Goal: Ask a question: Seek information or help from site administrators or community

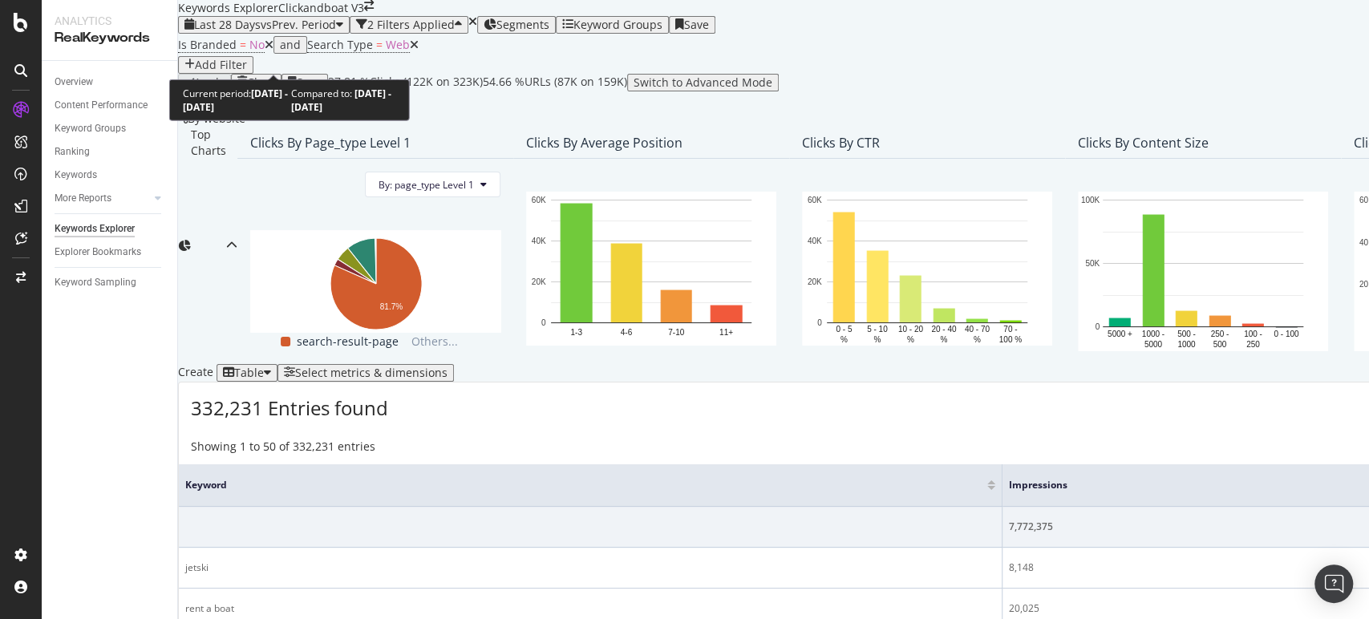
click at [337, 31] on div "button" at bounding box center [339, 24] width 7 height 13
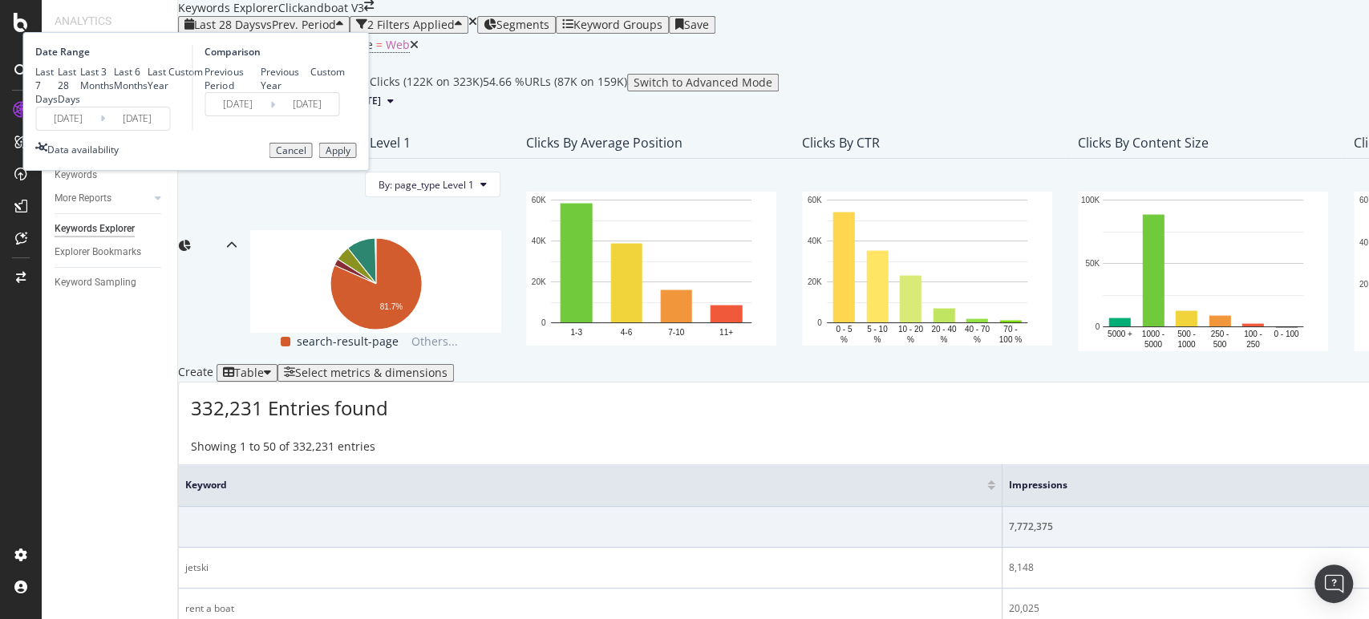
click at [100, 130] on input "2025/08/08" at bounding box center [68, 118] width 64 height 22
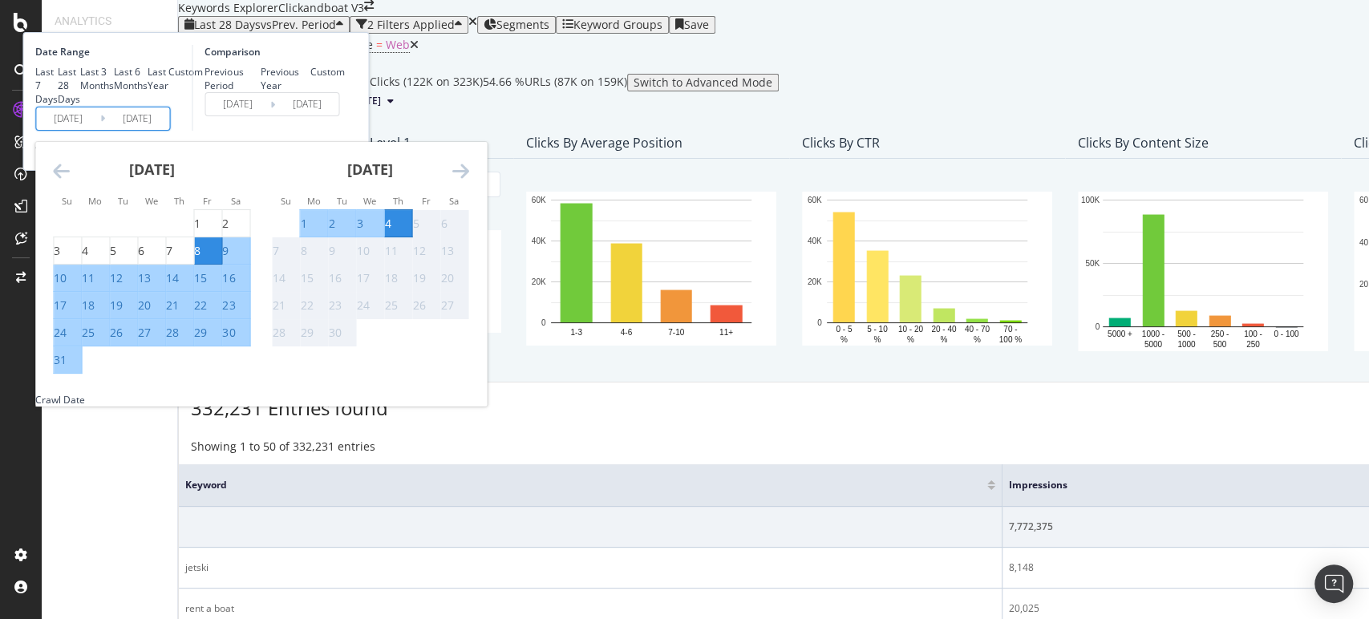
click at [203, 79] on div "Custom" at bounding box center [185, 72] width 34 height 14
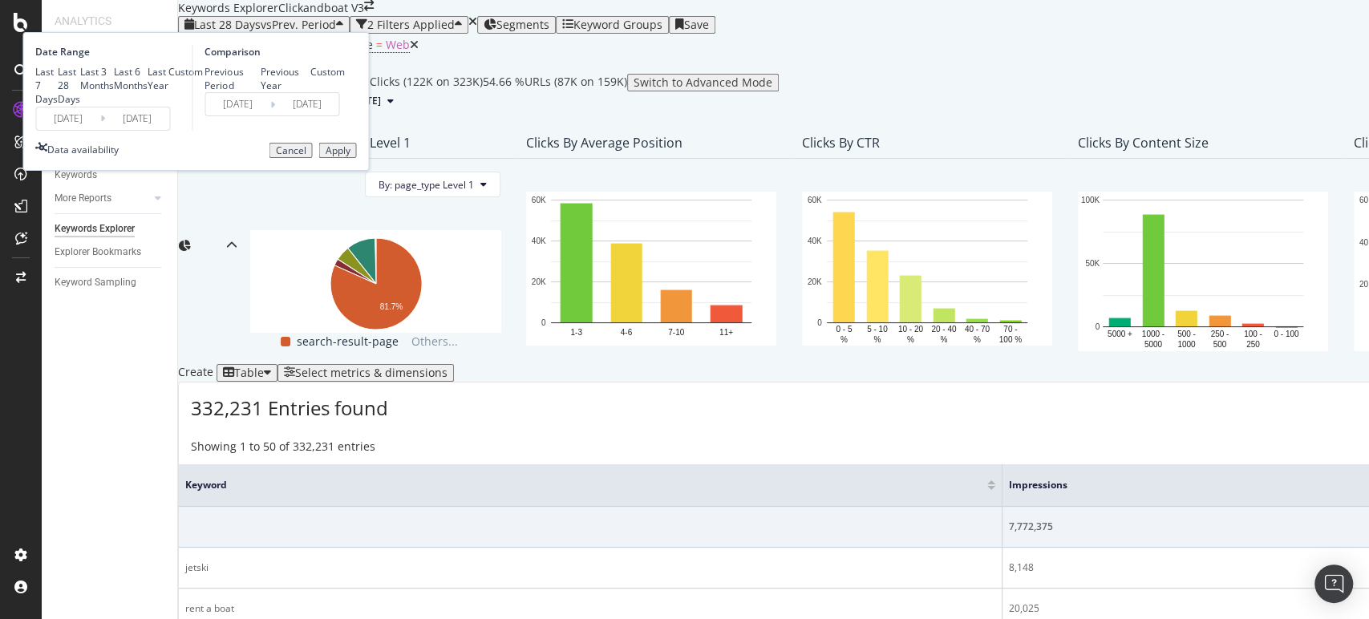
click at [188, 131] on div "Date Range Last 7 Days Last 28 Days Last 3 Months Last 6 Months Last Year Custo…" at bounding box center [111, 88] width 152 height 86
click at [100, 130] on input "2025/08/08" at bounding box center [68, 118] width 64 height 22
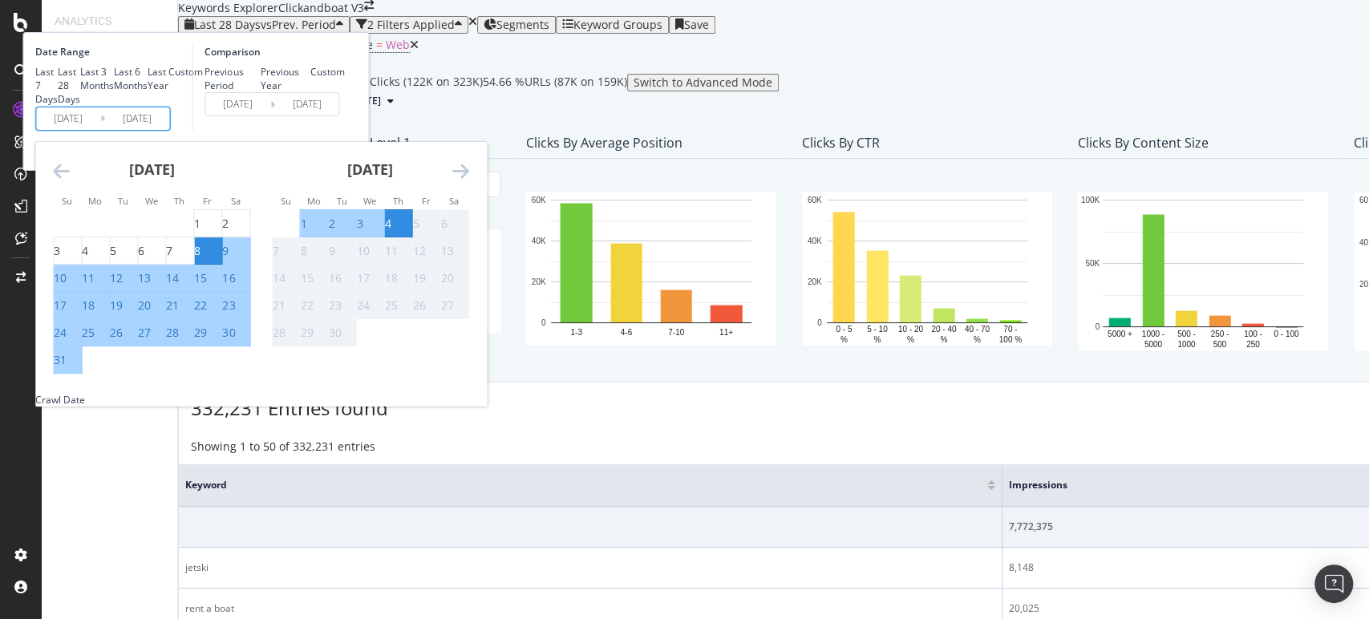
click at [70, 180] on icon "Move backward to switch to the previous month." at bounding box center [61, 170] width 17 height 19
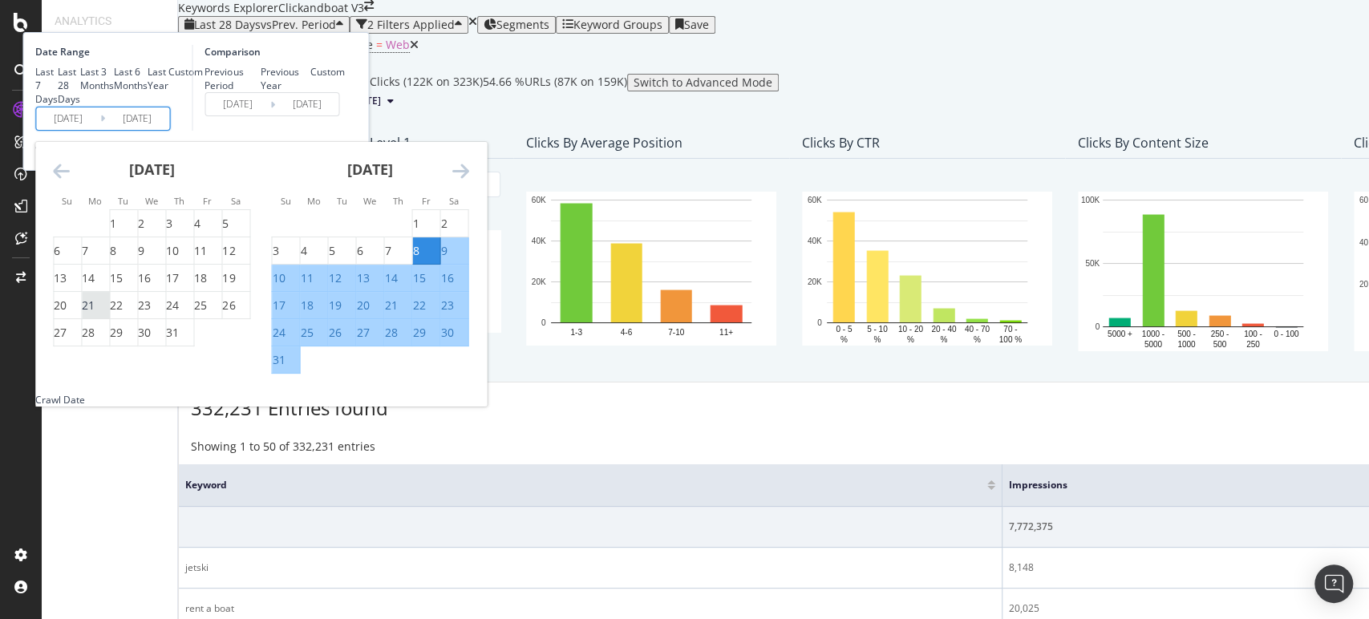
click at [95, 313] on div "21" at bounding box center [88, 305] width 13 height 16
type input "2025/07/21"
type input "2025/06/05"
type input "2025/07/20"
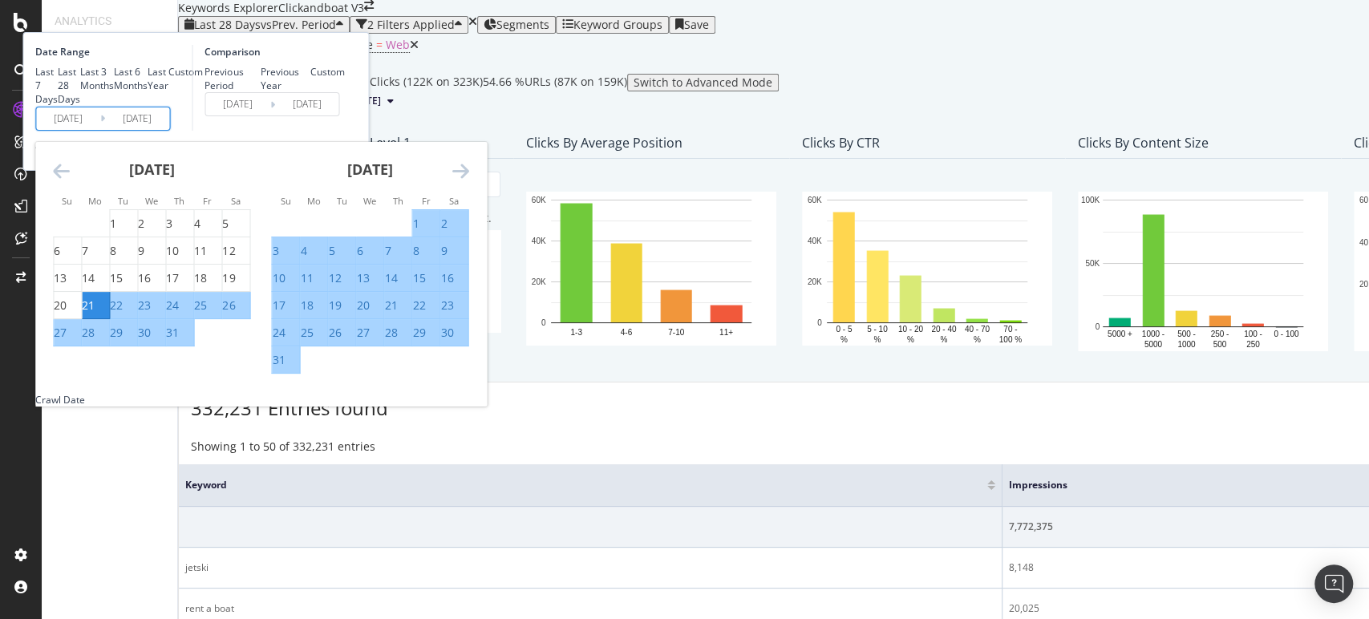
click at [67, 341] on div "27" at bounding box center [60, 333] width 13 height 16
type input "2025/07/27"
type input "[DATE]"
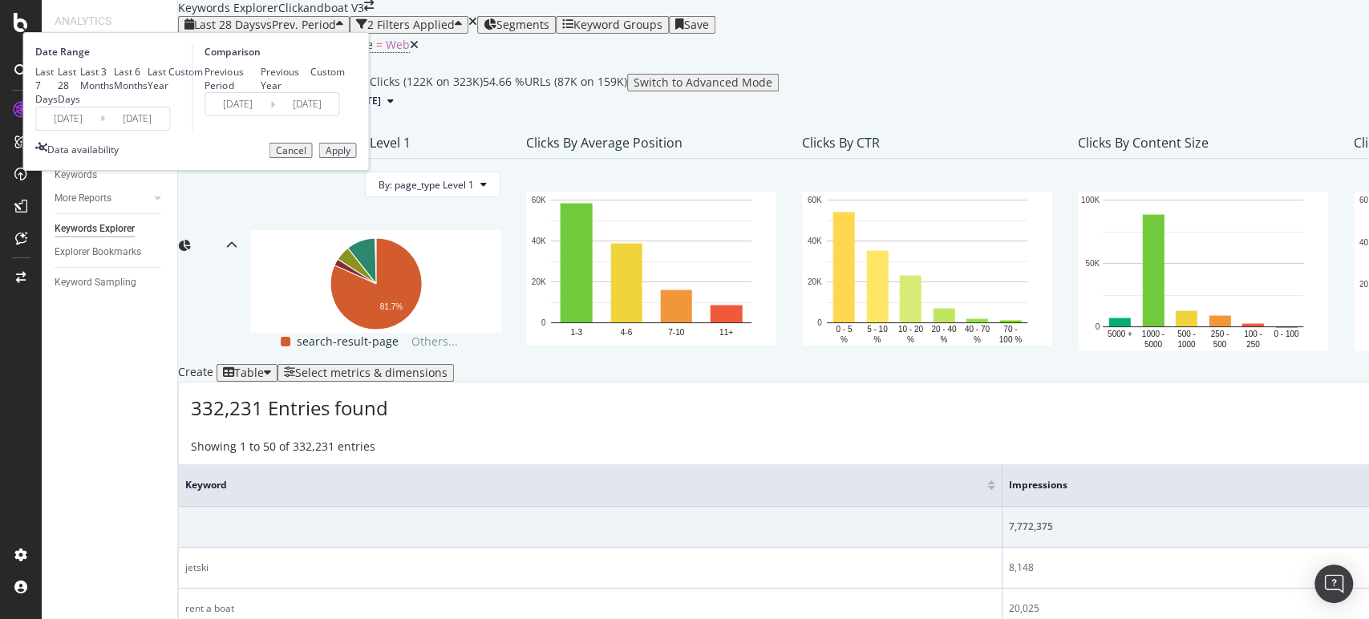
click at [169, 130] on input "2025/07/27" at bounding box center [137, 118] width 64 height 22
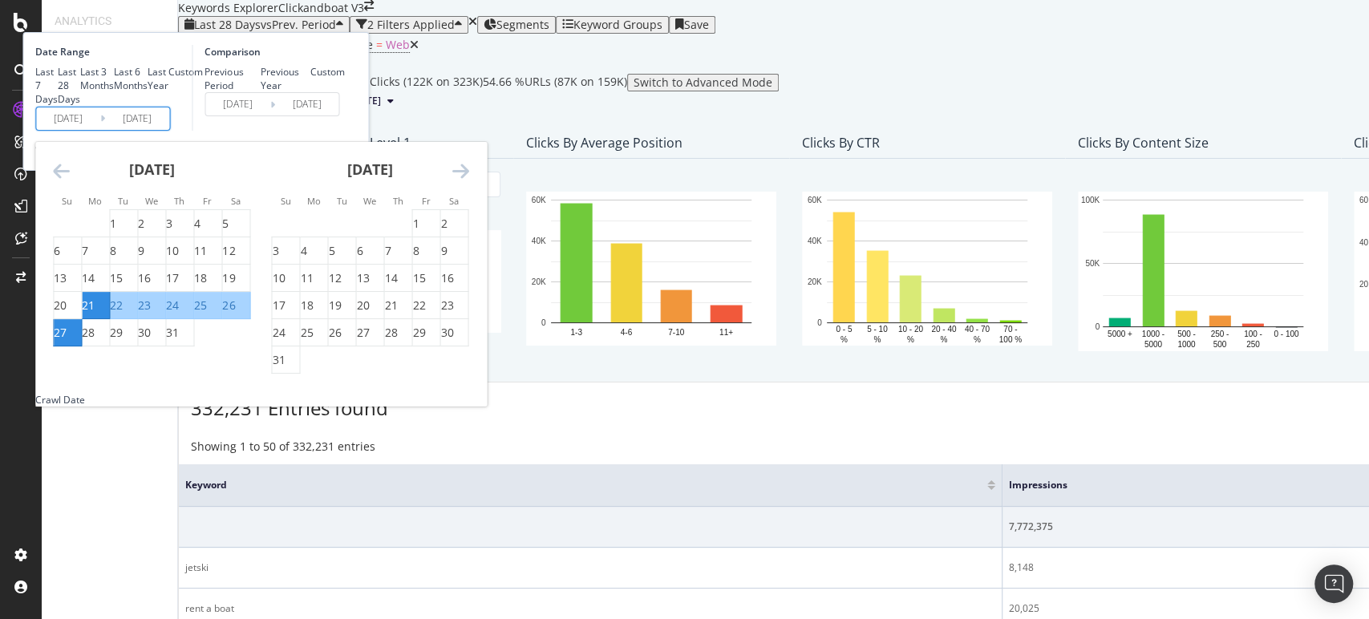
click at [344, 131] on div "Comparison Previous Period Previous Year Custom 2025/07/14 Navigate forward to …" at bounding box center [268, 88] width 152 height 86
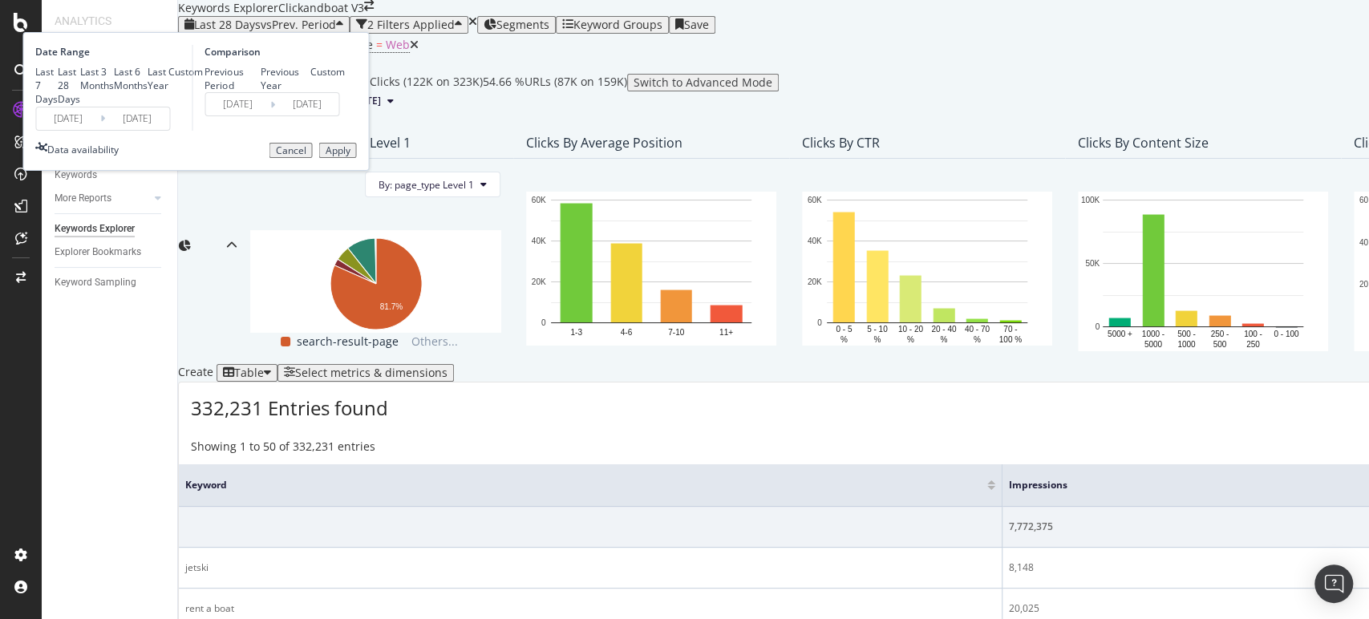
click at [350, 156] on div "Apply" at bounding box center [337, 150] width 25 height 11
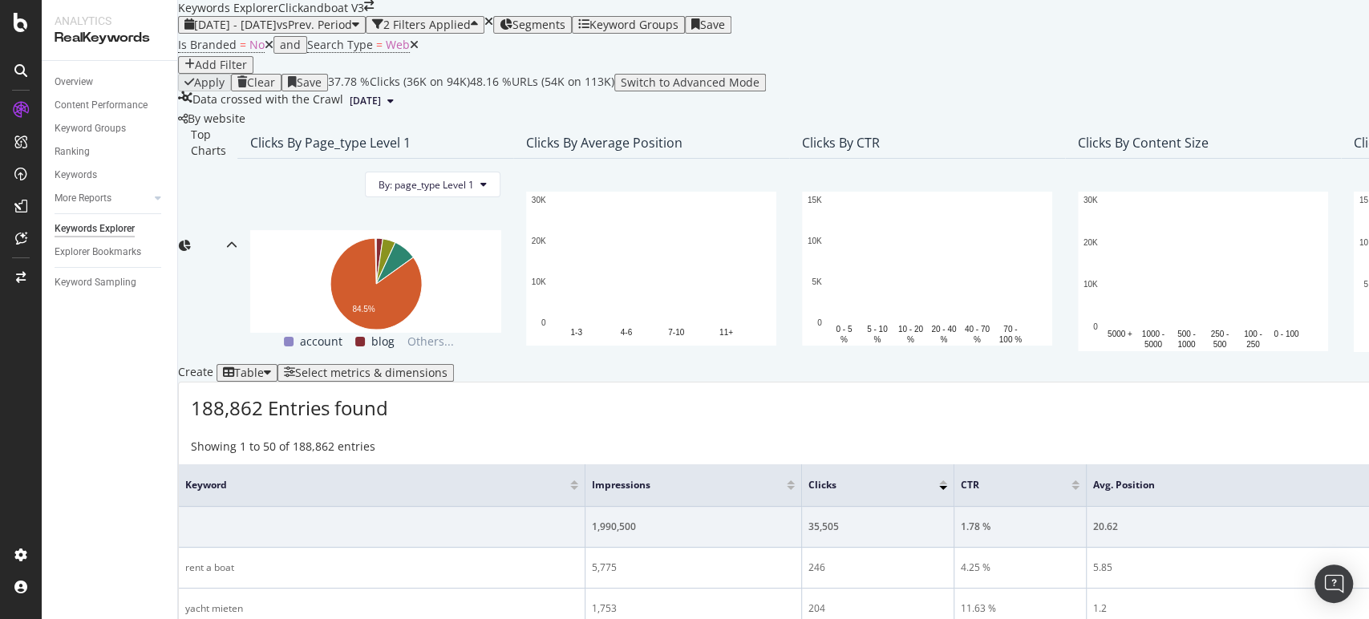
scroll to position [356, 0]
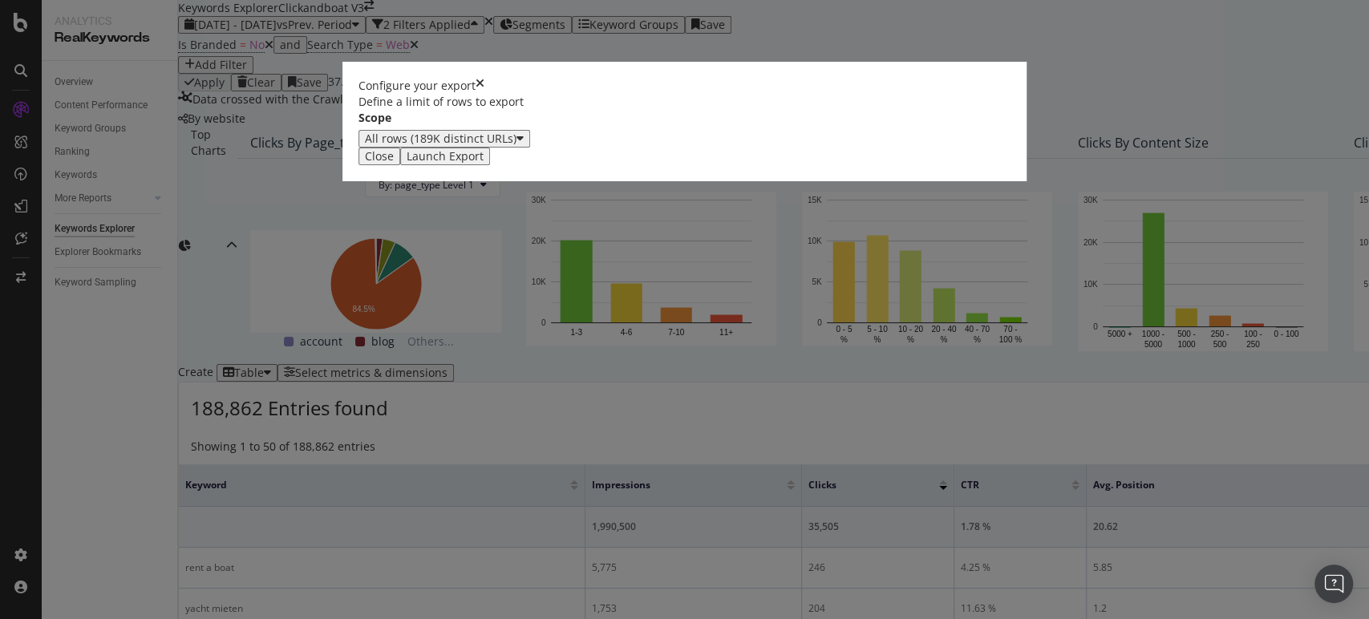
click at [483, 163] on div "Launch Export" at bounding box center [444, 156] width 77 height 13
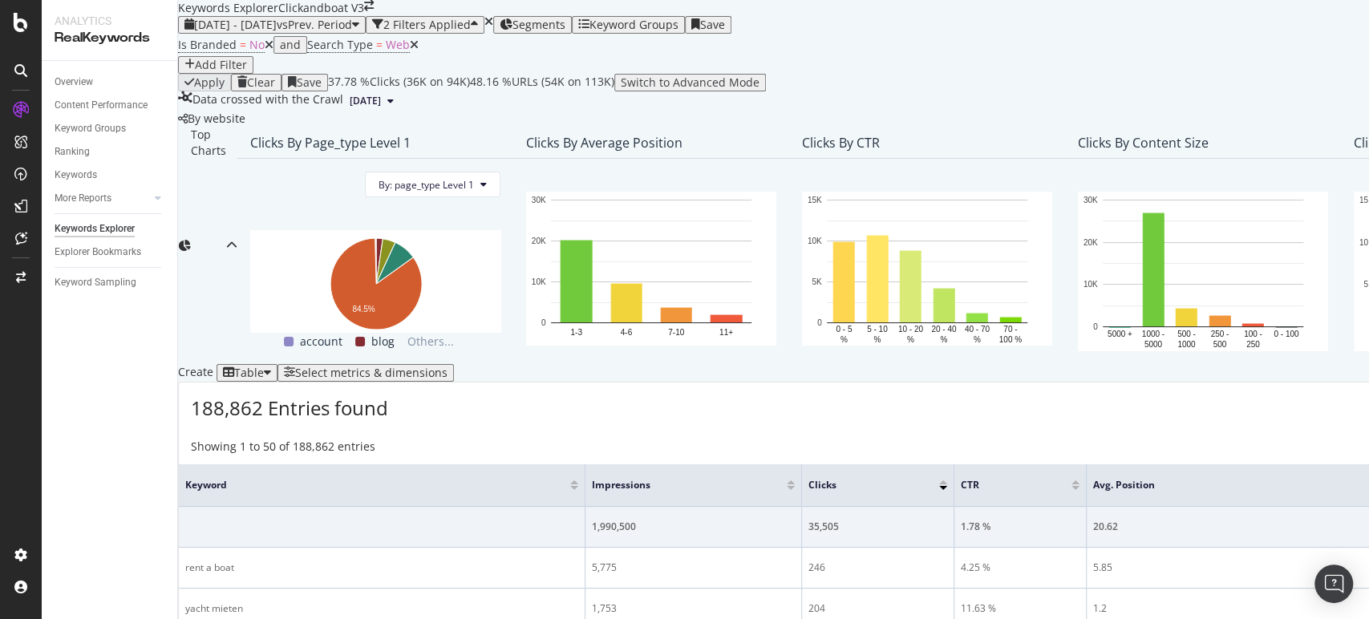
scroll to position [0, 0]
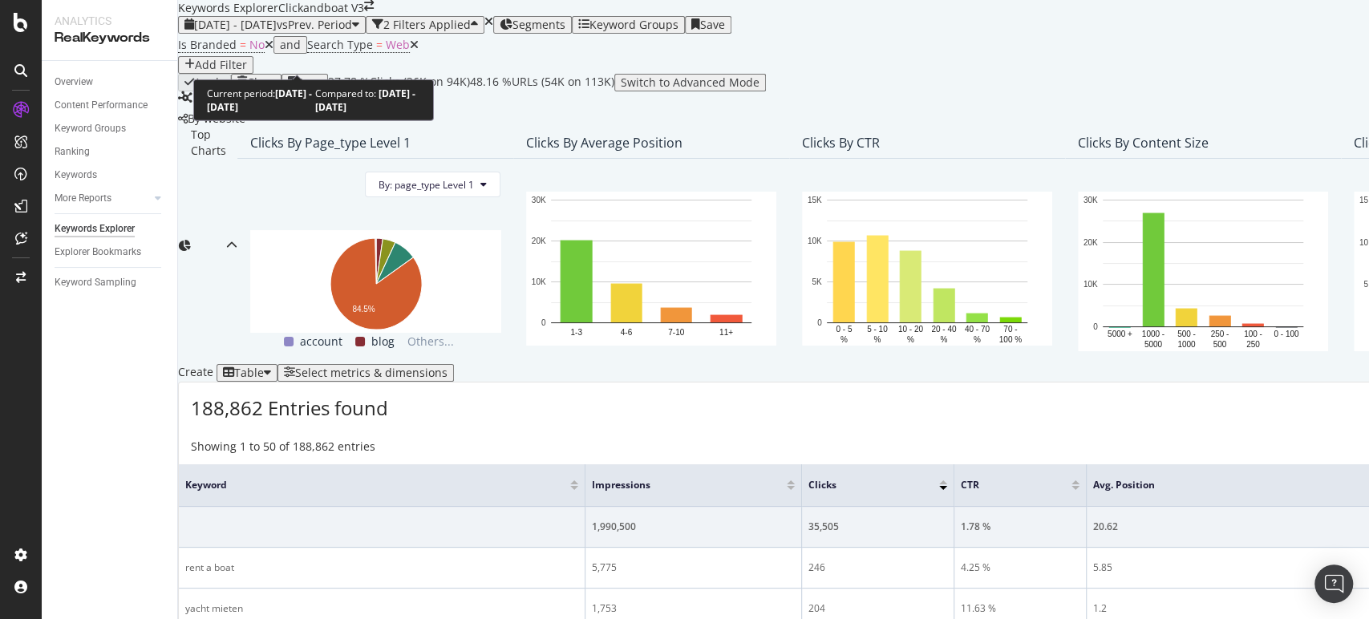
click at [329, 32] on span "vs Prev. Period" at bounding box center [314, 24] width 75 height 15
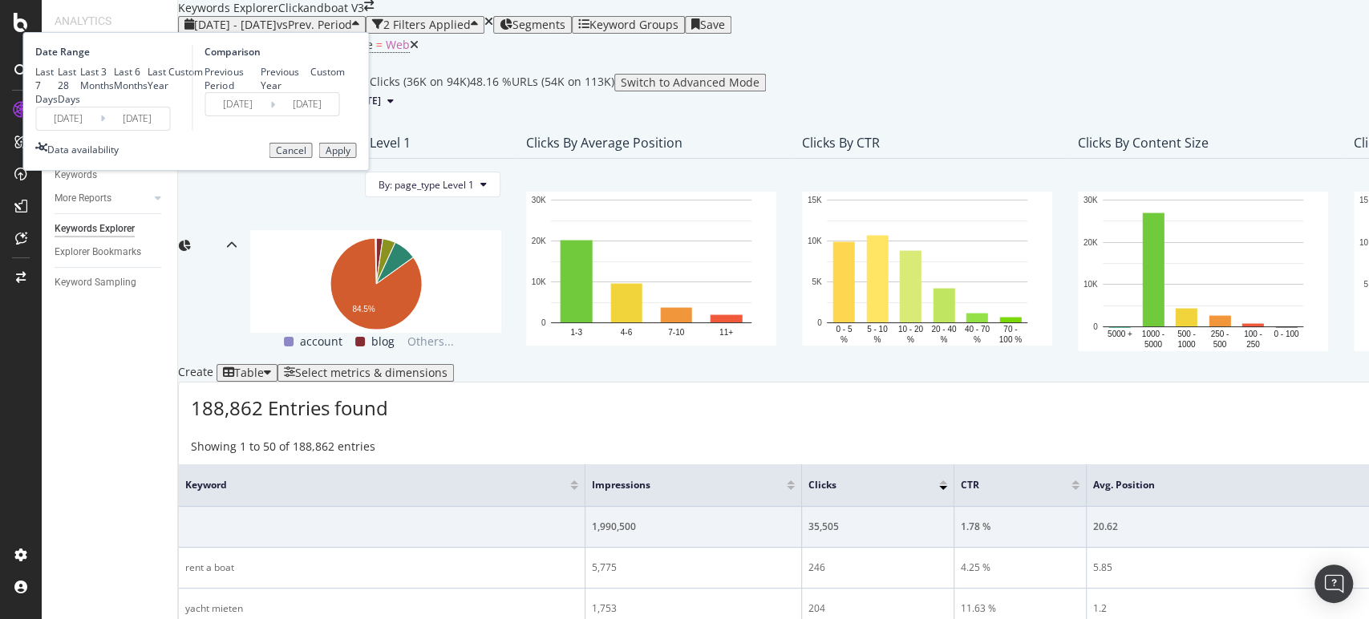
click at [100, 130] on input "2025/07/21" at bounding box center [68, 118] width 64 height 22
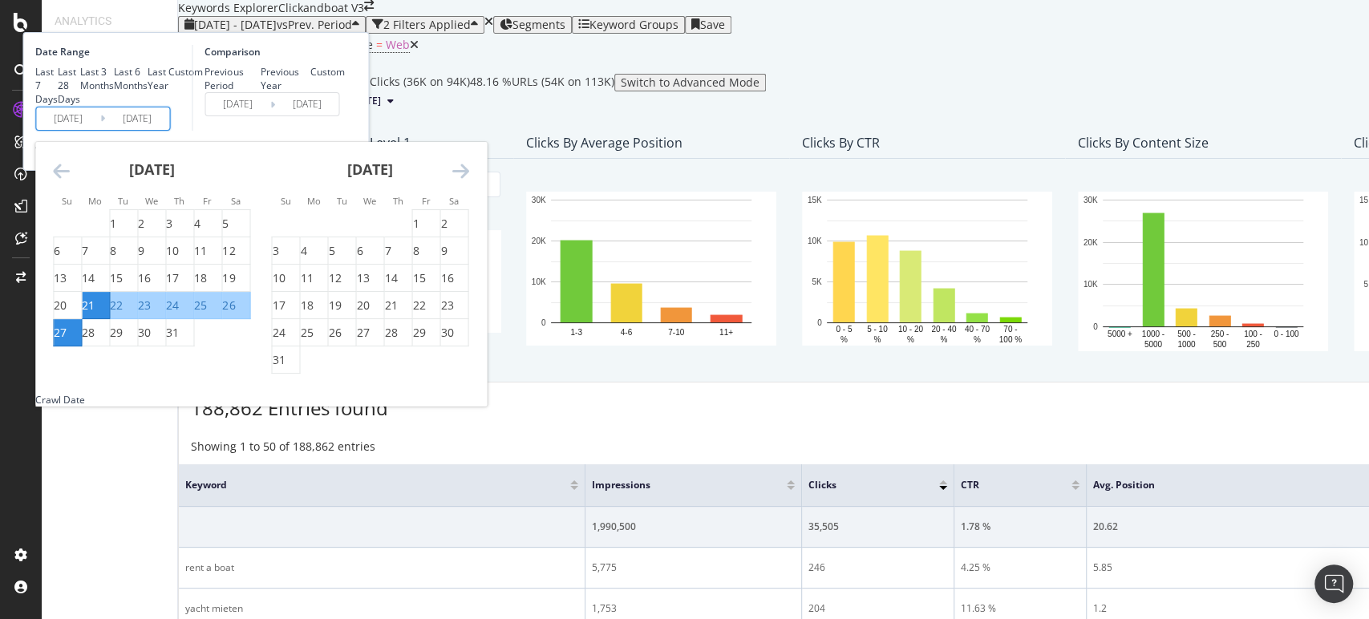
click at [344, 131] on div "Comparison Previous Period Previous Year Custom 2025/07/14 Navigate forward to …" at bounding box center [268, 88] width 152 height 86
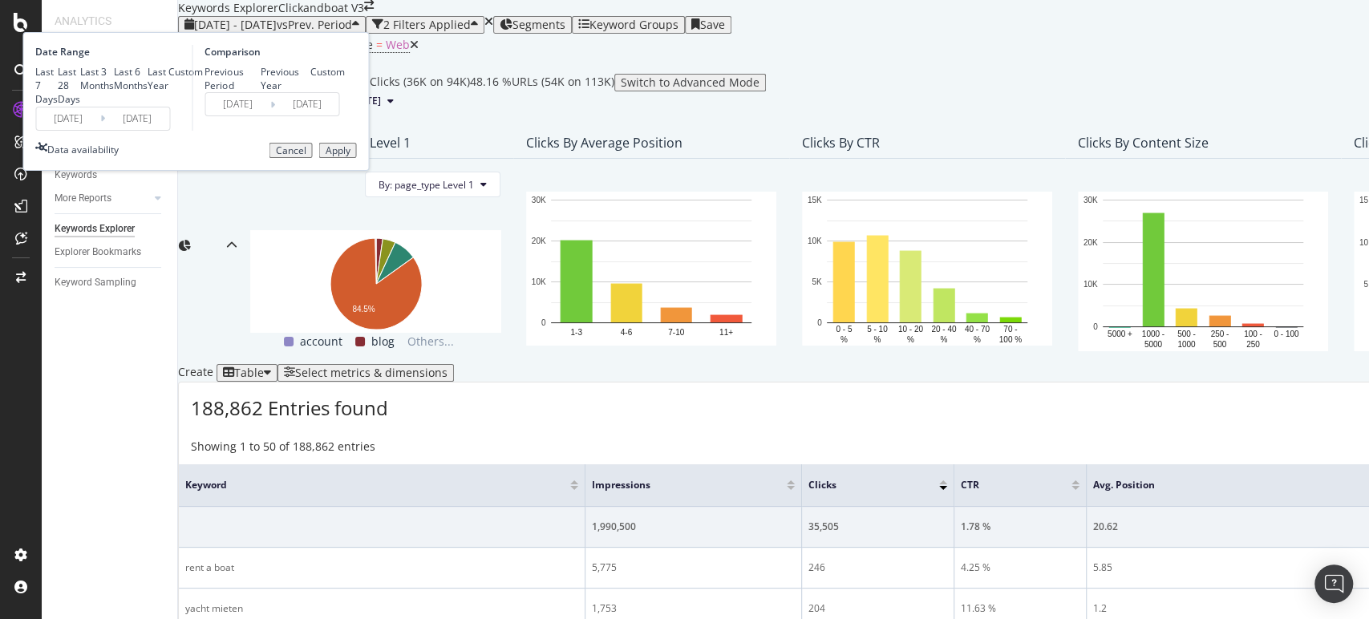
click at [356, 159] on button "Apply" at bounding box center [337, 151] width 38 height 16
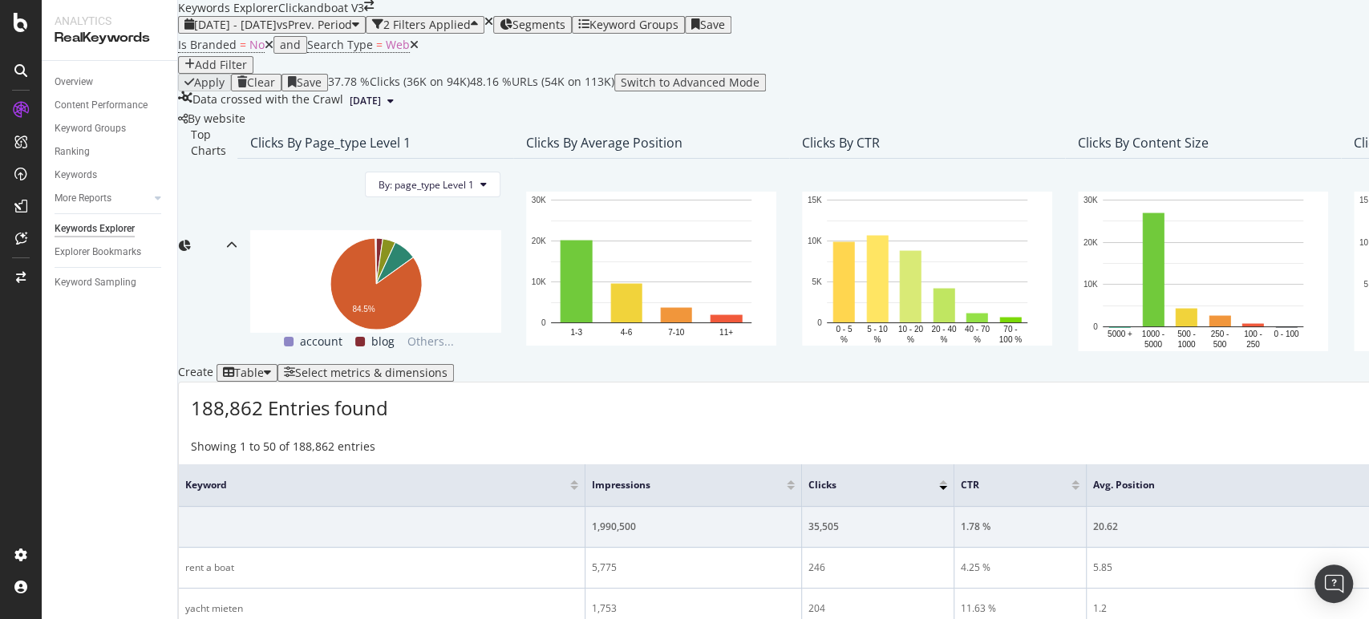
scroll to position [445, 0]
drag, startPoint x: 208, startPoint y: 196, endPoint x: 433, endPoint y: 192, distance: 224.5
click at [433, 382] on div "188,862 Entries found Add to Custom Report Export as CSV" at bounding box center [1343, 401] width 2328 height 39
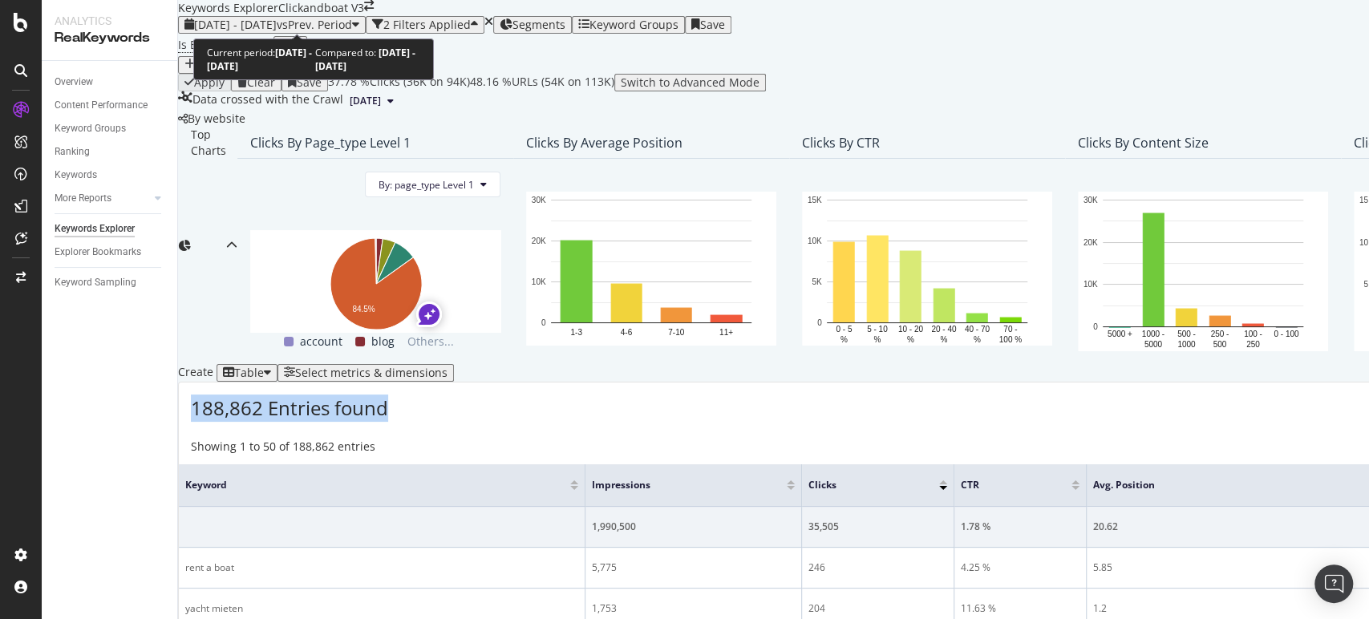
click at [359, 18] on div "2025 Jul. 21st - Jul. 27th vs Prev. Period" at bounding box center [271, 24] width 175 height 13
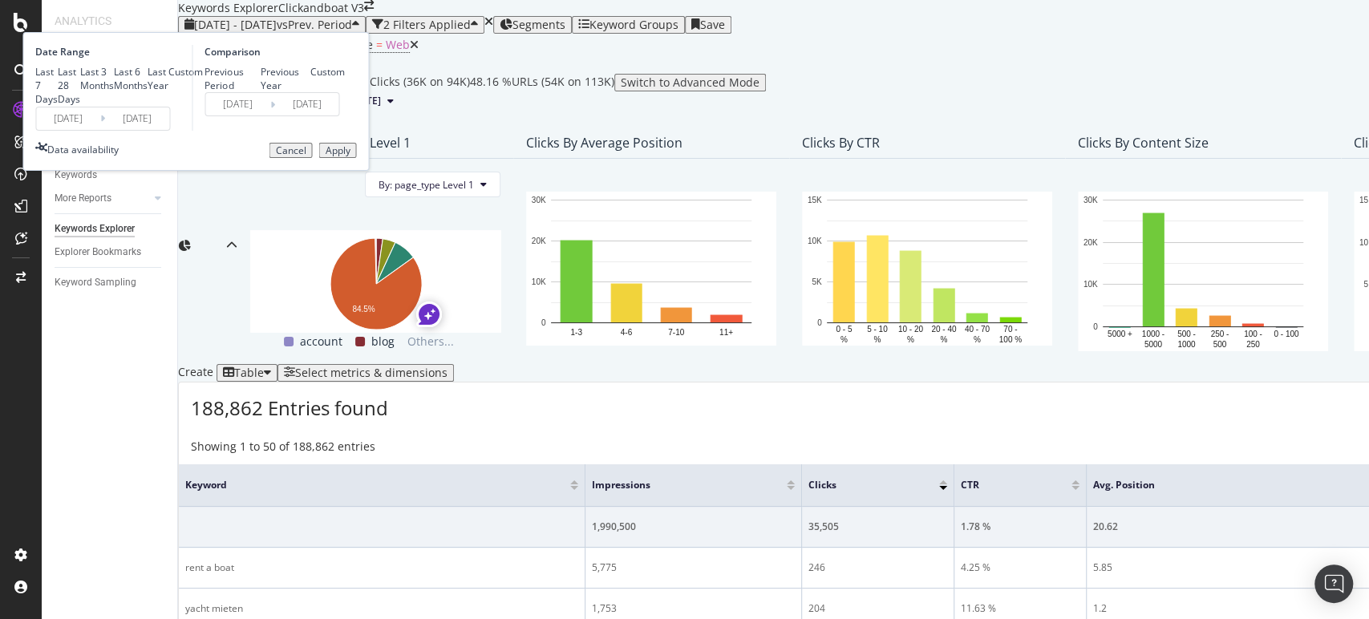
drag, startPoint x: 430, startPoint y: 80, endPoint x: 429, endPoint y: 90, distance: 9.7
click at [344, 81] on div "Previous Period Previous Year Custom" at bounding box center [274, 78] width 140 height 27
click at [310, 92] on div "Previous Year" at bounding box center [286, 78] width 50 height 27
type input "2024/07/22"
type input "2024/07/28"
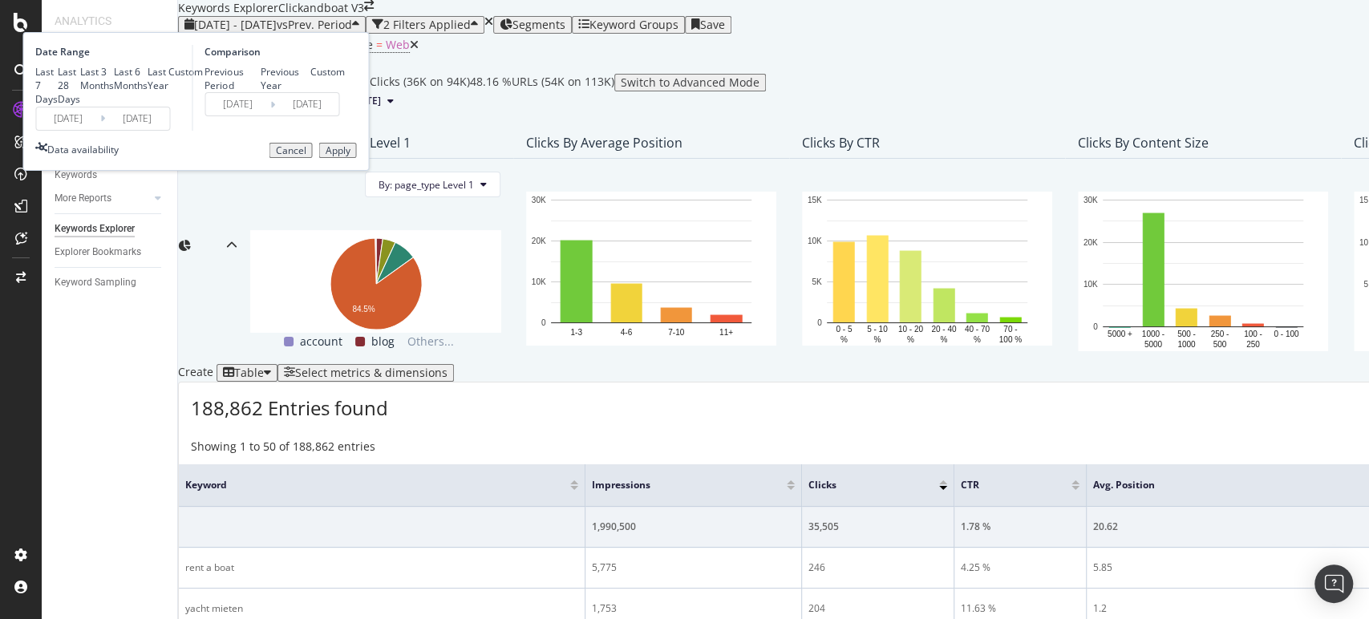
click at [350, 156] on div "Apply" at bounding box center [337, 150] width 25 height 11
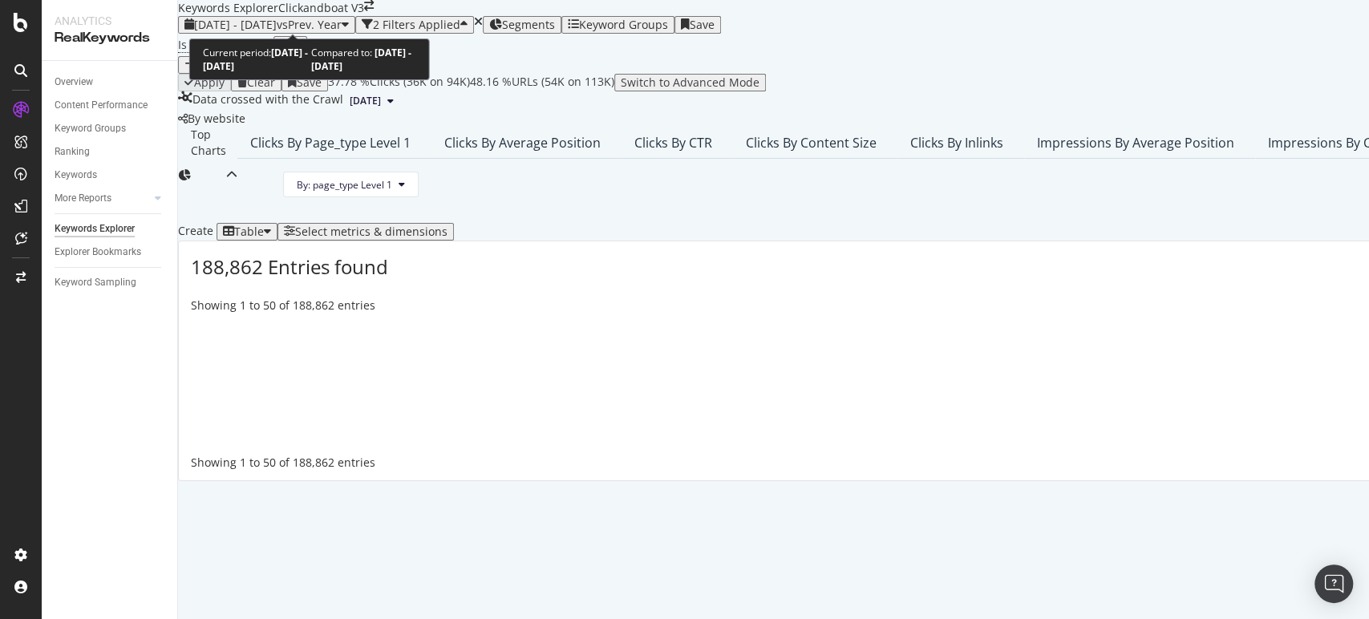
scroll to position [289, 0]
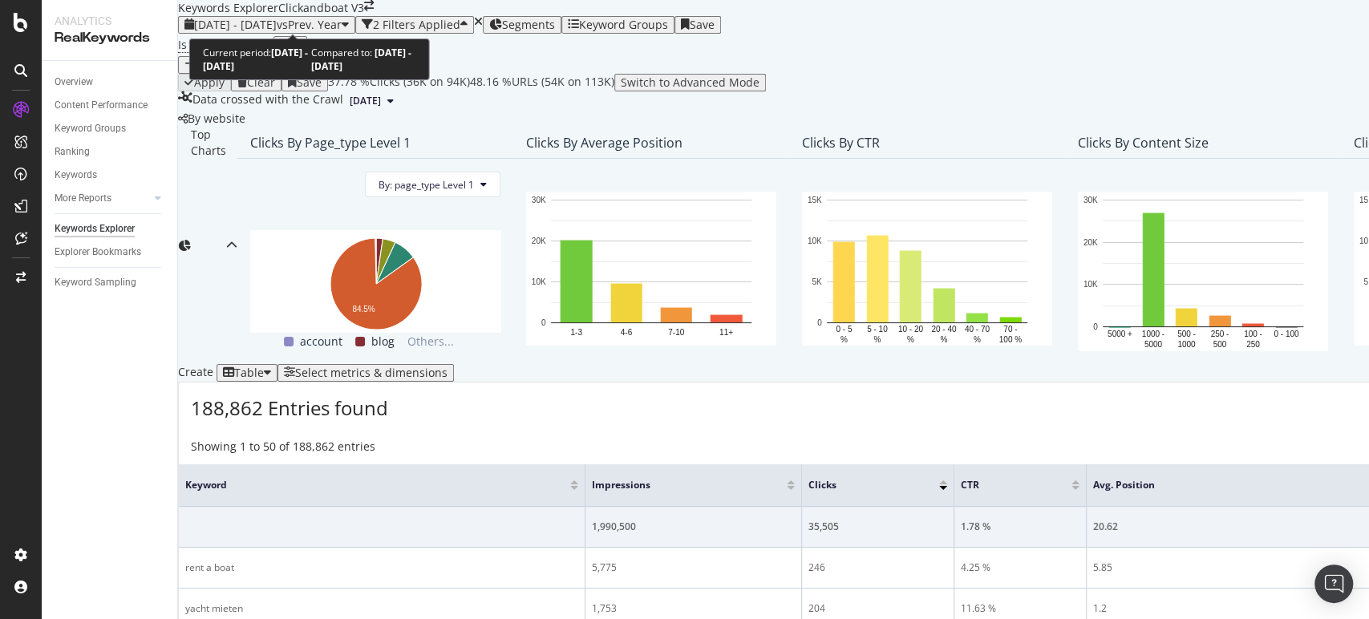
click at [342, 17] on span "vs Prev. Year" at bounding box center [309, 24] width 65 height 15
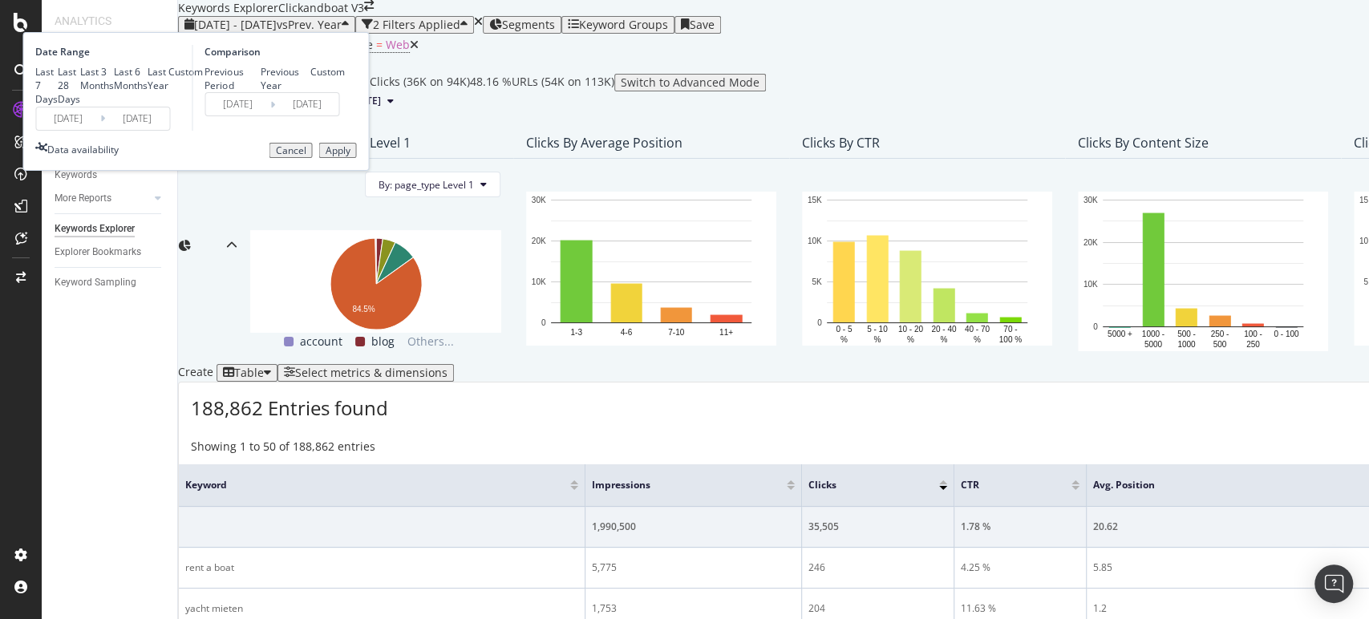
click at [105, 126] on icon at bounding box center [102, 118] width 5 height 15
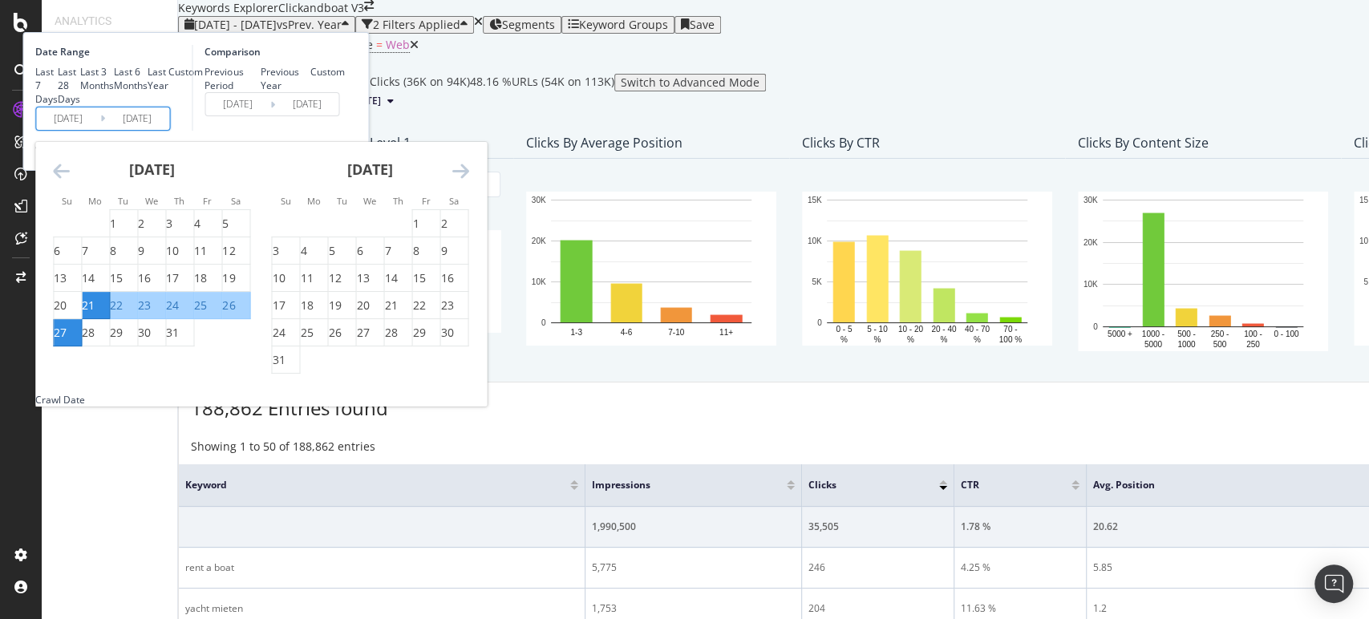
click at [169, 130] on input "2025/07/27" at bounding box center [137, 118] width 64 height 22
click at [95, 313] on div "21" at bounding box center [88, 305] width 13 height 16
type input "2025/07/21"
type input "2024/07/22"
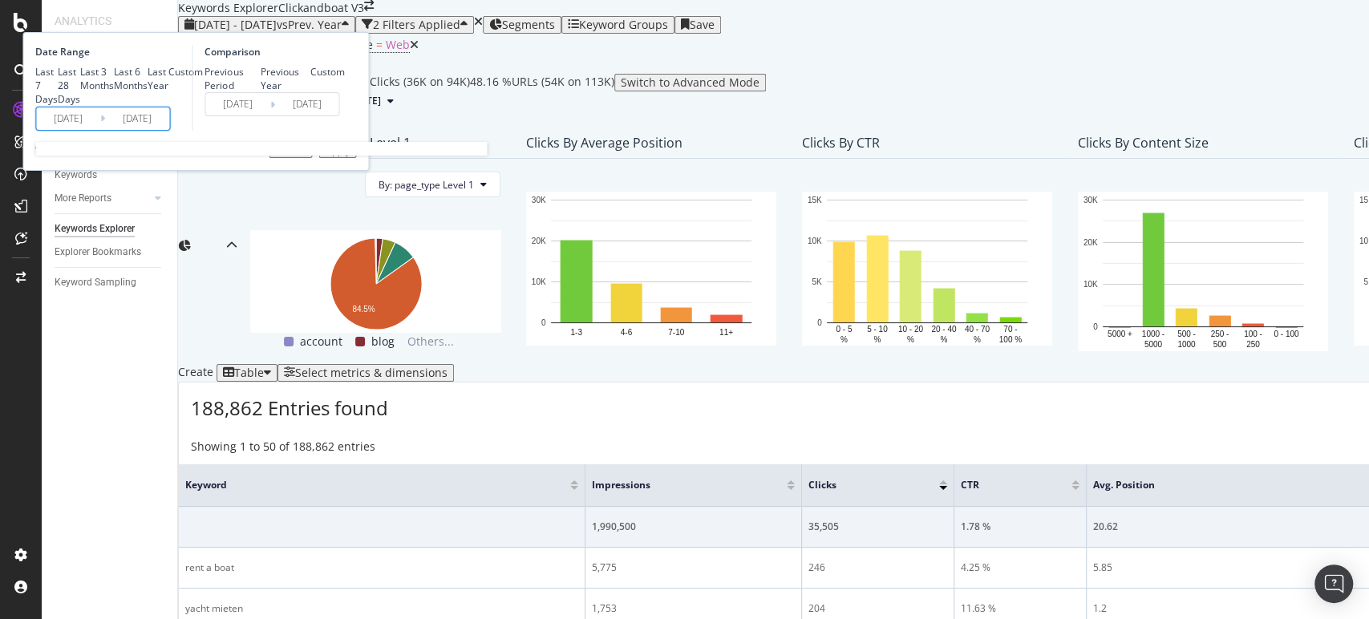
click at [169, 130] on input "2025/07/21" at bounding box center [137, 118] width 64 height 22
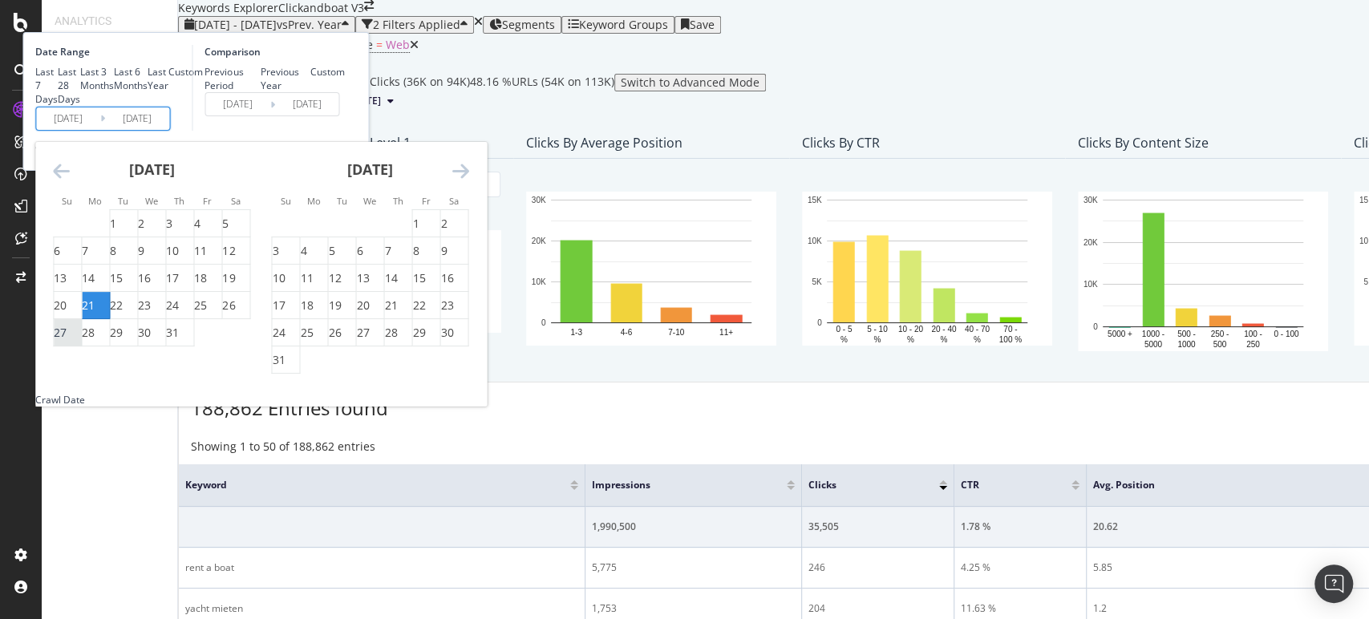
click at [67, 341] on div "27" at bounding box center [60, 333] width 13 height 16
type input "2025/07/27"
type input "2024/07/28"
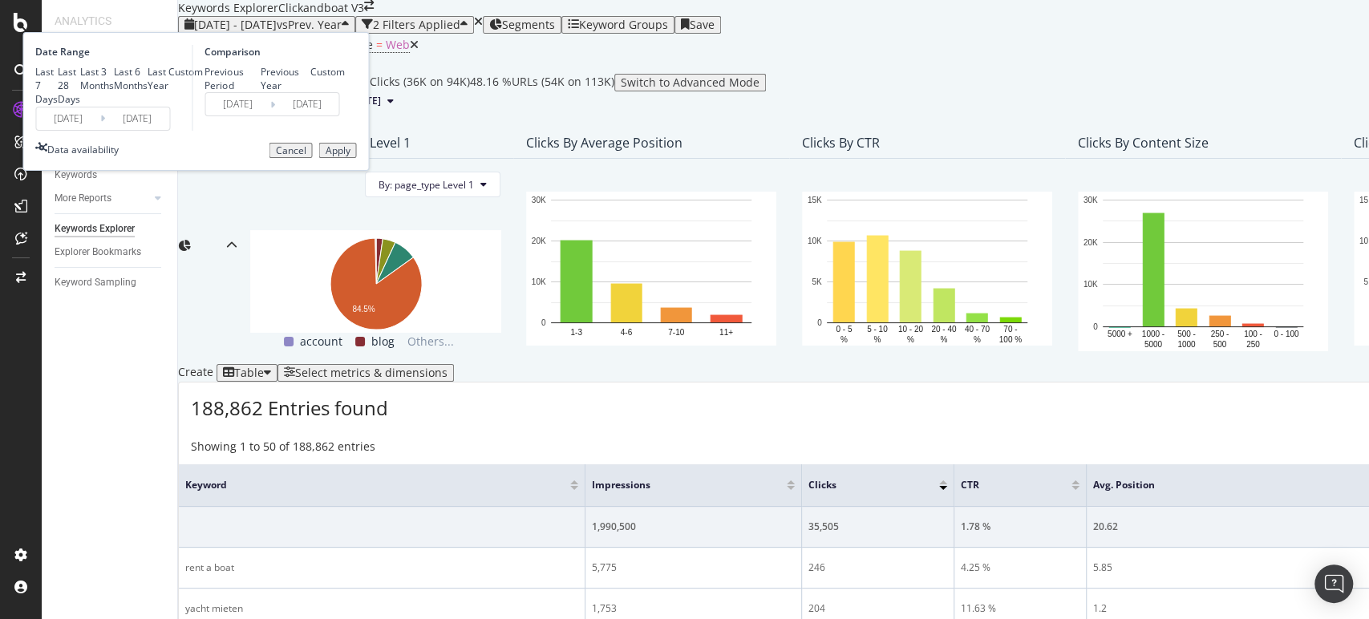
click at [369, 171] on div "Date Range Last 7 Days Last 28 Days Last 3 Months Last 6 Months Last Year Custo…" at bounding box center [195, 101] width 346 height 139
click at [350, 156] on div "Apply" at bounding box center [337, 150] width 25 height 11
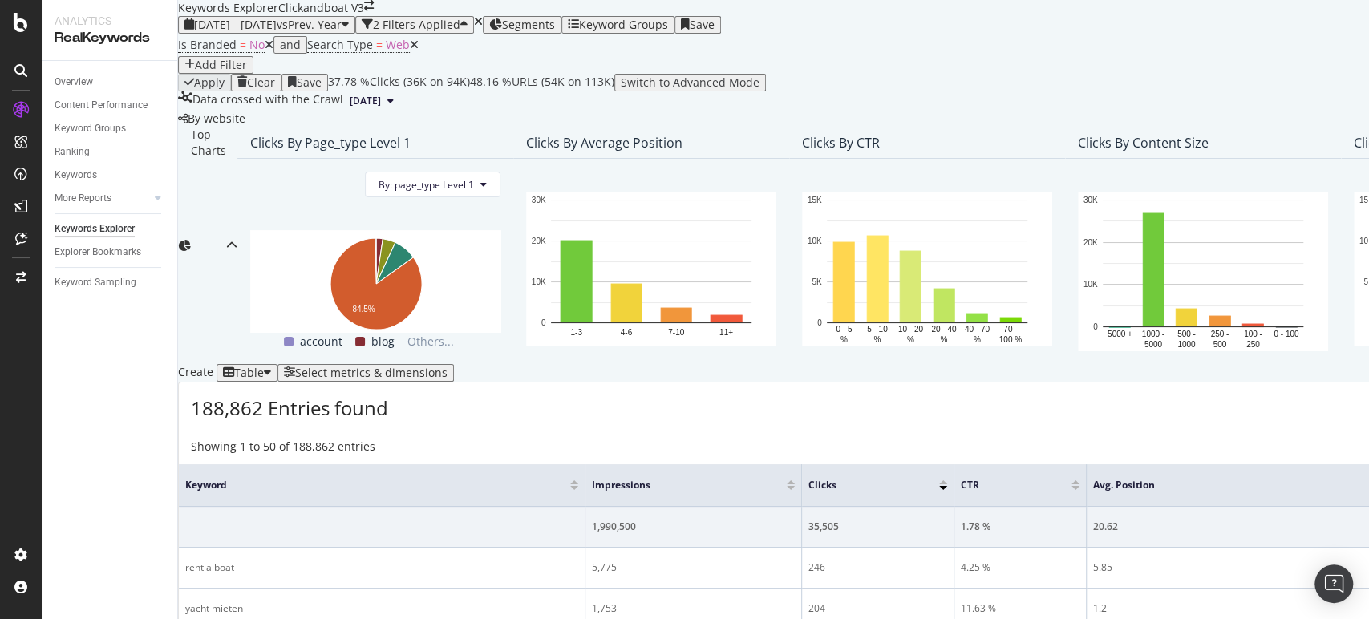
scroll to position [378, 0]
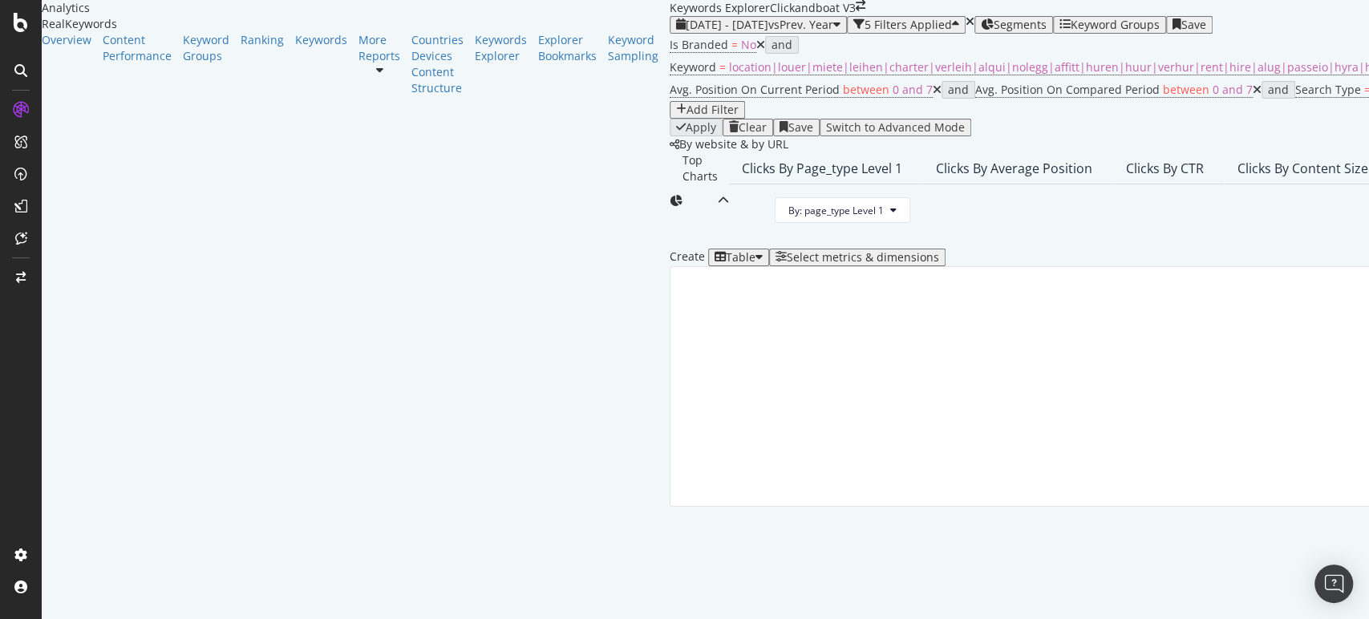
click at [9, 618] on icon "close toast" at bounding box center [4, 627] width 9 height 16
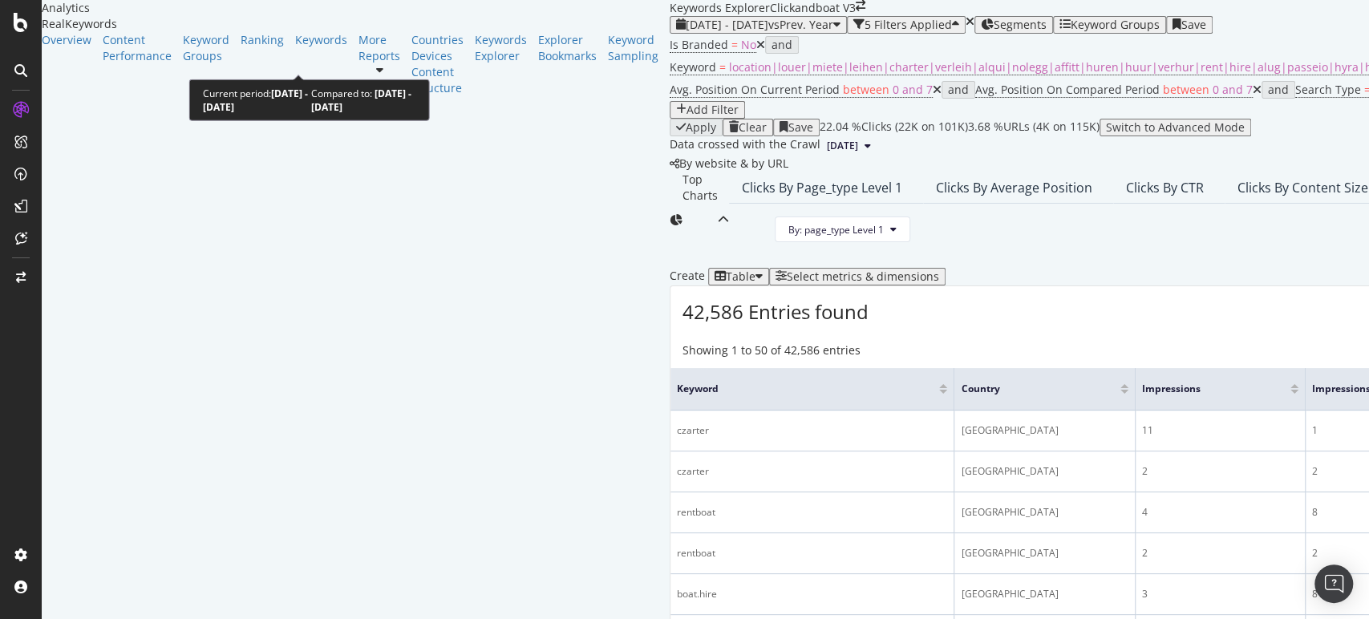
click at [686, 32] on span "2024 Jun. 22nd - Jun. 28th" at bounding box center [727, 24] width 83 height 15
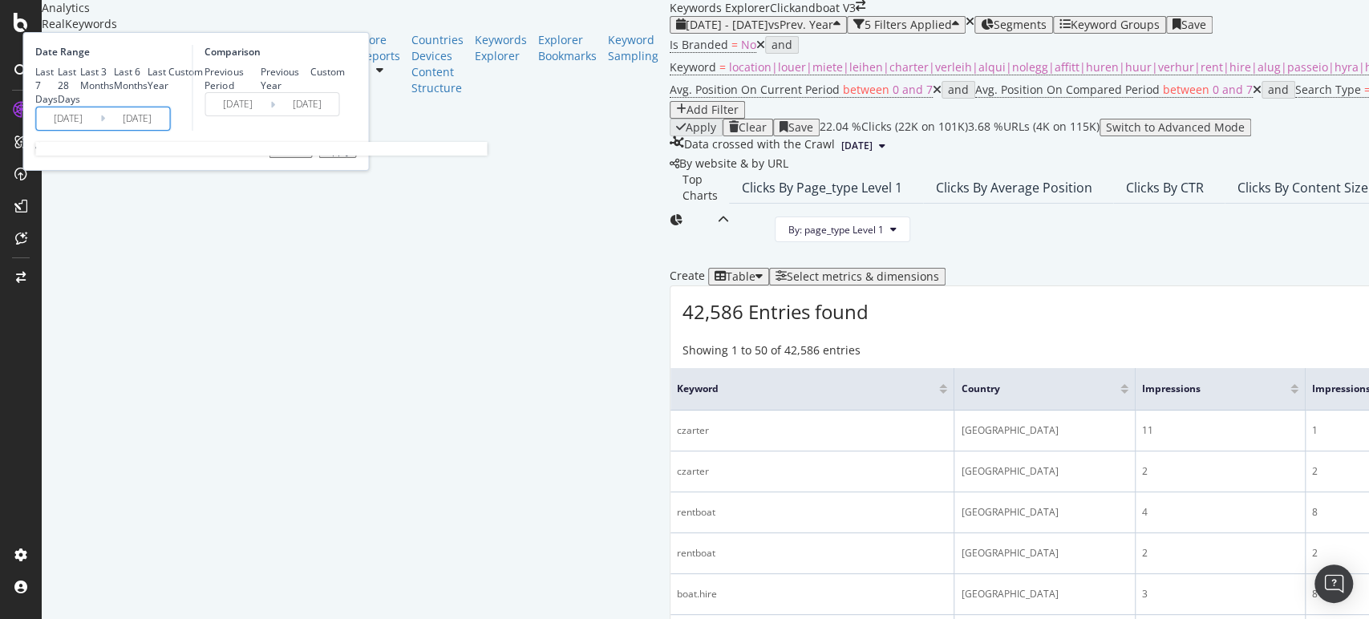
click at [100, 130] on input "2024/06/22" at bounding box center [68, 118] width 64 height 22
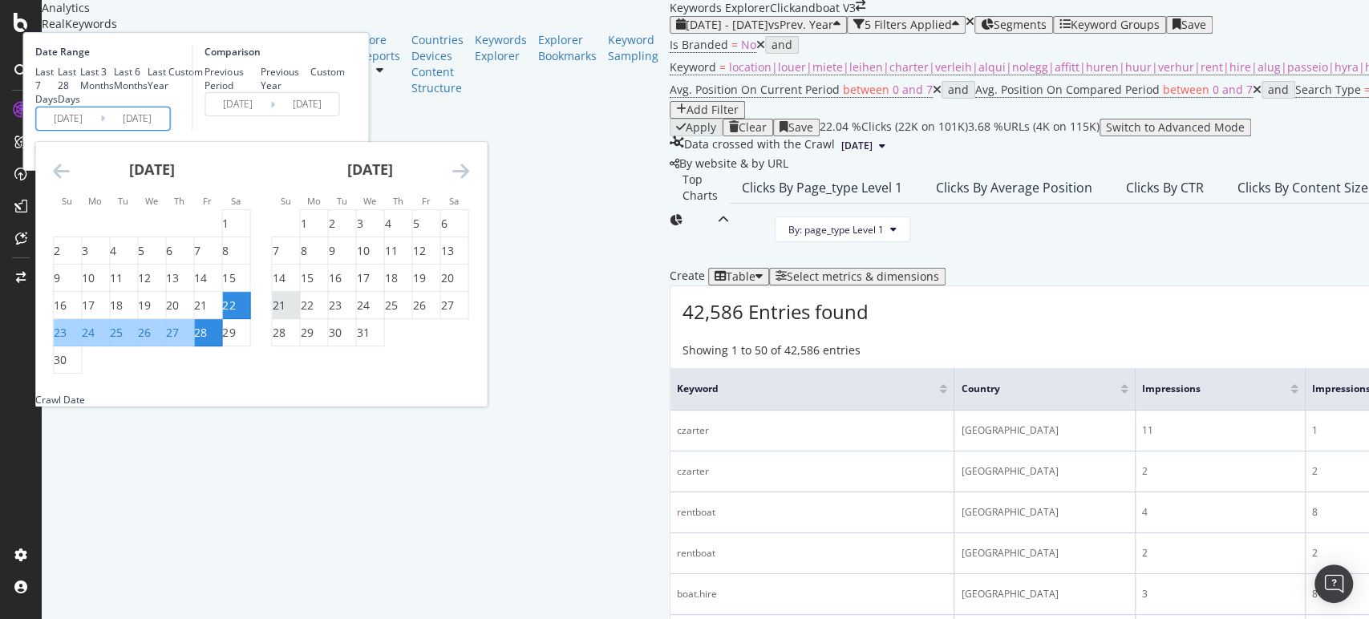
click at [285, 313] on div "21" at bounding box center [278, 305] width 13 height 16
type input "2024/07/21"
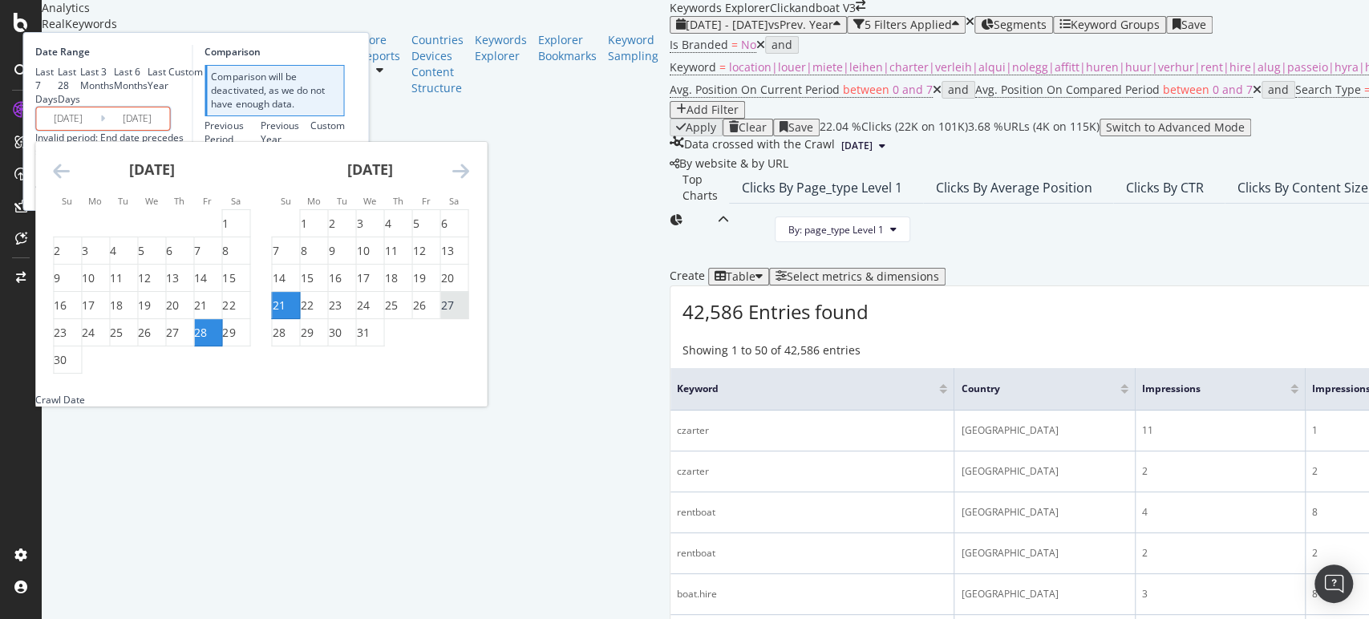
click at [453, 313] on div "27" at bounding box center [446, 305] width 13 height 16
type input "2024/07/27"
type input "2024/07/14"
type input "2024/07/20"
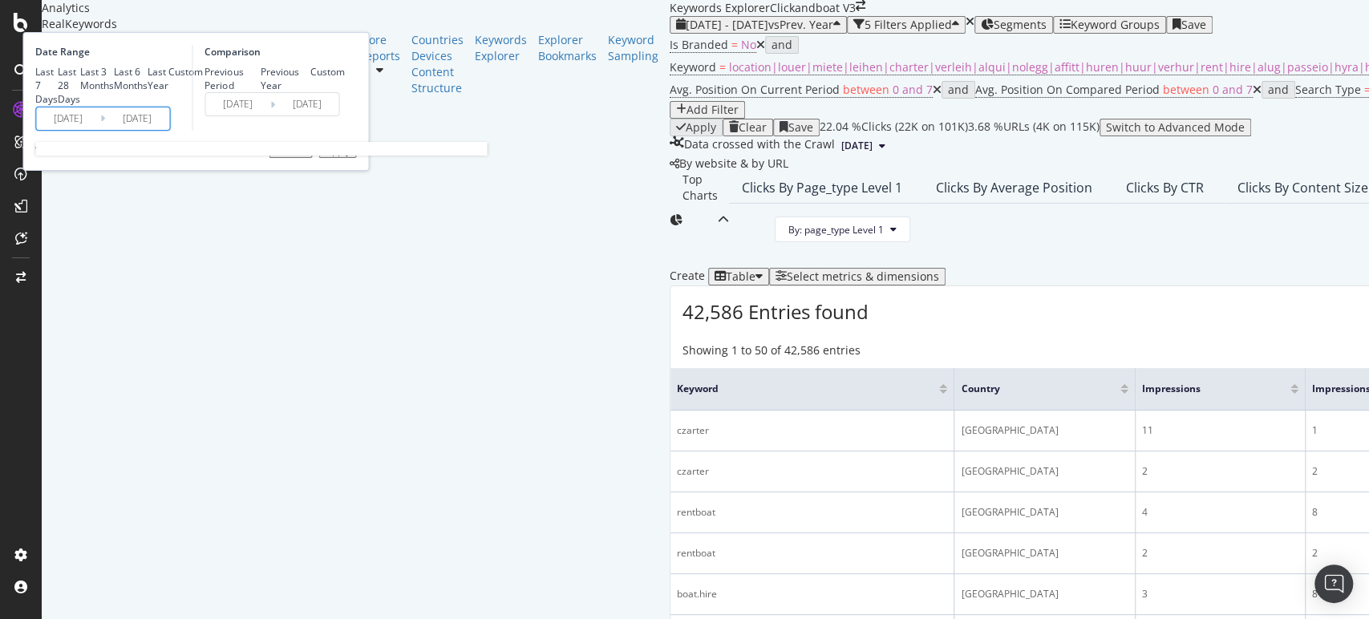
click at [169, 130] on input "2024/07/27" at bounding box center [137, 118] width 64 height 22
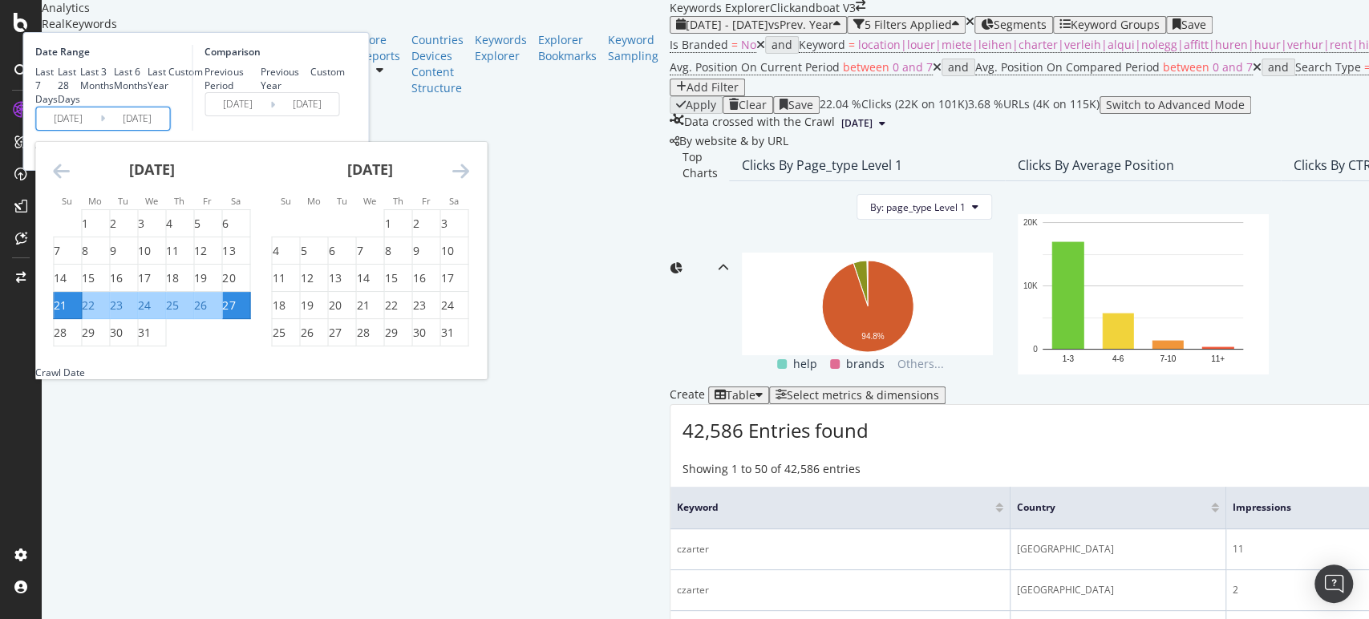
click at [344, 131] on div "Comparison Previous Period Previous Year Custom 2024/07/14 Navigate forward to …" at bounding box center [268, 88] width 152 height 86
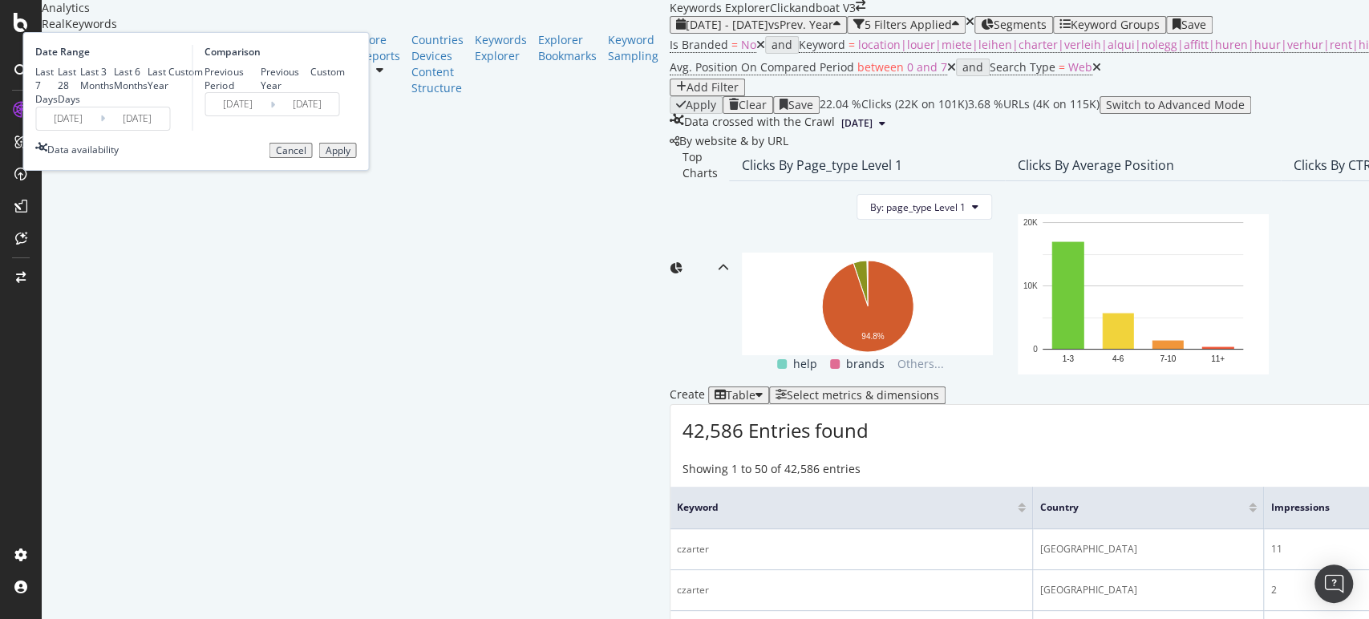
click at [169, 130] on input "2024/07/27" at bounding box center [137, 118] width 64 height 22
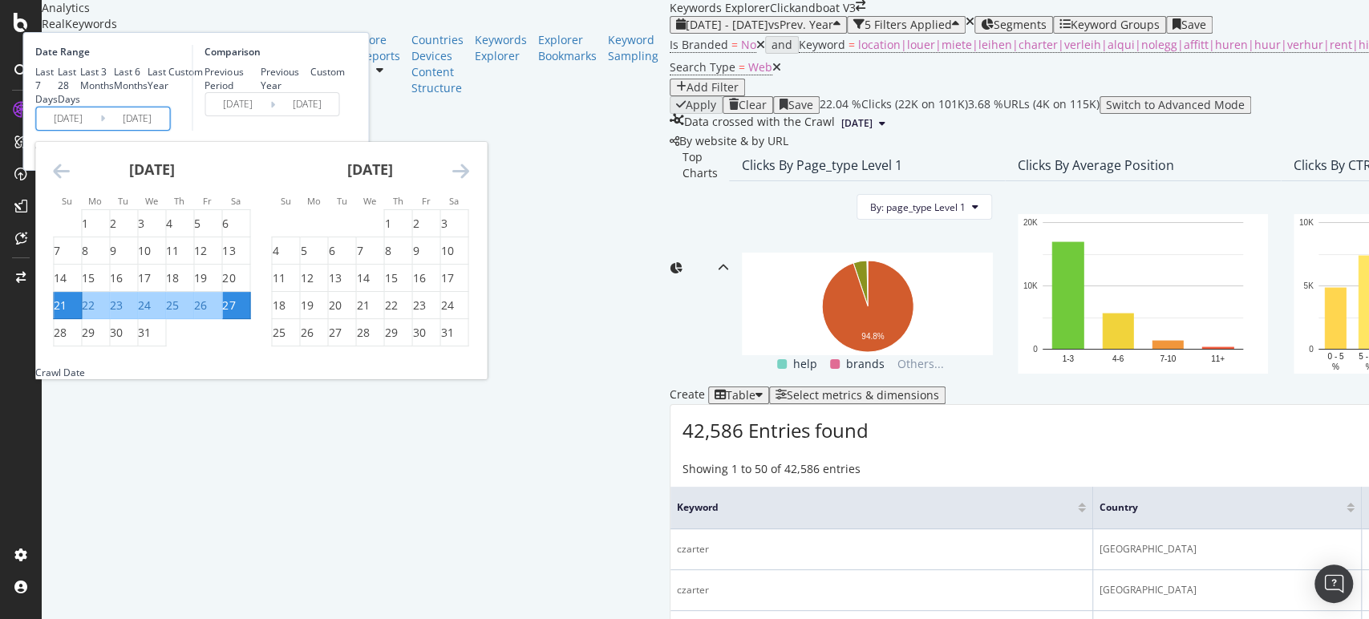
click at [468, 180] on icon "Move forward to switch to the next month." at bounding box center [459, 170] width 17 height 19
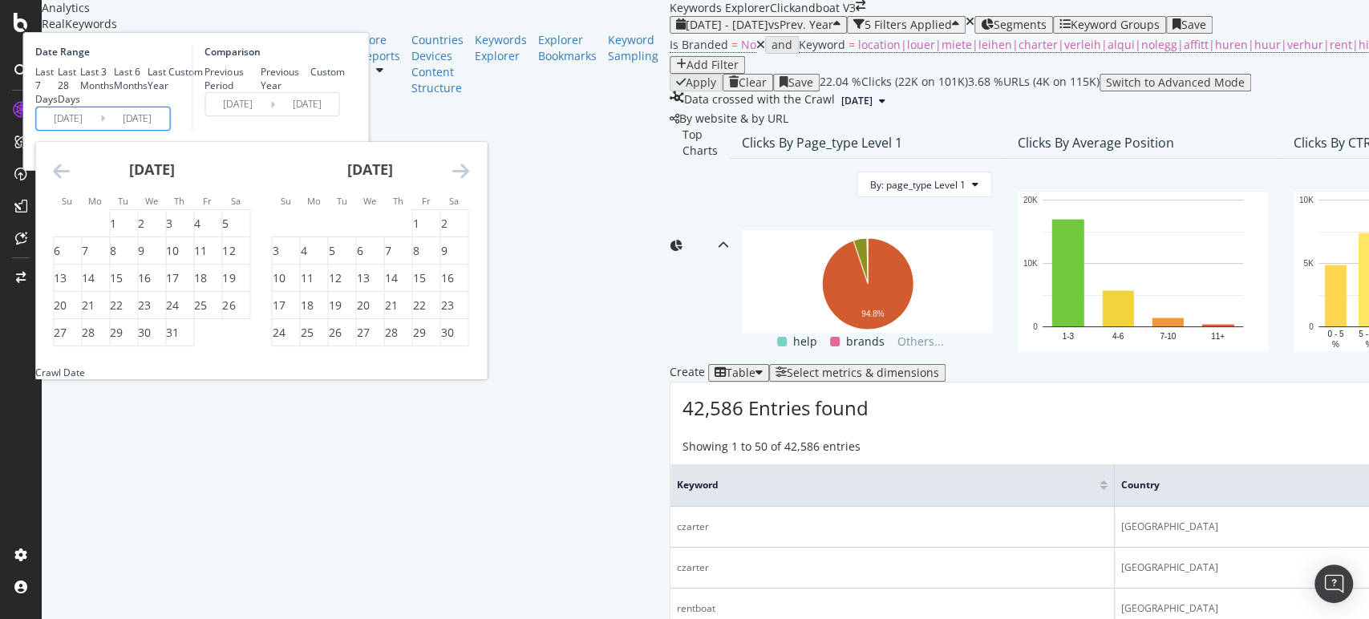
click at [468, 180] on icon "Move forward to switch to the next month." at bounding box center [459, 170] width 17 height 19
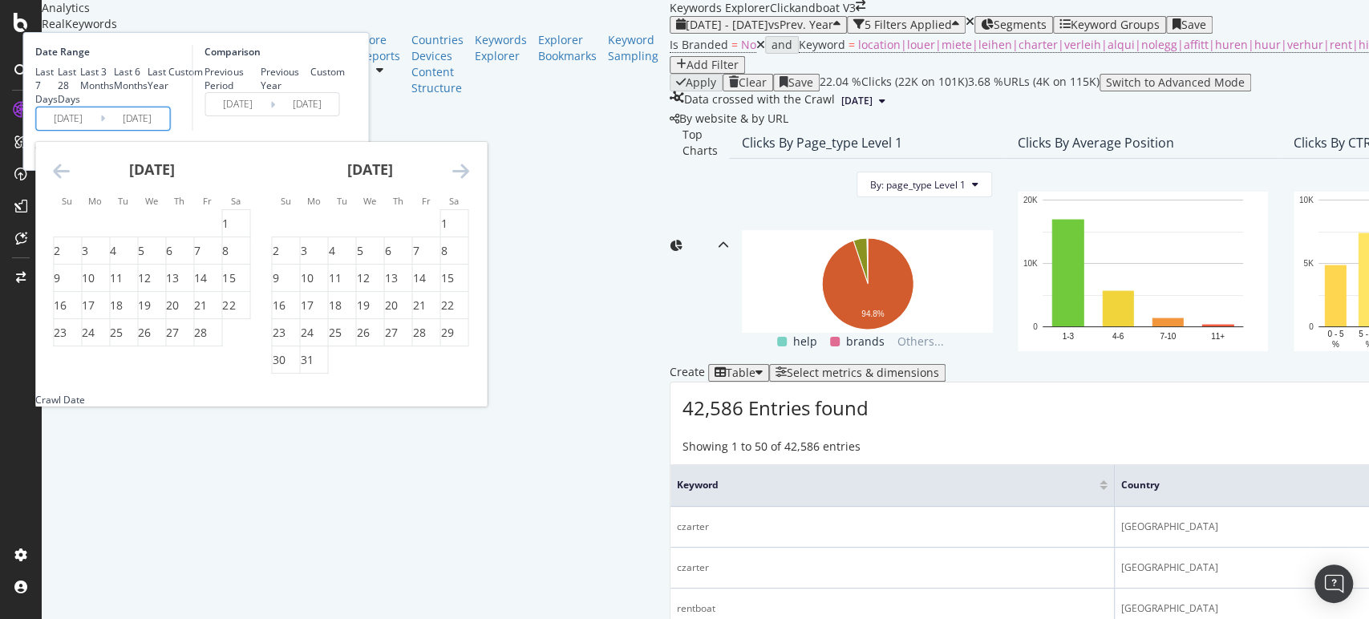
click at [468, 180] on icon "Move forward to switch to the next month." at bounding box center [459, 170] width 17 height 19
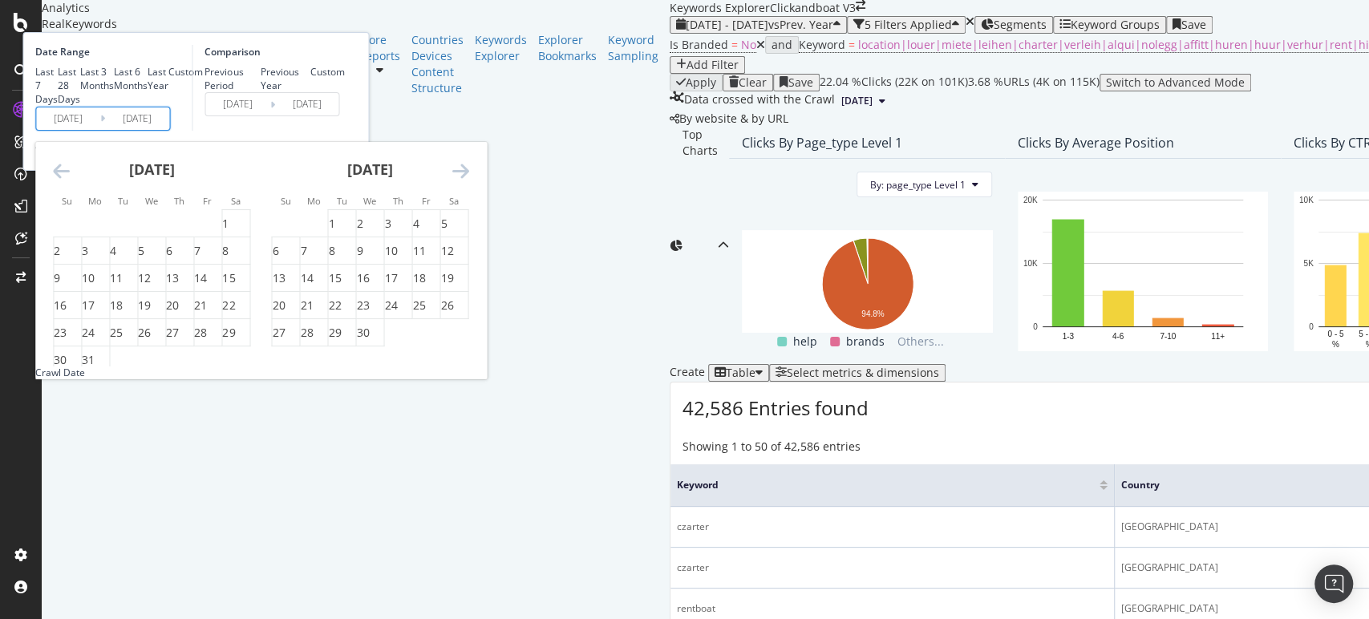
click at [468, 180] on icon "Move forward to switch to the next month." at bounding box center [459, 170] width 17 height 19
click at [327, 313] on div "21" at bounding box center [313, 305] width 27 height 16
type input "2025/07/21"
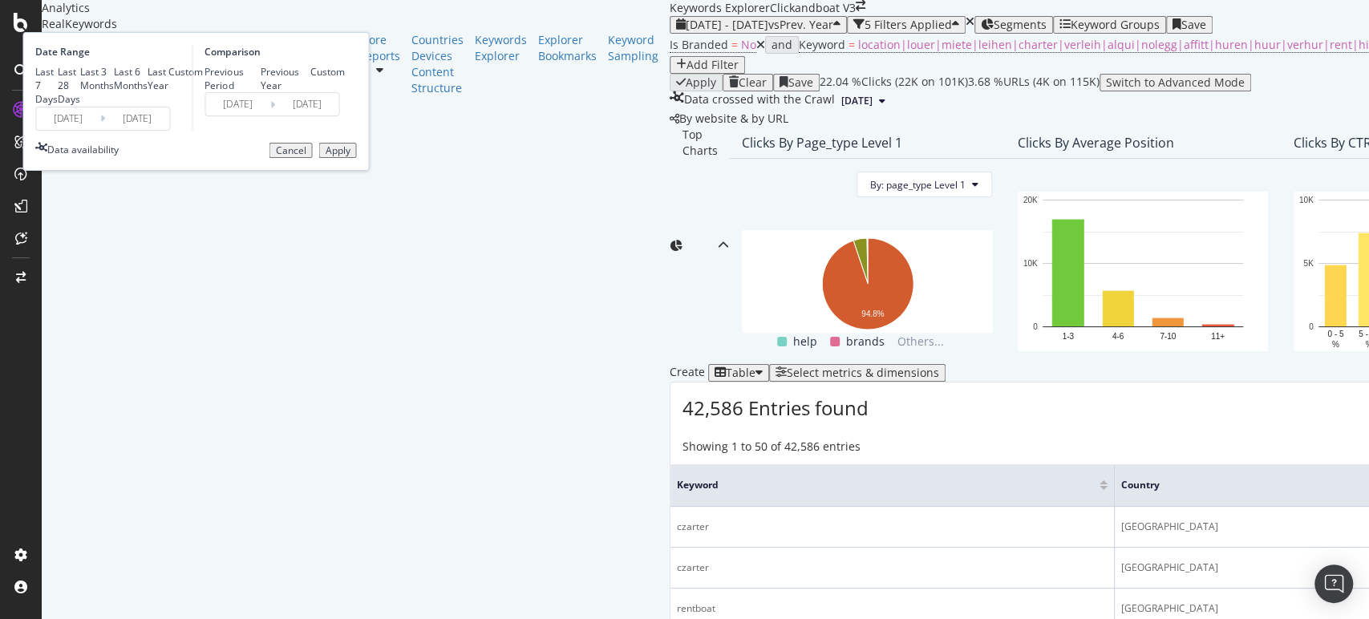
click at [169, 130] on input "2025/07/21" at bounding box center [137, 118] width 64 height 22
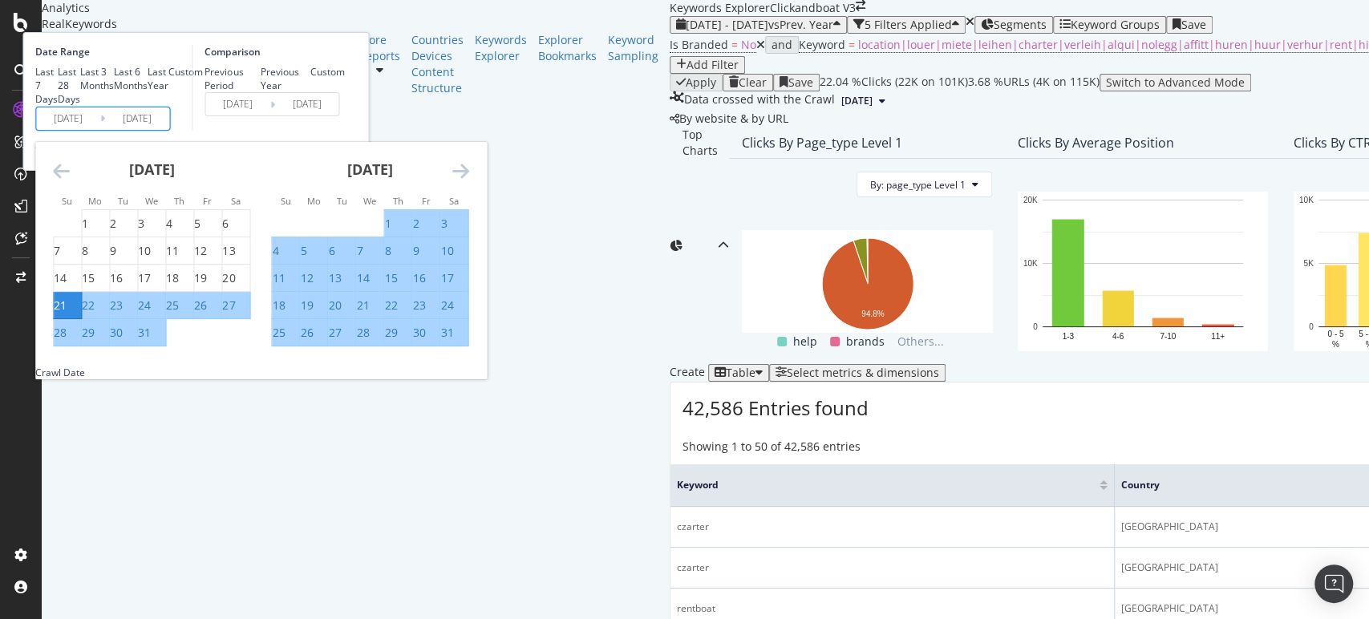
click at [468, 210] on div "August 2024" at bounding box center [369, 176] width 197 height 68
click at [468, 180] on icon "Move forward to switch to the next month." at bounding box center [459, 170] width 17 height 19
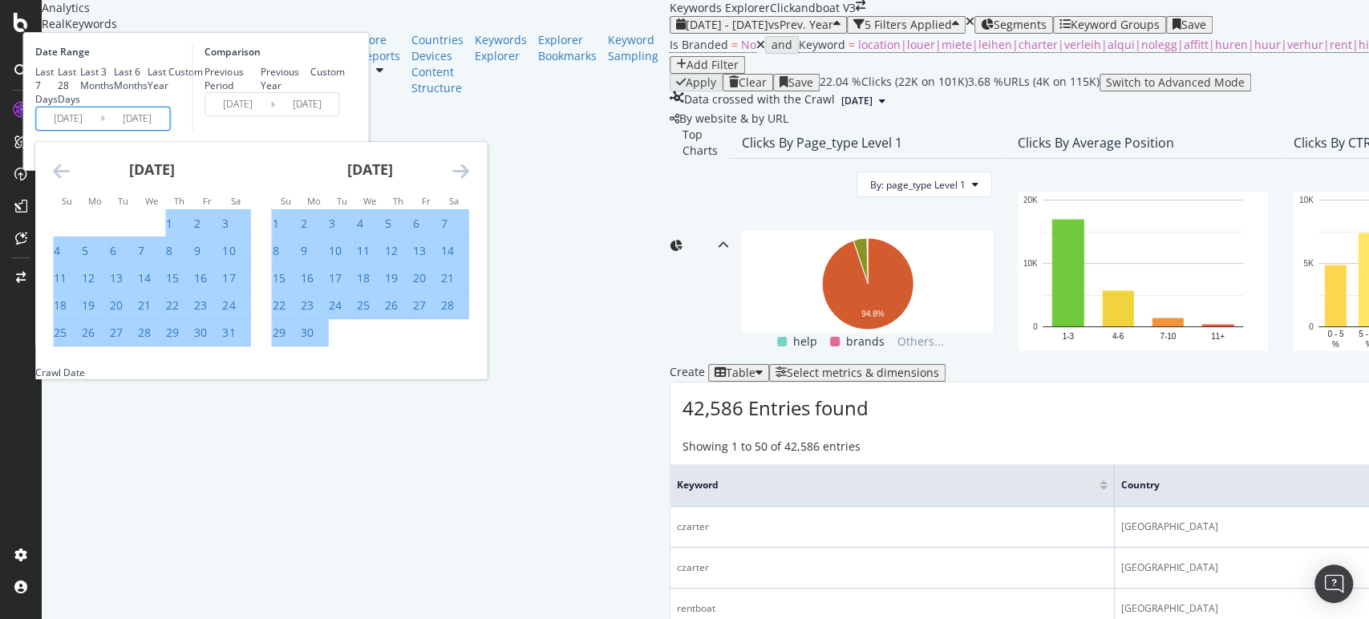
click at [468, 180] on icon "Move forward to switch to the next month." at bounding box center [459, 170] width 17 height 19
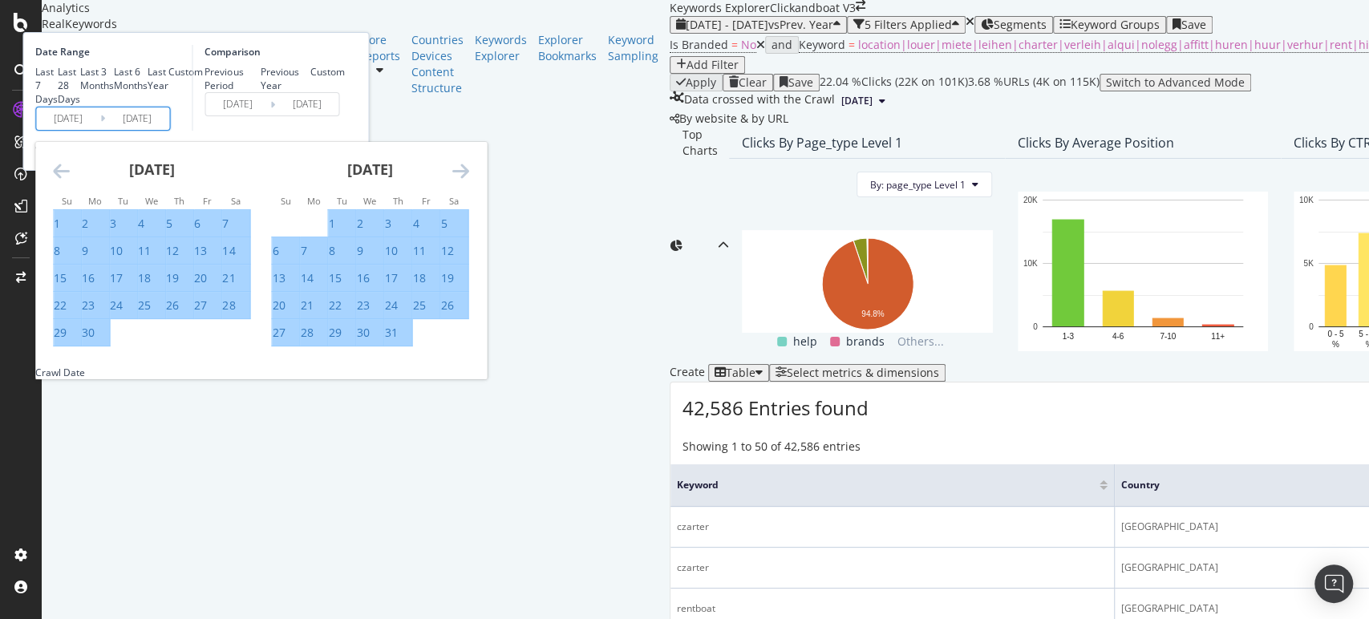
click at [468, 180] on icon "Move forward to switch to the next month." at bounding box center [459, 170] width 17 height 19
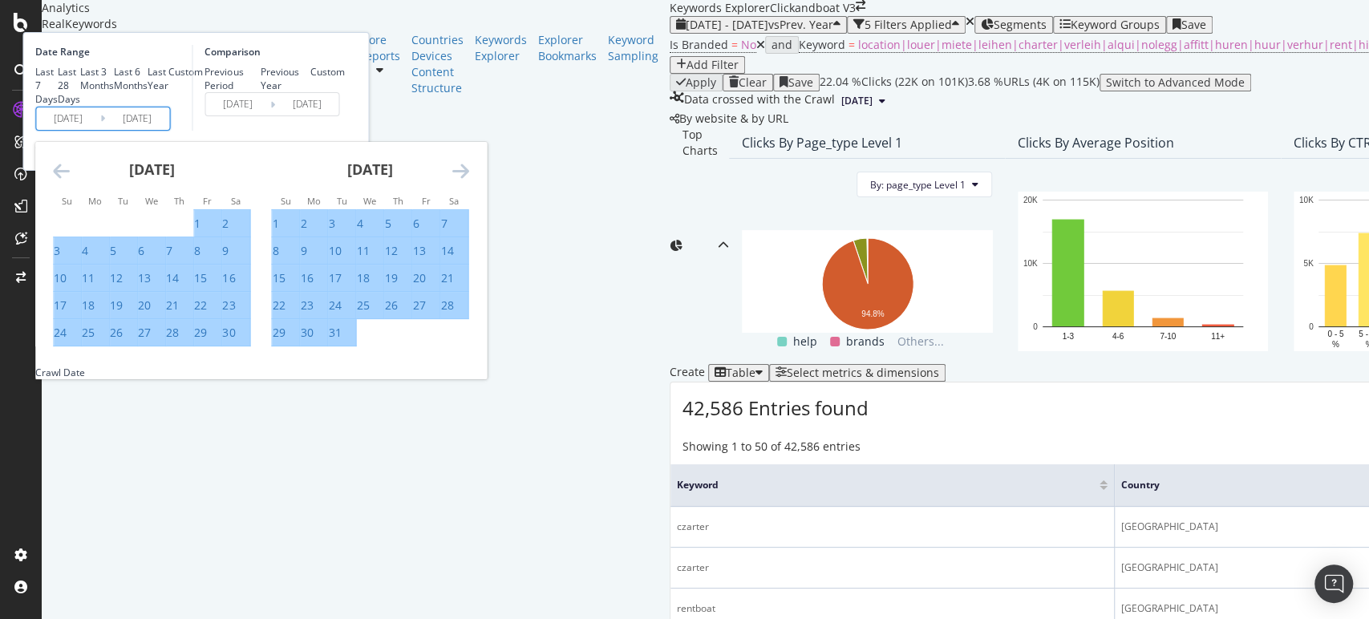
click at [468, 180] on icon "Move forward to switch to the next month." at bounding box center [459, 170] width 17 height 19
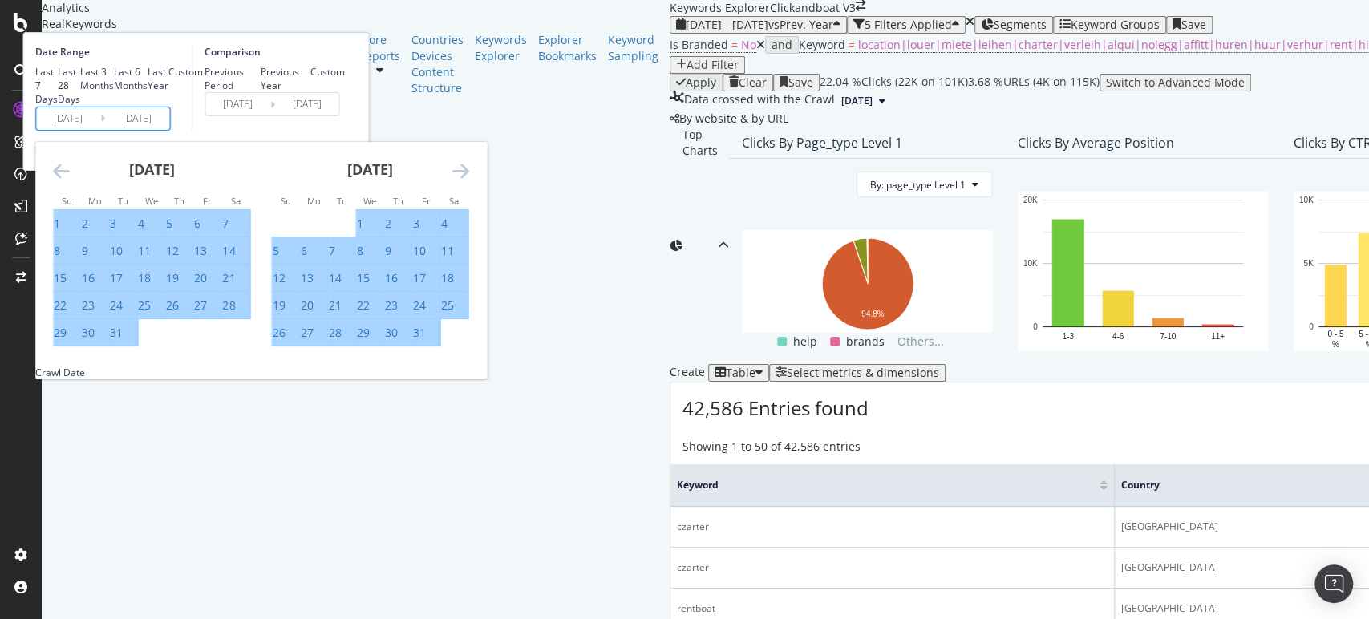
click at [468, 180] on icon "Move forward to switch to the next month." at bounding box center [459, 170] width 17 height 19
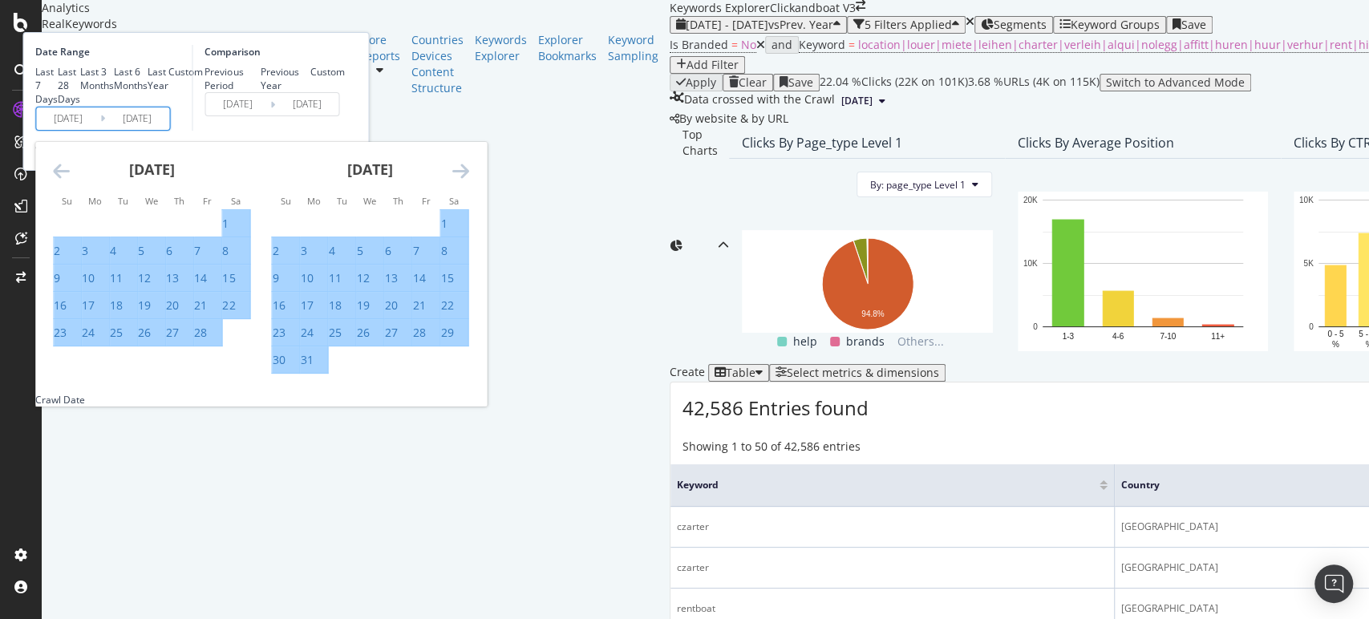
click at [261, 92] on div "Previous Year" at bounding box center [261, 78] width 0 height 27
type input "2023/07/23"
type input "2024/07/22"
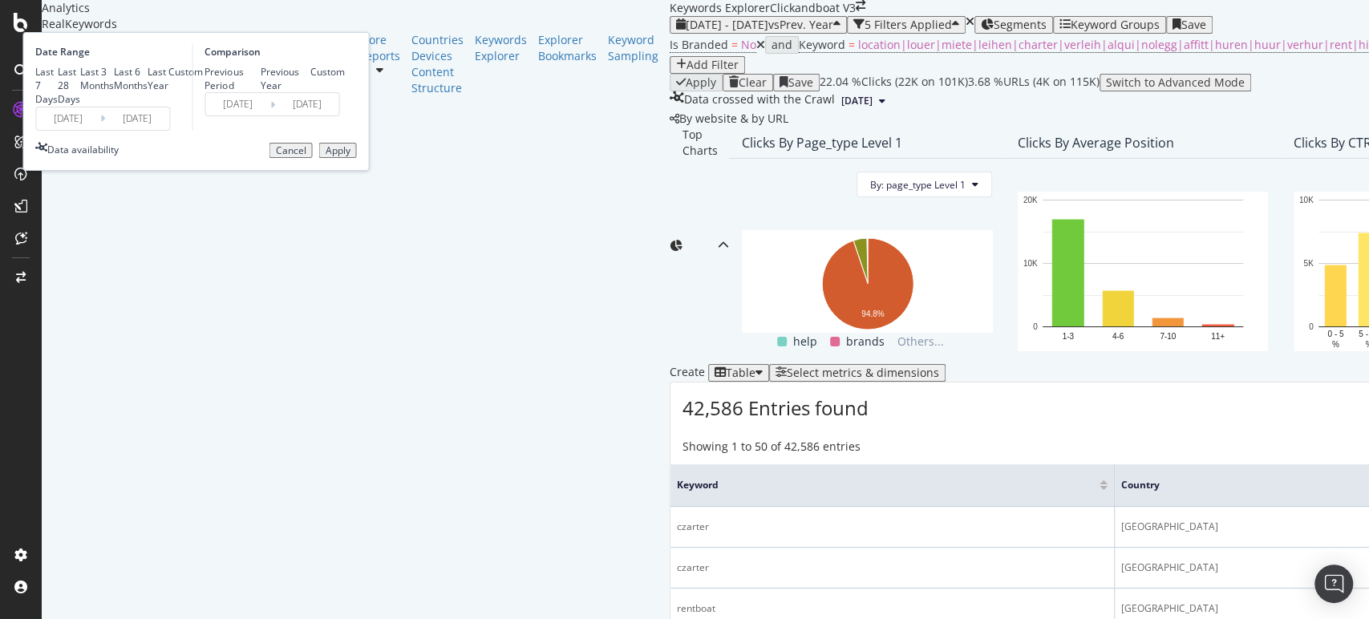
click at [169, 130] on input "2025/07/21" at bounding box center [137, 118] width 64 height 22
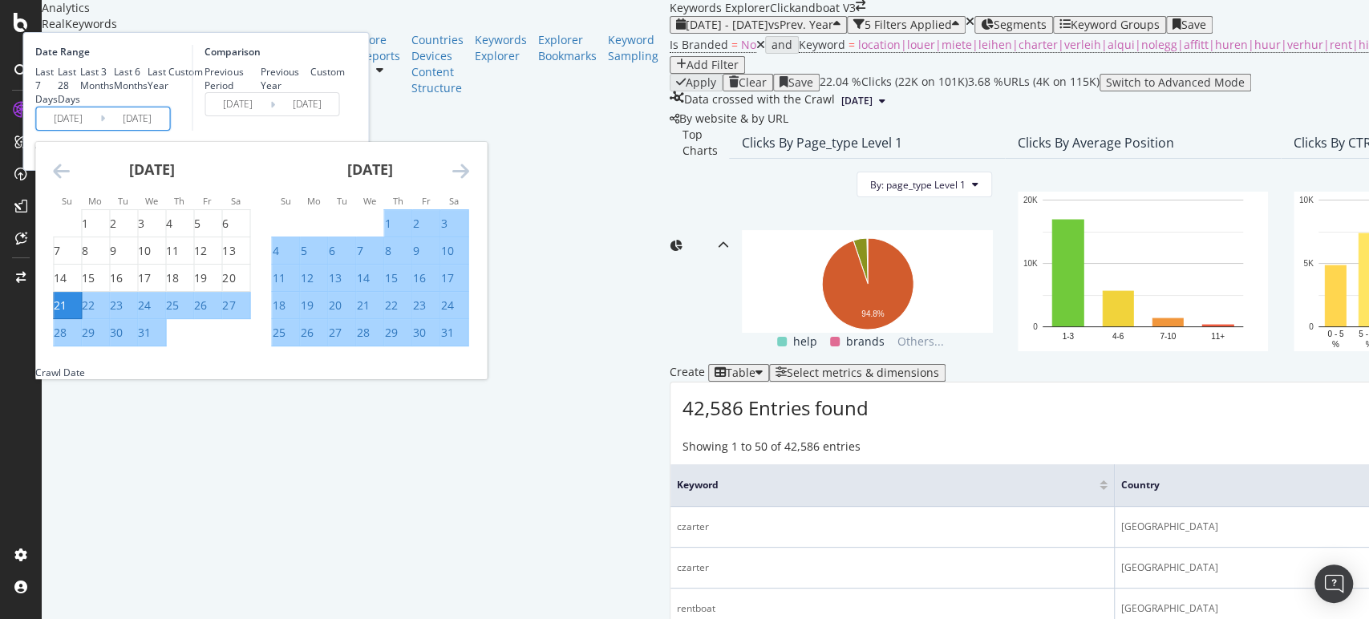
click at [468, 180] on icon "Move forward to switch to the next month." at bounding box center [459, 170] width 17 height 19
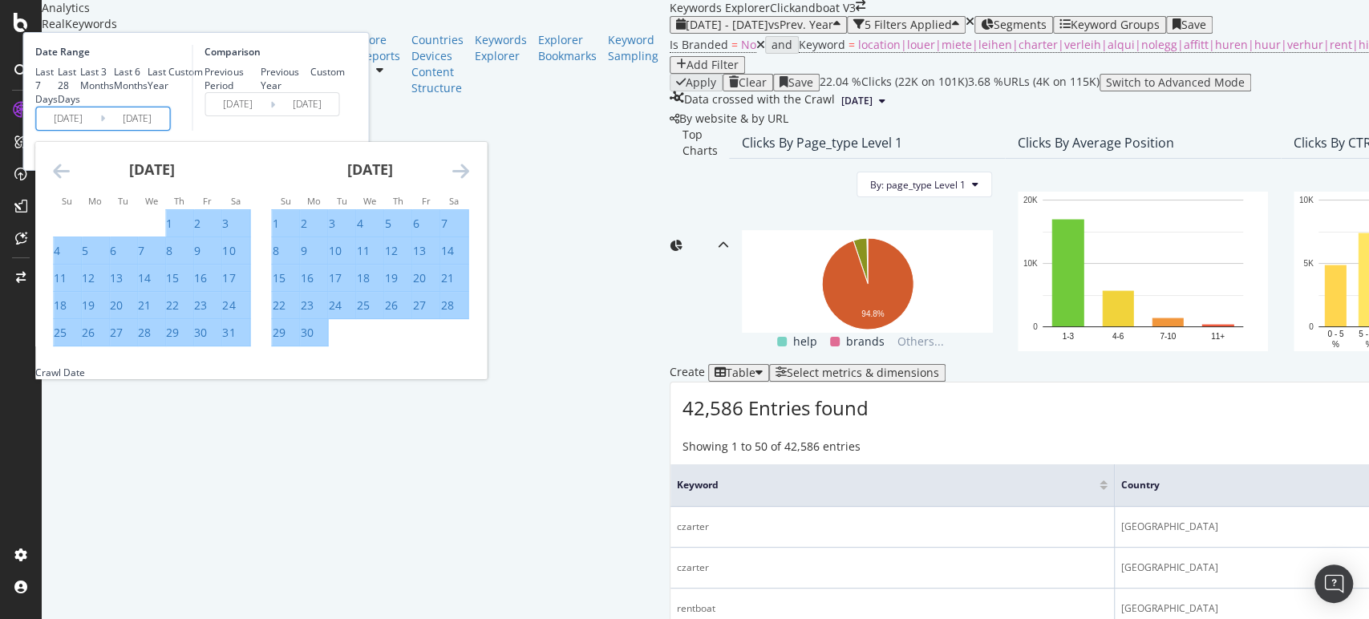
click at [468, 180] on icon "Move forward to switch to the next month." at bounding box center [459, 170] width 17 height 19
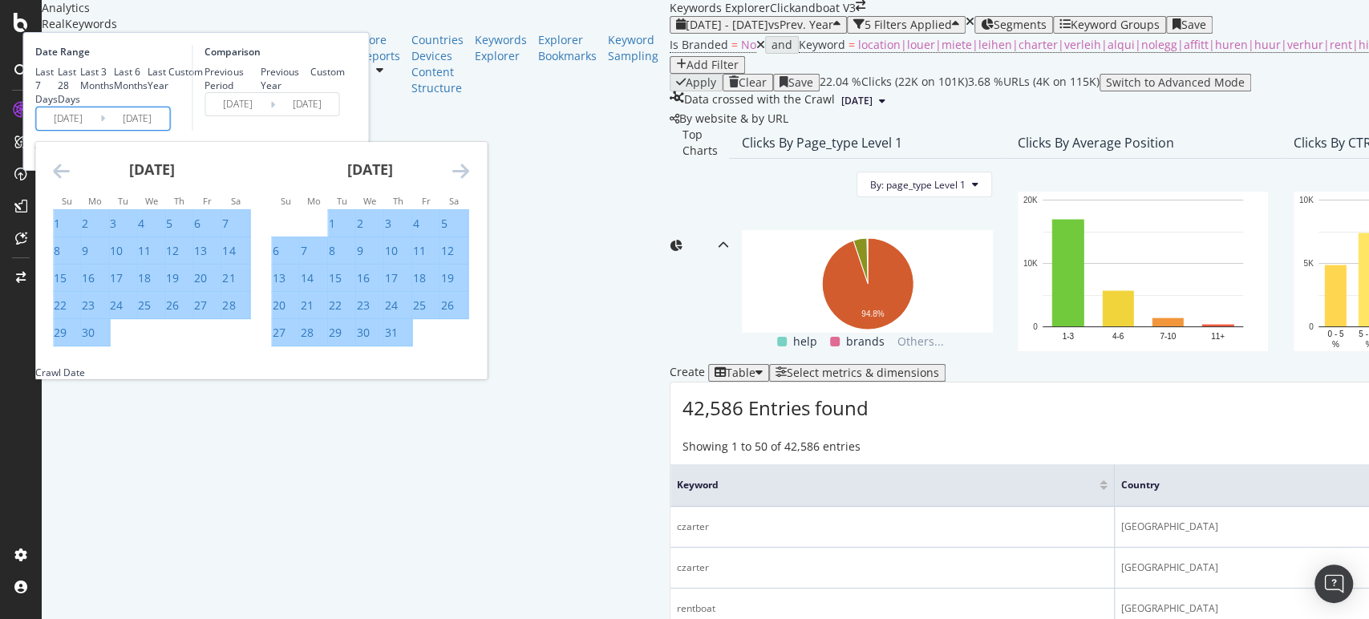
click at [468, 180] on icon "Move forward to switch to the next month." at bounding box center [459, 170] width 17 height 19
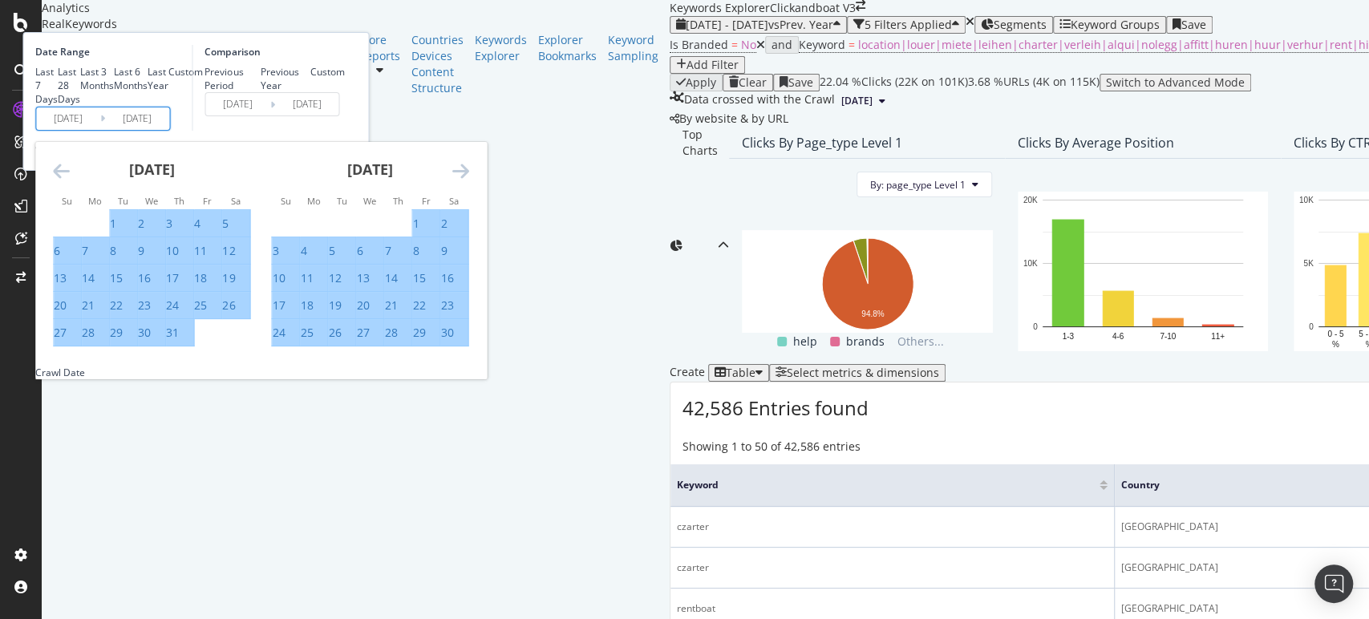
click at [468, 180] on icon "Move forward to switch to the next month." at bounding box center [459, 170] width 17 height 19
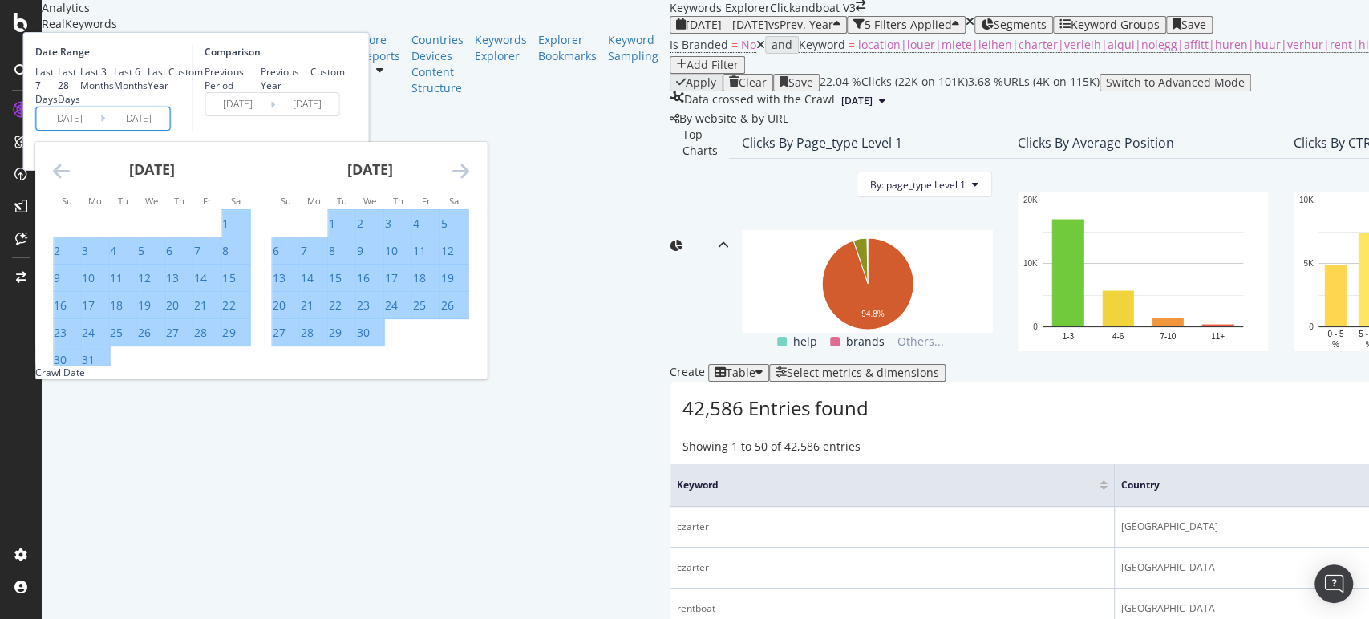
click at [468, 180] on icon "Move forward to switch to the next month." at bounding box center [459, 170] width 17 height 19
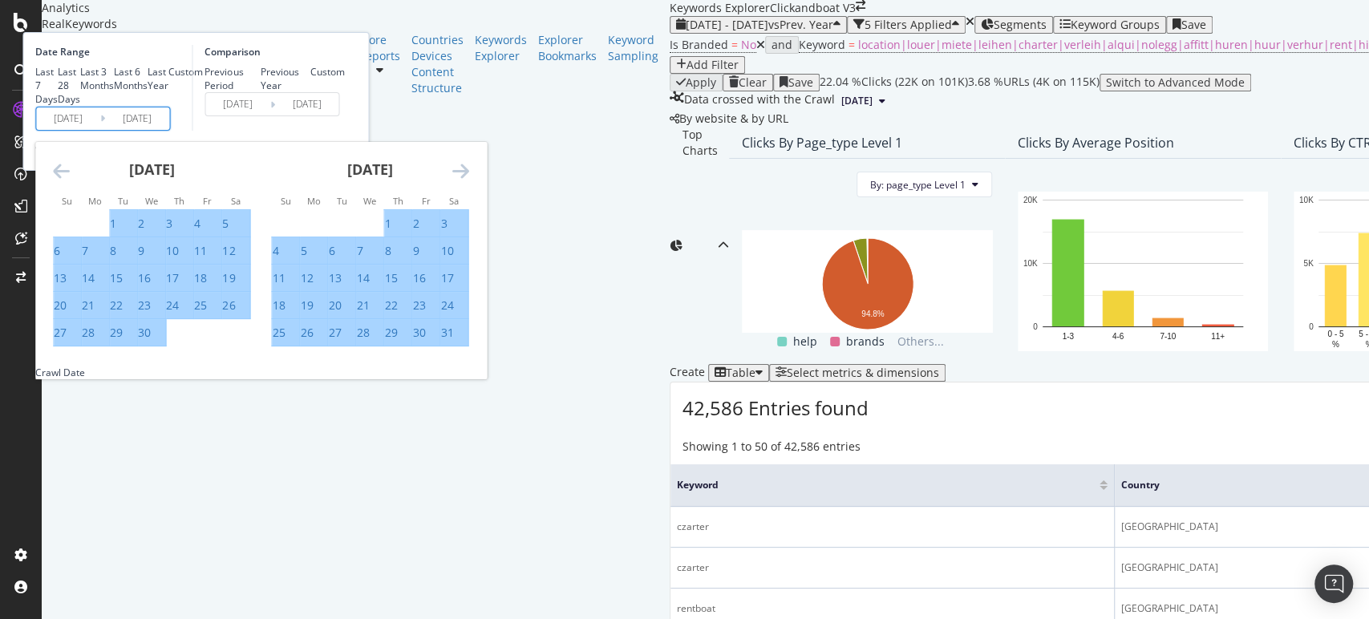
click at [468, 180] on icon "Move forward to switch to the next month." at bounding box center [459, 170] width 17 height 19
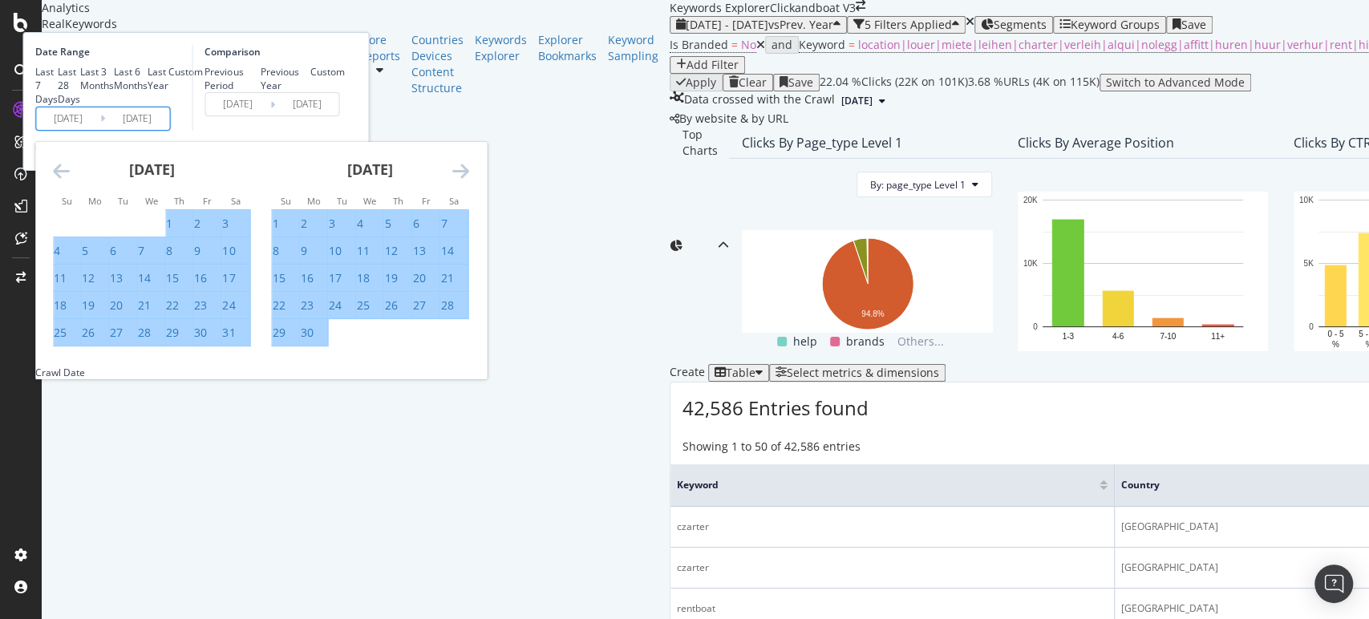
click at [468, 180] on icon "Move forward to switch to the next month." at bounding box center [459, 170] width 17 height 19
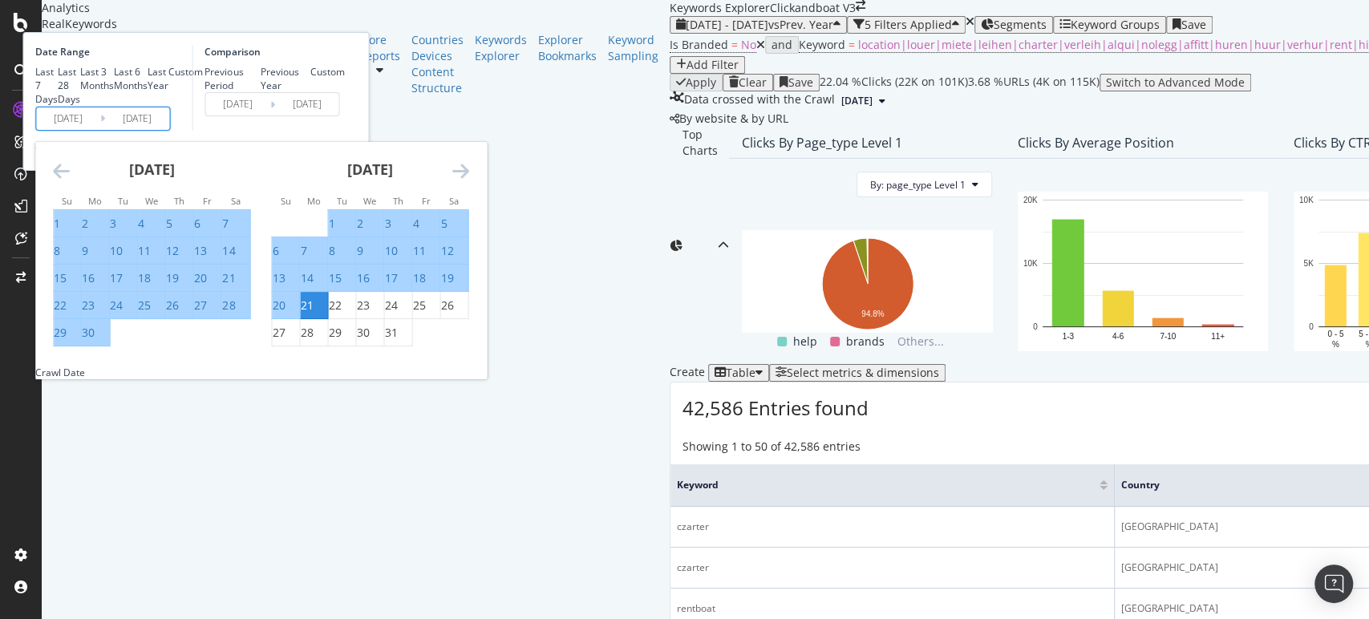
click at [334, 232] on div "1" at bounding box center [331, 224] width 6 height 16
type input "2025/07/01"
type input "2024/07/02"
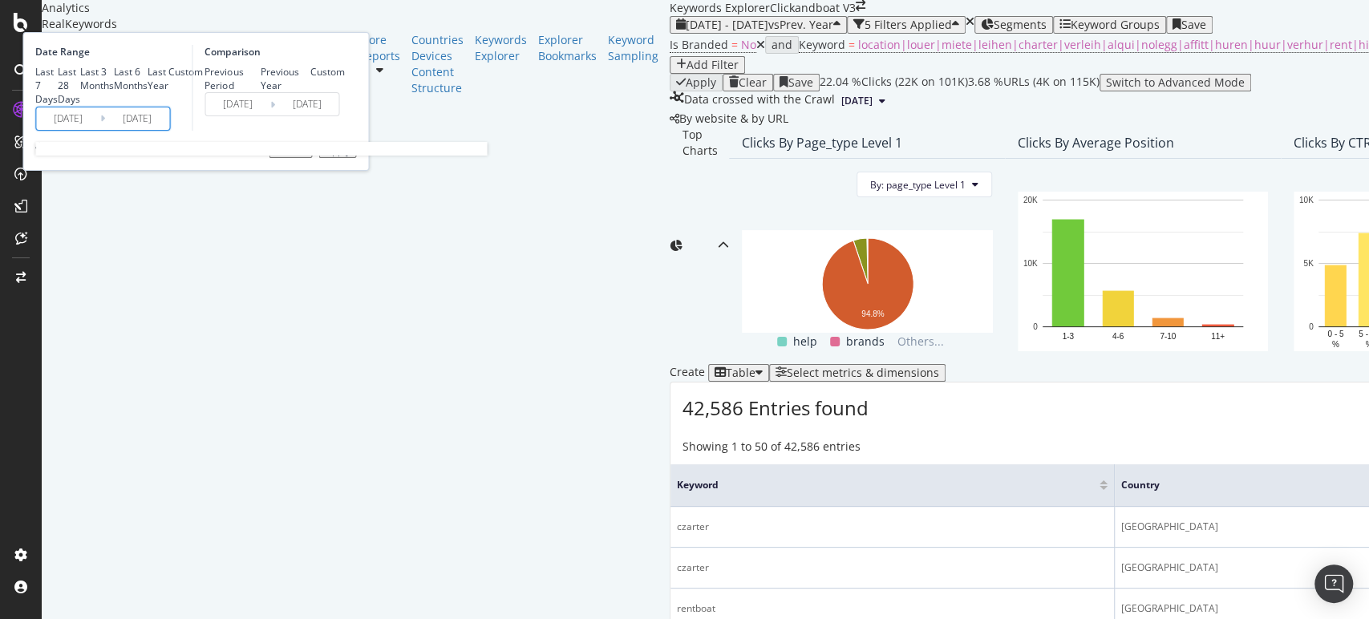
click at [169, 130] on input "2025/07/01" at bounding box center [137, 118] width 64 height 22
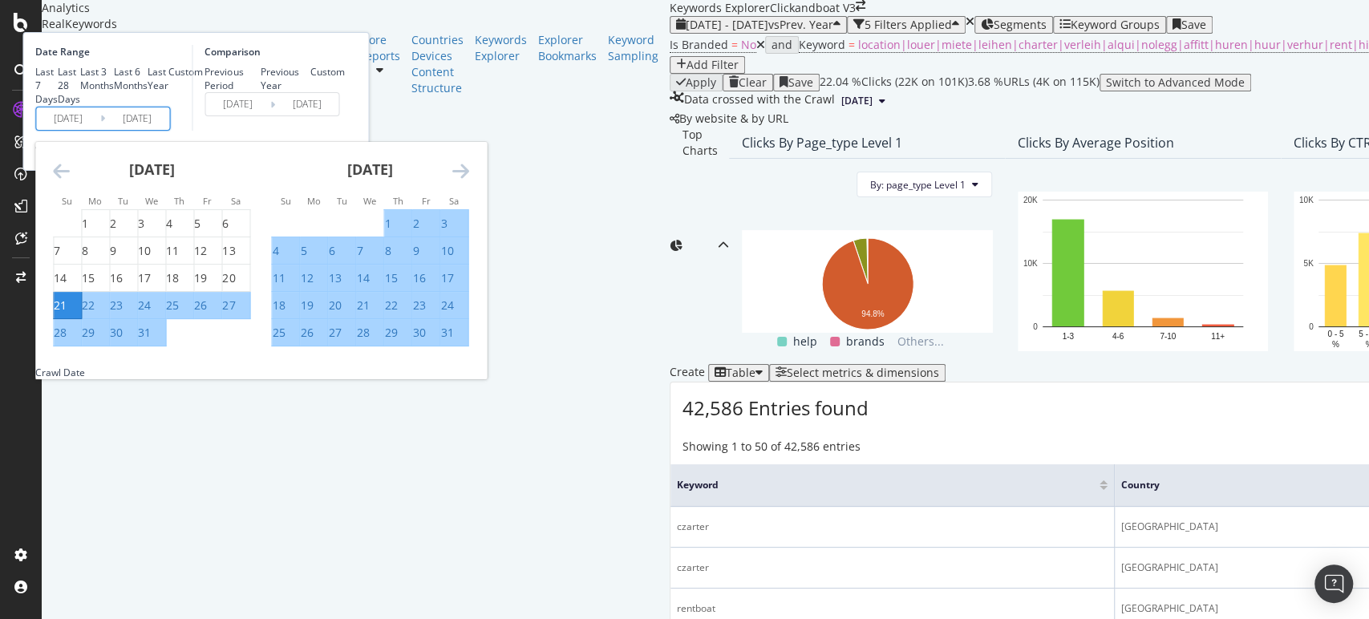
click at [114, 92] on div "Last 3 Months" at bounding box center [97, 78] width 34 height 27
type input "2025/06/05"
type input "2025/09/04"
type input "2024/06/06"
type input "2024/09/05"
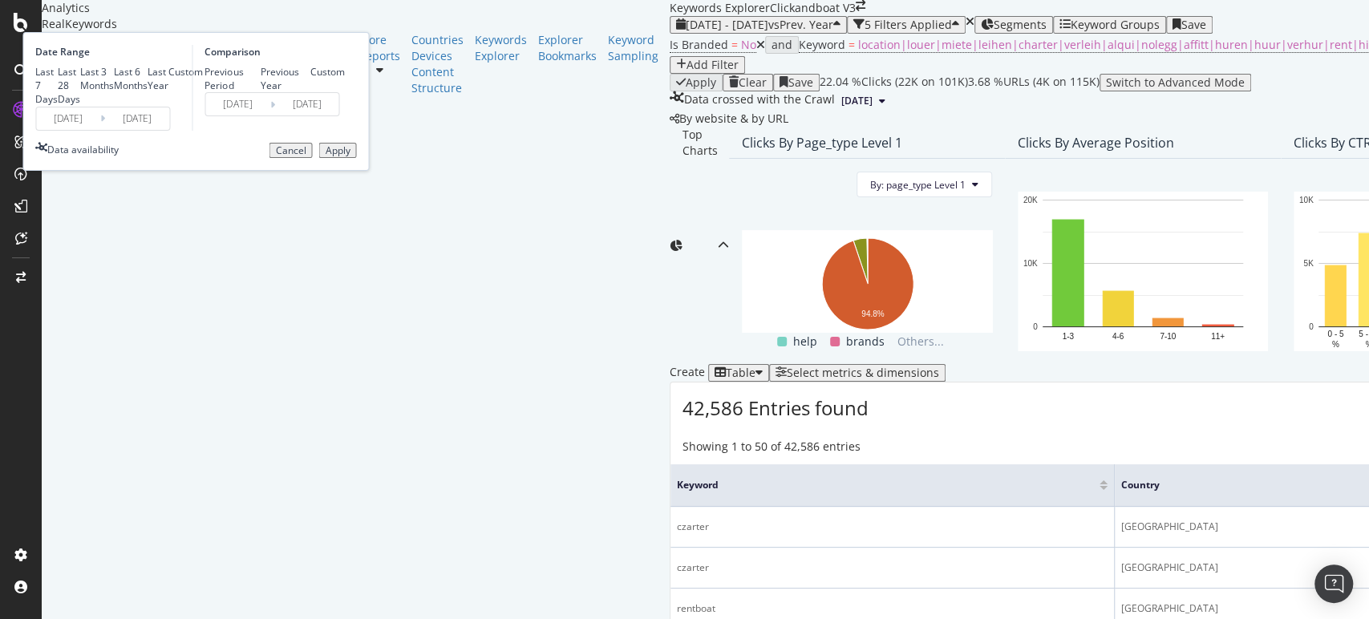
click at [169, 130] on input "2025/09/04" at bounding box center [137, 118] width 64 height 22
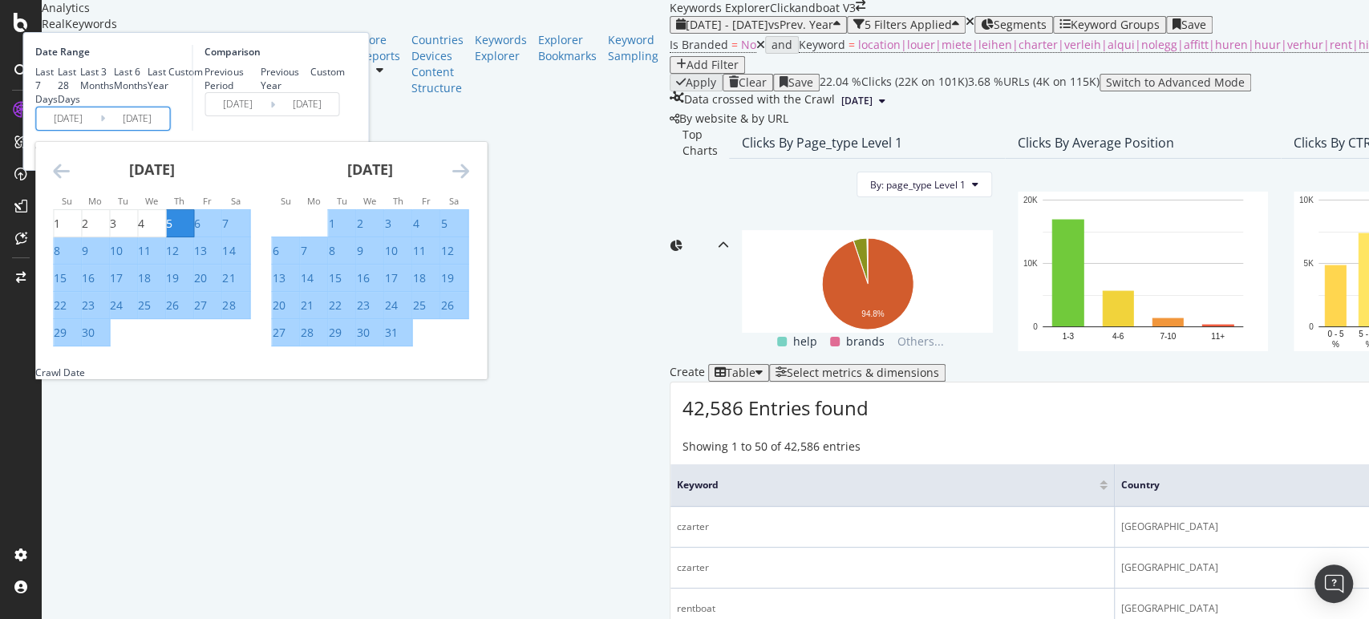
click at [327, 313] on div "21" at bounding box center [313, 305] width 27 height 16
type input "2025/07/21"
type input "2024/07/22"
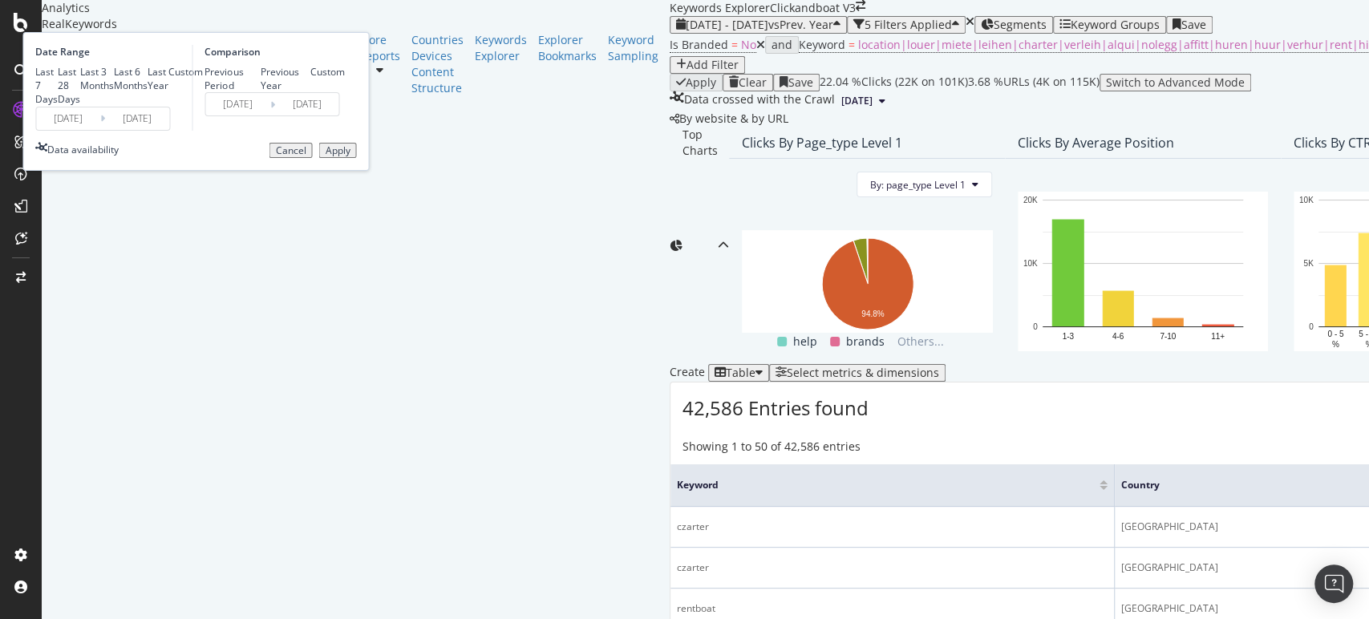
click at [58, 106] on div "Last 7 Days" at bounding box center [46, 85] width 22 height 41
type input "2025/08/29"
type input "2025/09/04"
type input "2024/08/30"
type input "2024/09/05"
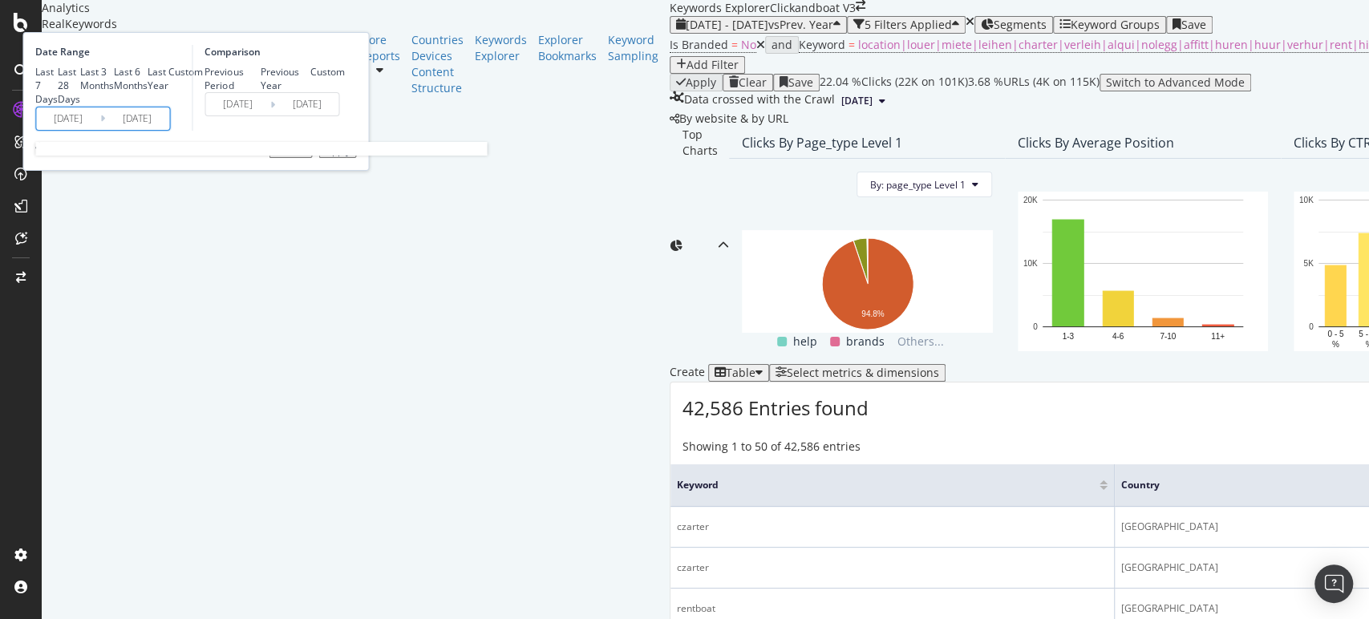
click at [169, 130] on input "2025/09/04" at bounding box center [137, 118] width 64 height 22
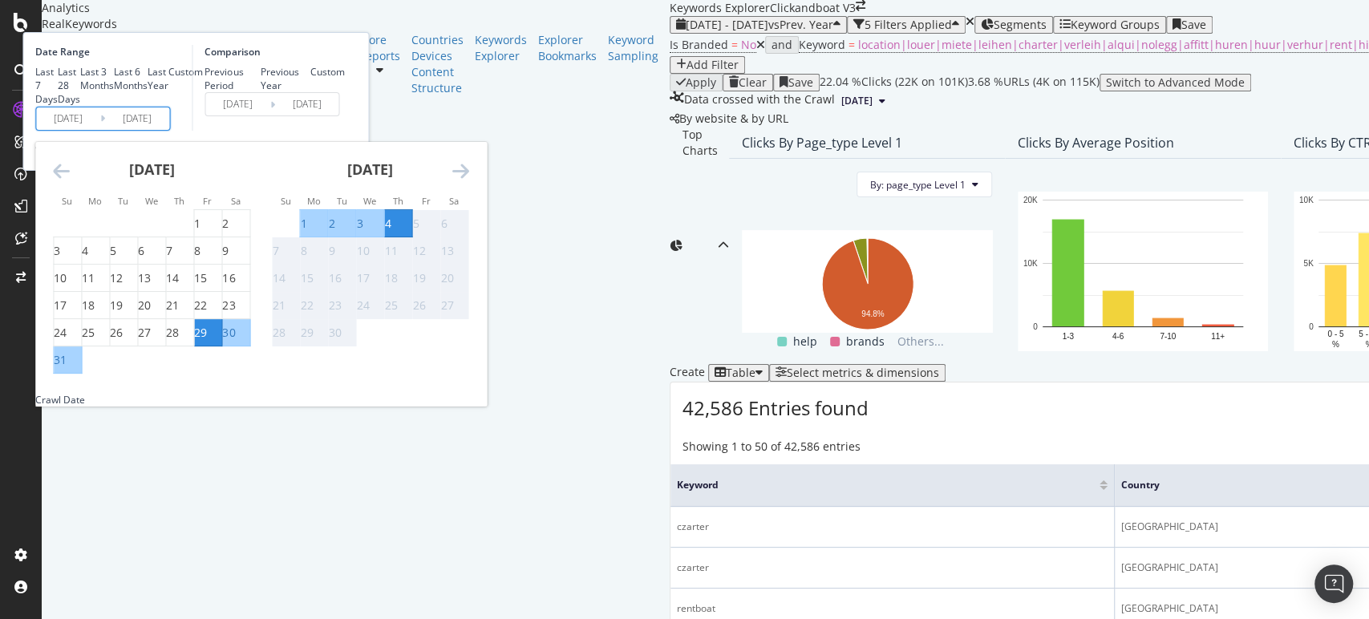
click at [203, 106] on div "Last 7 Days Last 28 Days Last 3 Months Last 6 Months Last Year Custom" at bounding box center [119, 85] width 168 height 41
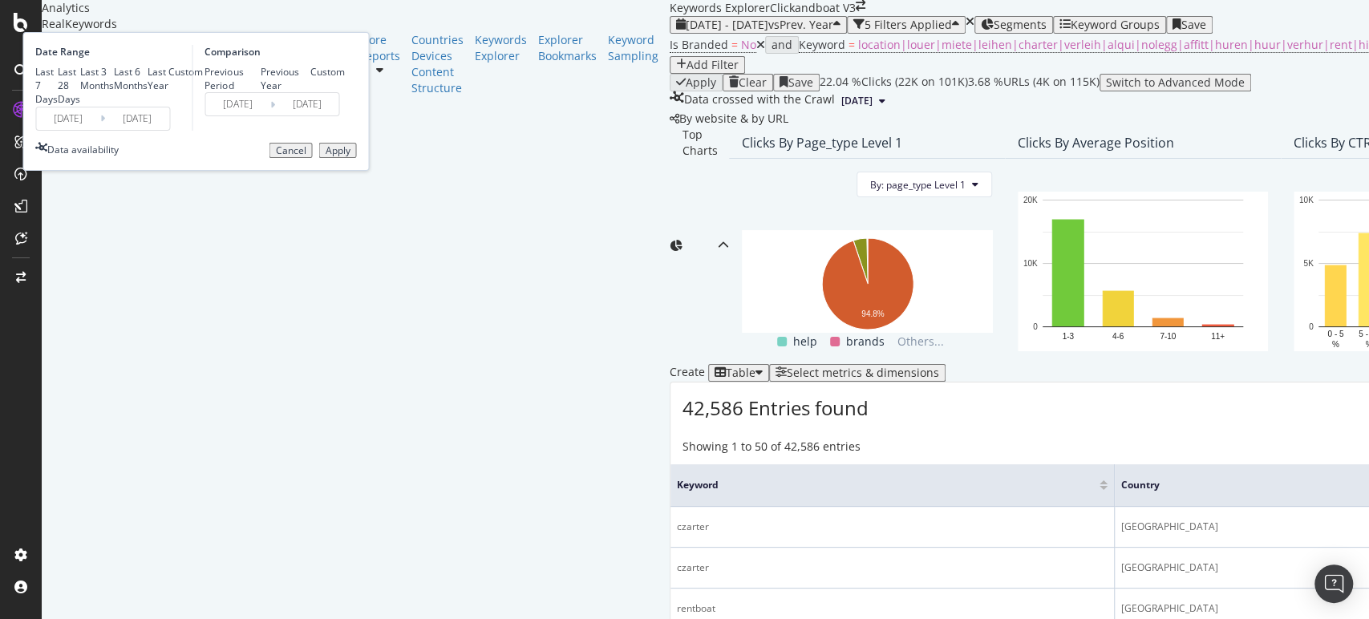
click at [203, 79] on div "Custom" at bounding box center [185, 72] width 34 height 14
type input "2025/08/08"
type input "2024/08/09"
click at [105, 126] on icon at bounding box center [102, 118] width 5 height 15
click at [169, 130] on input "2025/09/04" at bounding box center [137, 118] width 64 height 22
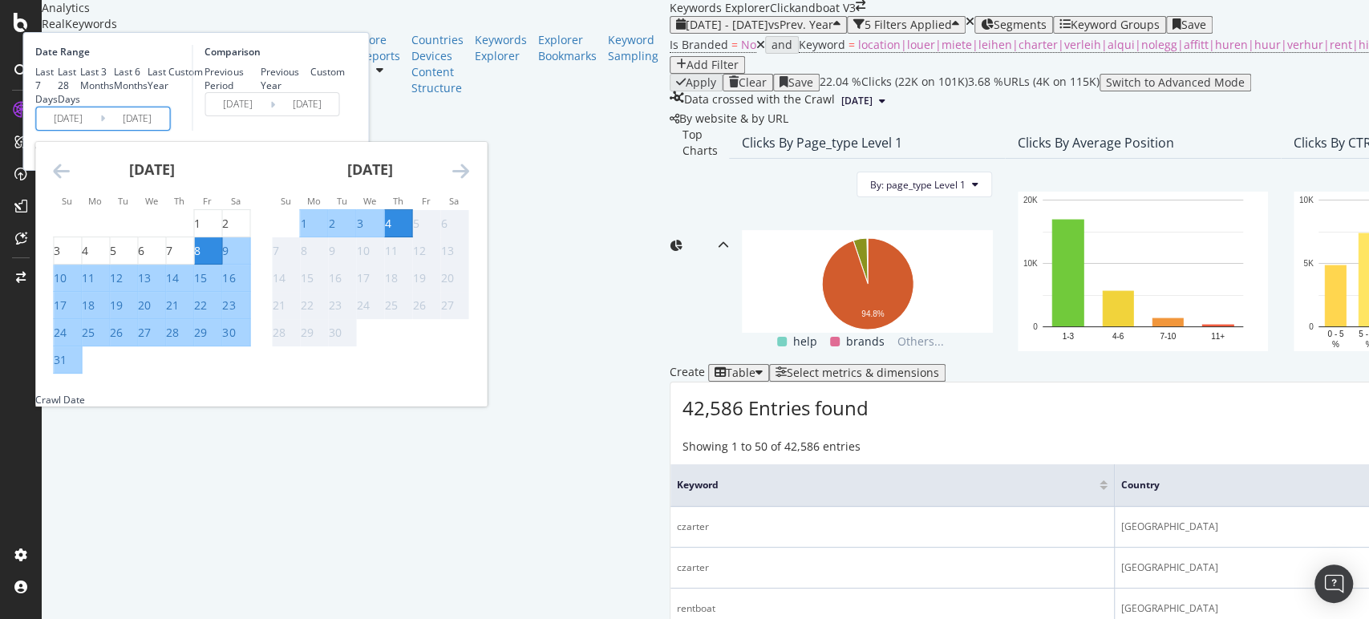
click at [70, 180] on icon "Move backward to switch to the previous month." at bounding box center [61, 170] width 17 height 19
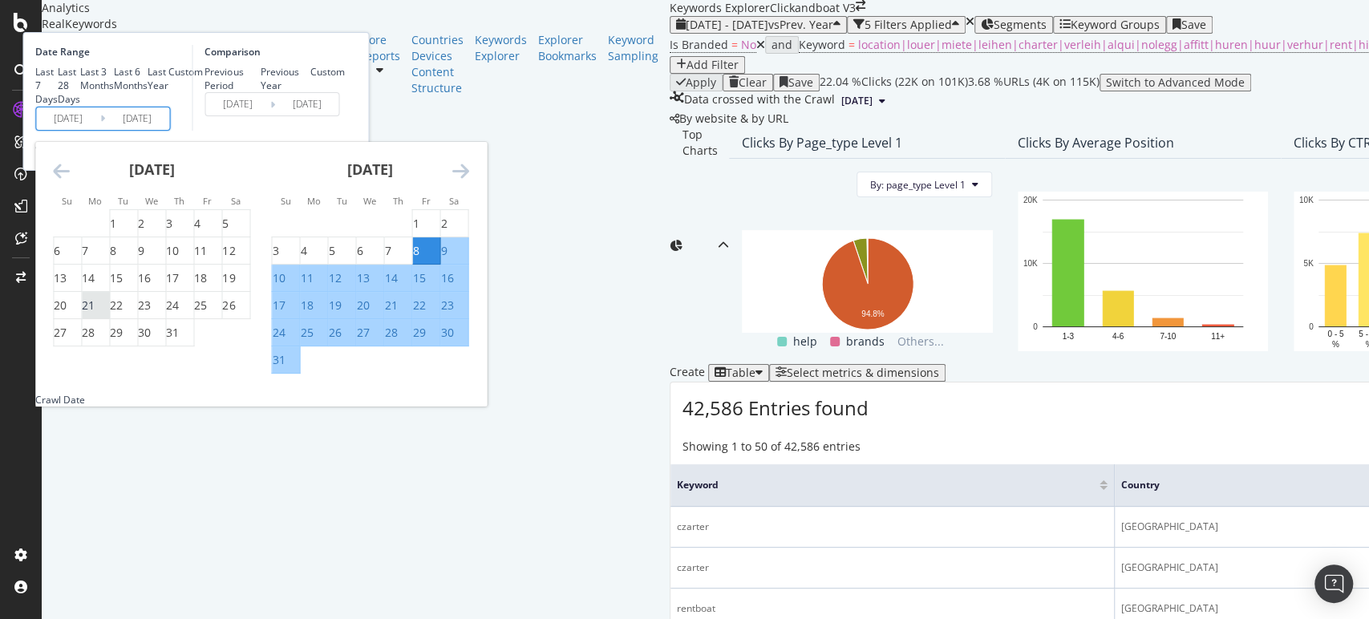
click at [95, 313] on div "21" at bounding box center [88, 305] width 13 height 16
type input "2025/07/21"
type input "2024/07/22"
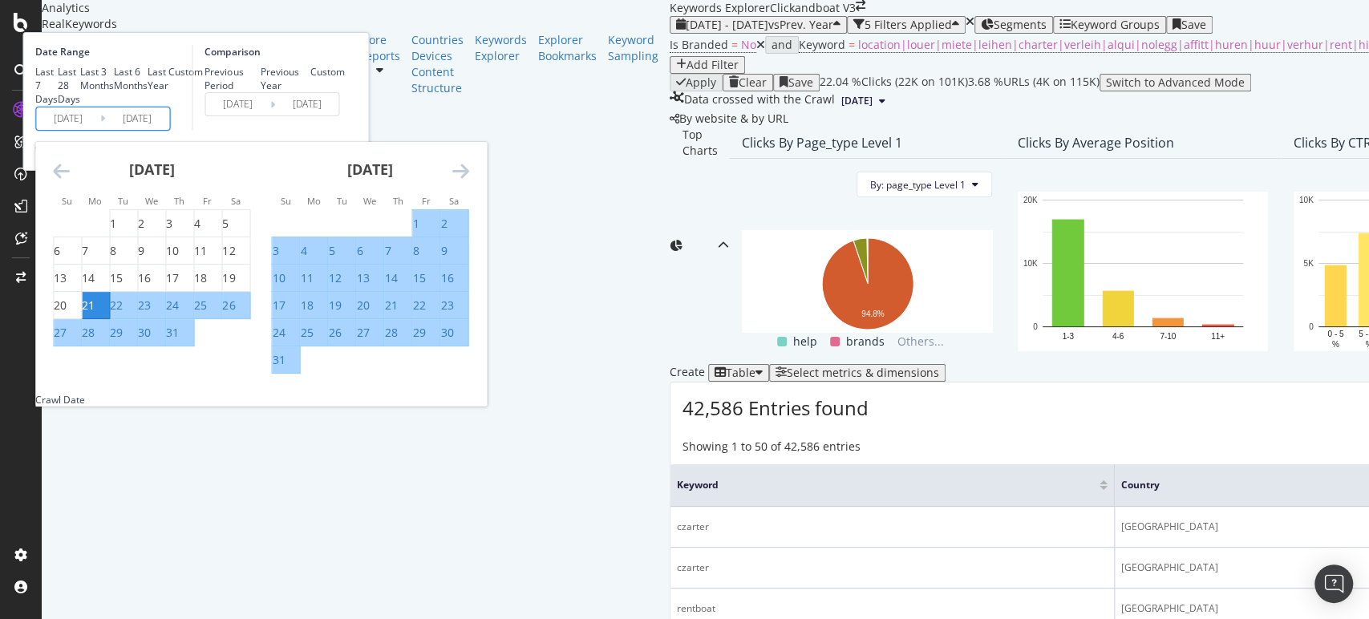
click at [179, 341] on div "31" at bounding box center [172, 333] width 13 height 16
type input "2025/07/31"
type input "2024/08/01"
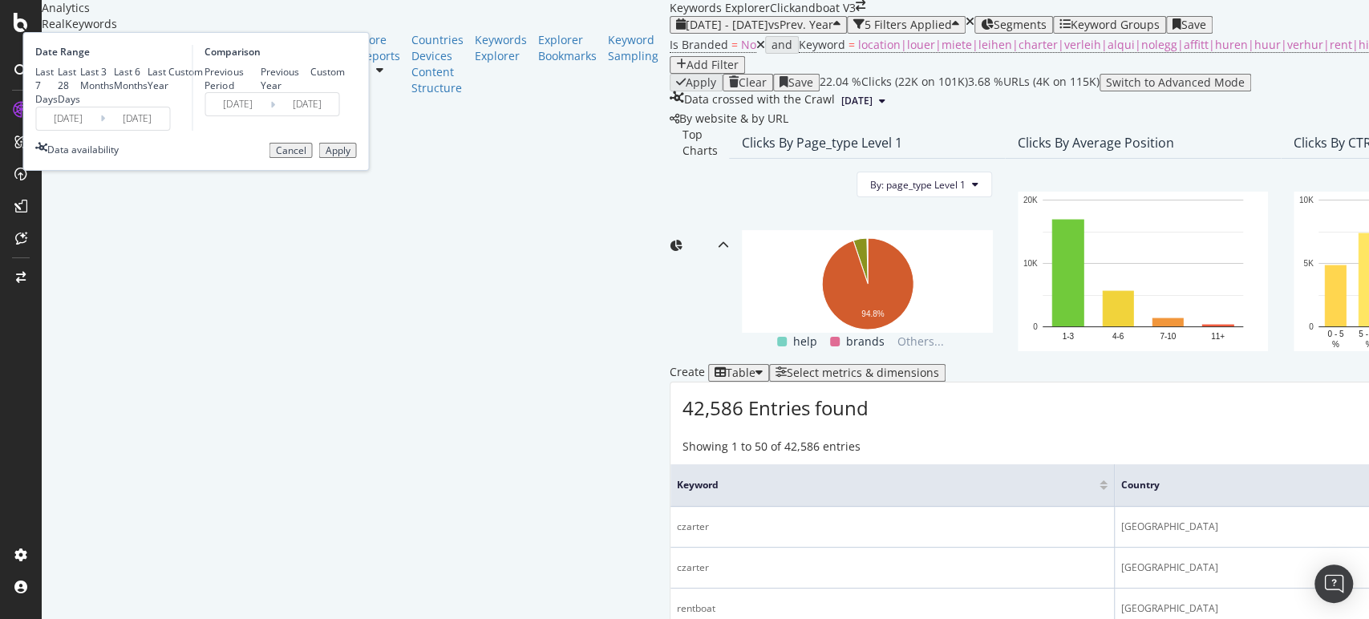
click at [350, 156] on div "Apply" at bounding box center [337, 150] width 25 height 11
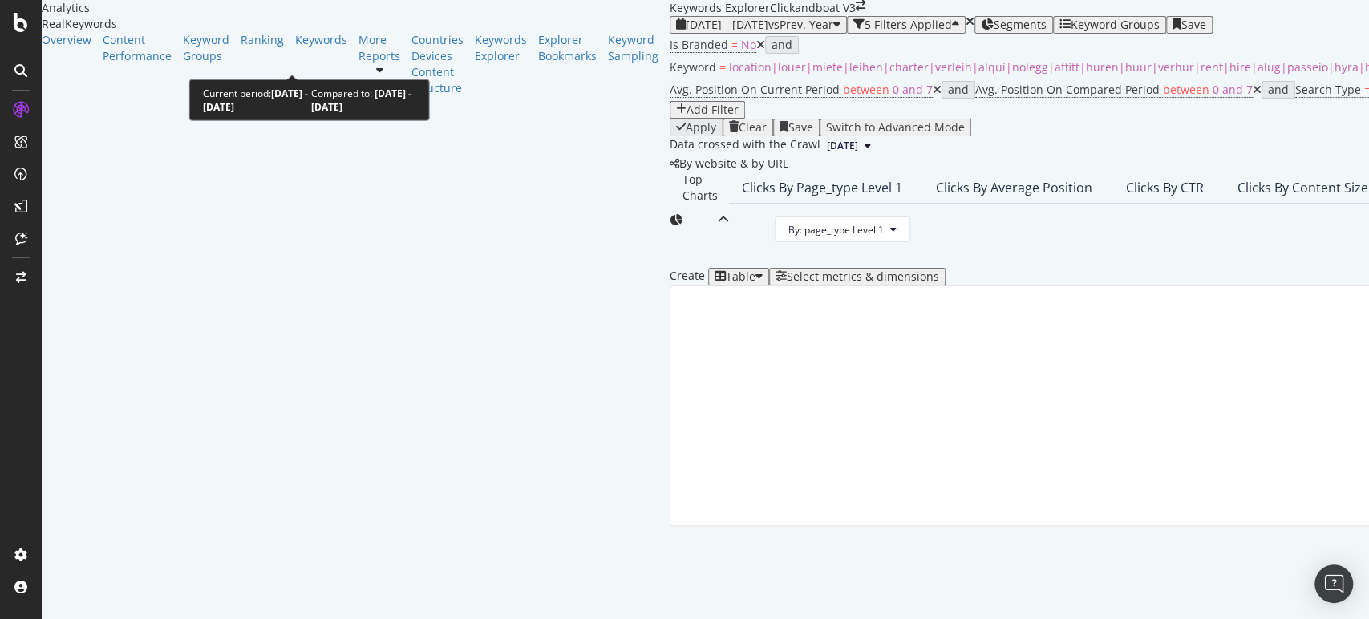
click at [768, 32] on span "vs Prev. Year" at bounding box center [800, 24] width 65 height 15
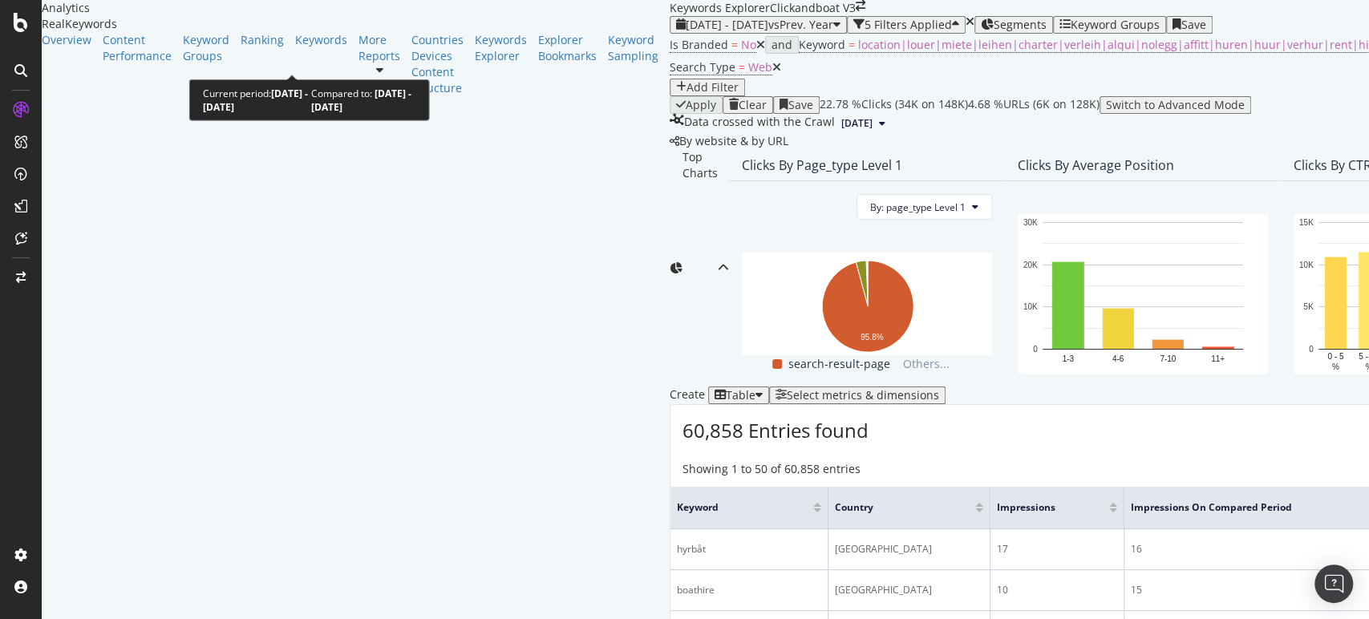
click at [768, 32] on span "vs Prev. Year" at bounding box center [800, 24] width 65 height 15
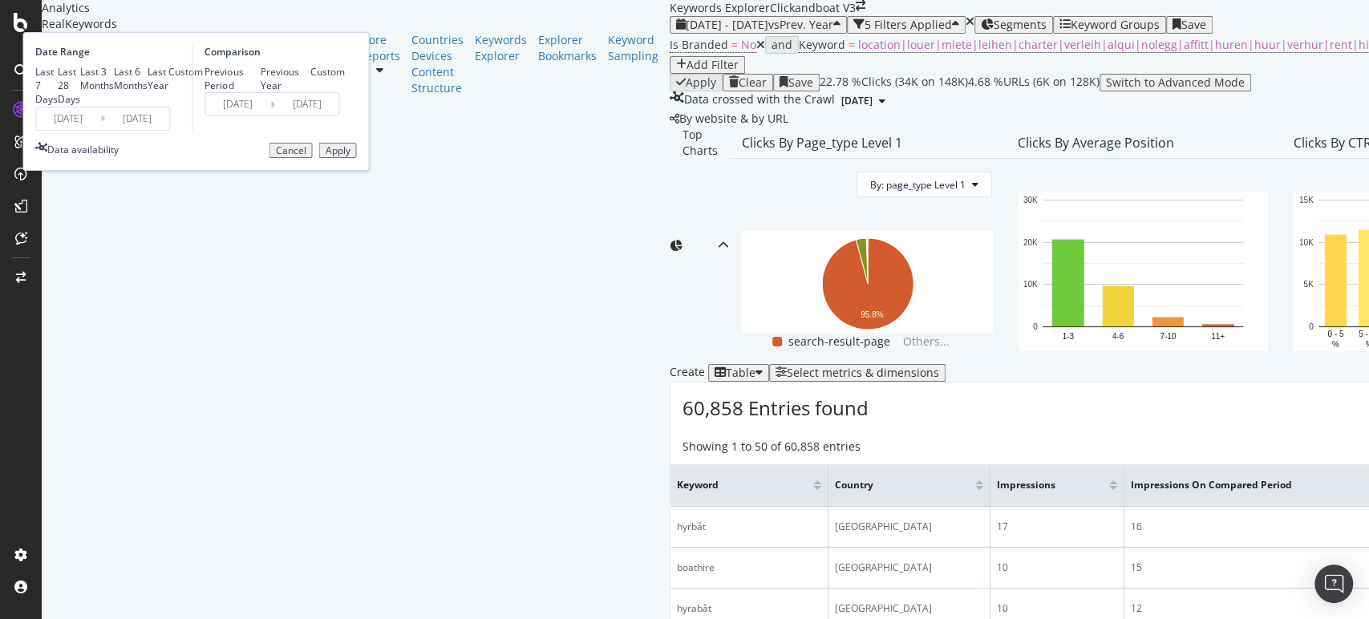
click at [100, 130] on input "2025/07/21" at bounding box center [68, 118] width 64 height 22
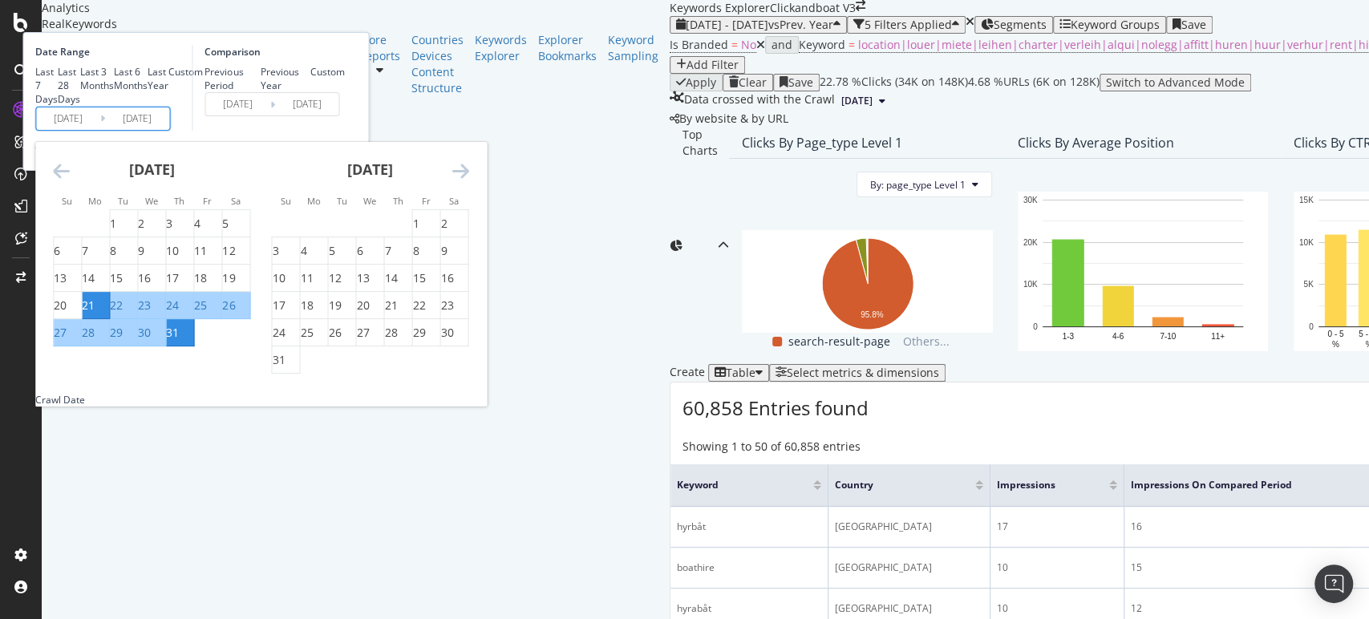
click at [67, 341] on div "27" at bounding box center [60, 333] width 13 height 16
type input "2025/07/27"
type input "2024/07/28"
click at [344, 131] on div "Comparison Previous Period Previous Year Custom 2024/07/28 Navigate forward to …" at bounding box center [268, 88] width 152 height 86
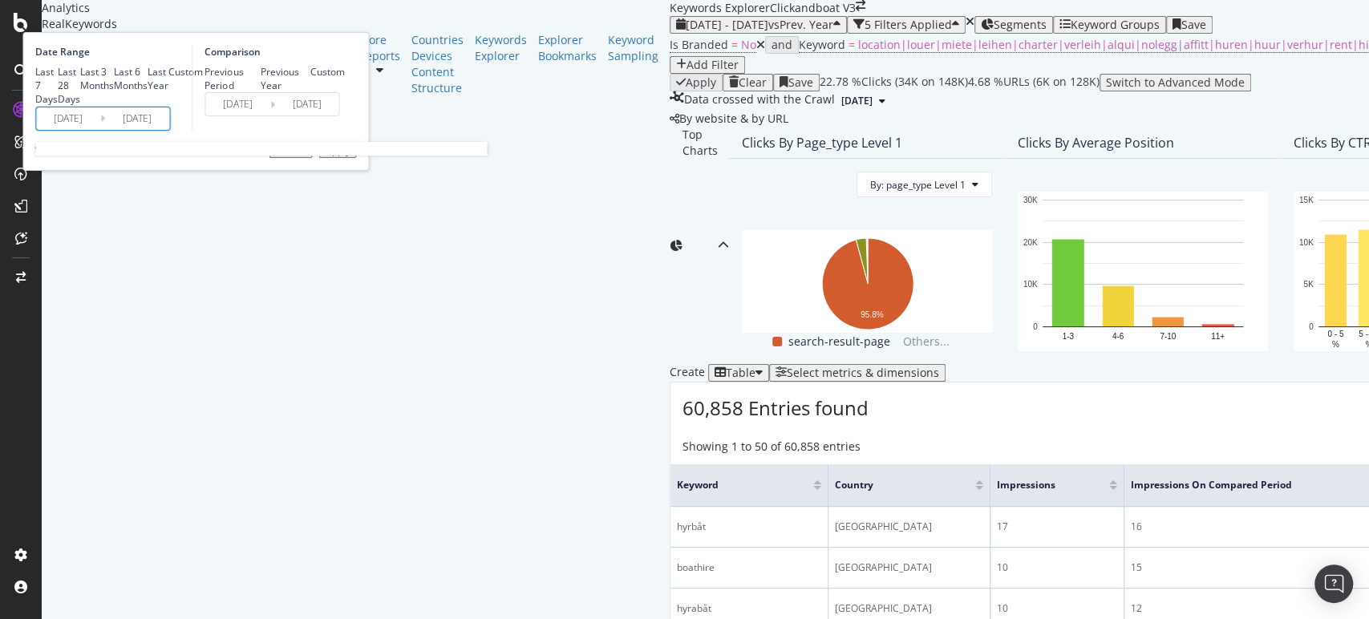
click at [169, 130] on input "2025/07/31" at bounding box center [137, 118] width 64 height 22
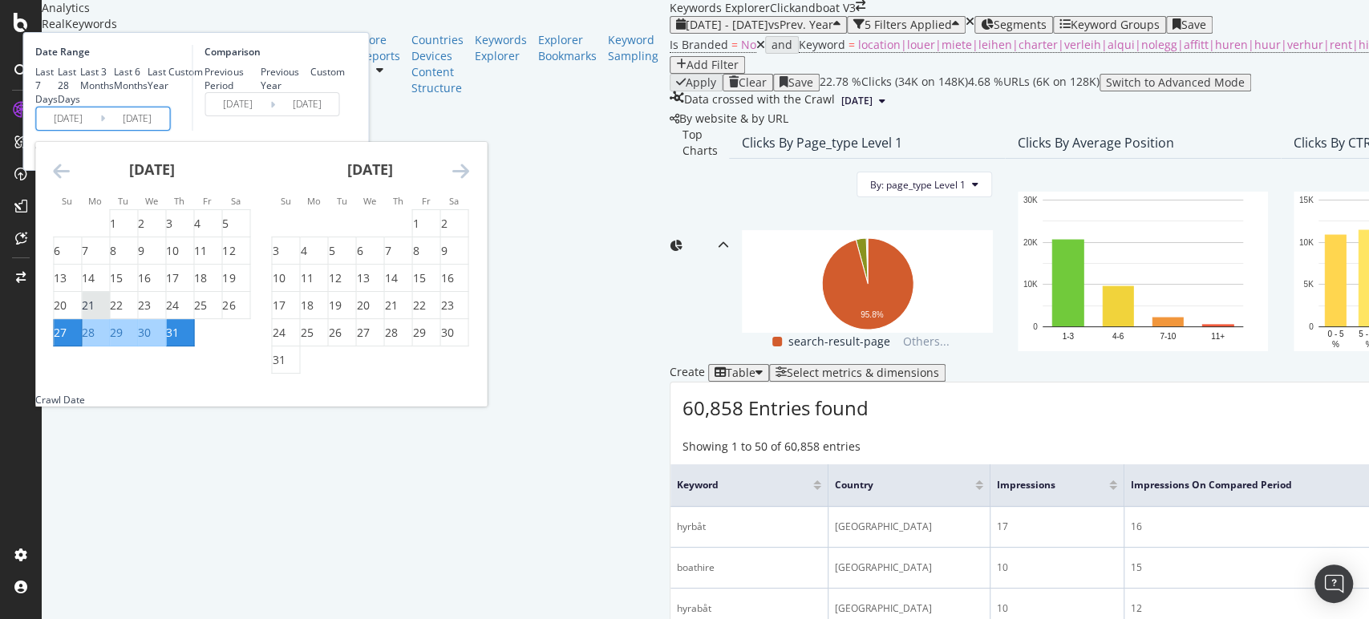
click at [95, 313] on div "21" at bounding box center [88, 305] width 13 height 16
type input "2025/07/21"
type input "2024/07/22"
click at [67, 341] on div "27" at bounding box center [60, 333] width 13 height 16
type input "2025/07/27"
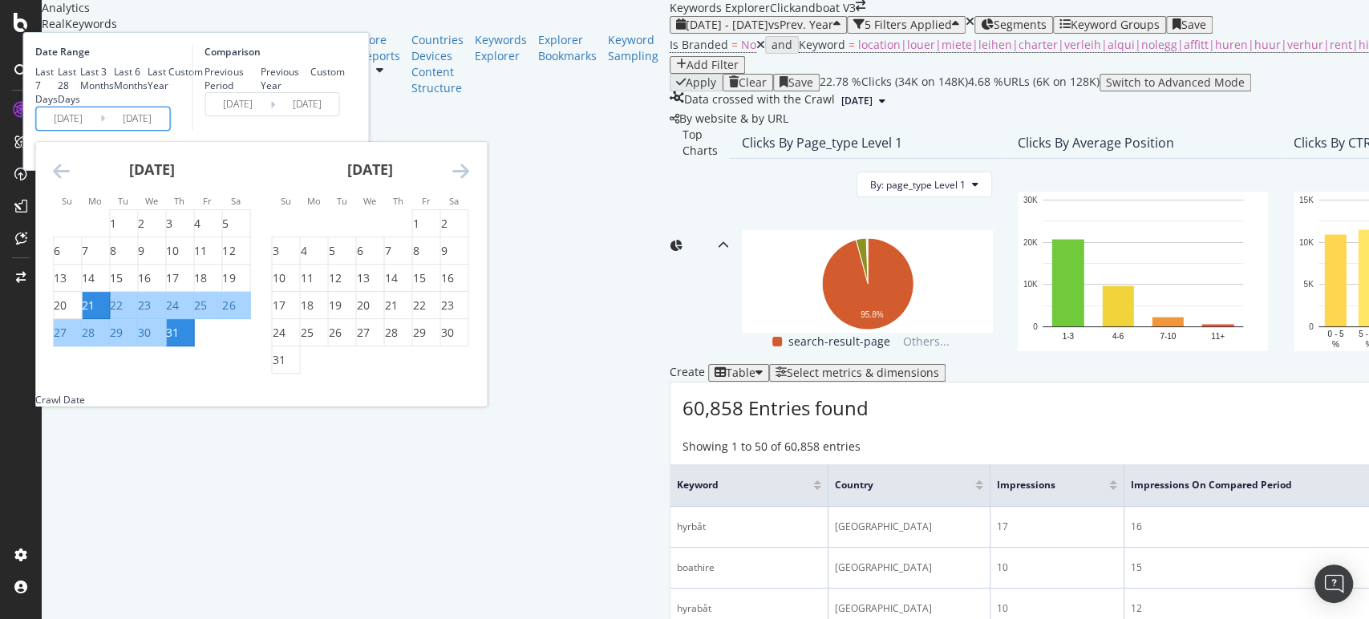
type input "2024/07/28"
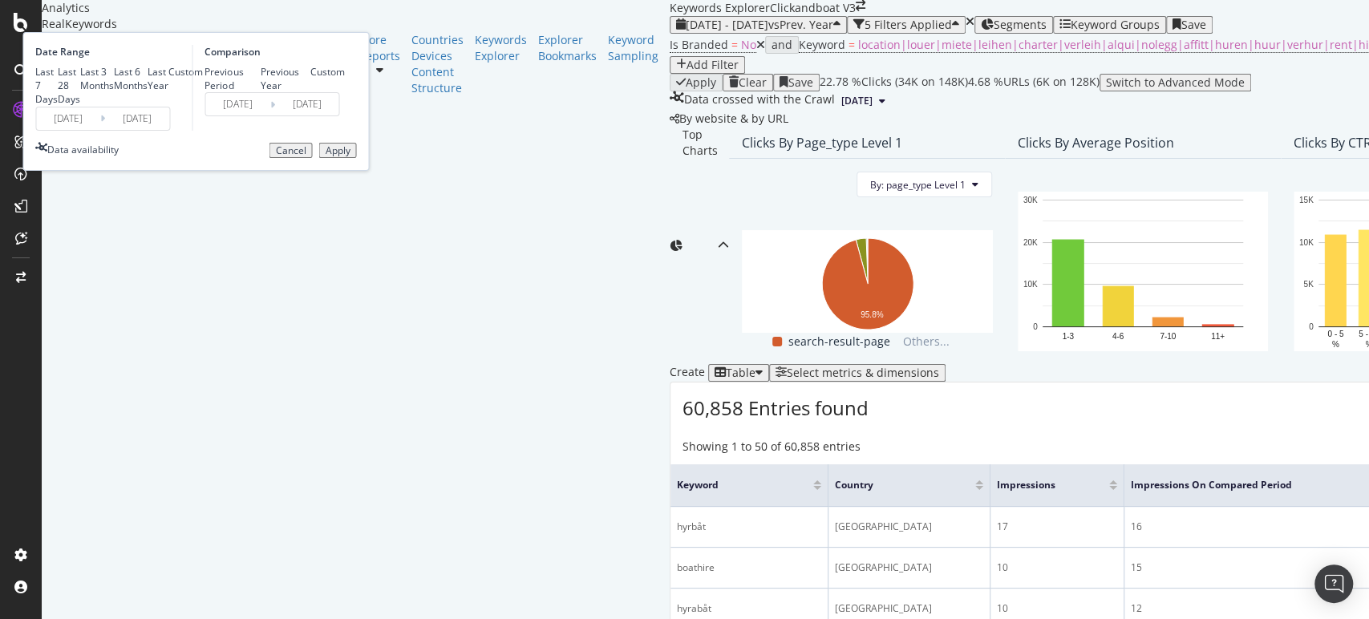
click at [350, 156] on div "Apply" at bounding box center [337, 150] width 25 height 11
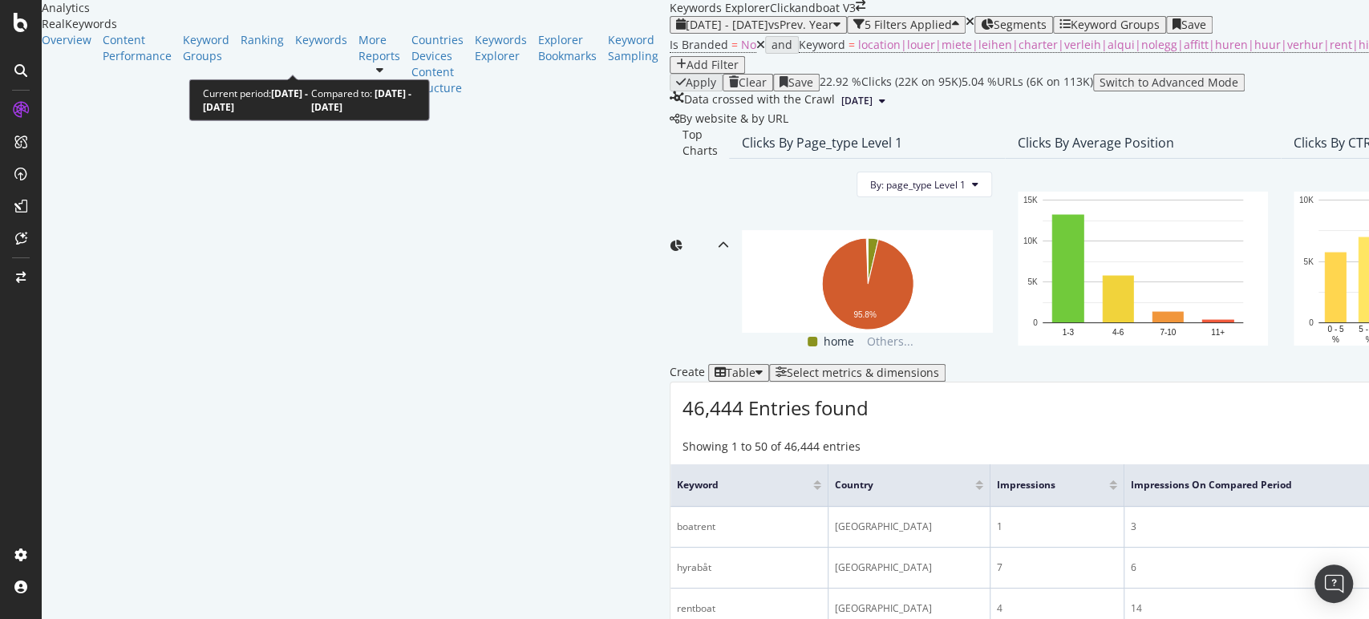
click at [686, 32] on span "2025 Jul. 21st - Jul. 27th" at bounding box center [727, 24] width 83 height 15
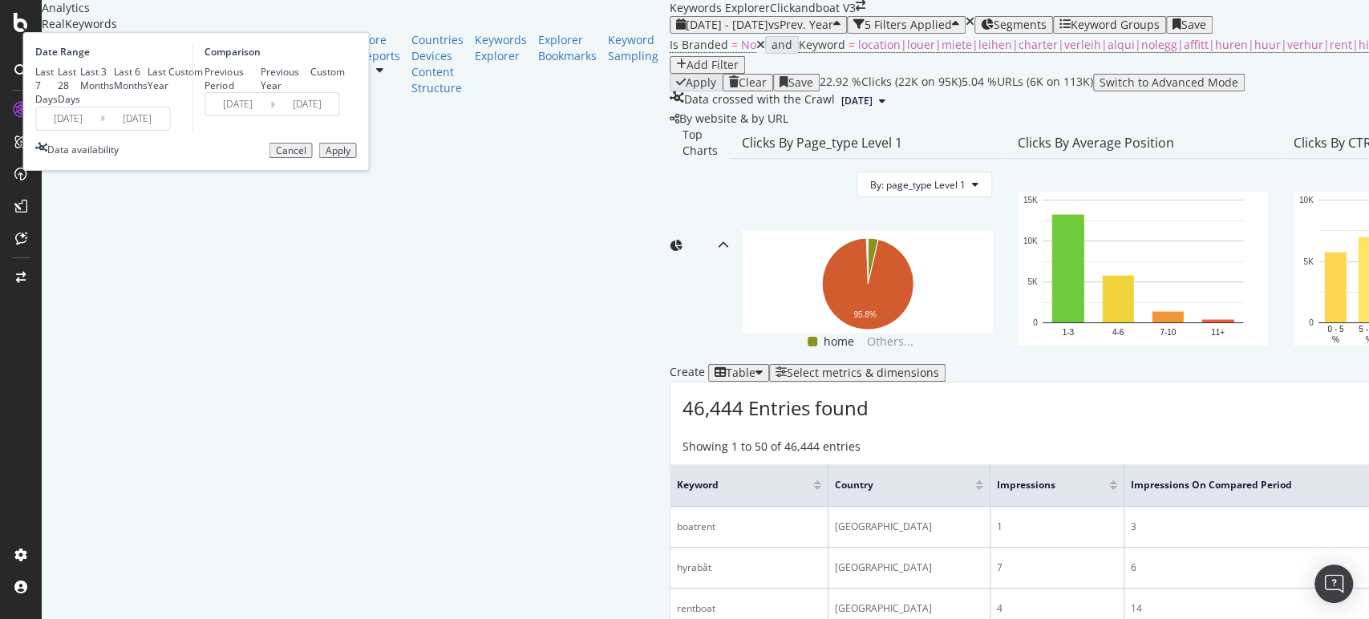
drag, startPoint x: 504, startPoint y: 287, endPoint x: 711, endPoint y: 270, distance: 207.5
click at [356, 159] on div "Cancel Apply" at bounding box center [312, 151] width 87 height 16
click at [356, 159] on button "Apply" at bounding box center [337, 151] width 38 height 16
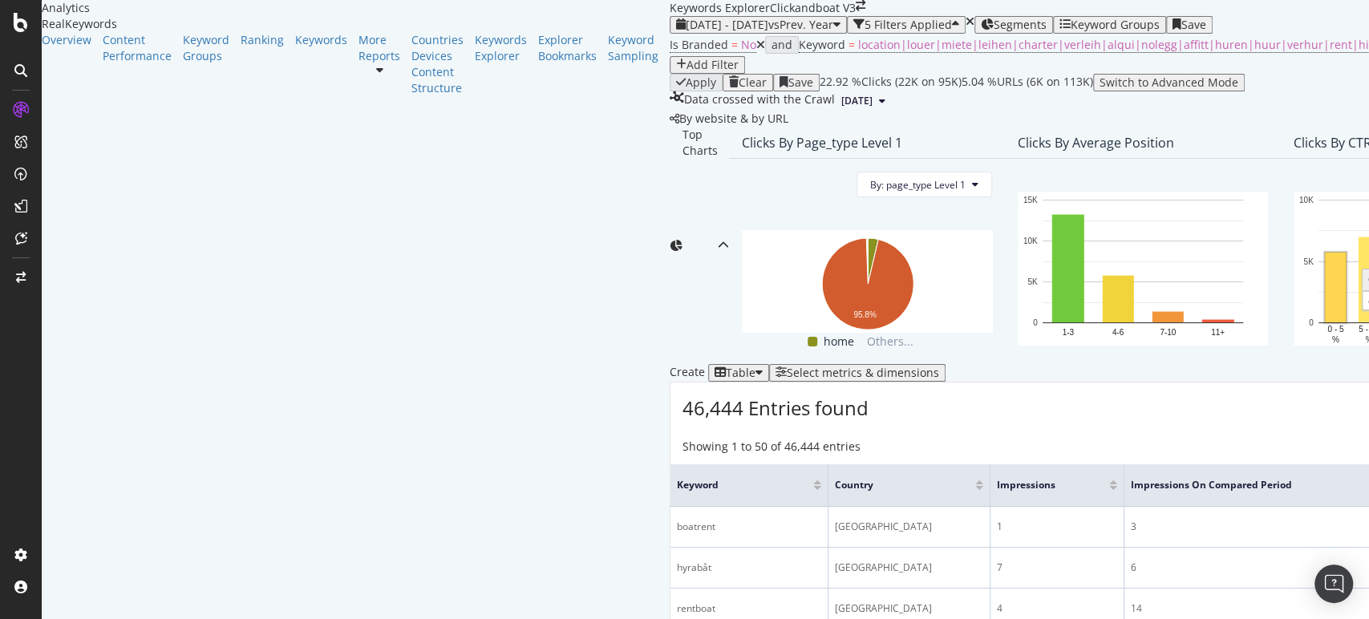
scroll to position [356, 0]
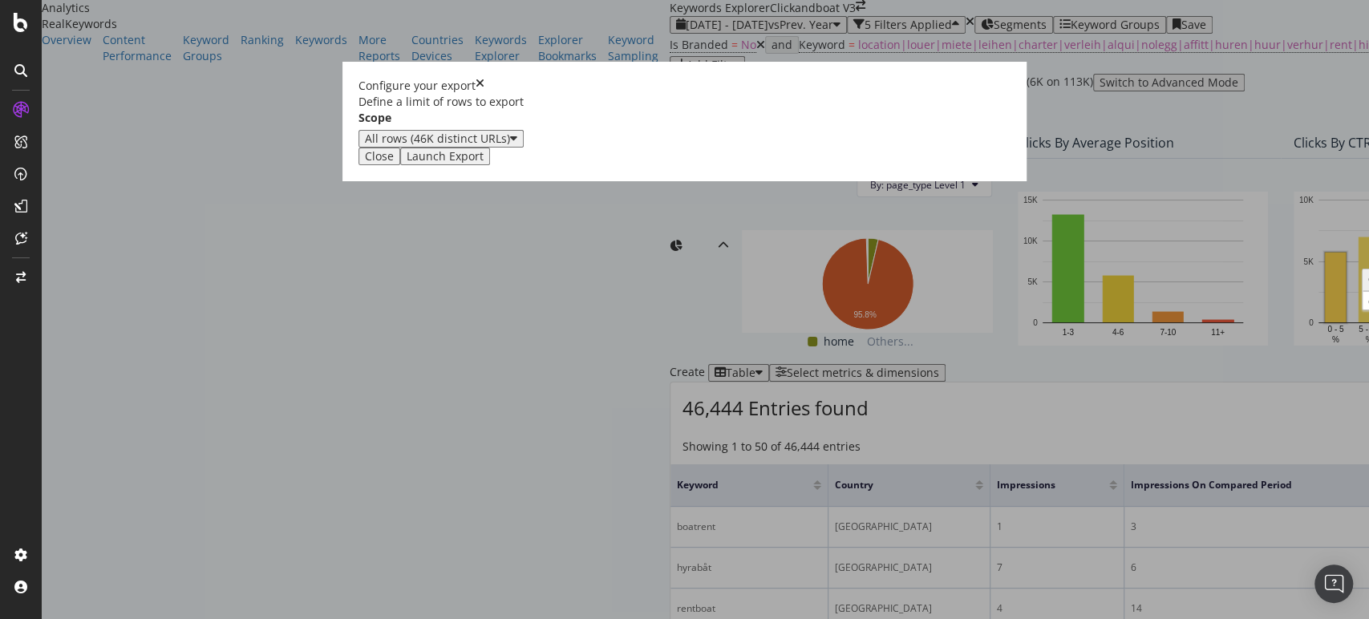
click at [483, 163] on div "Launch Export" at bounding box center [444, 156] width 77 height 13
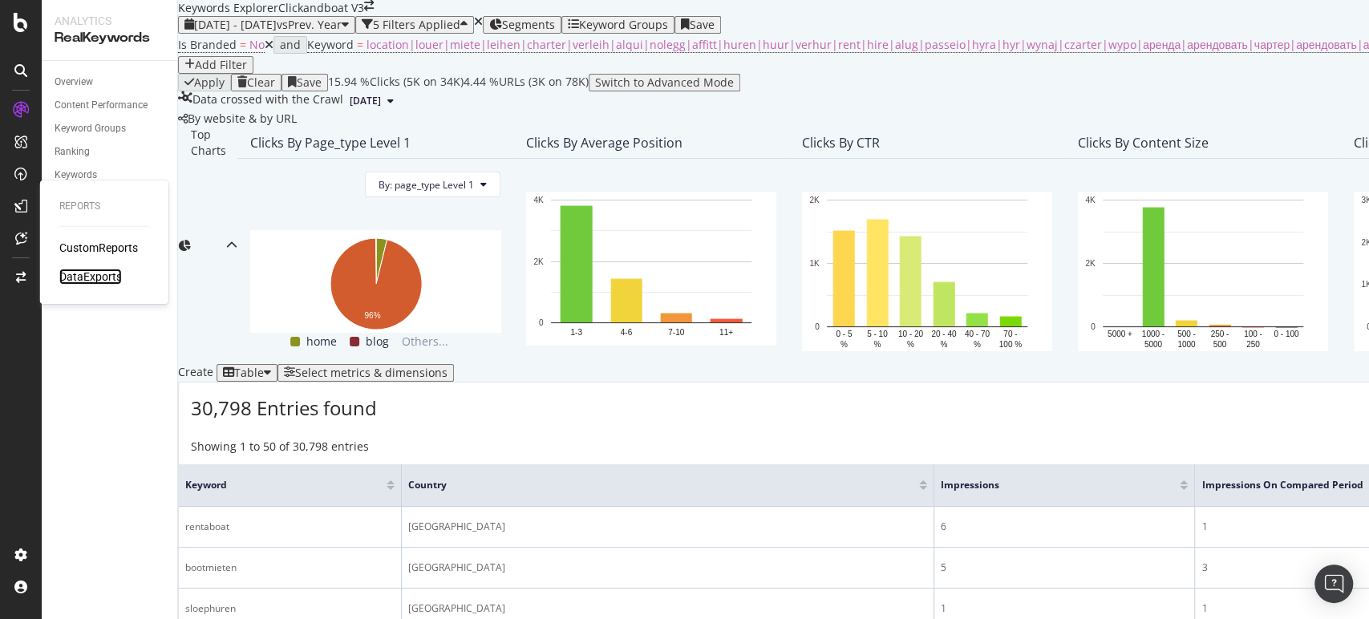
click at [107, 277] on div "DataExports" at bounding box center [90, 277] width 63 height 16
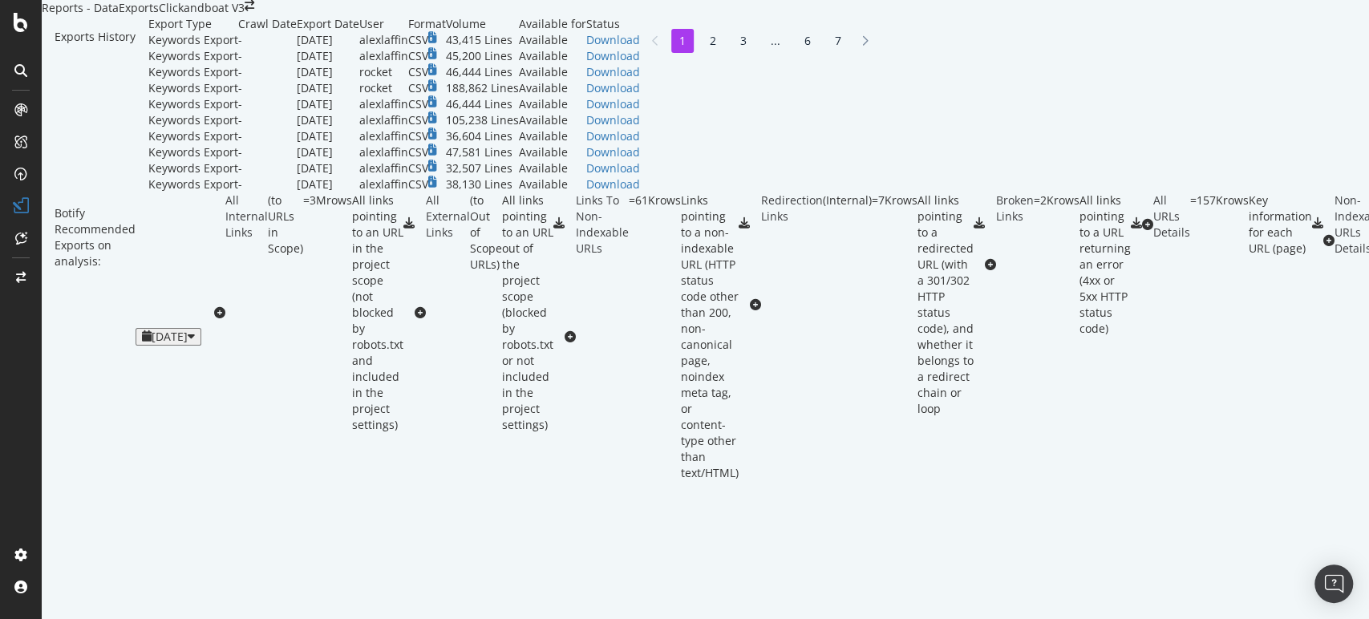
click at [20, 67] on icon at bounding box center [20, 70] width 13 height 13
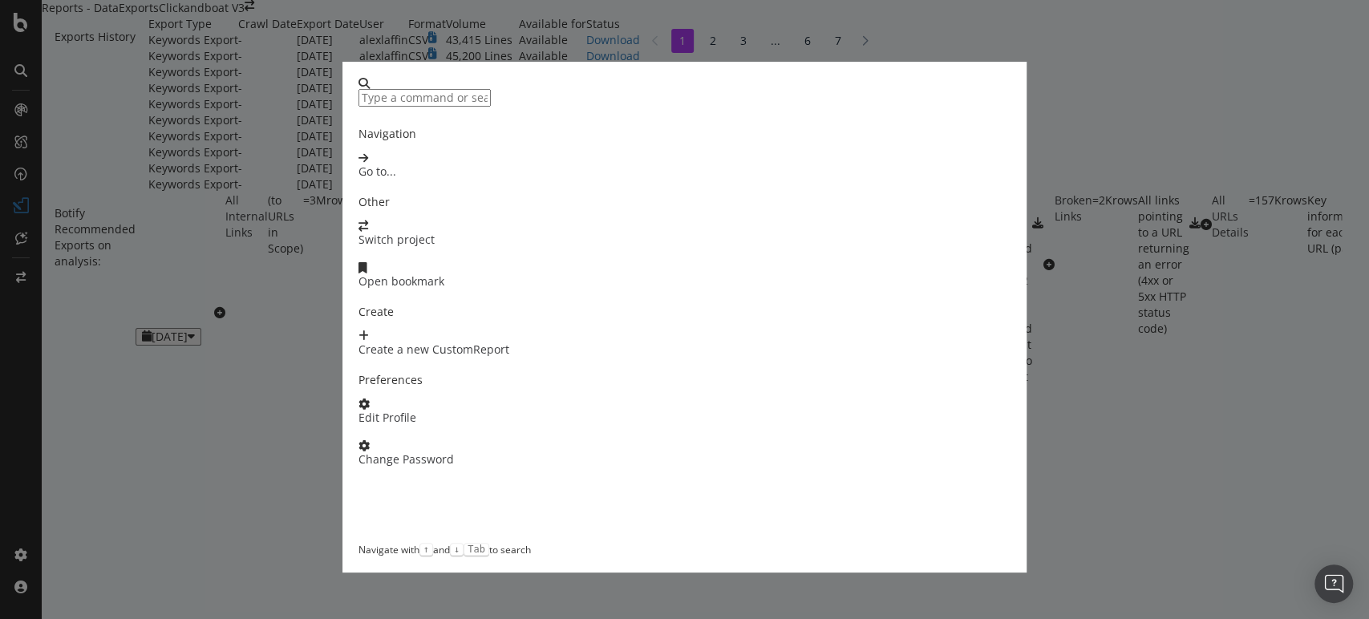
click at [18, 71] on div "Navigation Go to... Other Switch project Open bookmark Create Create a new Cust…" at bounding box center [684, 309] width 1369 height 619
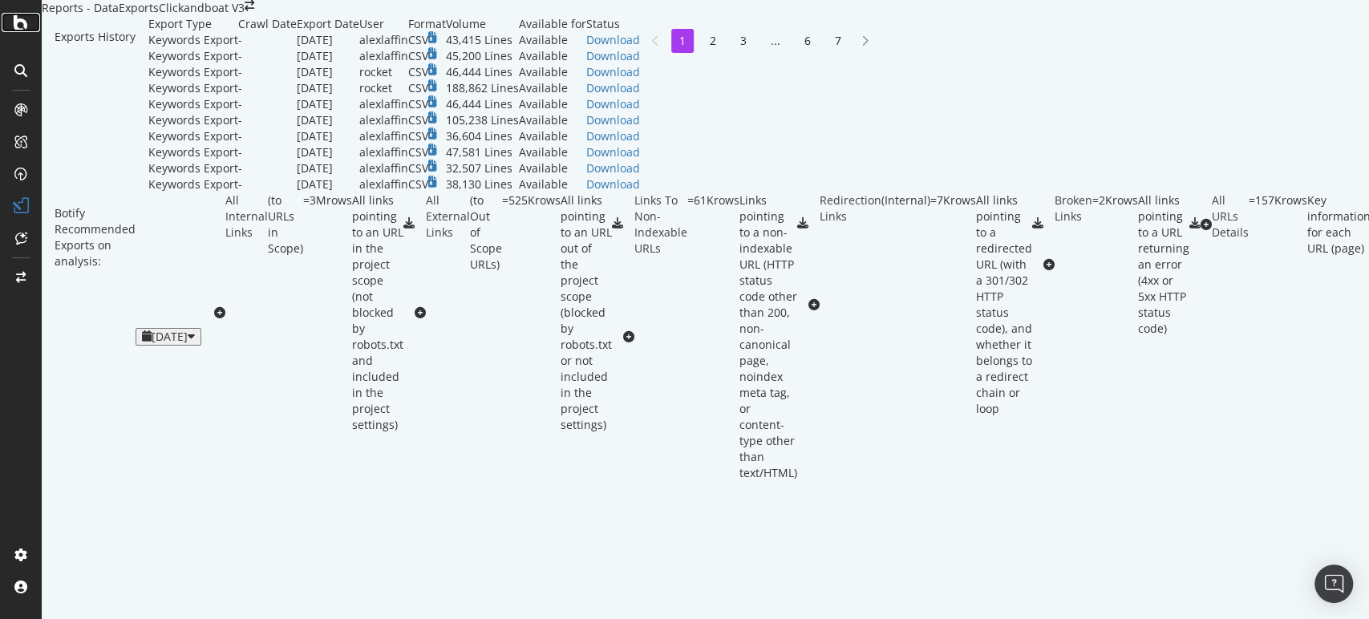
click at [10, 26] on div at bounding box center [21, 22] width 38 height 19
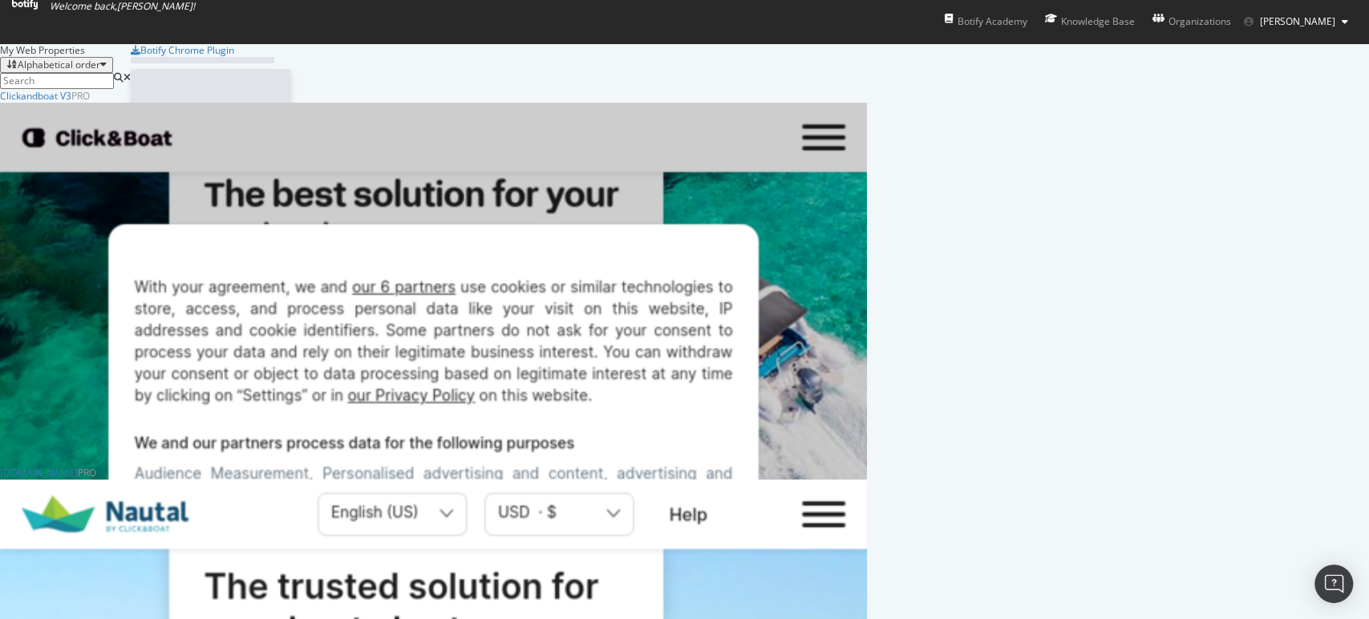
scroll to position [605, 1341]
click at [71, 103] on div "Clickandboat V3" at bounding box center [35, 96] width 71 height 14
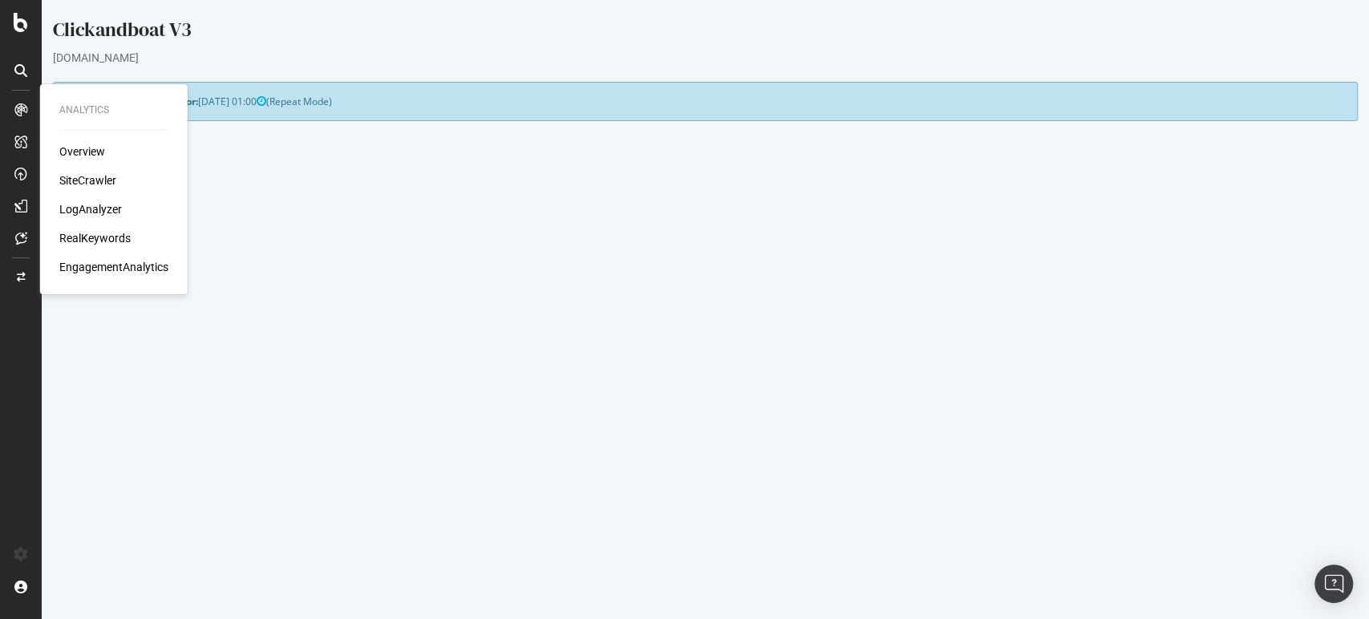
click at [93, 155] on div "Overview" at bounding box center [82, 152] width 46 height 16
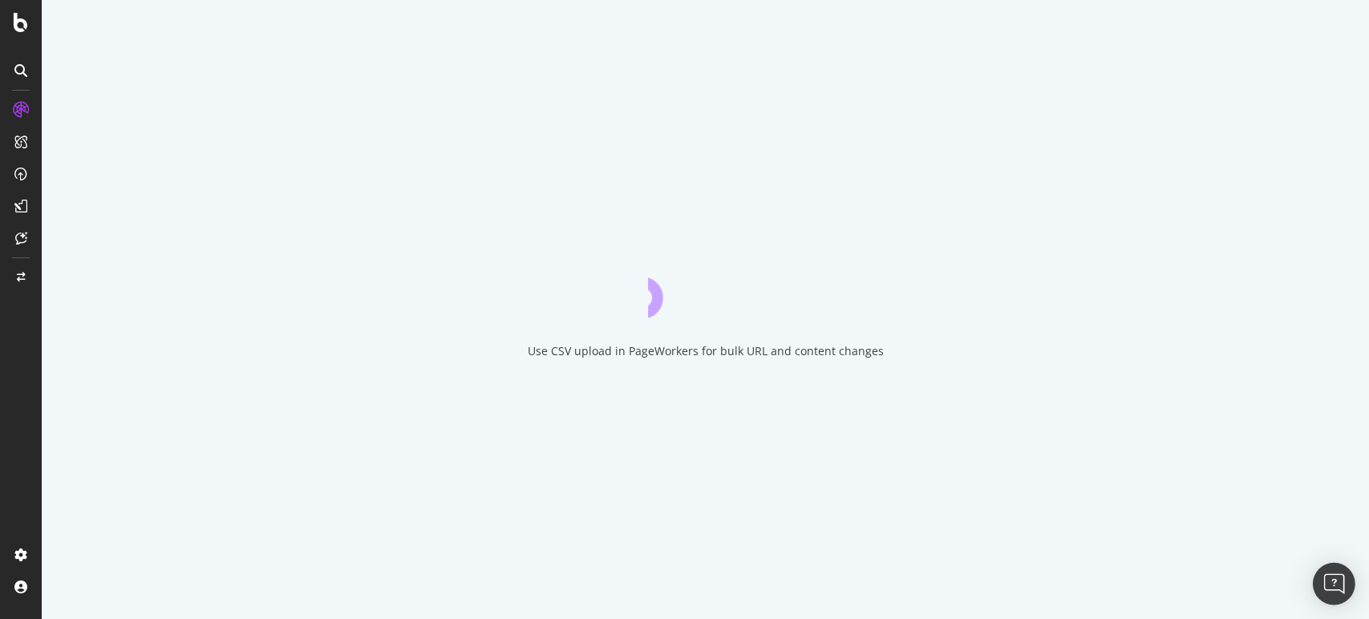
click at [1339, 588] on img "Open Intercom Messenger" at bounding box center [1333, 583] width 21 height 21
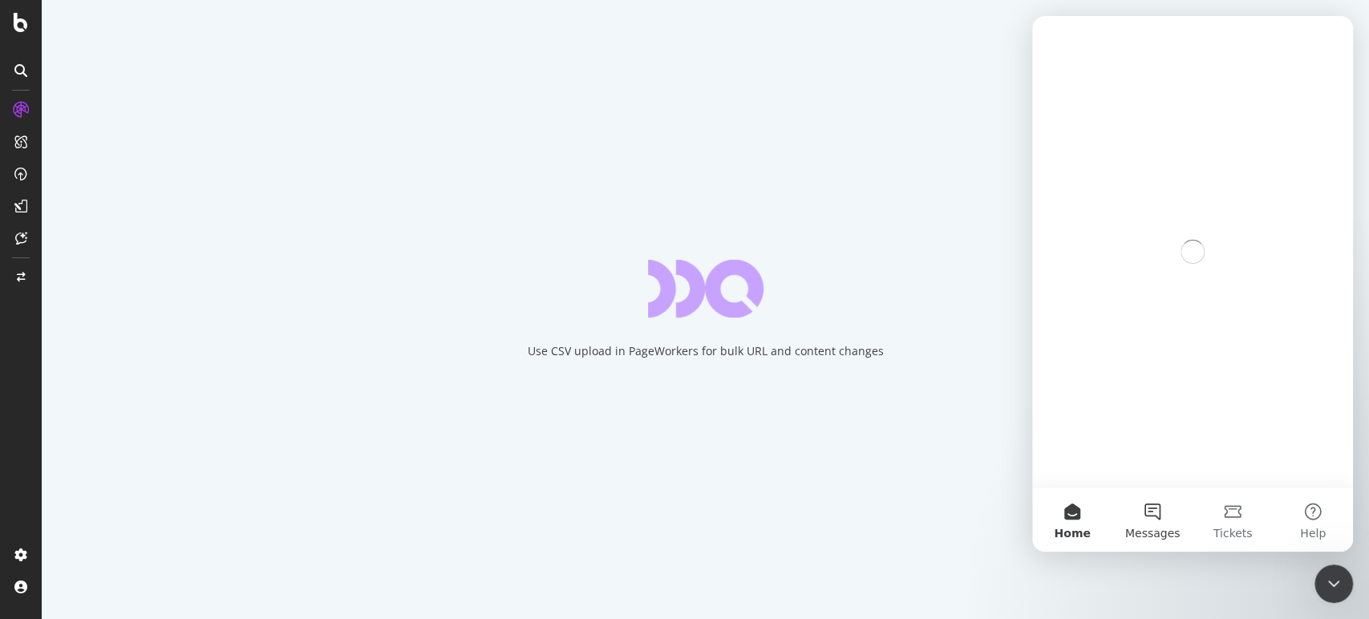
click at [1151, 521] on button "Messages" at bounding box center [1152, 519] width 80 height 64
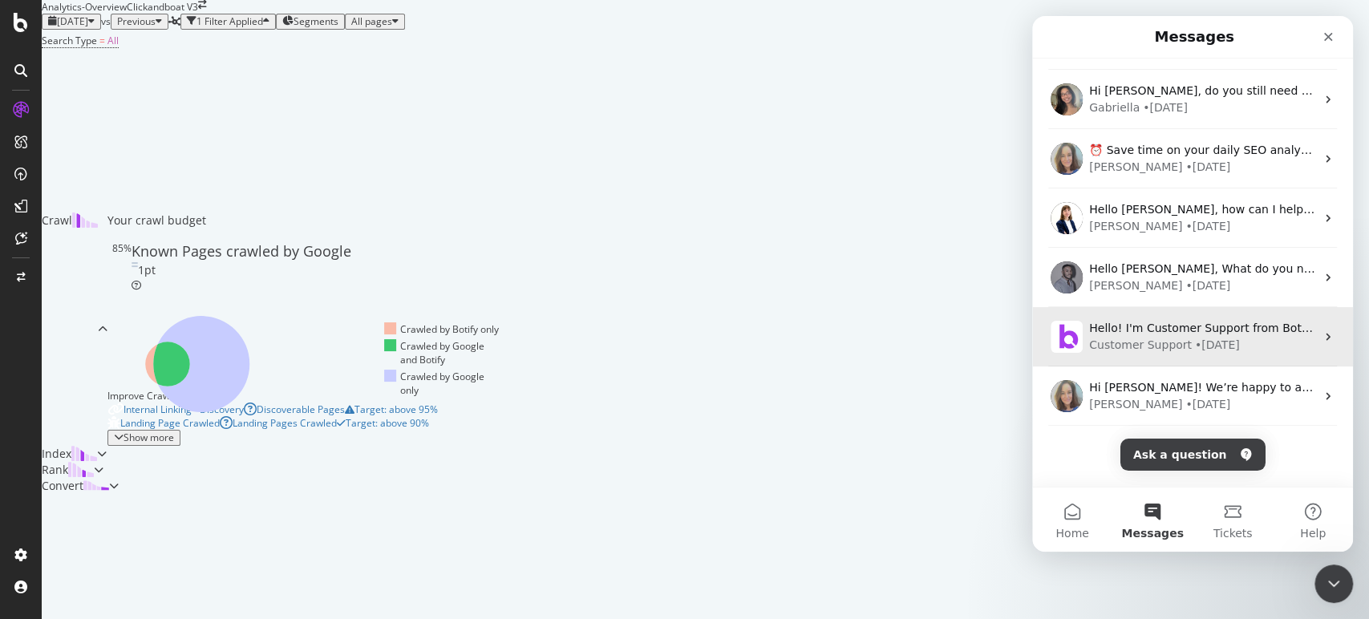
scroll to position [245, 0]
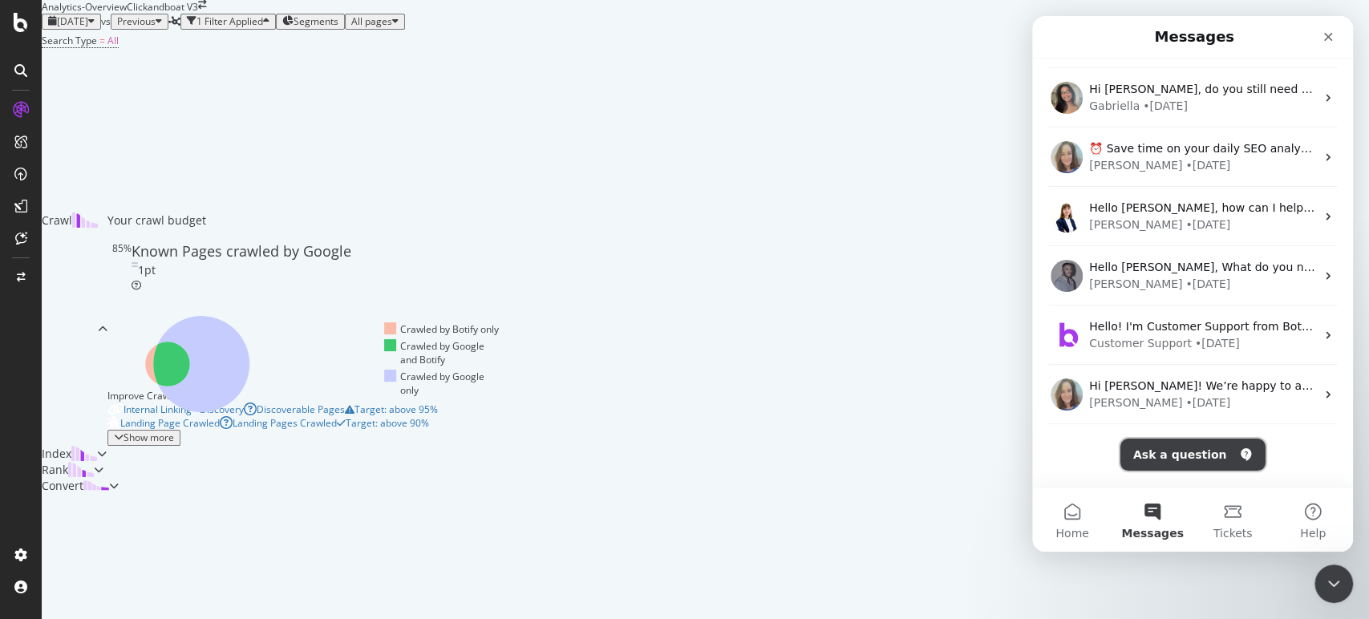
click at [1200, 446] on button "Ask a question" at bounding box center [1192, 455] width 145 height 32
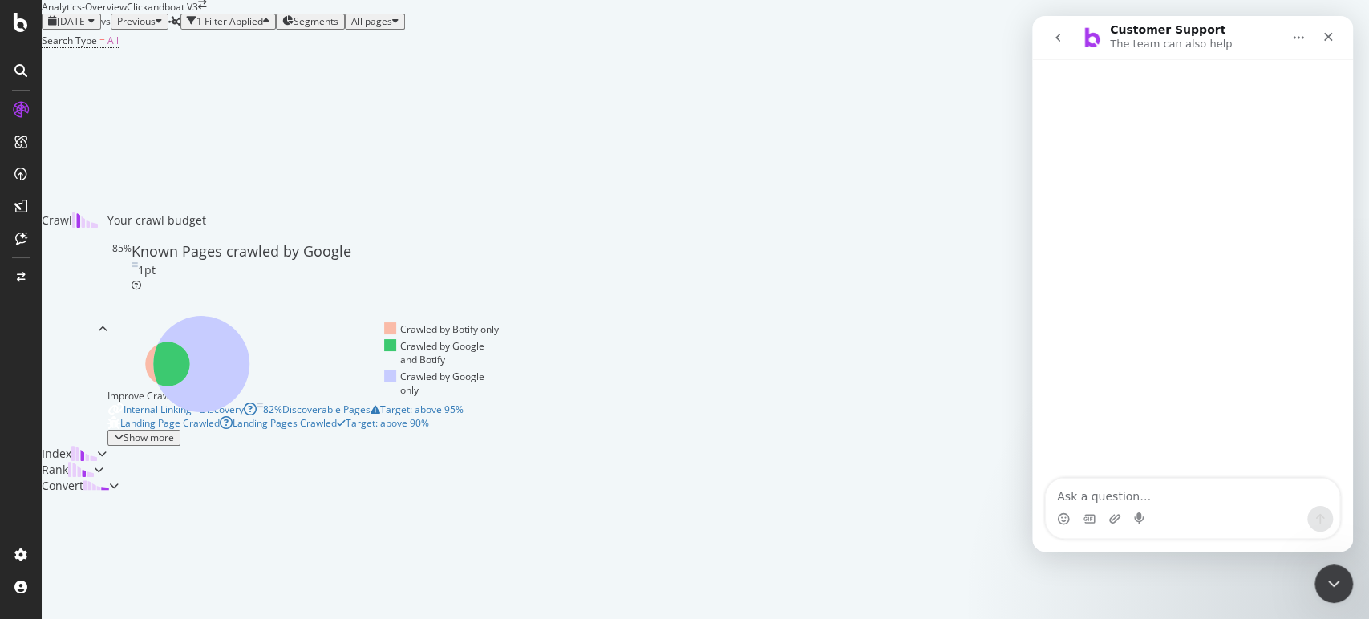
scroll to position [180, 0]
click at [1140, 505] on textarea "Ask a question…" at bounding box center [1192, 492] width 293 height 27
type textarea "t"
type textarea "hello"
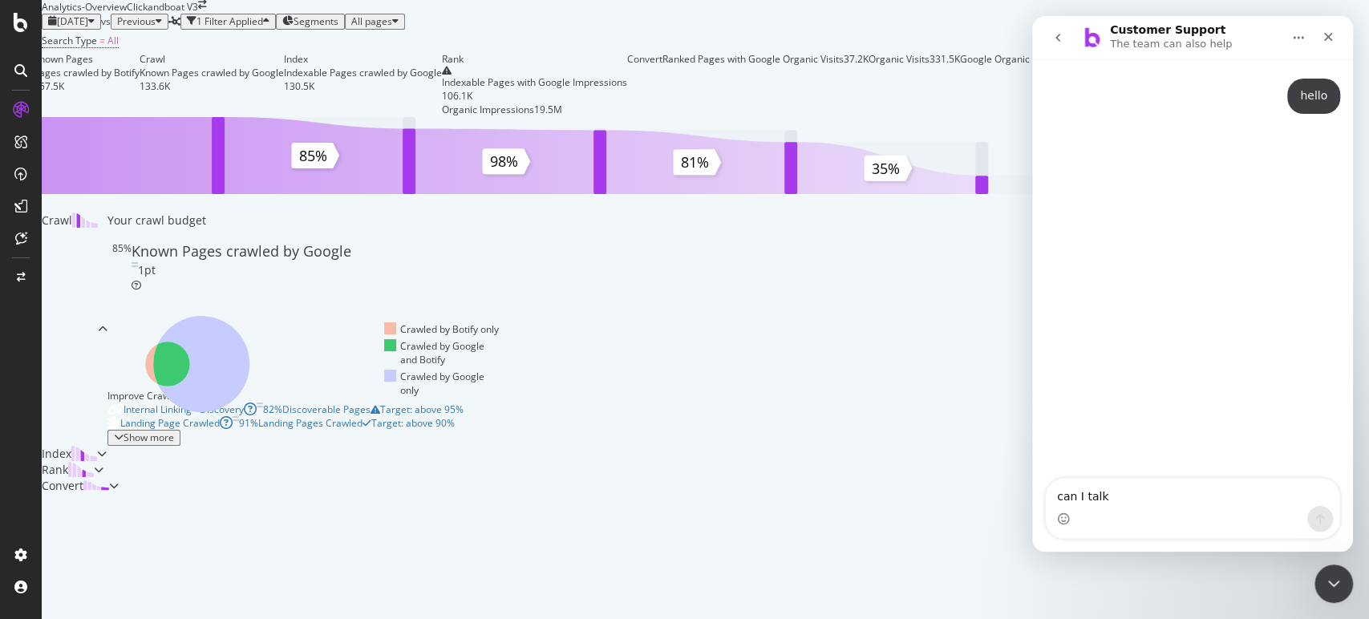
type textarea "can I talk"
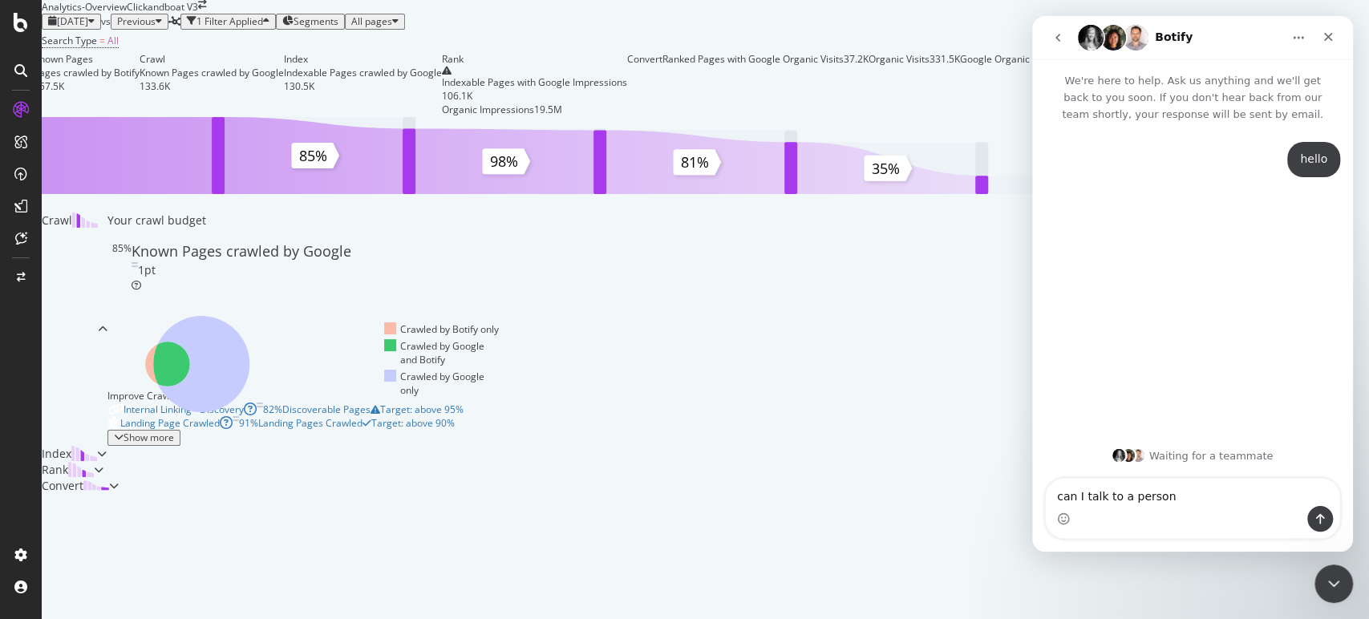
type textarea "can I talk to a person?"
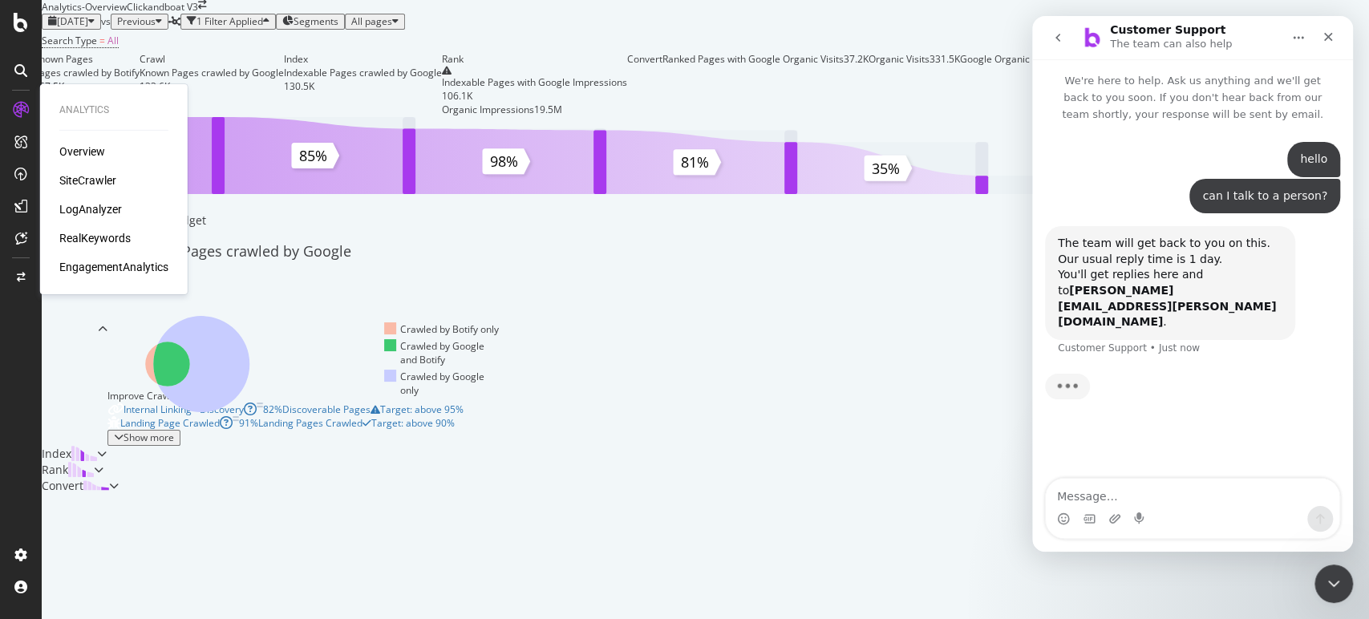
click at [103, 214] on div "LogAnalyzer" at bounding box center [90, 209] width 63 height 16
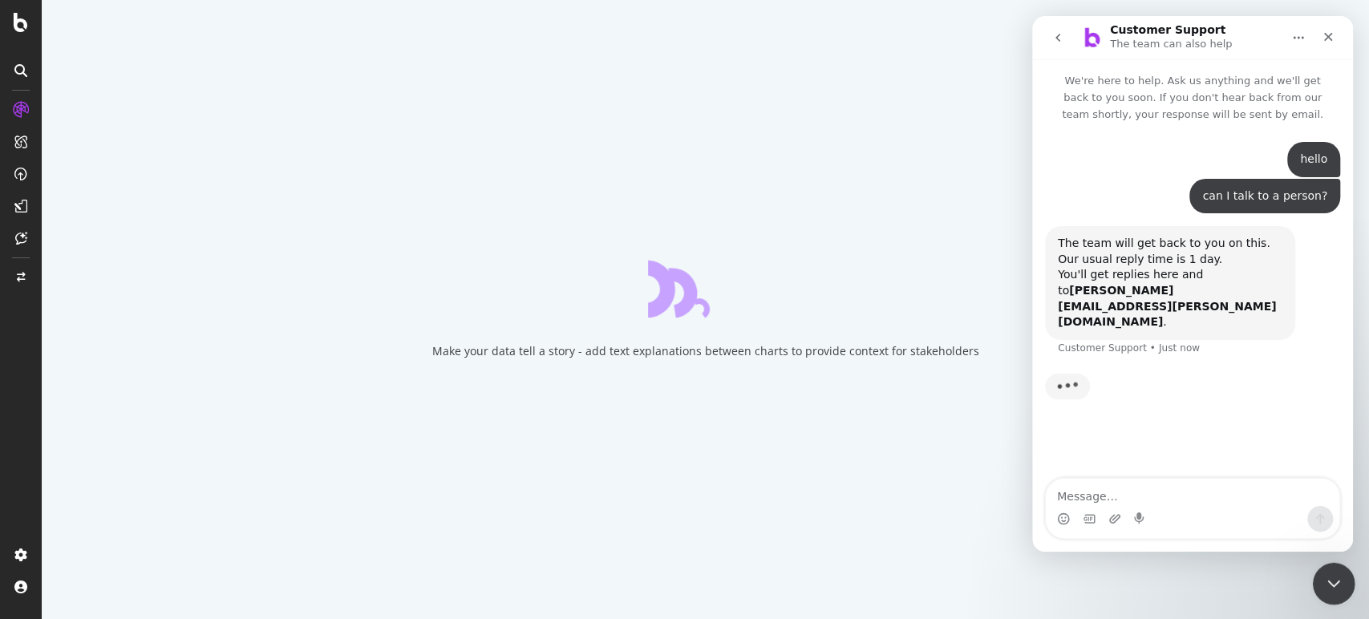
click at [1329, 588] on icon "Close Intercom Messenger" at bounding box center [1330, 581] width 19 height 19
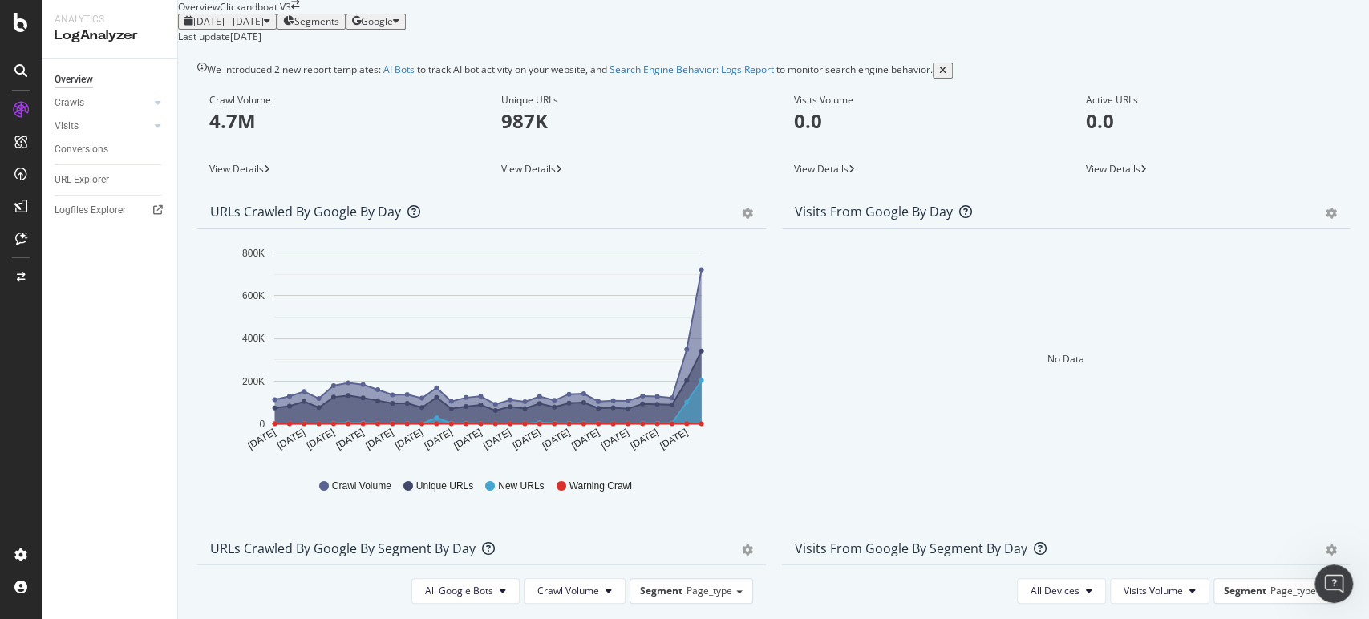
click at [152, 95] on div "Crawls" at bounding box center [116, 102] width 123 height 23
click at [153, 101] on div at bounding box center [158, 103] width 16 height 16
click at [155, 241] on icon at bounding box center [158, 236] width 6 height 10
click at [147, 98] on div at bounding box center [142, 103] width 16 height 16
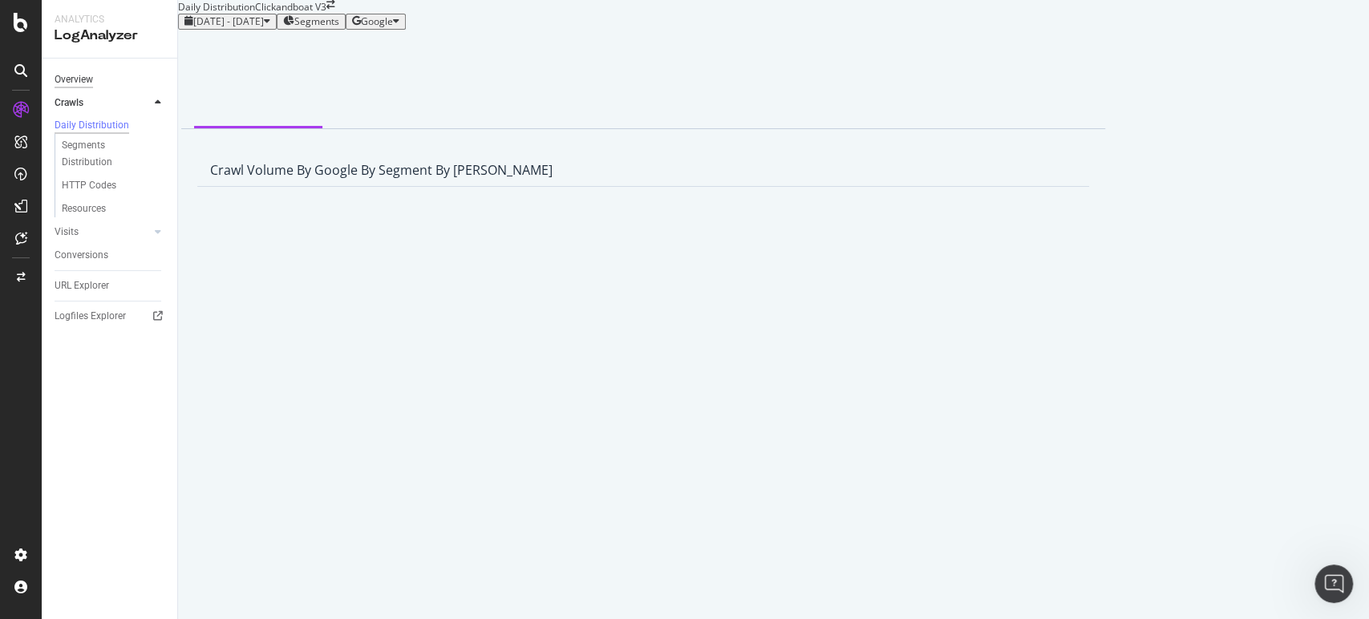
click at [72, 75] on div "Overview" at bounding box center [74, 79] width 38 height 17
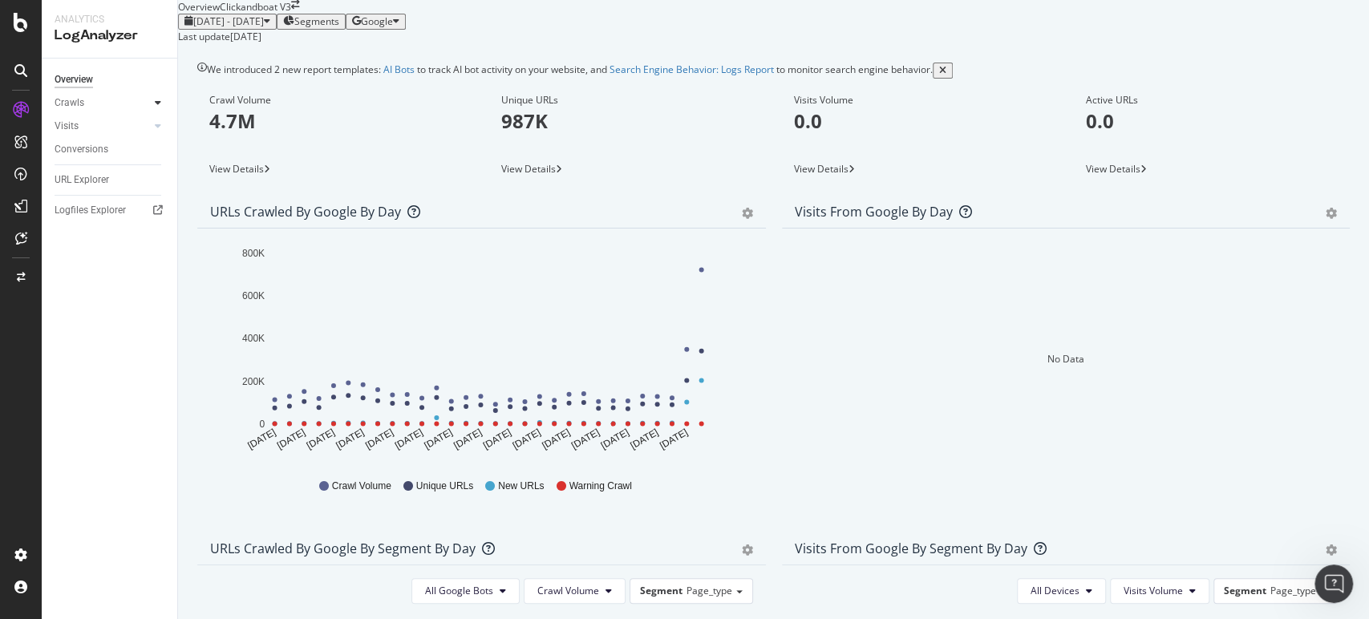
click at [154, 97] on div at bounding box center [158, 103] width 16 height 16
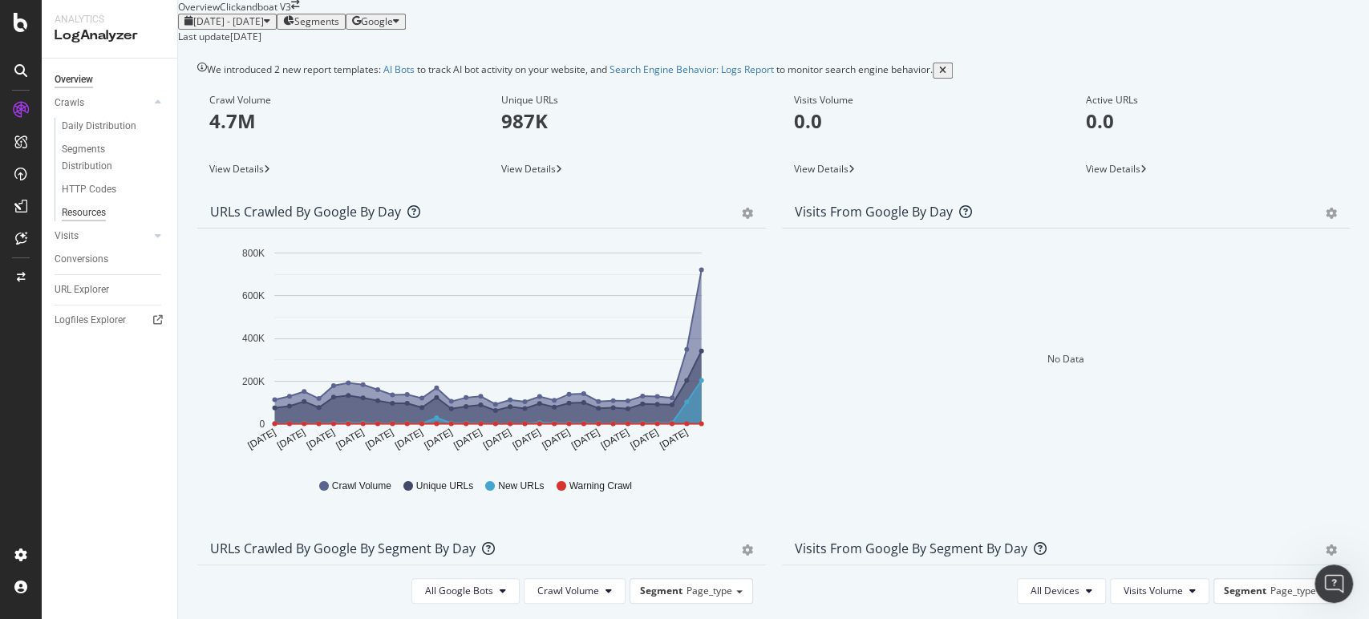
click at [96, 210] on div "Resources" at bounding box center [84, 212] width 44 height 17
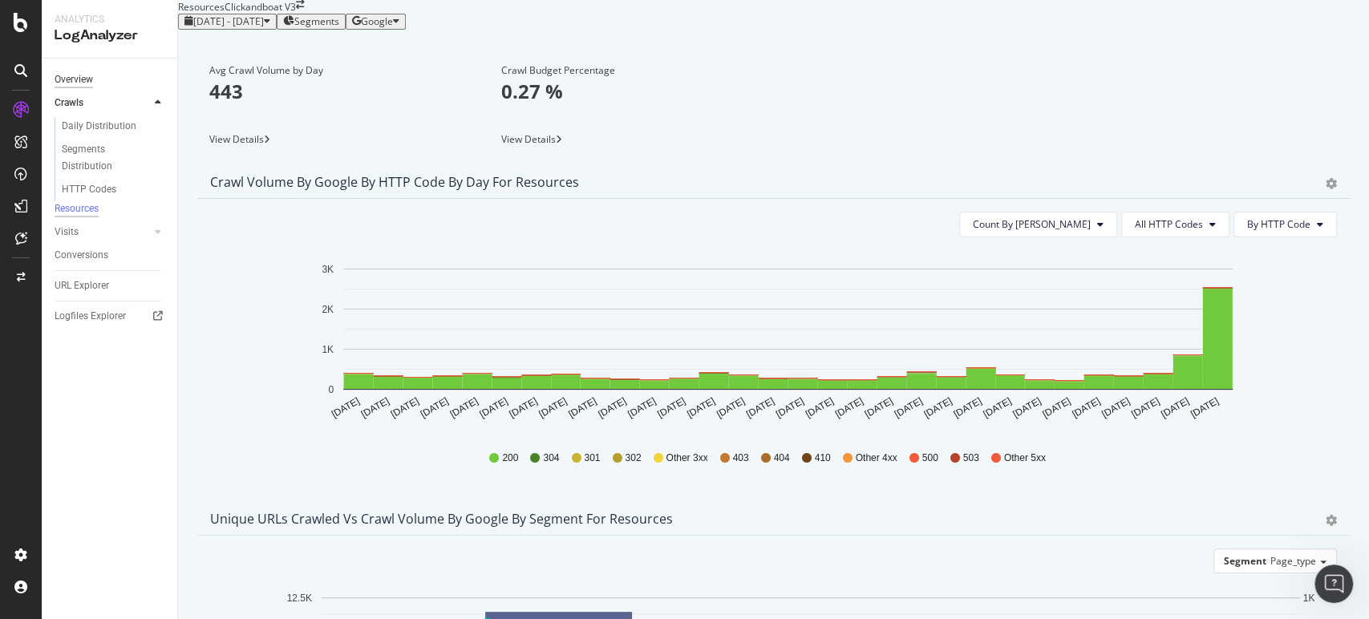
click at [85, 71] on div "Overview" at bounding box center [74, 79] width 38 height 17
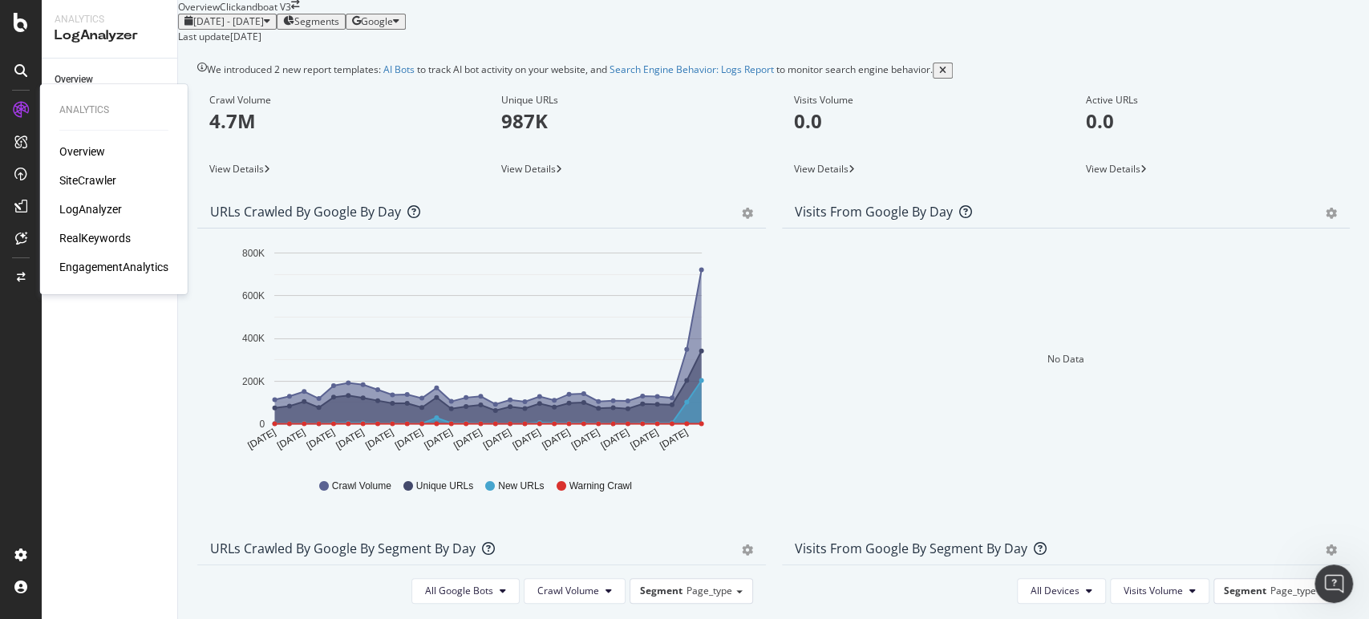
click at [98, 181] on div "SiteCrawler" at bounding box center [87, 180] width 57 height 16
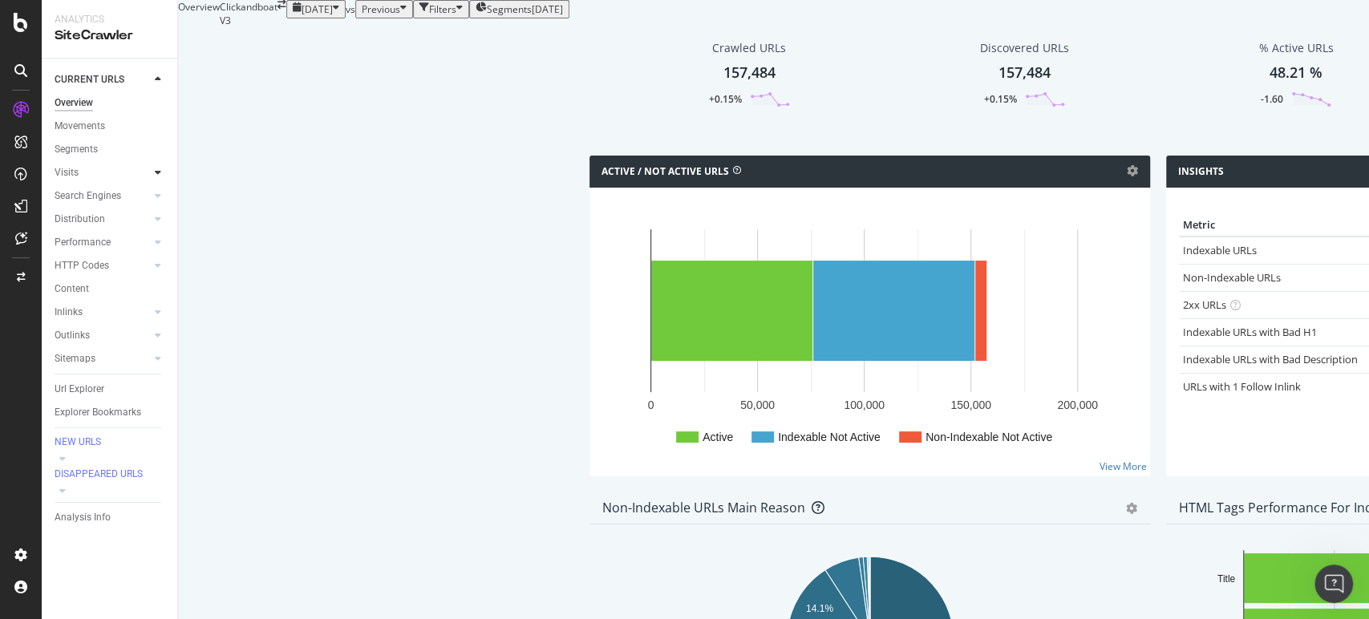
click at [160, 171] on div at bounding box center [158, 172] width 16 height 16
click at [162, 172] on div at bounding box center [158, 172] width 16 height 16
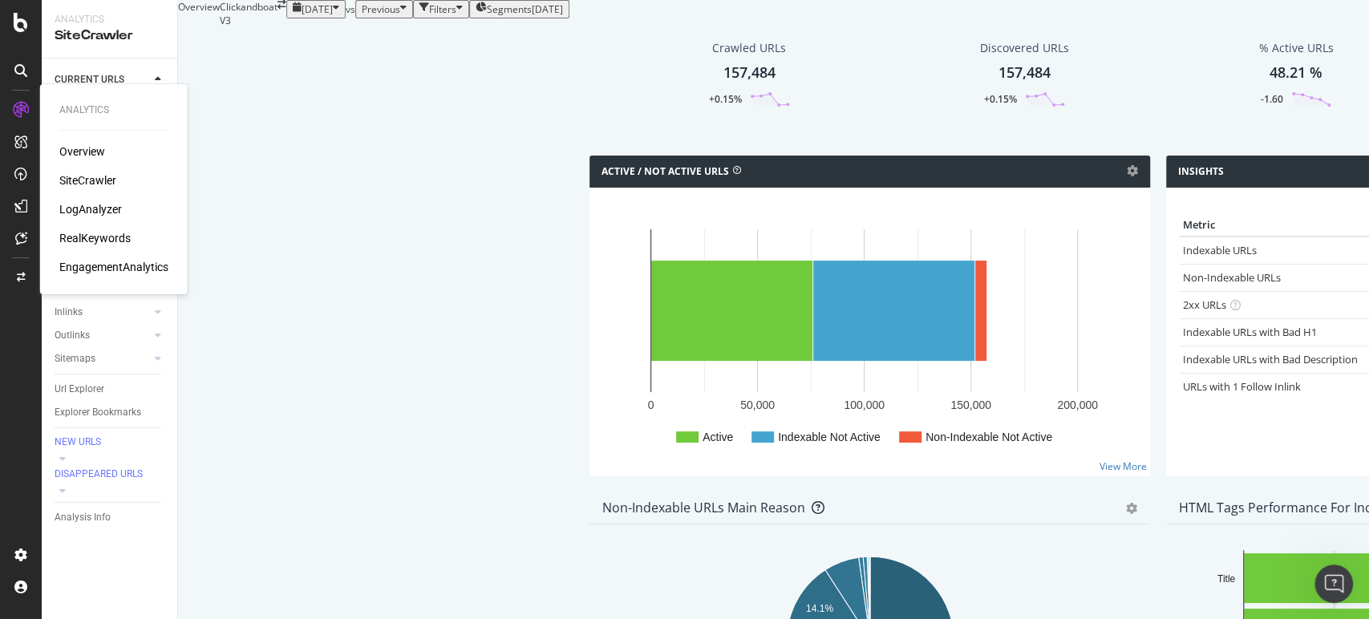
click at [94, 212] on div "LogAnalyzer" at bounding box center [90, 209] width 63 height 16
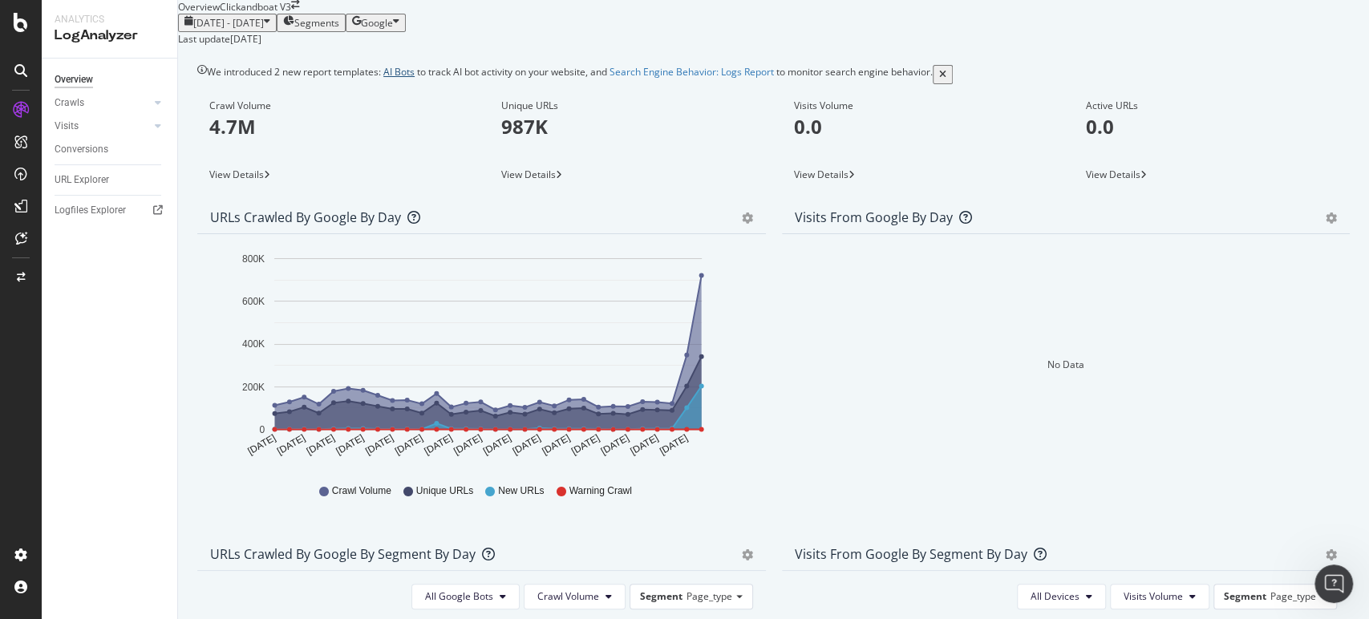
click at [406, 79] on link "AI Bots" at bounding box center [398, 72] width 31 height 14
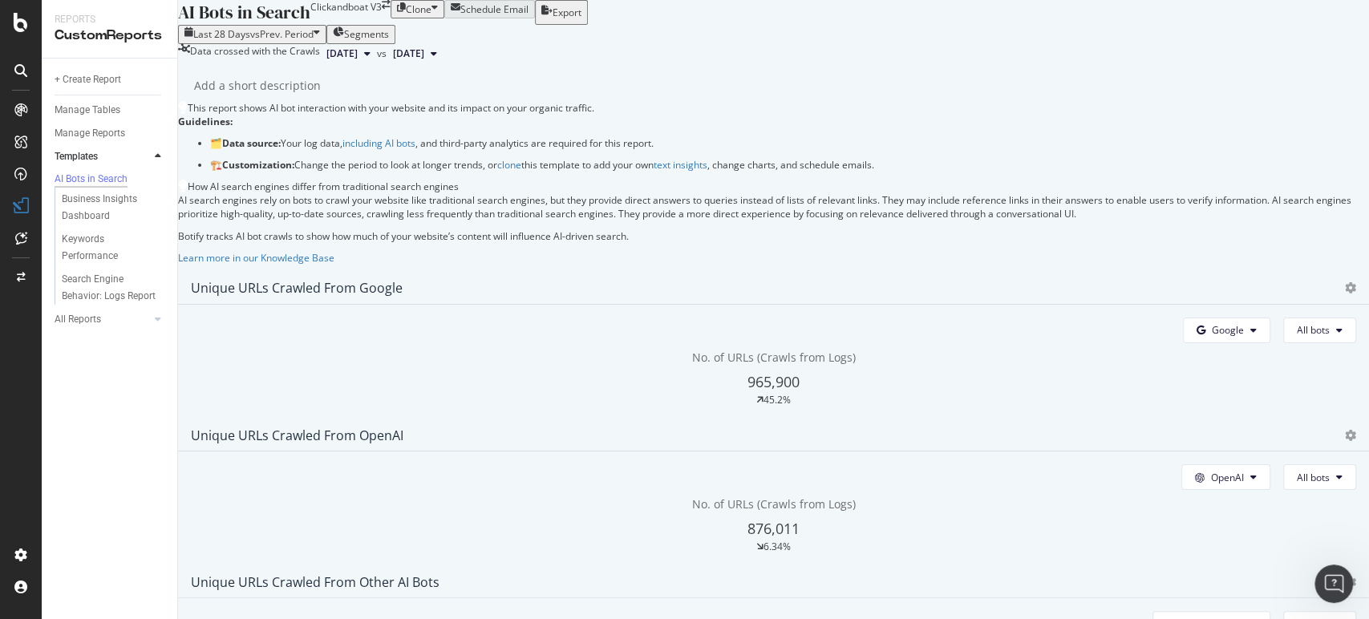
click at [377, 63] on button "[DATE]" at bounding box center [348, 53] width 57 height 19
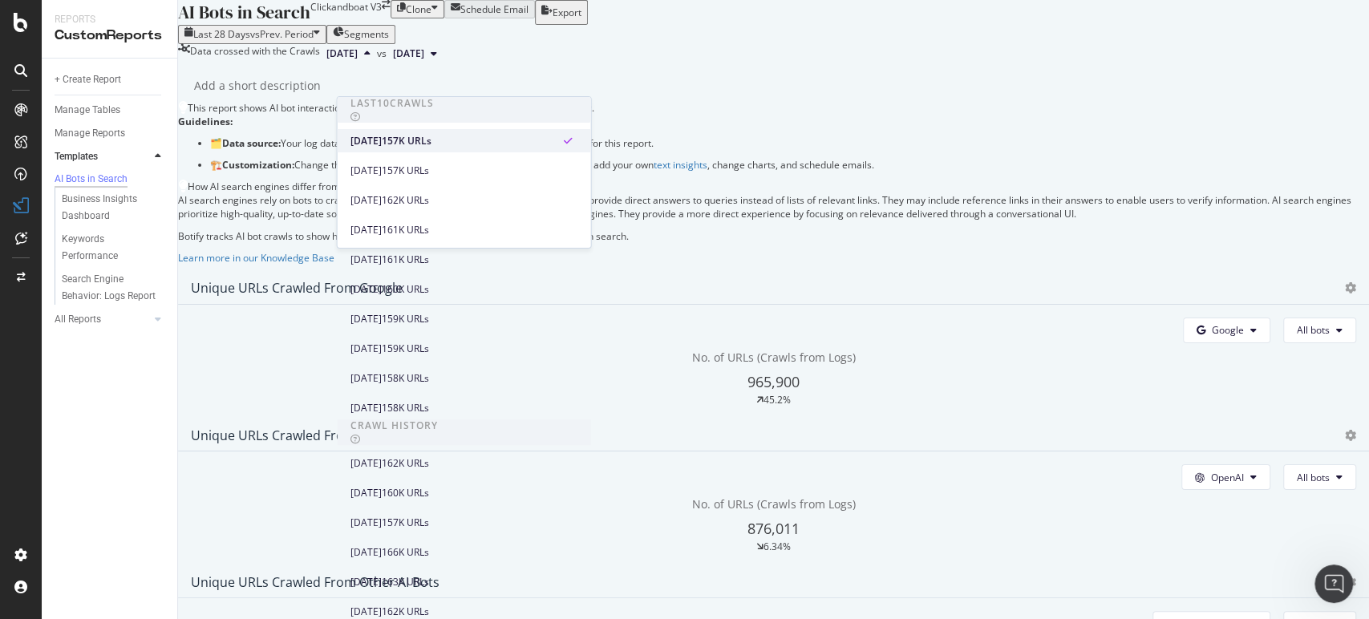
click at [382, 134] on div "[DATE]" at bounding box center [365, 141] width 31 height 14
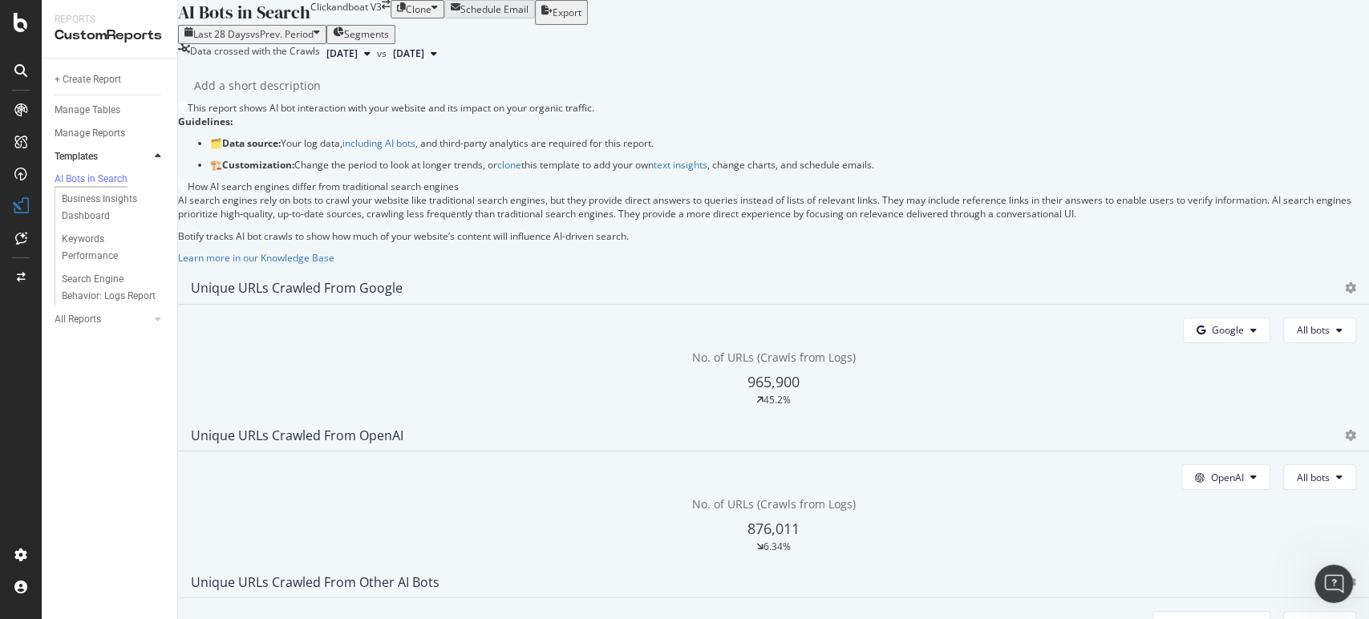
click at [643, 43] on div "Last 28 Days vs Prev. Period Segments" at bounding box center [773, 34] width 1191 height 18
click at [437, 59] on icon at bounding box center [434, 54] width 6 height 10
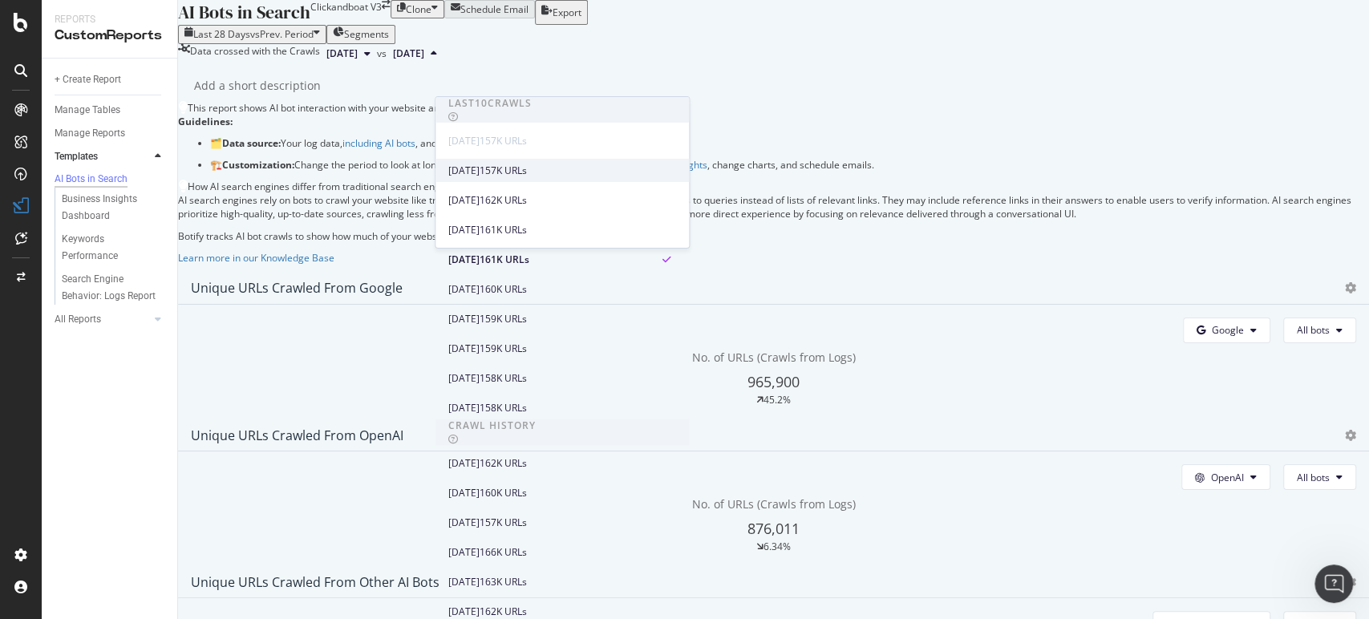
click at [519, 178] on div "2025 Aug. 31st 157K URLs" at bounding box center [561, 170] width 253 height 23
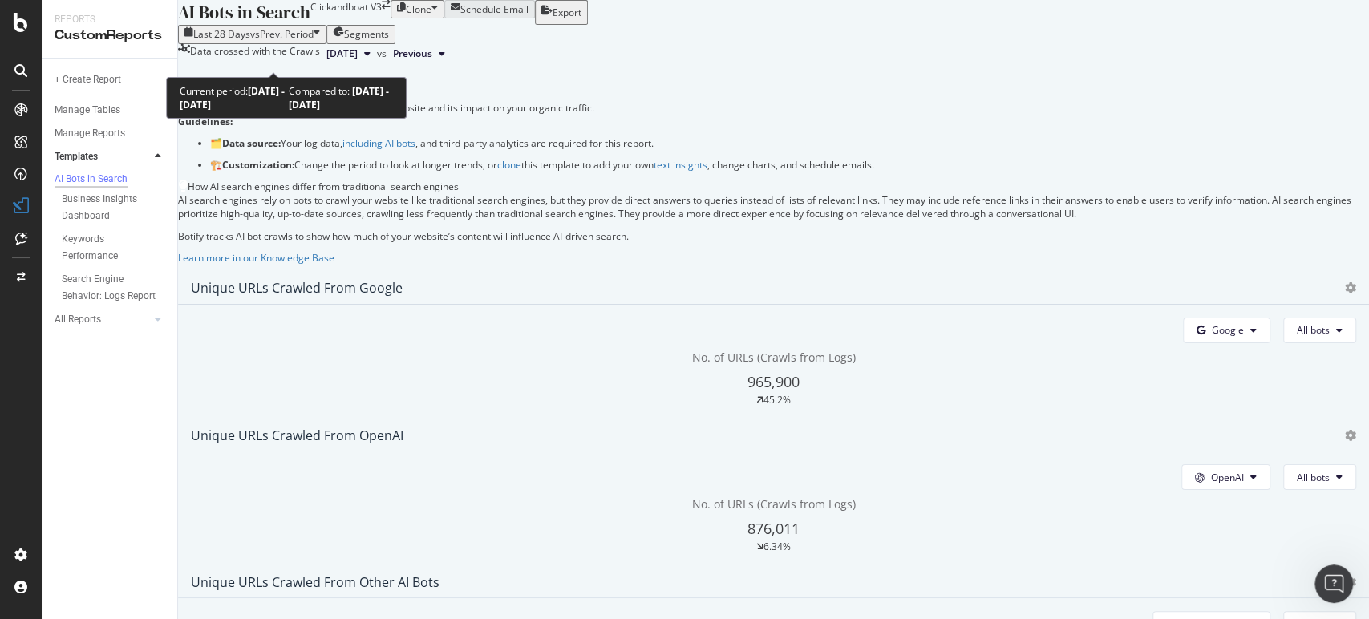
click at [320, 41] on div "Last 28 Days vs Prev. Period" at bounding box center [251, 34] width 135 height 14
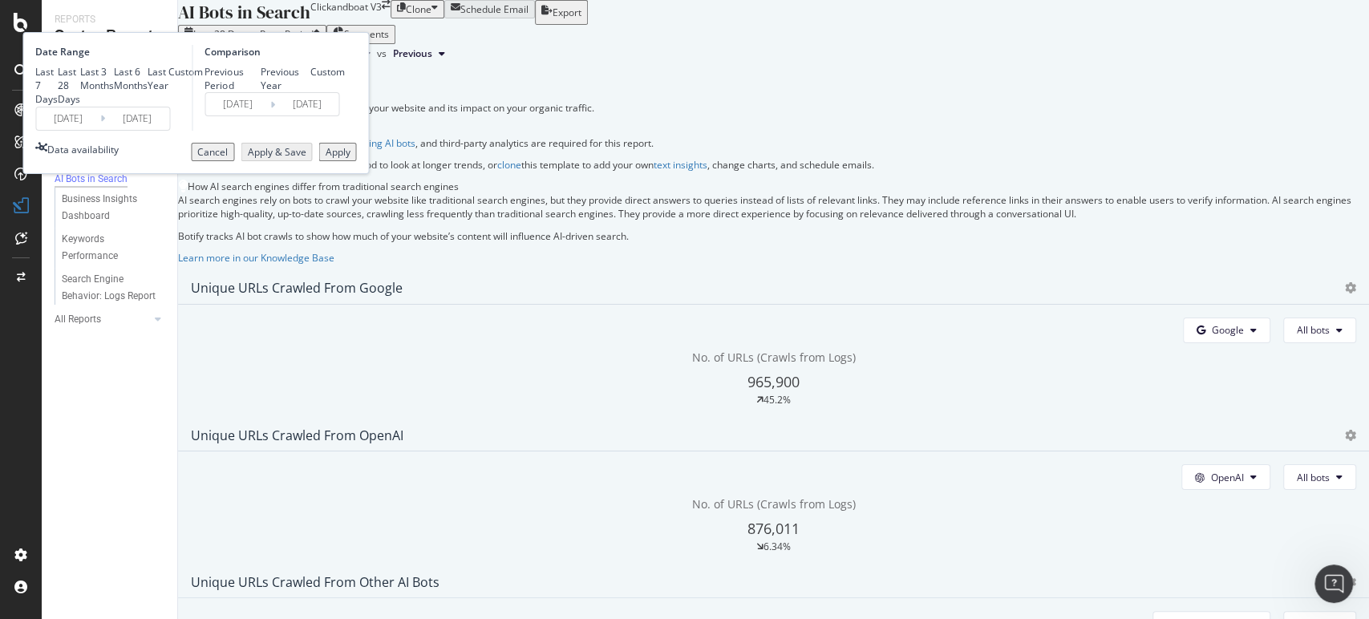
click at [320, 41] on div "Last 28 Days vs Prev. Period" at bounding box center [251, 34] width 135 height 14
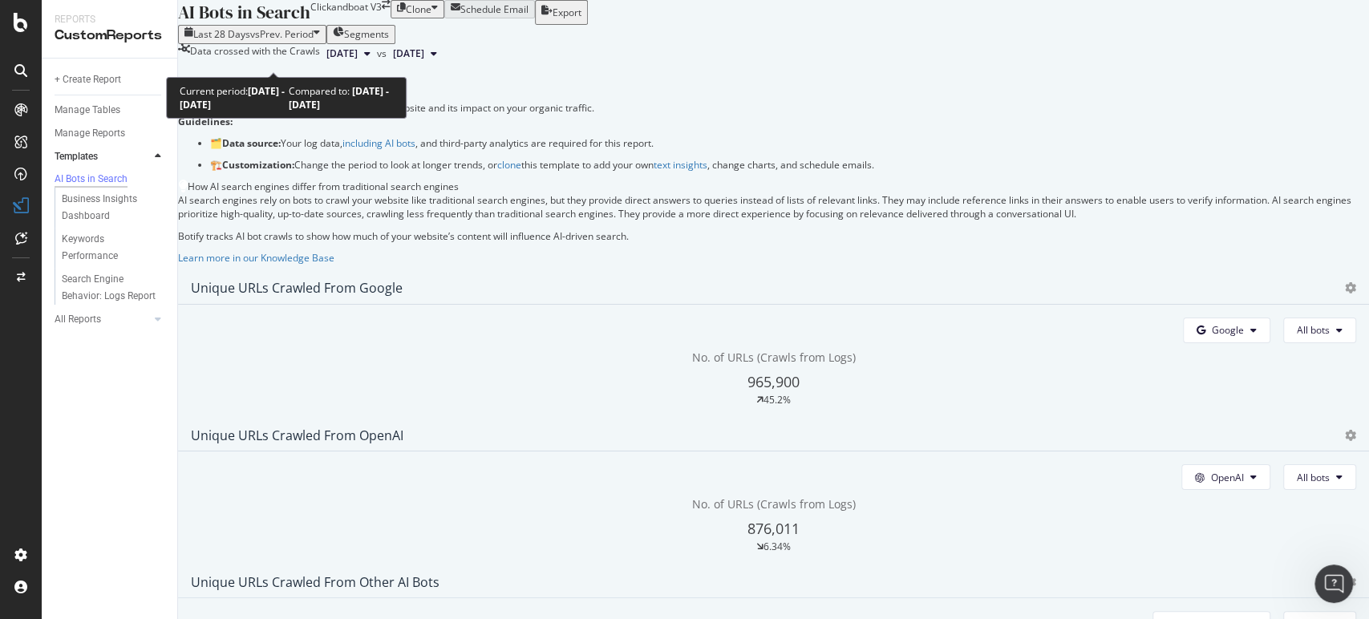
click at [313, 41] on span "vs Prev. Period" at bounding box center [281, 34] width 63 height 14
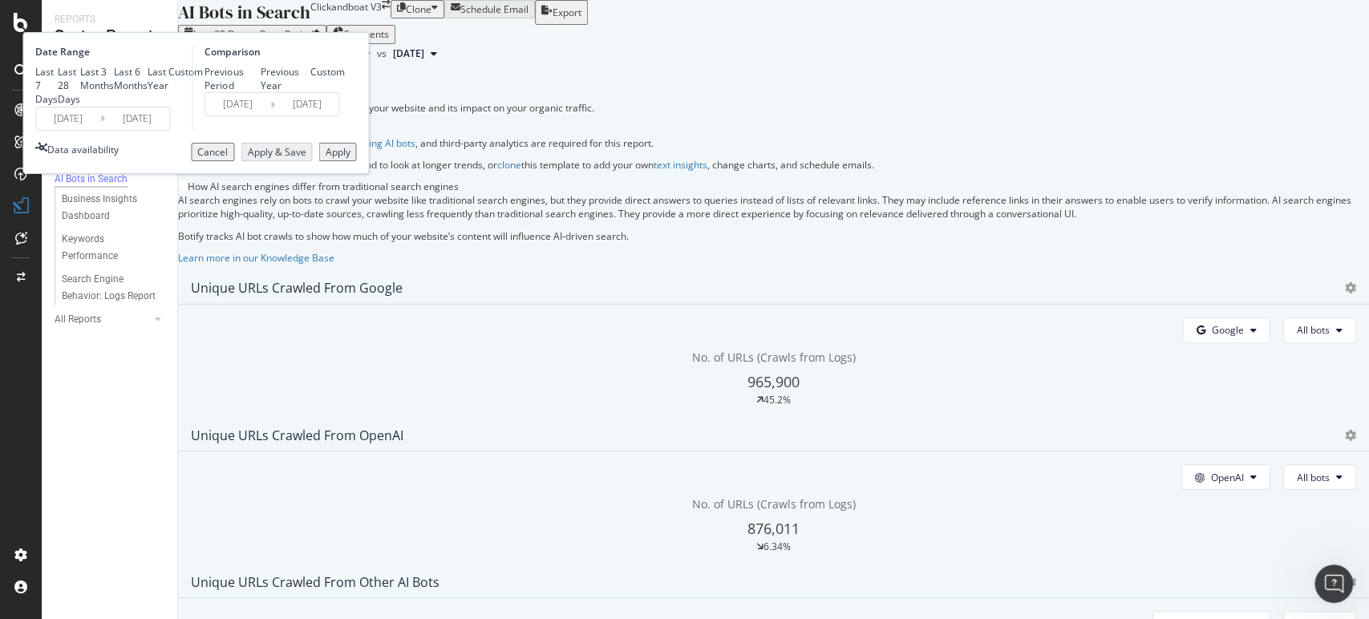
click at [188, 101] on div "Date Range Last 7 Days Last 28 Days Last 3 Months Last 6 Months Last Year Custo…" at bounding box center [111, 88] width 152 height 86
click at [58, 106] on div "Last 7 Days" at bounding box center [46, 85] width 22 height 41
type input "2025/09/01"
type input "2025/08/25"
type input "2025/08/31"
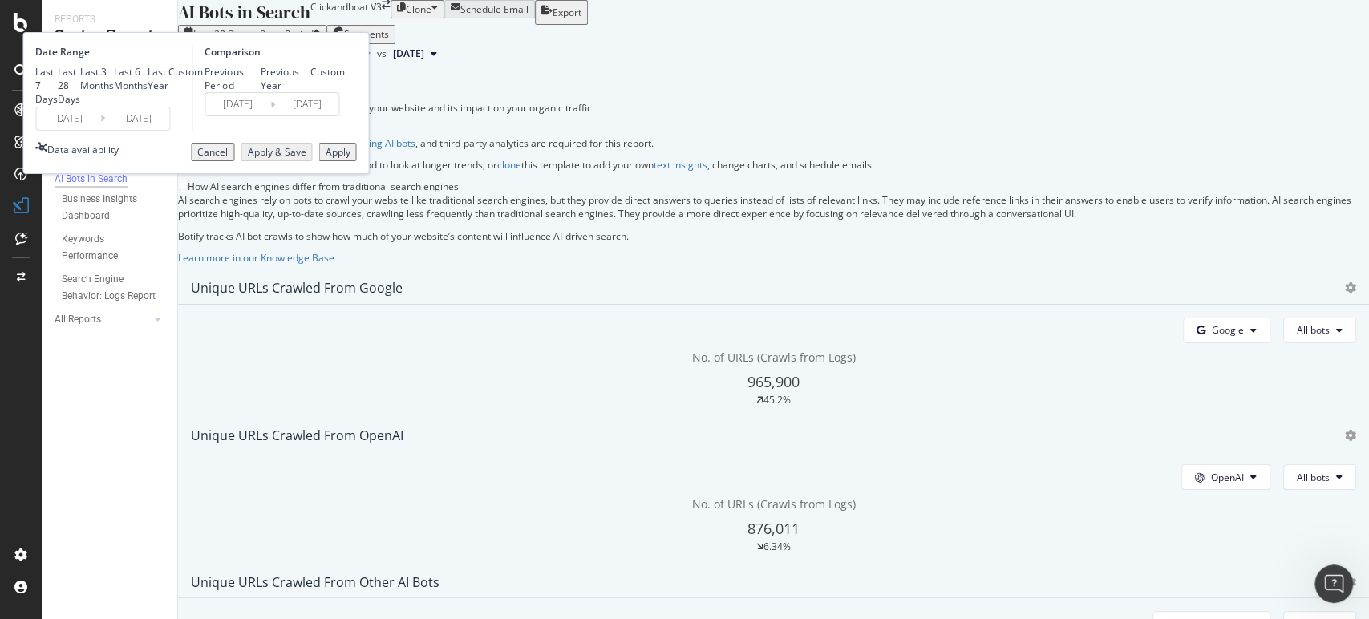
click at [310, 92] on div "Previous Year" at bounding box center [286, 78] width 50 height 27
type input "2024/09/02"
type input "2024/09/08"
click at [261, 92] on div "Previous Period" at bounding box center [232, 78] width 56 height 27
type input "2025/08/25"
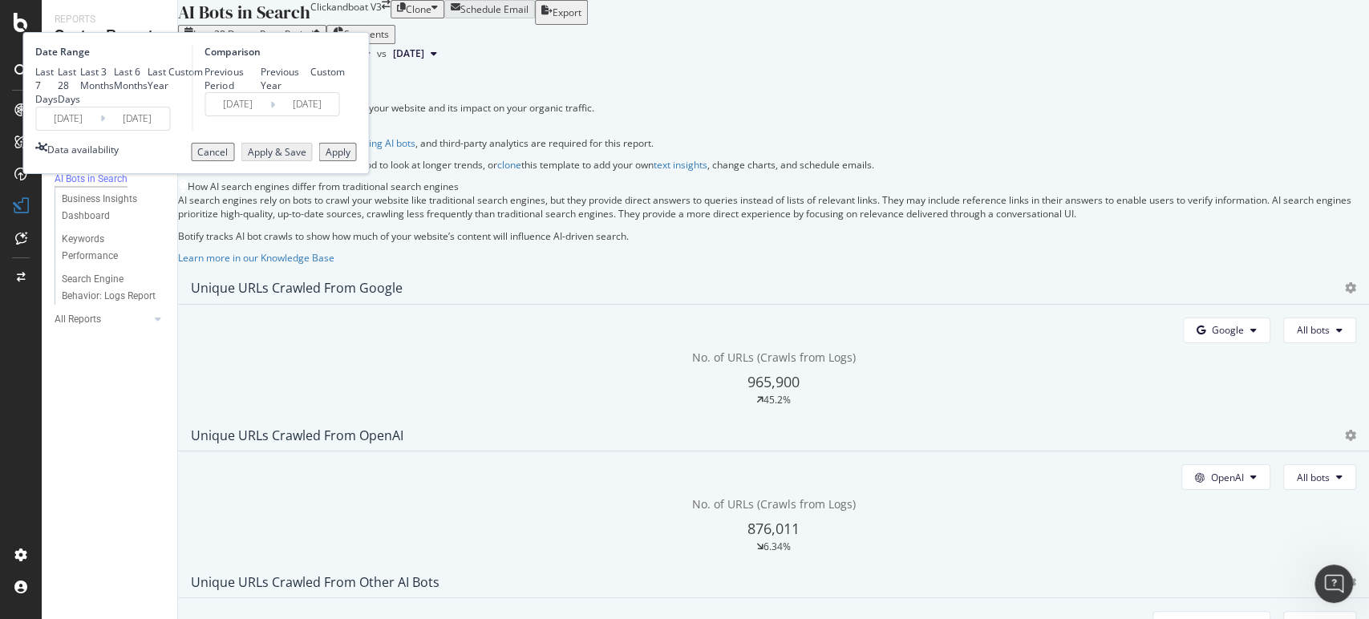
type input "2025/08/31"
click at [350, 159] on div "Apply" at bounding box center [337, 152] width 25 height 14
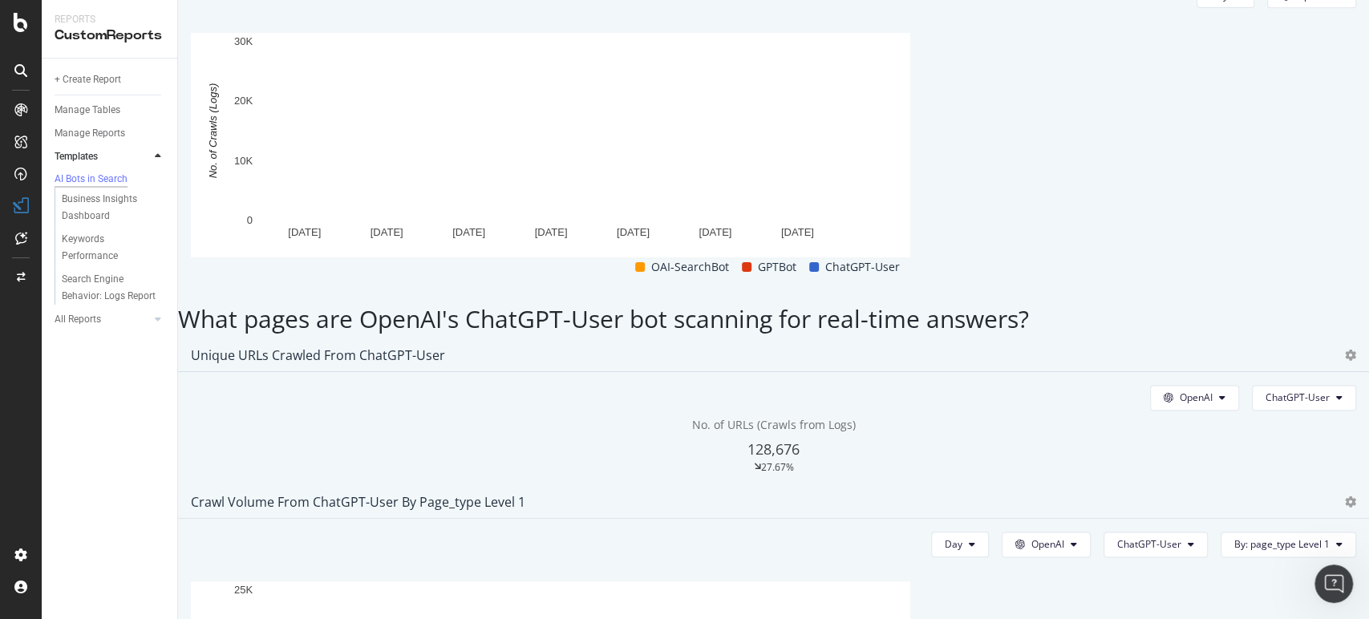
scroll to position [1336, 0]
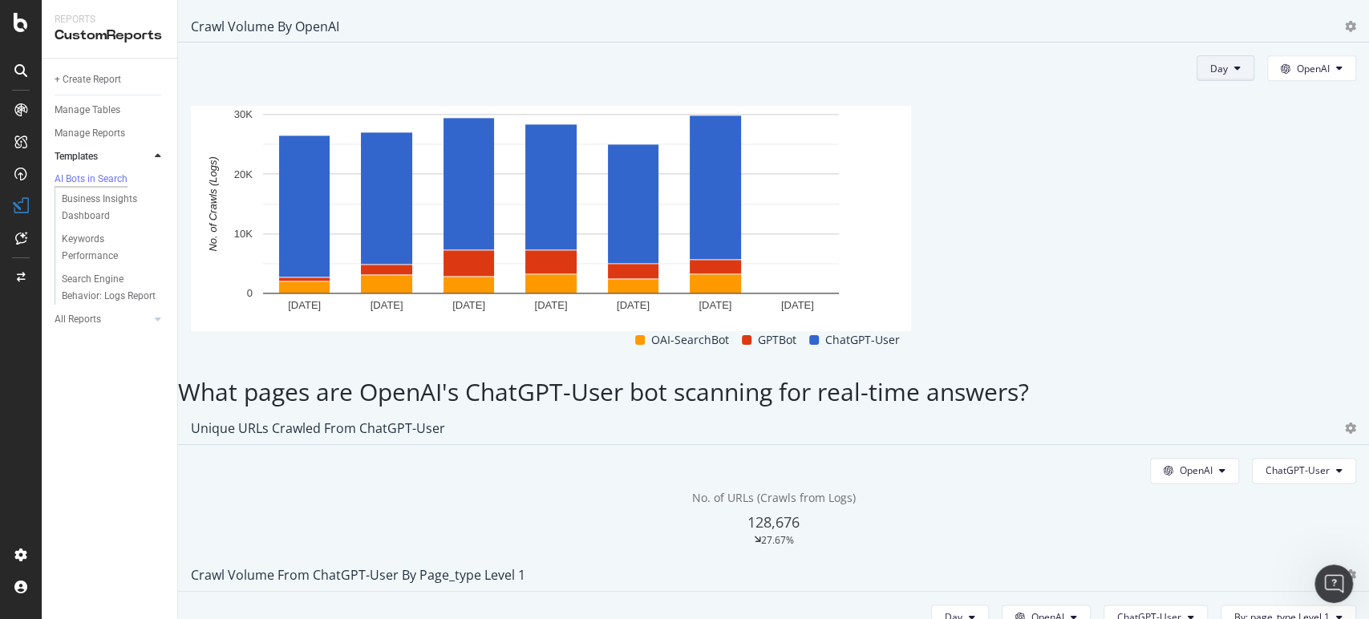
click at [1205, 81] on button "Day" at bounding box center [1225, 68] width 58 height 26
click at [1187, 238] on span "Week" at bounding box center [1185, 236] width 29 height 14
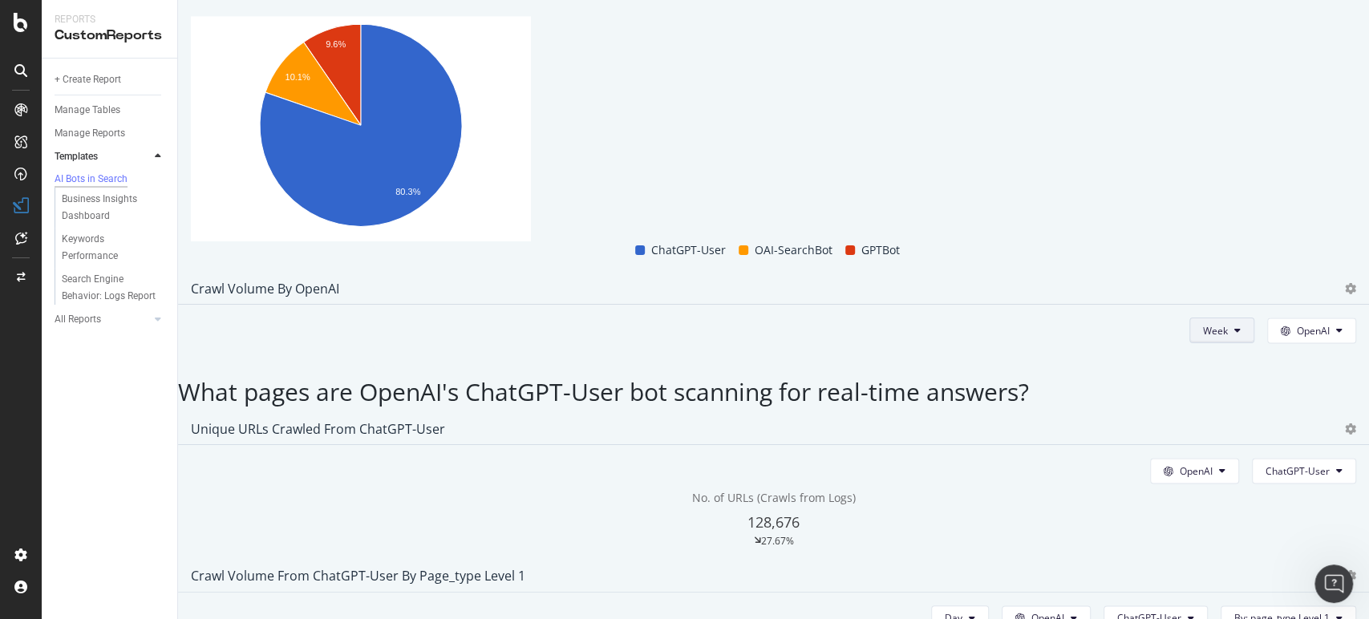
click at [1234, 326] on icon at bounding box center [1237, 331] width 6 height 10
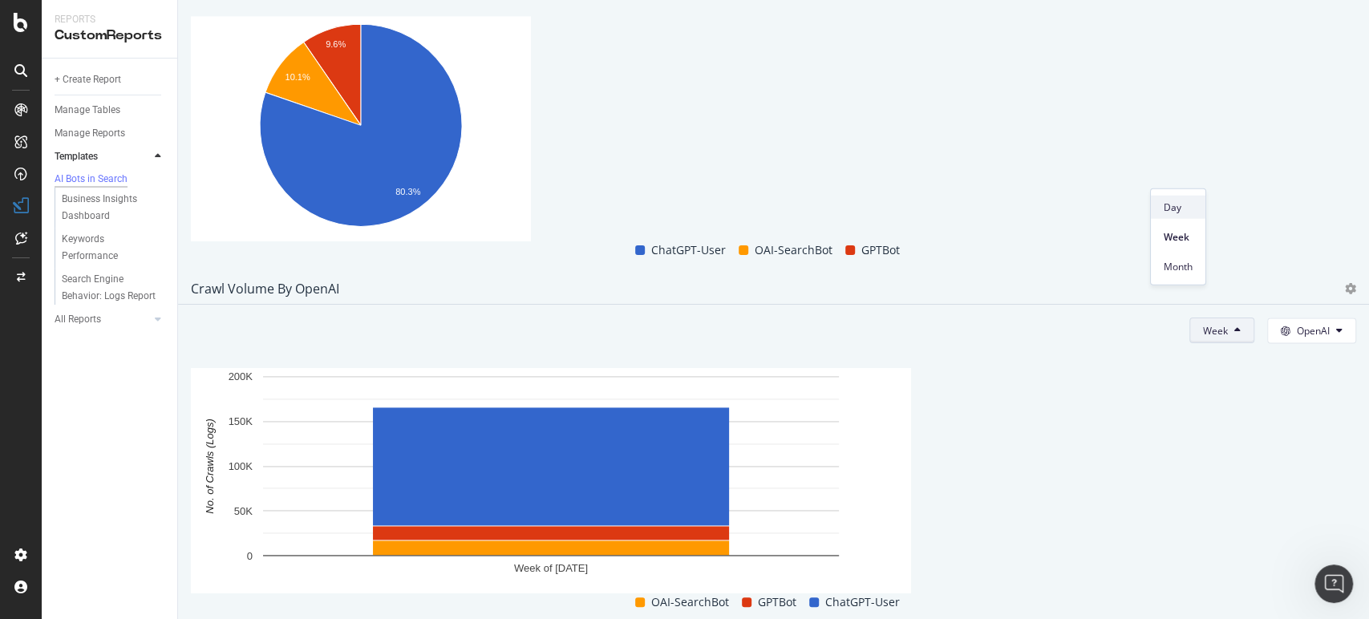
click at [1183, 206] on span "Day" at bounding box center [1177, 207] width 29 height 14
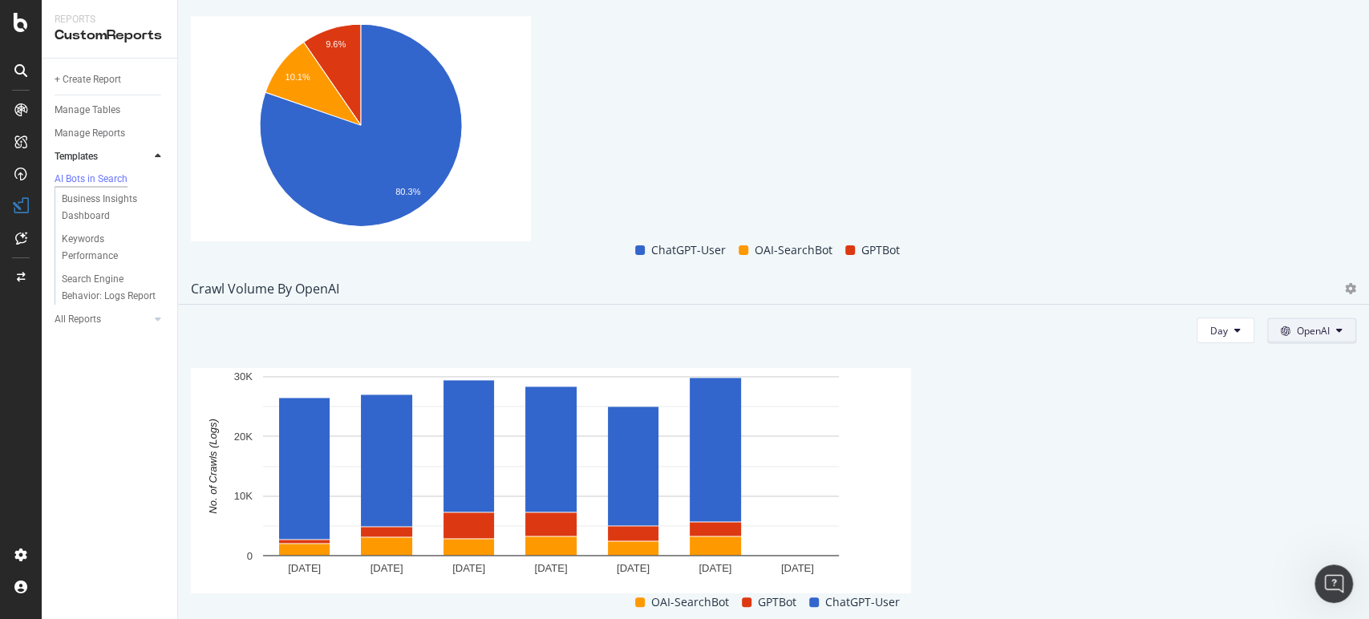
click at [1292, 318] on button "OpenAI" at bounding box center [1311, 331] width 89 height 26
click at [1296, 318] on button "OpenAI" at bounding box center [1311, 331] width 89 height 26
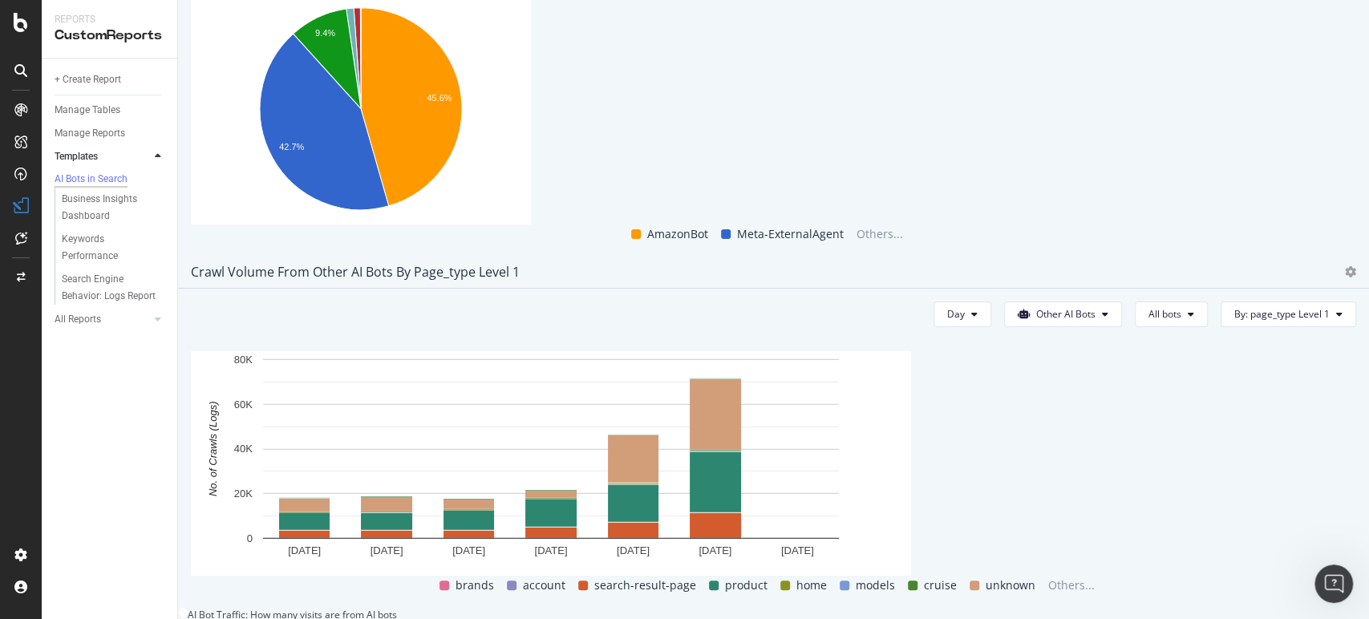
scroll to position [2740, 0]
click at [1337, 575] on icon "Open Intercom Messenger" at bounding box center [1331, 581] width 26 height 26
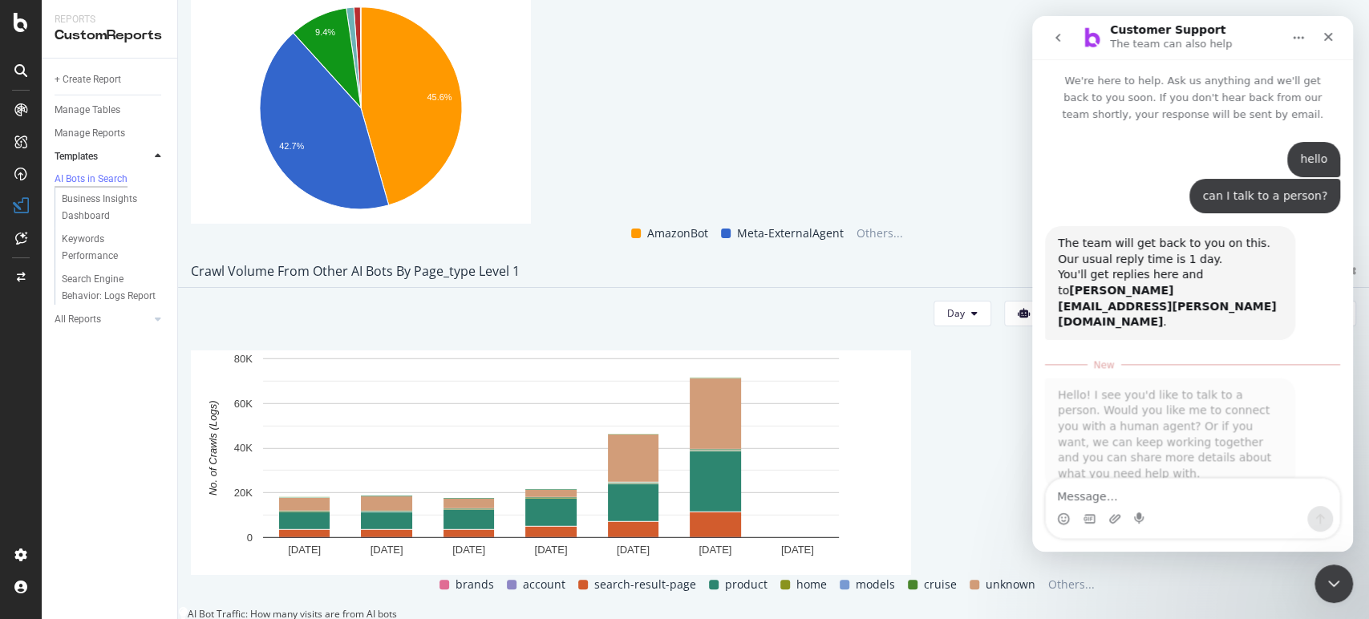
scroll to position [2, 0]
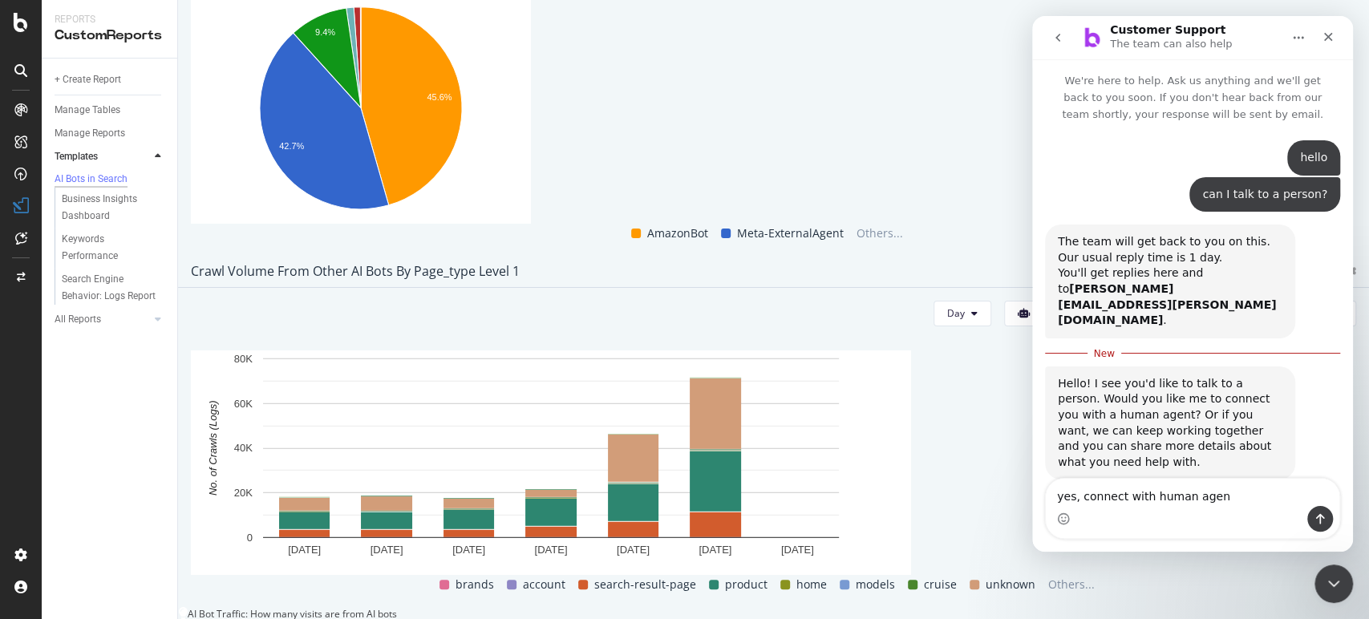
type textarea "yes, connect with human agent"
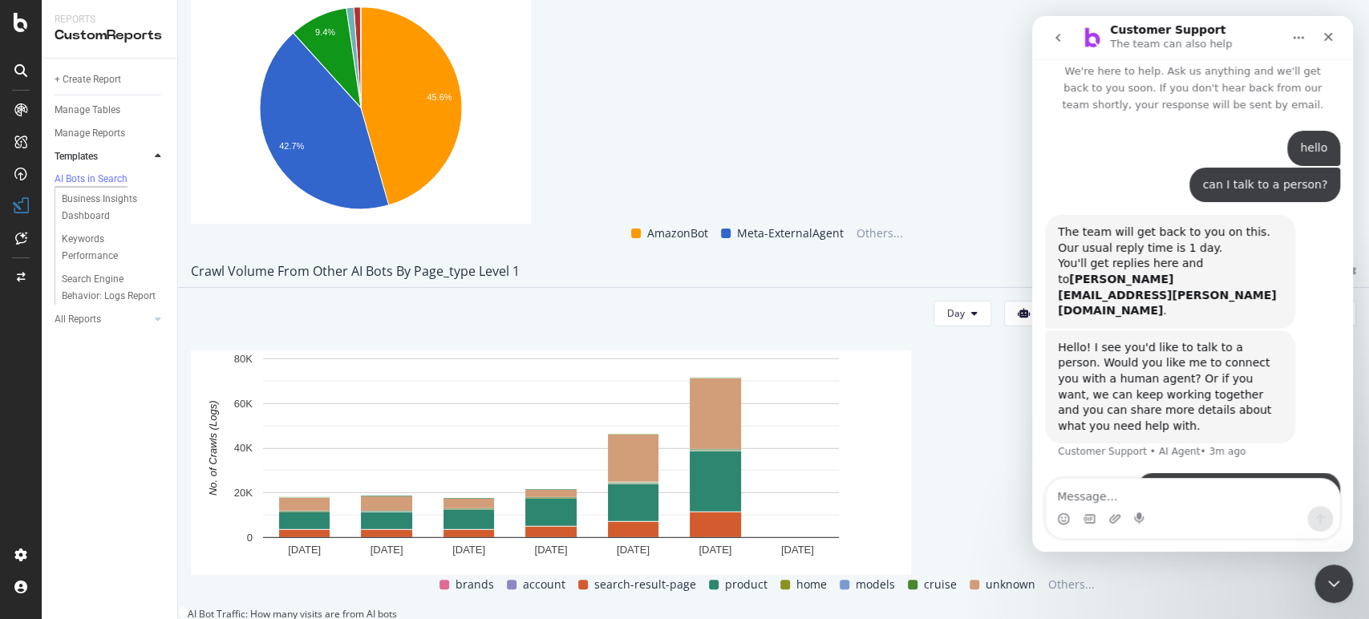
scroll to position [62, 0]
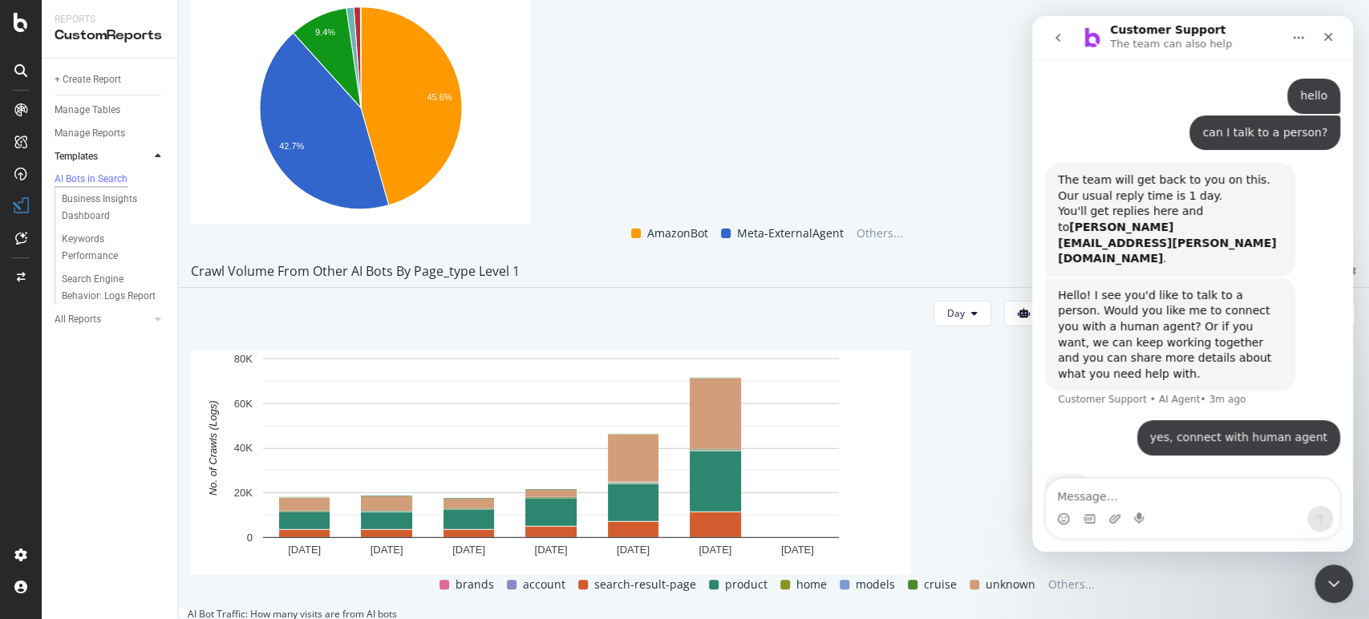
type textarea "o"
type textarea "is Chiara available?"
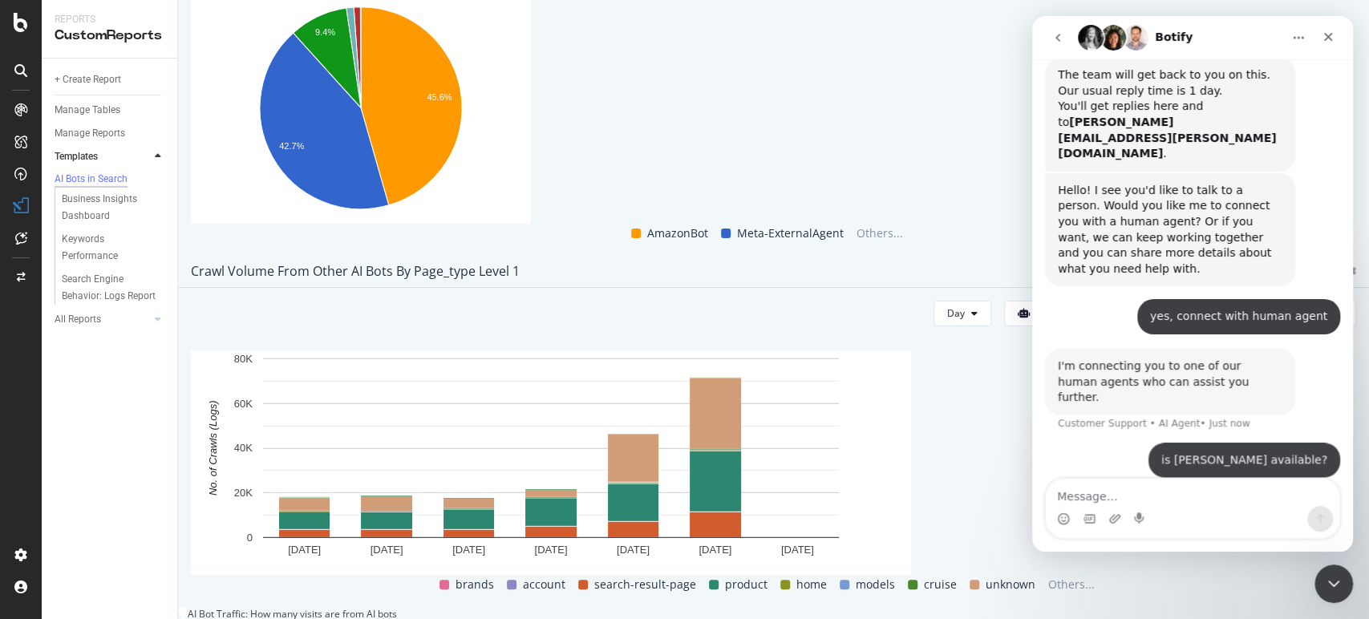
scroll to position [166, 0]
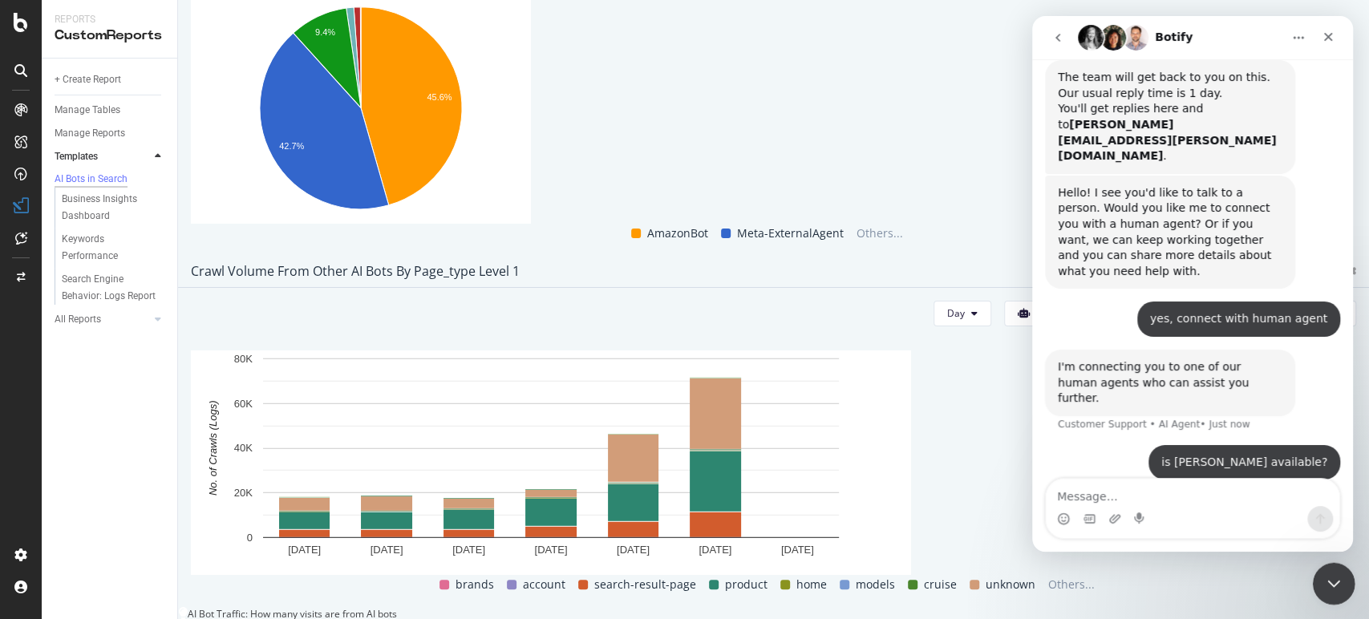
click at [1329, 581] on icon "Close Intercom Messenger" at bounding box center [1330, 581] width 19 height 19
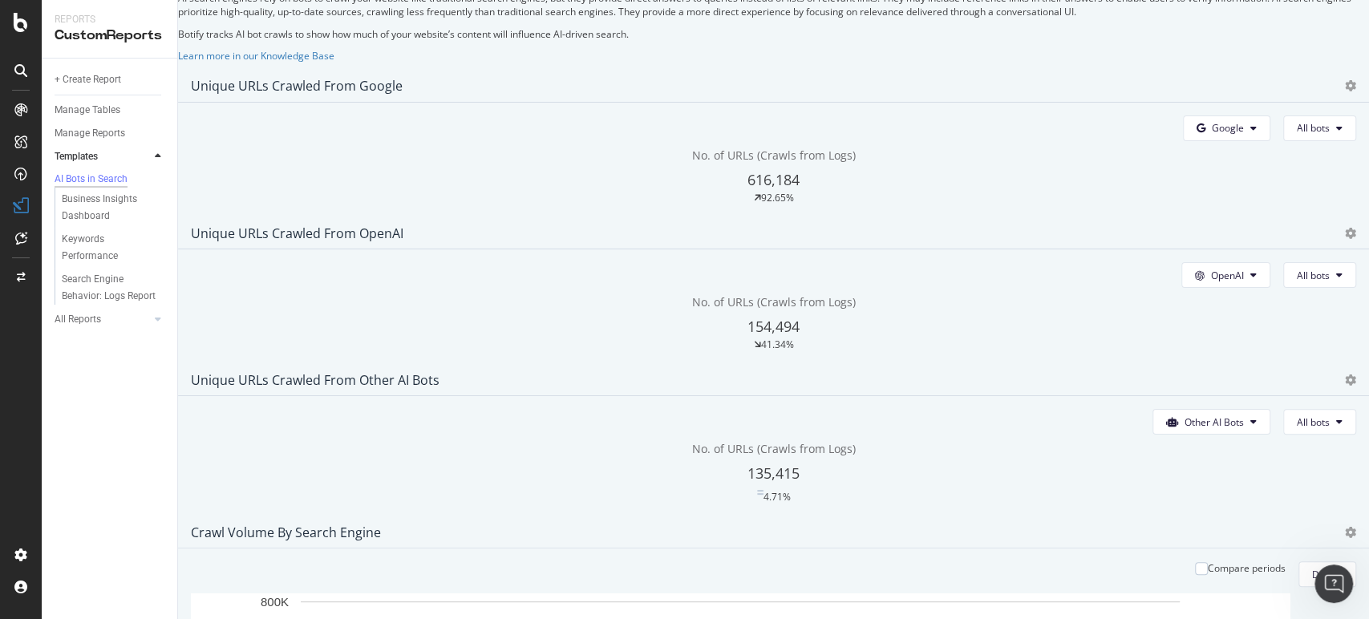
scroll to position [267, 0]
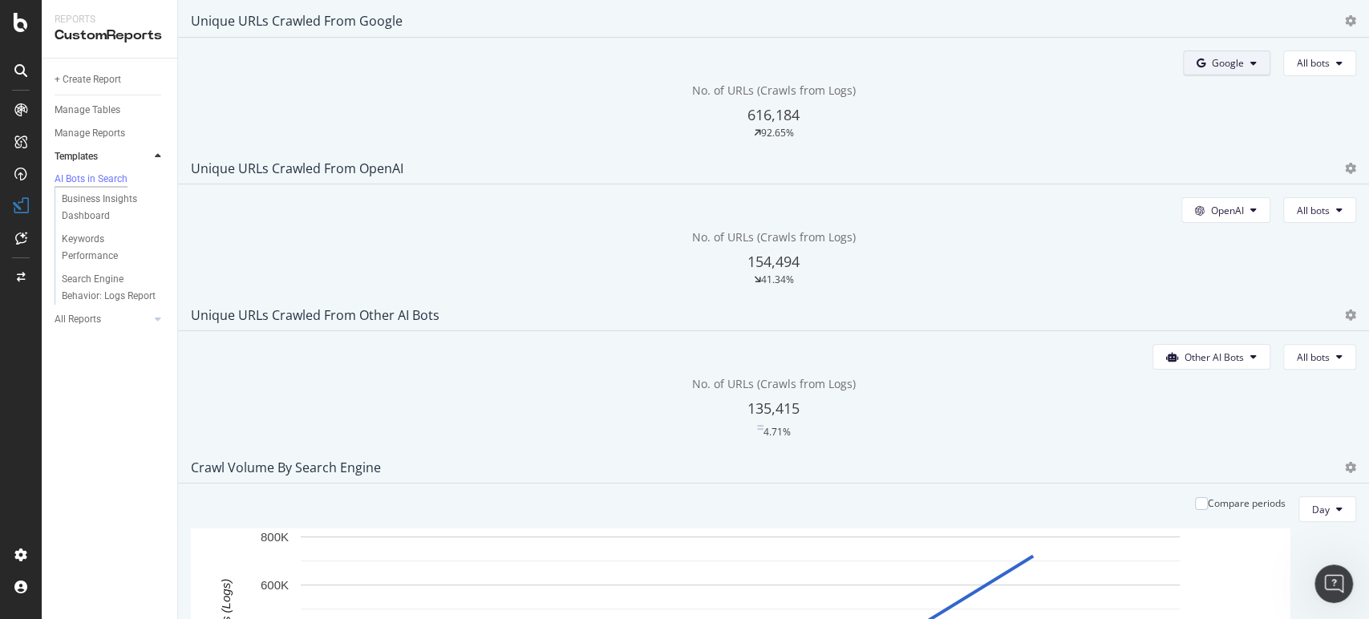
click at [1250, 68] on icon at bounding box center [1253, 64] width 6 height 10
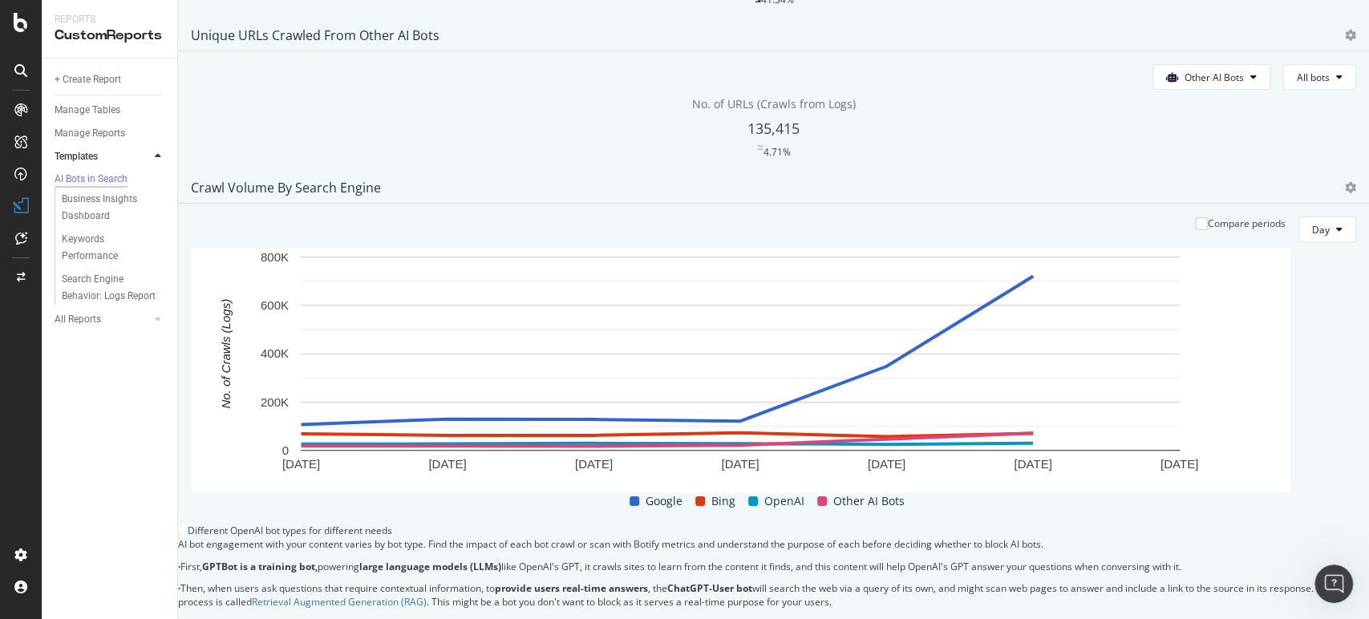
scroll to position [712, 0]
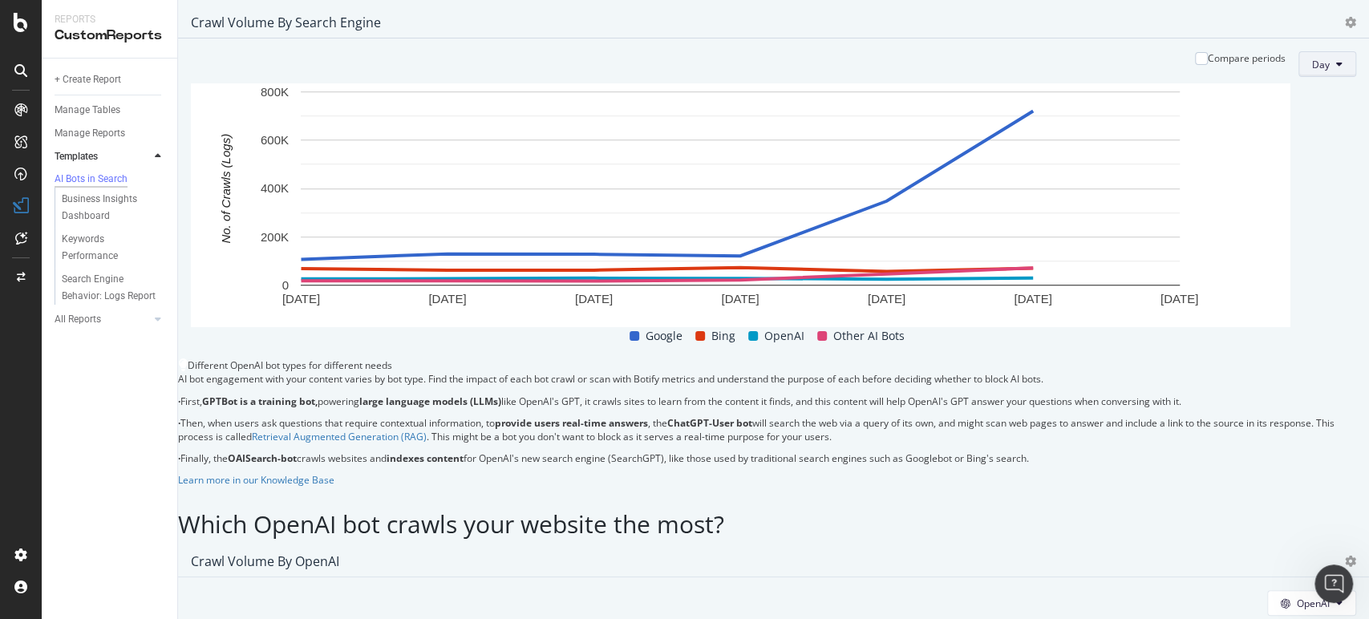
click at [1302, 77] on button "Day" at bounding box center [1327, 64] width 58 height 26
click at [1292, 280] on span "Month" at bounding box center [1286, 275] width 29 height 14
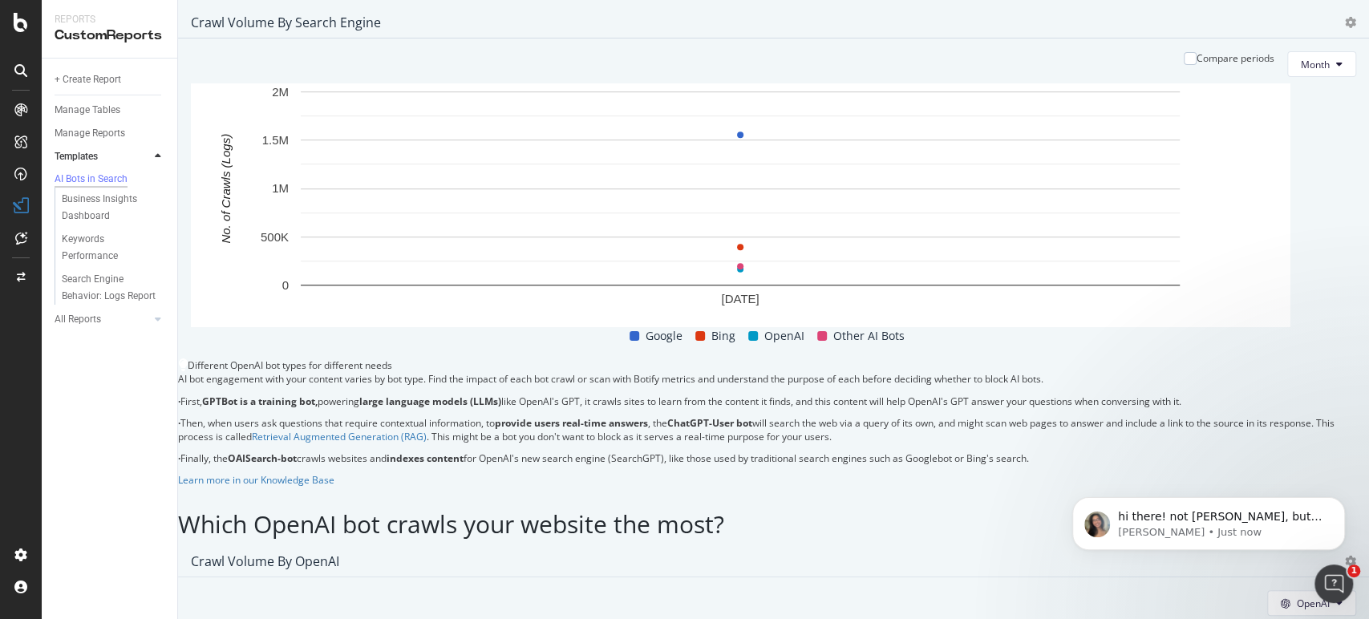
scroll to position [0, 0]
click at [1211, 513] on p "hi there! not Chiara, but is there something I can help with?" at bounding box center [1221, 517] width 207 height 16
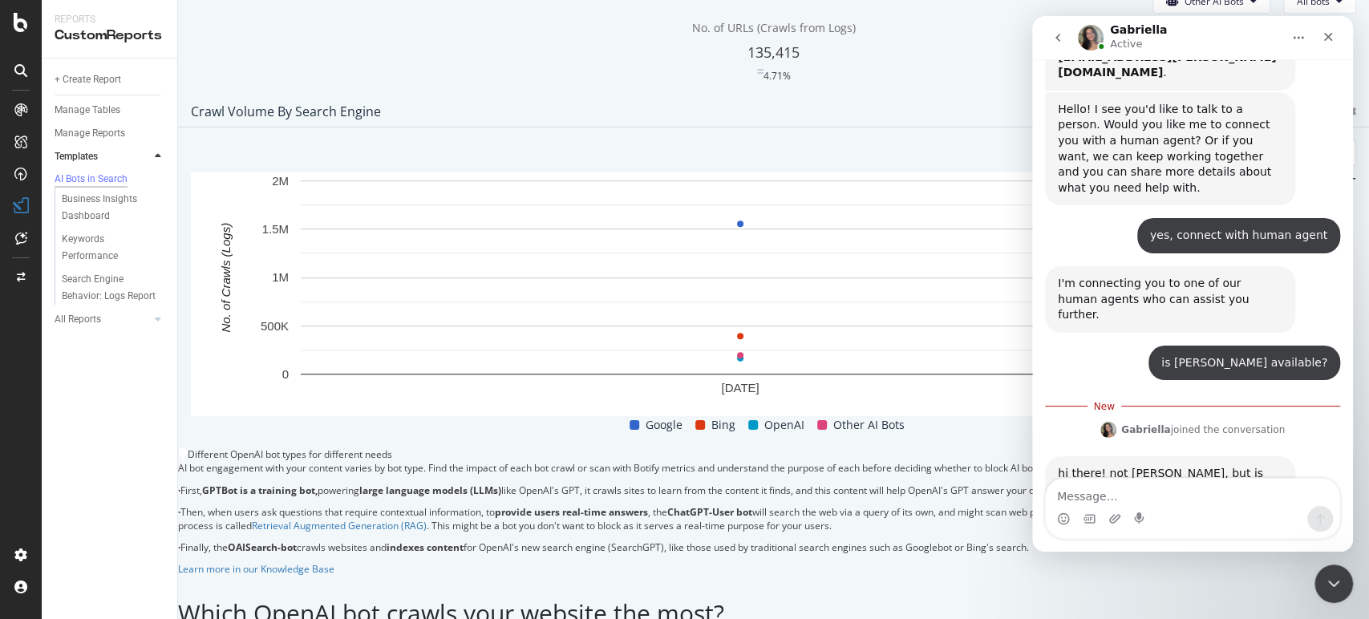
scroll to position [712, 0]
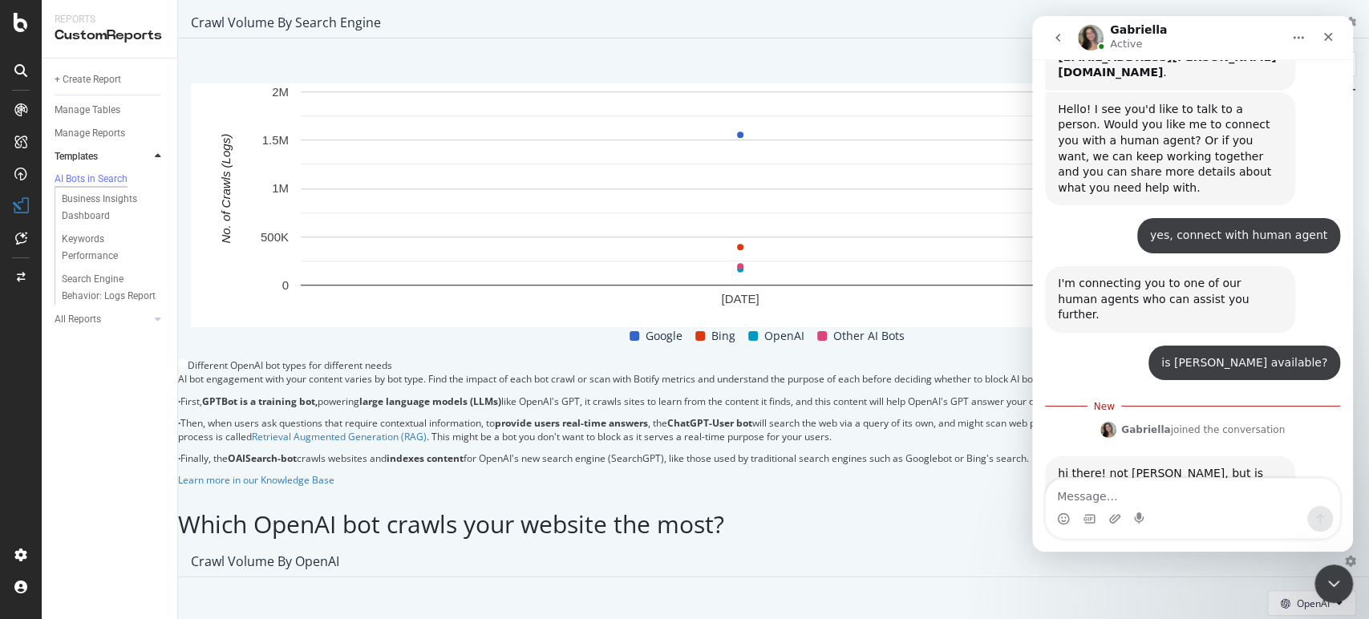
click at [1140, 495] on textarea "Message…" at bounding box center [1192, 492] width 293 height 27
type textarea "Hello Gabriella"
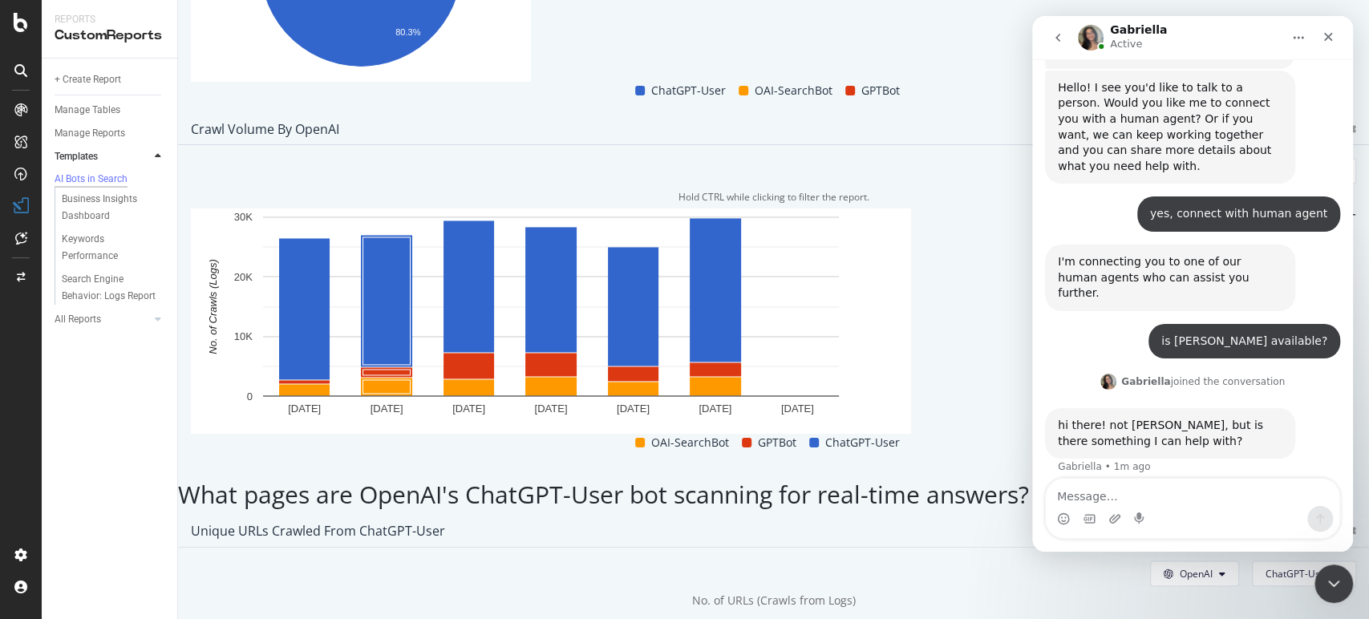
scroll to position [1336, 0]
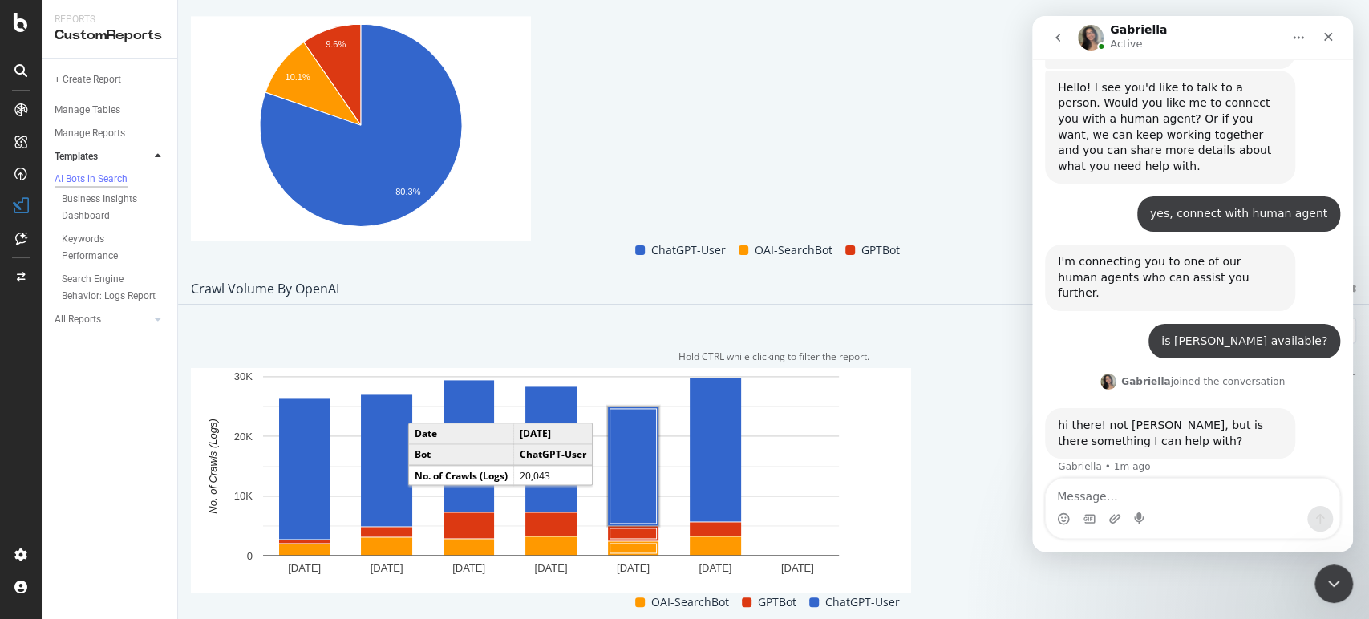
click at [1083, 487] on textarea "Message…" at bounding box center [1192, 492] width 293 height 27
type textarea "I wanted to check with you how"
click at [1341, 574] on div "Close Intercom Messenger" at bounding box center [1331, 581] width 38 height 38
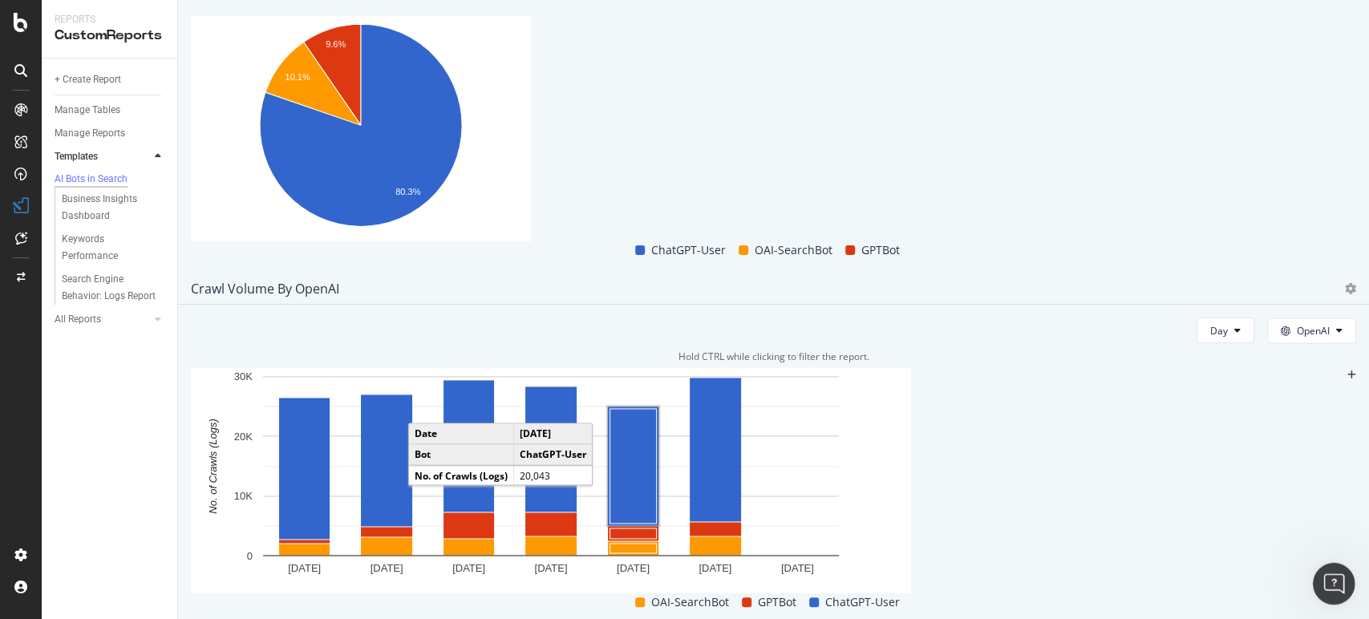
click at [1333, 579] on icon "Open Intercom Messenger" at bounding box center [1331, 581] width 26 height 26
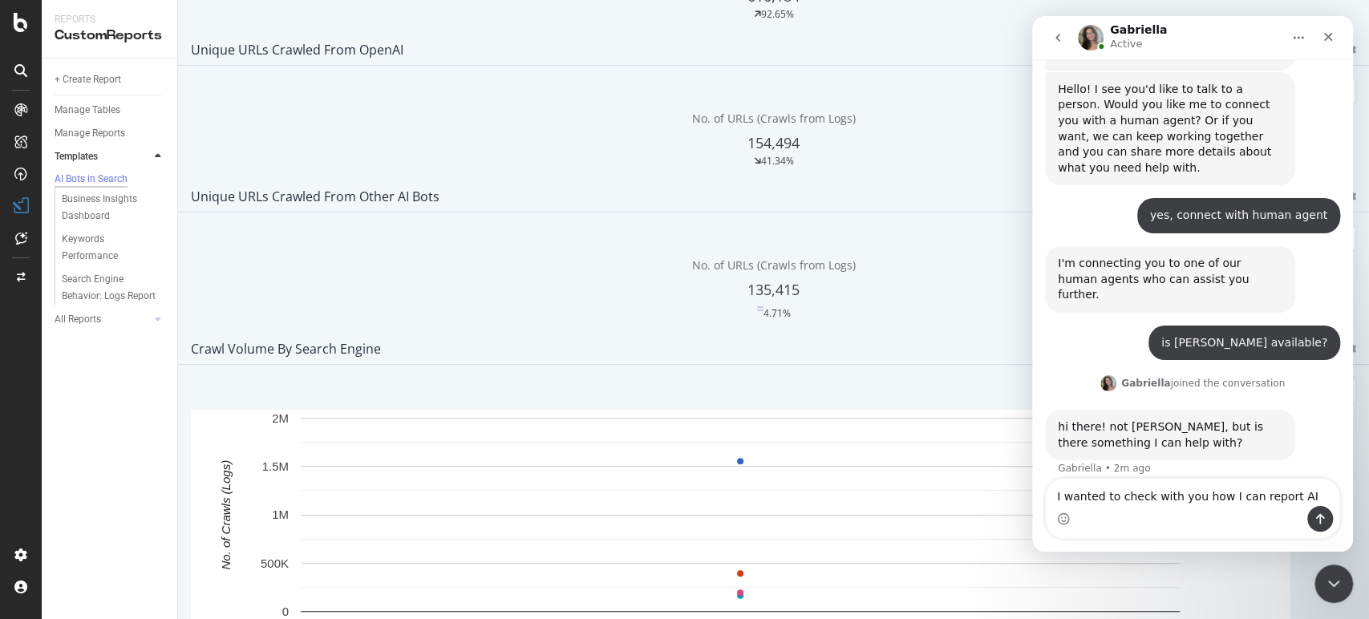
scroll to position [445, 0]
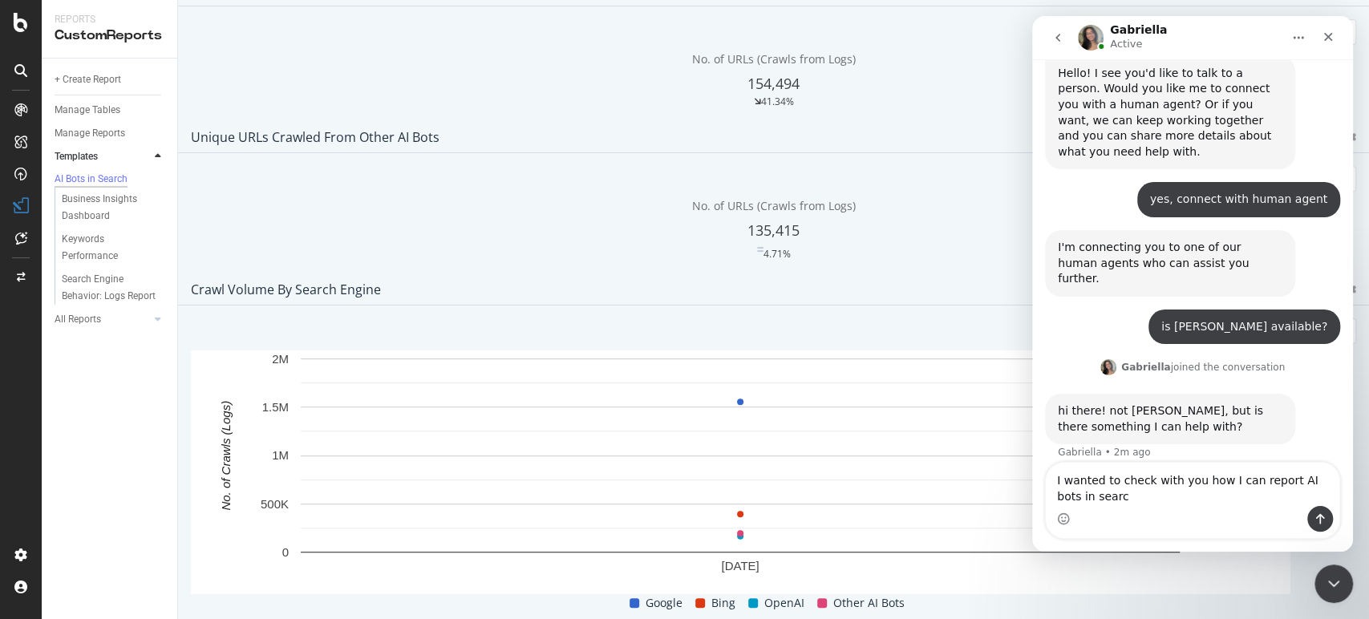
type textarea "I wanted to check with you how I can report AI bots in search"
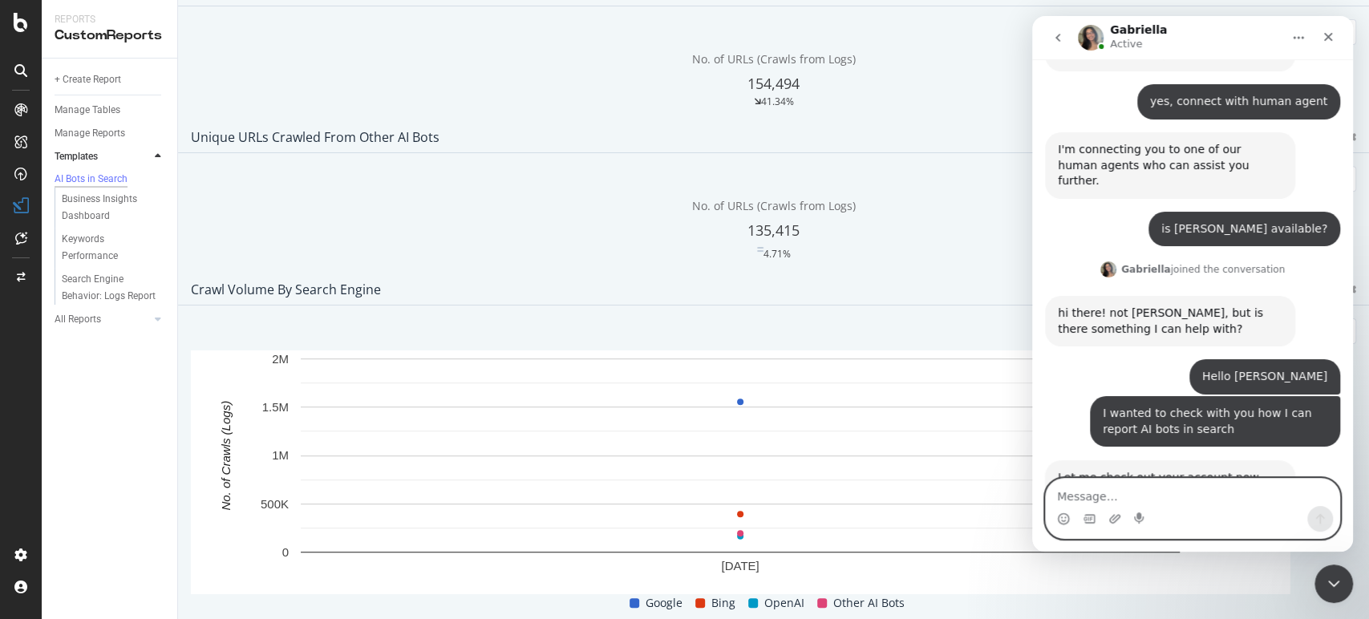
scroll to position [416, 0]
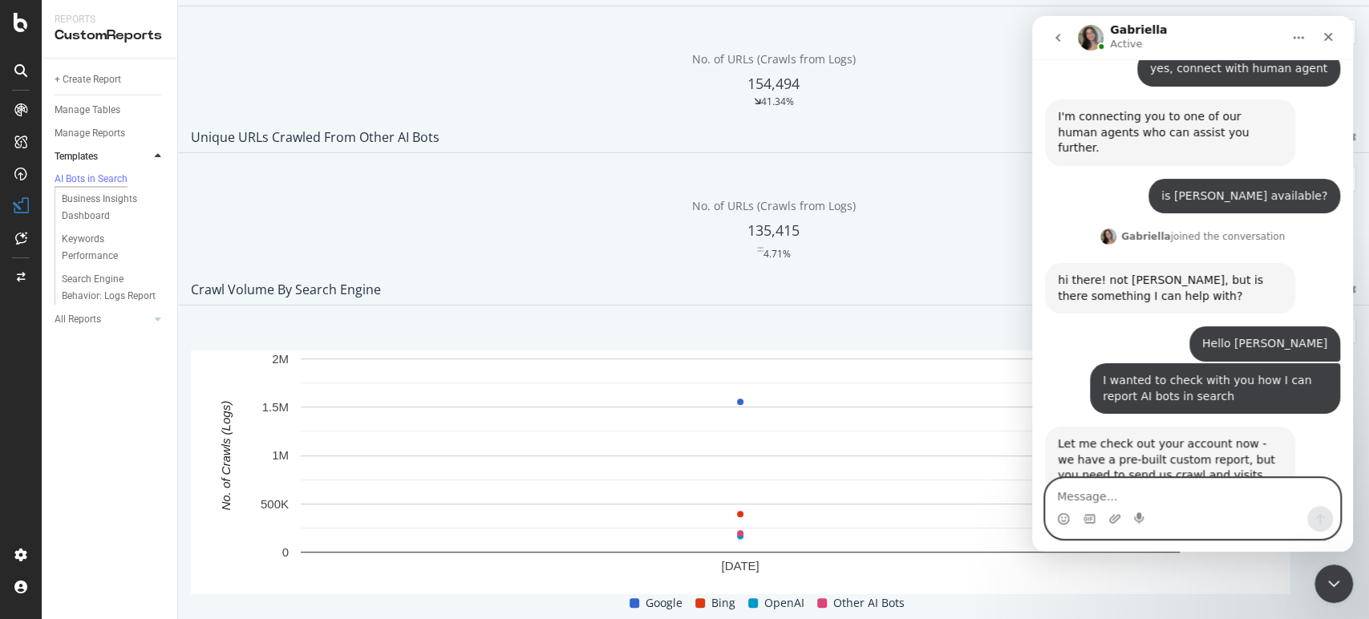
click at [1168, 489] on textarea "Message…" at bounding box center [1192, 492] width 293 height 27
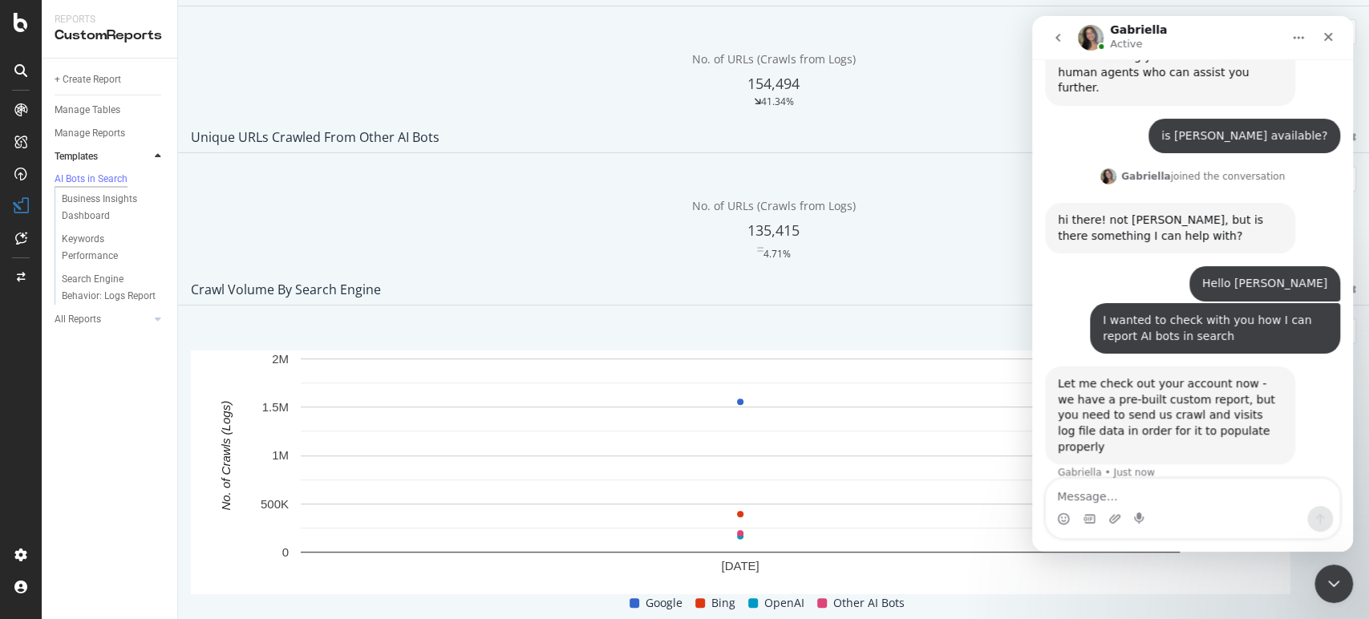
scroll to position [478, 0]
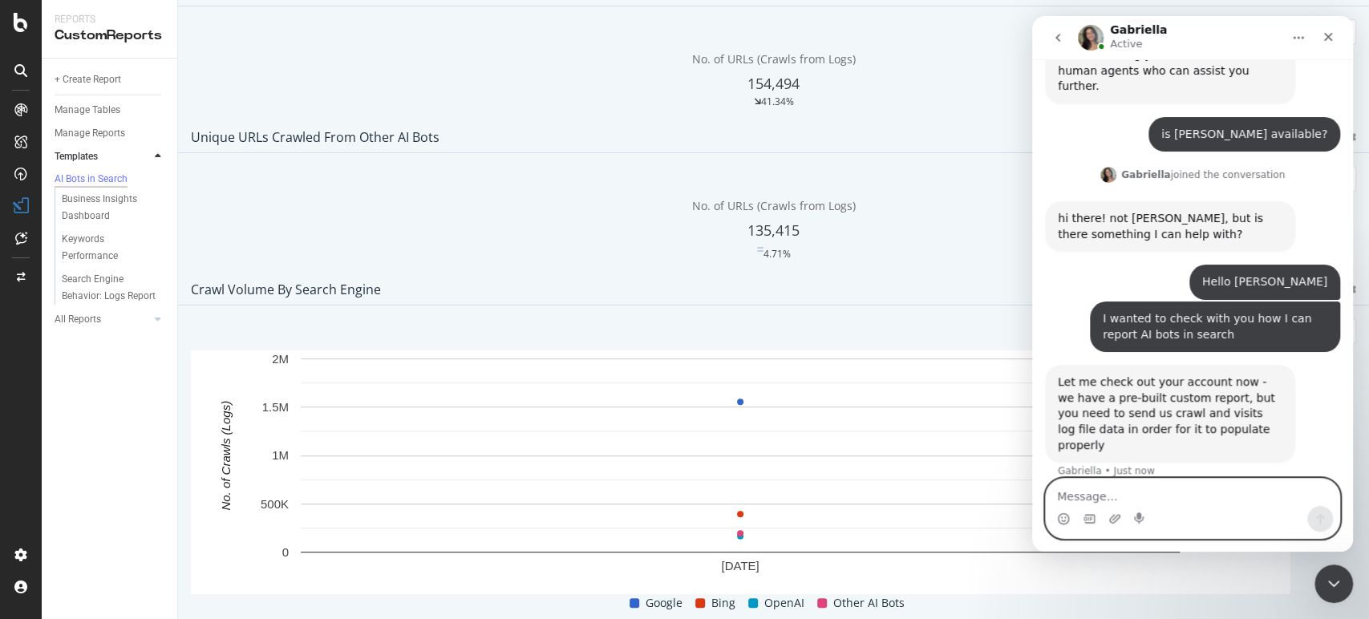
click at [1104, 499] on textarea "Message…" at bounding box center [1192, 492] width 293 height 27
paste textarea "https://app.botify.com/clickandboat-group/clickandboat-v3/studio/reports/mO?con…"
type textarea "https://app.botify.com/clickandboat-group/clickandboat-v3/studio/reports/mO?con…"
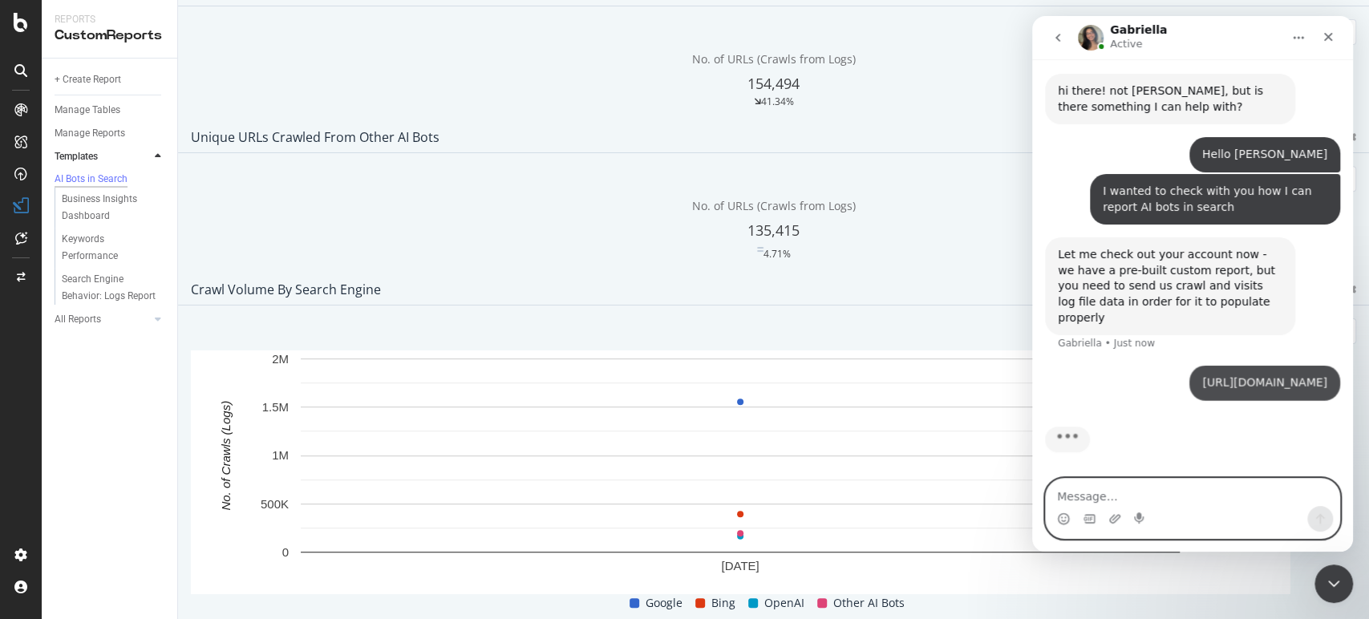
scroll to position [762, 0]
type textarea "I guess we already do this"
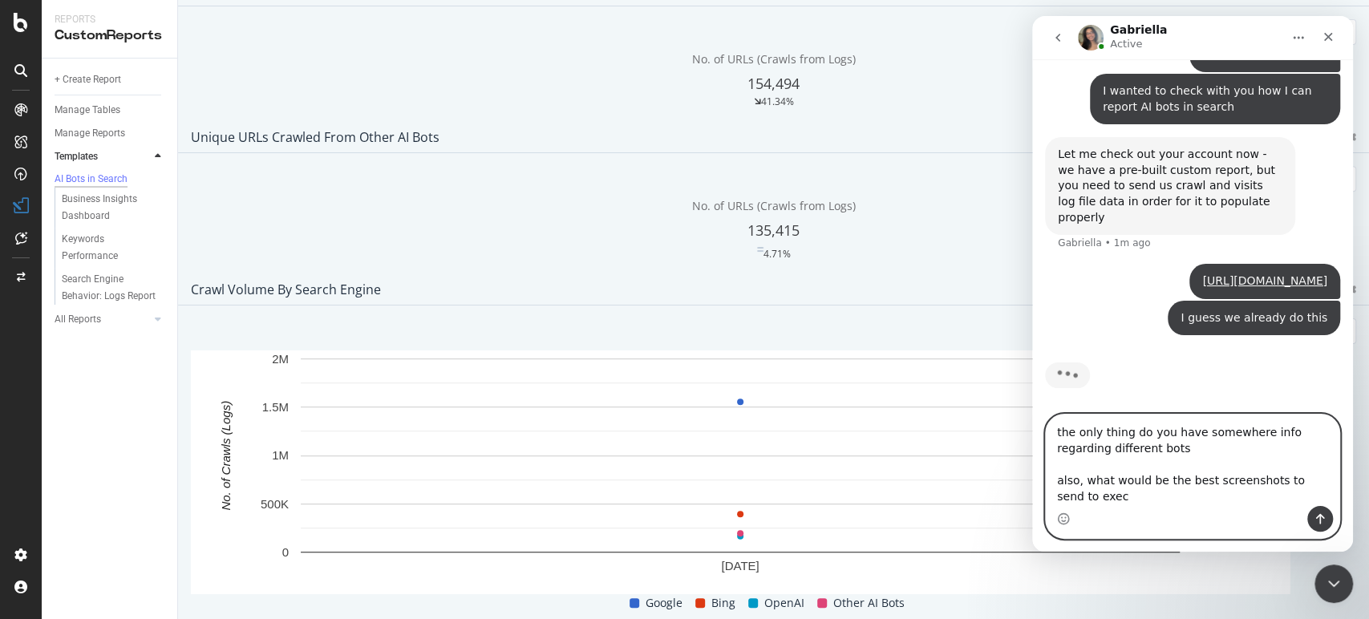
scroll to position [862, 0]
type textarea "the only thing do you have somewhere info regarding different bots also, what w…"
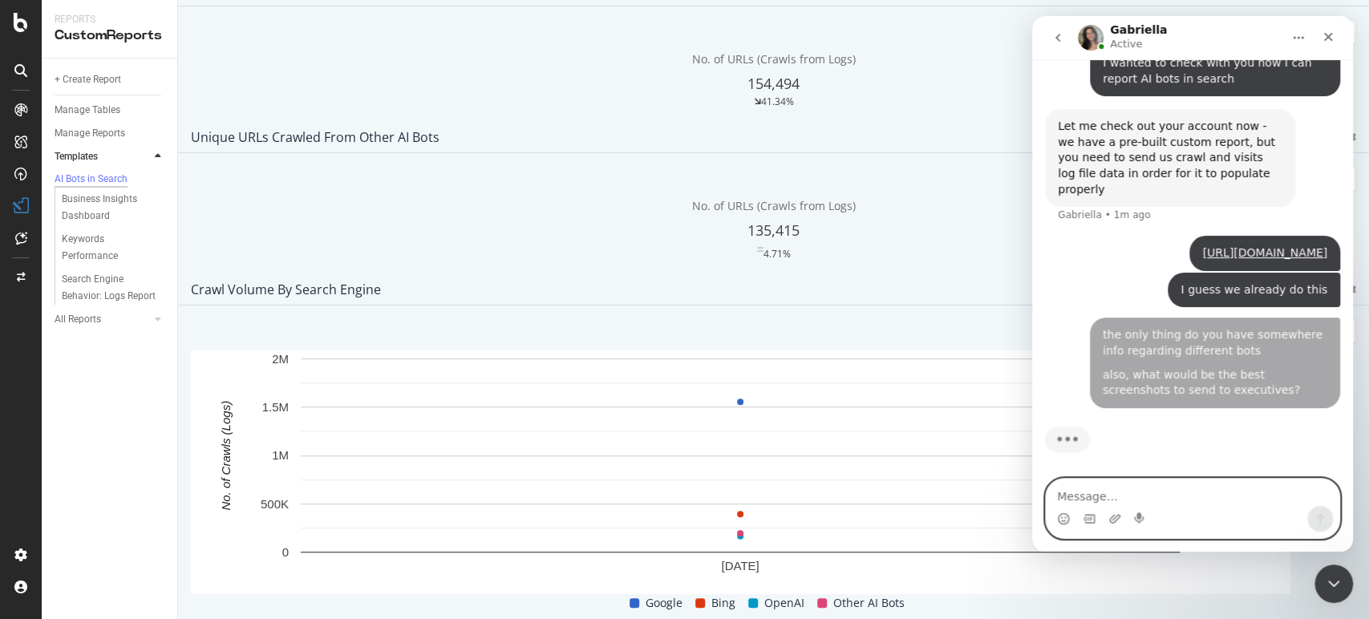
scroll to position [889, 0]
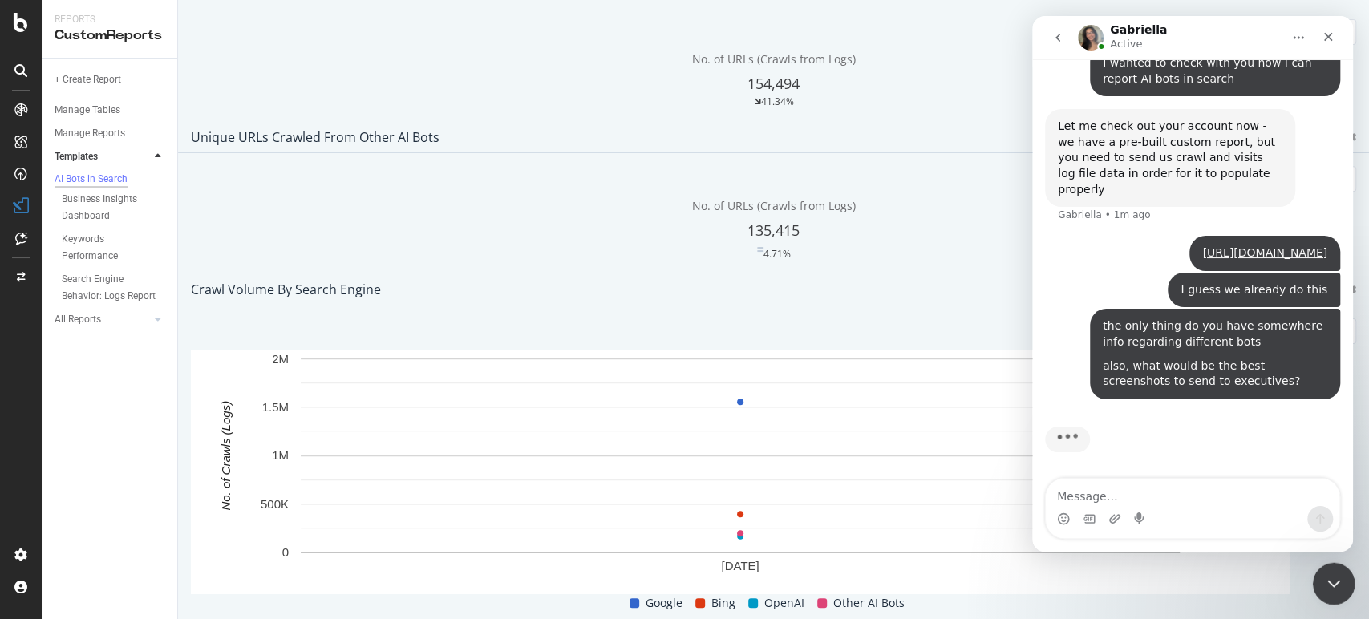
click at [1344, 594] on div "Close Intercom Messenger" at bounding box center [1331, 581] width 38 height 38
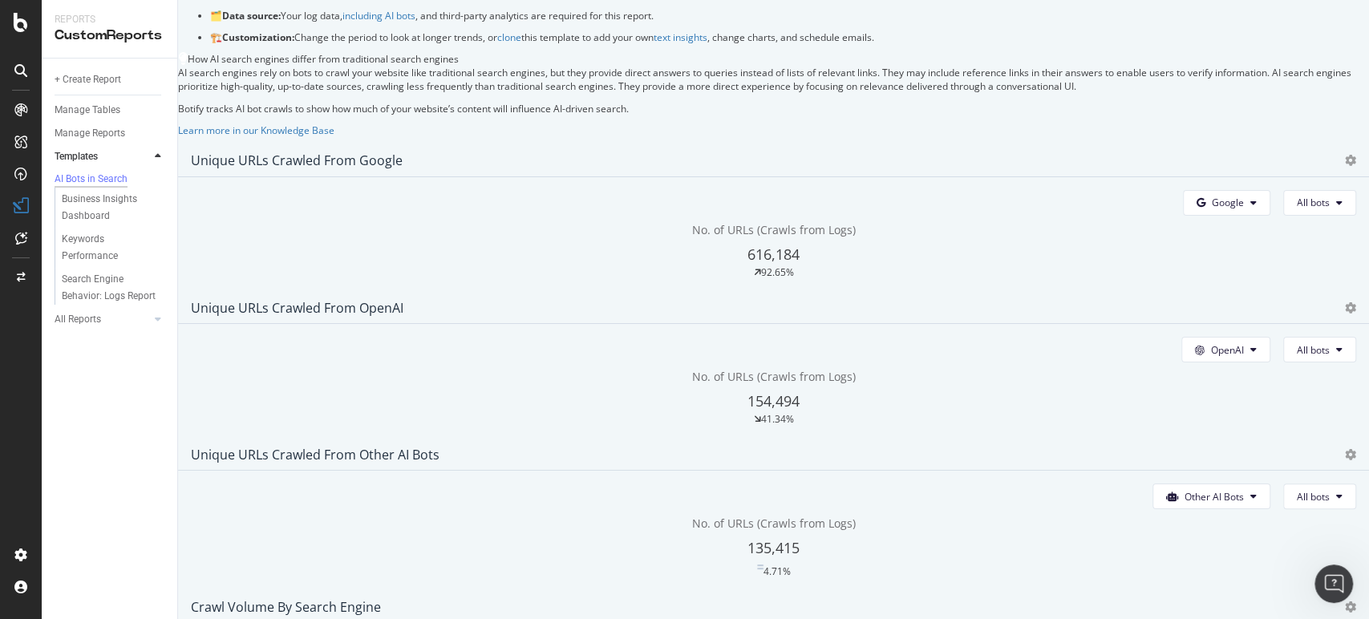
scroll to position [0, 0]
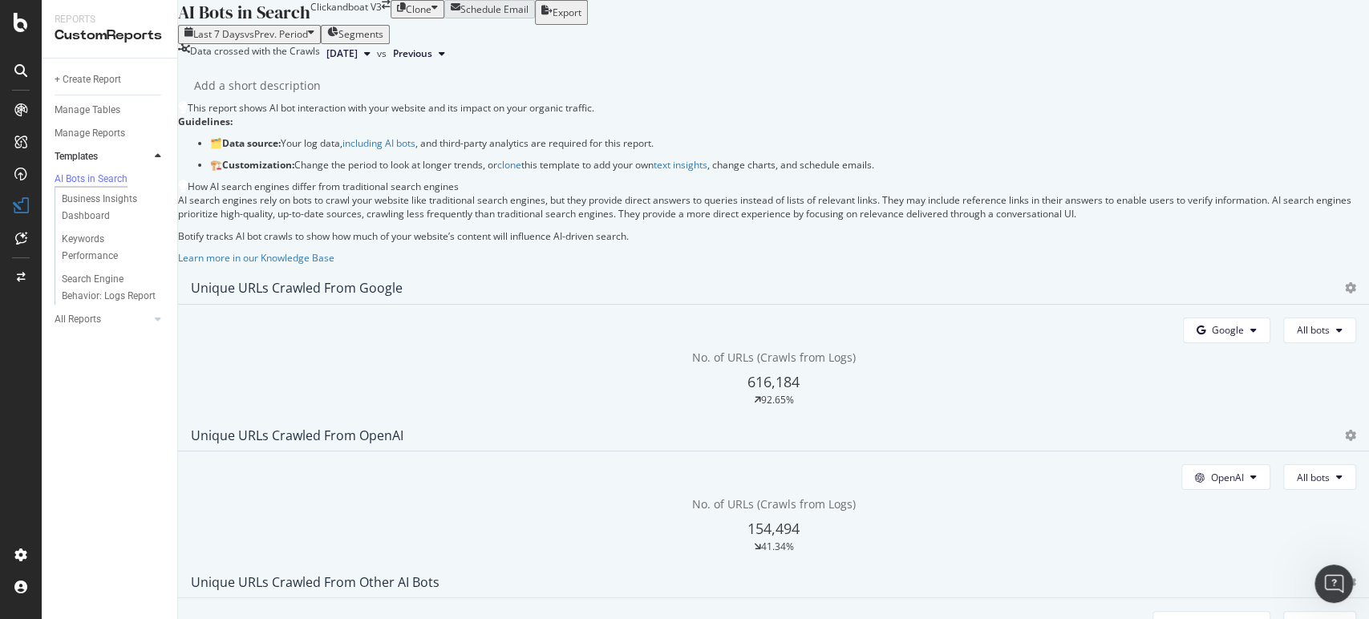
click at [451, 63] on button "Previous" at bounding box center [418, 53] width 65 height 19
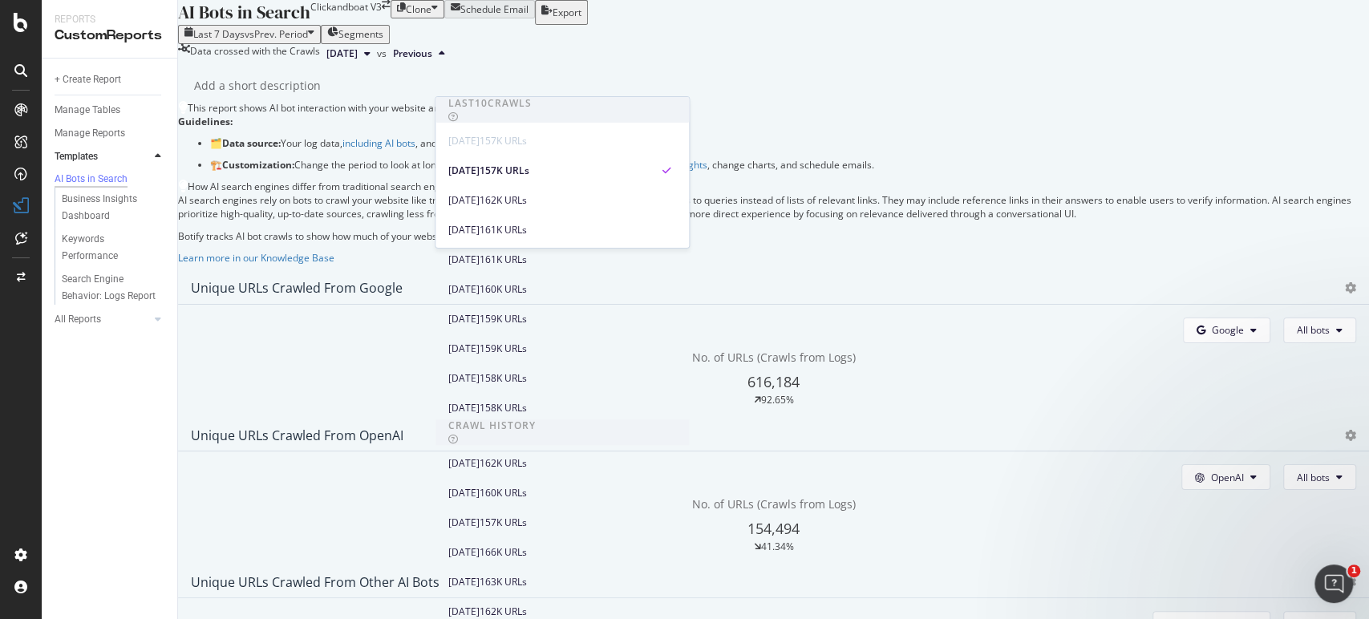
click at [451, 63] on button "Previous" at bounding box center [418, 53] width 65 height 19
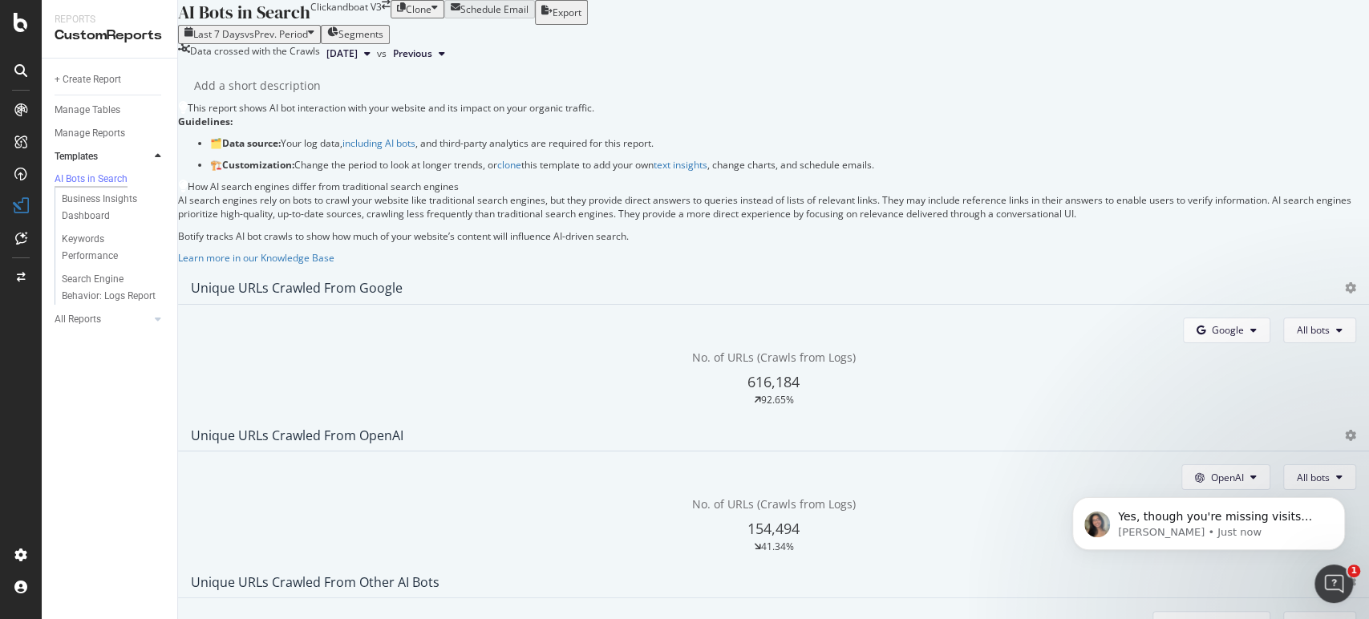
scroll to position [907, 0]
click at [1196, 520] on p "Yes, though you're missing visits data, which can tell you when humans arrive o…" at bounding box center [1221, 517] width 207 height 16
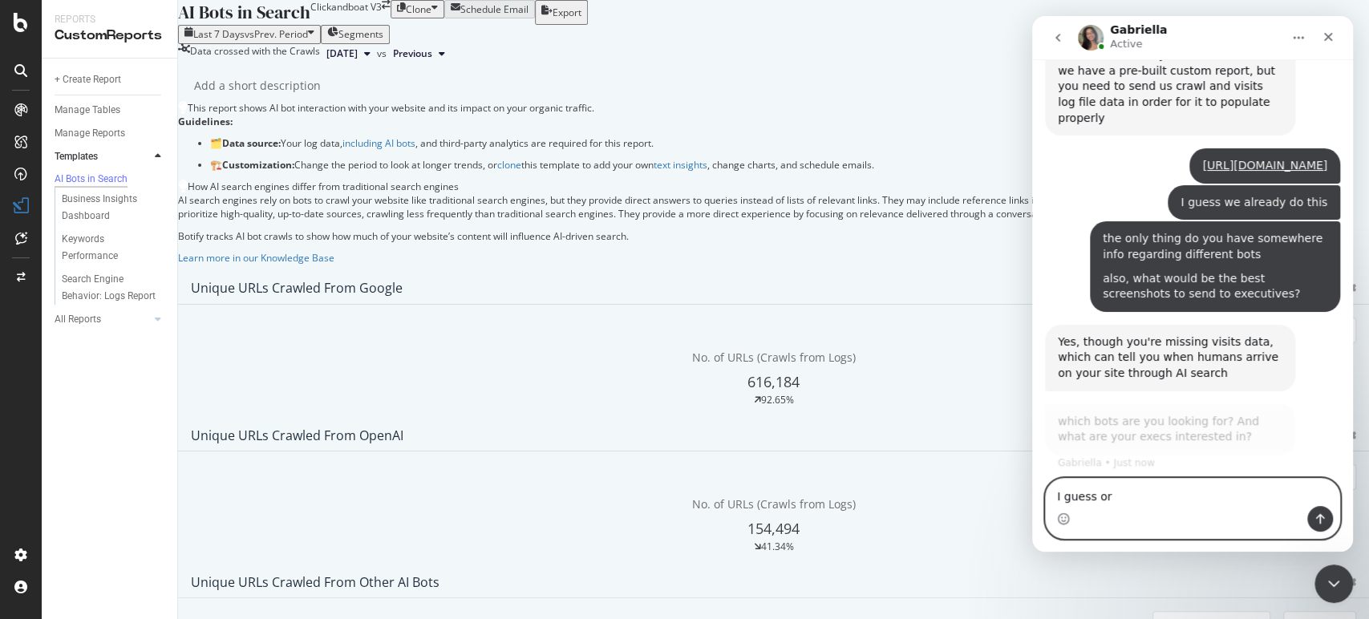
scroll to position [959, 0]
drag, startPoint x: 1126, startPoint y: 500, endPoint x: 973, endPoint y: 495, distance: 154.0
click at [1032, 495] on html "Gabriella Active We're here to help. Ask us anything and we'll get back to you …" at bounding box center [1192, 284] width 321 height 536
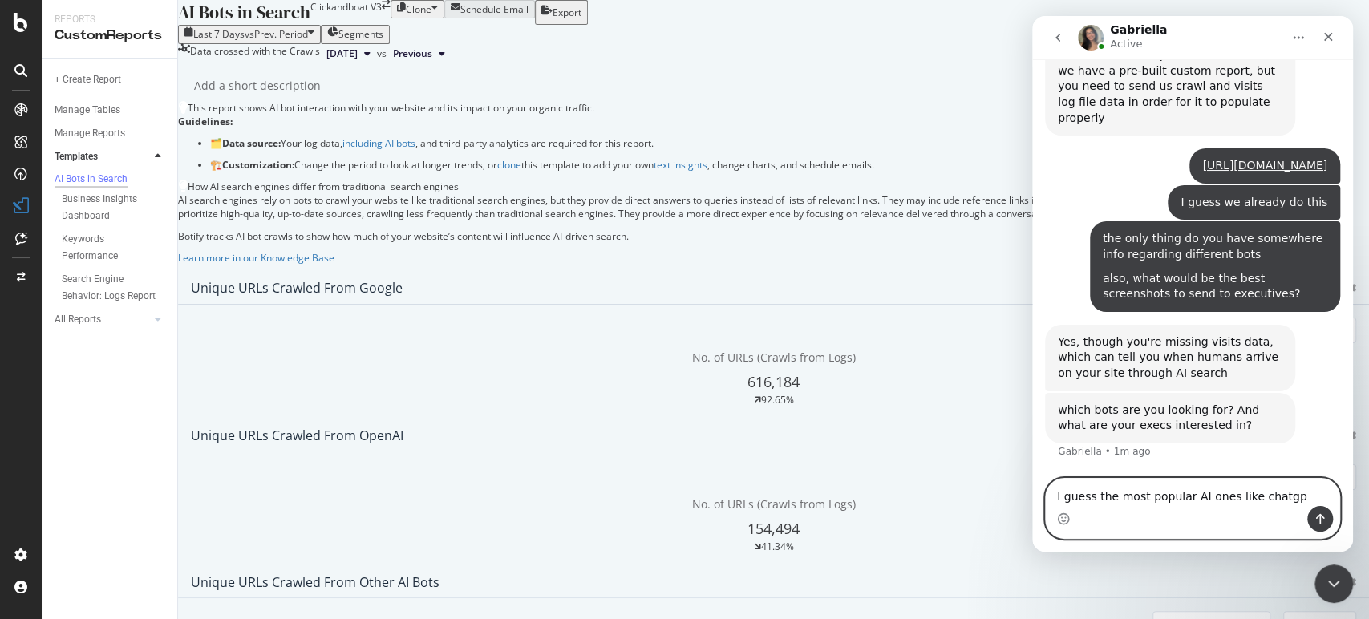
type textarea "I guess the most popular AI ones like chatgpt"
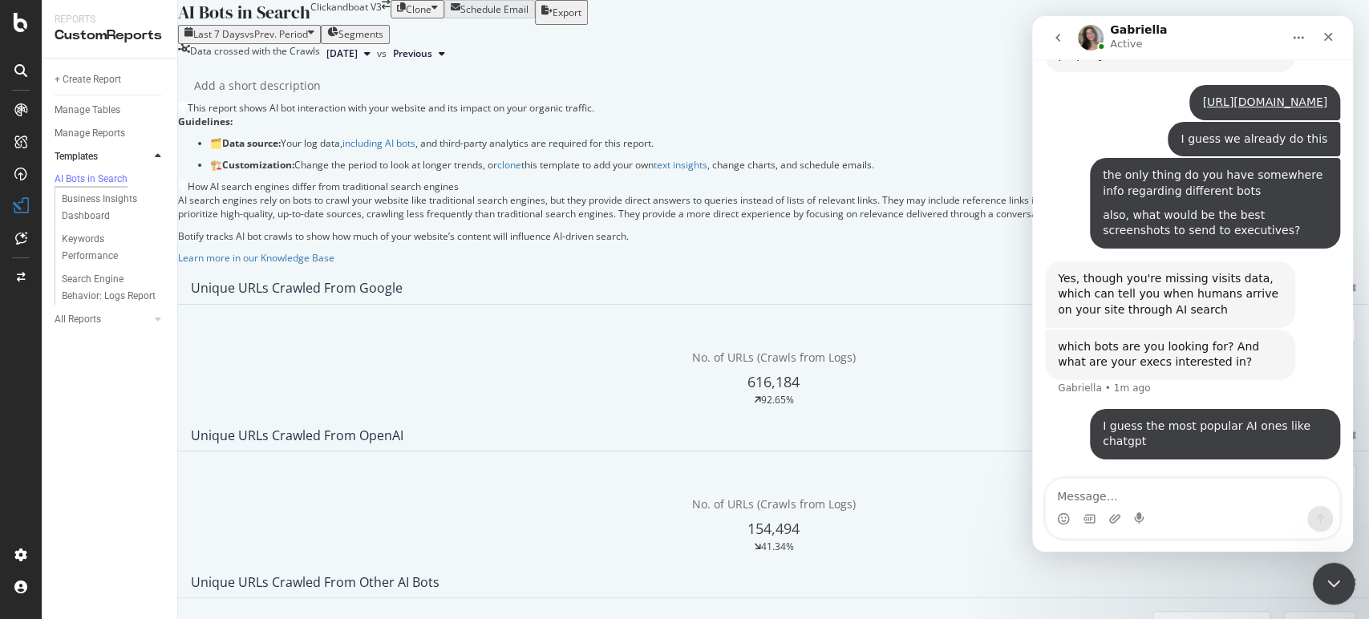
click at [1334, 576] on icon "Close Intercom Messenger" at bounding box center [1330, 581] width 19 height 19
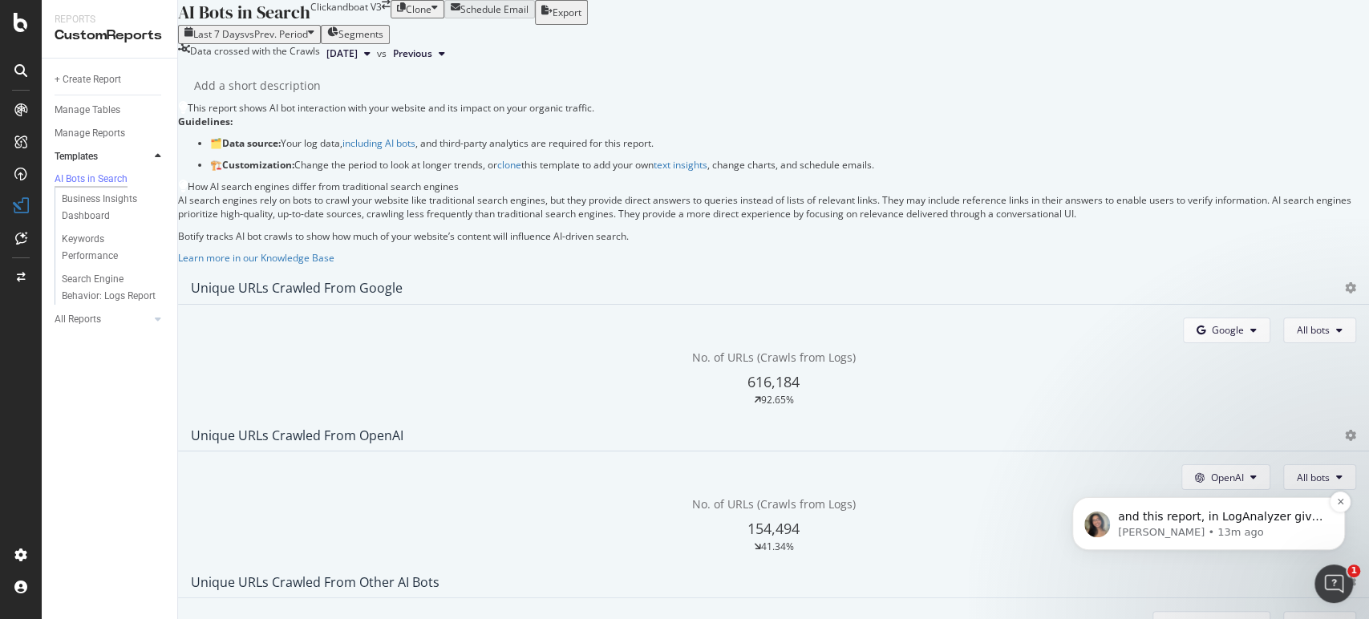
scroll to position [0, 0]
click at [1175, 520] on p "and this report, in LogAnalyzer gives you crawl data from OpenAI" at bounding box center [1221, 517] width 207 height 16
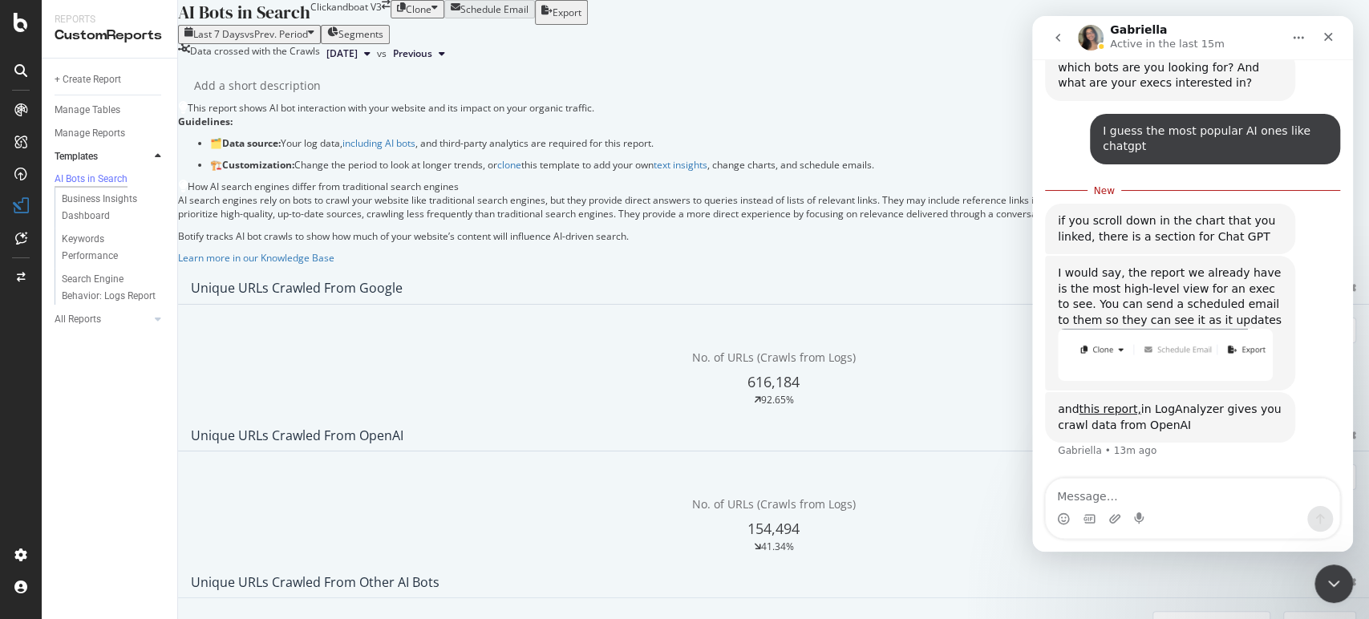
scroll to position [1285, 0]
click at [1198, 354] on img "Gabriella says…" at bounding box center [1165, 355] width 215 height 52
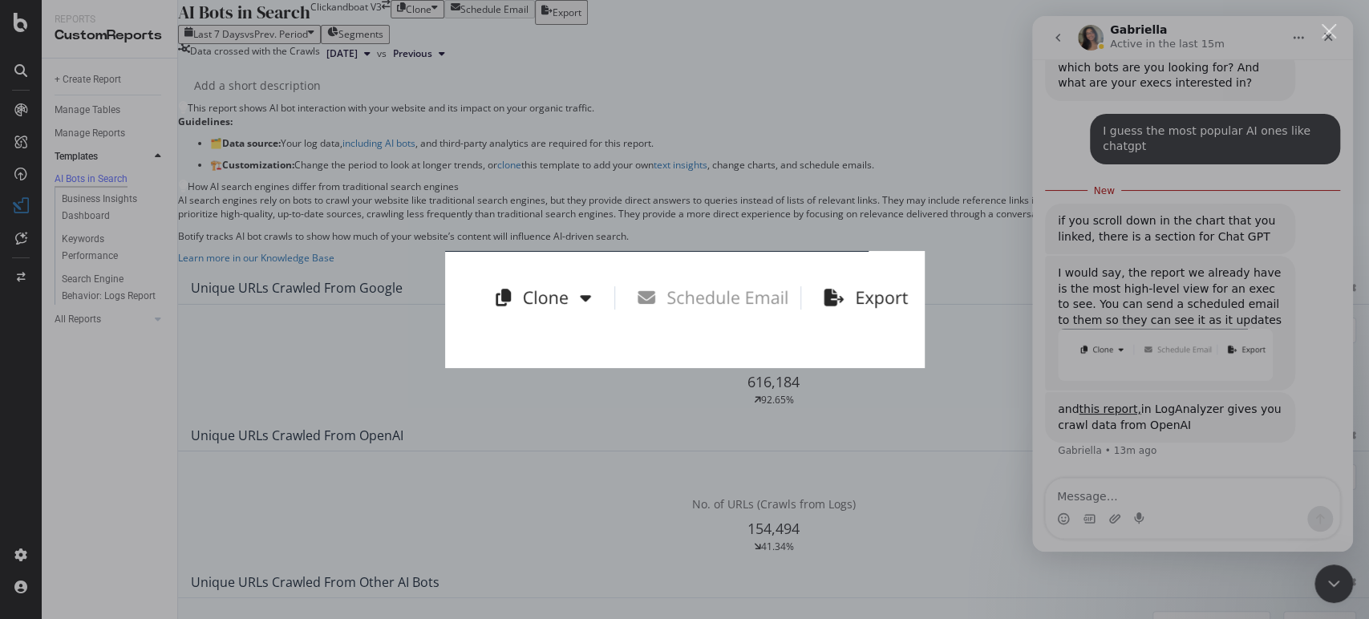
click at [795, 185] on div "Intercom messenger" at bounding box center [684, 309] width 1369 height 619
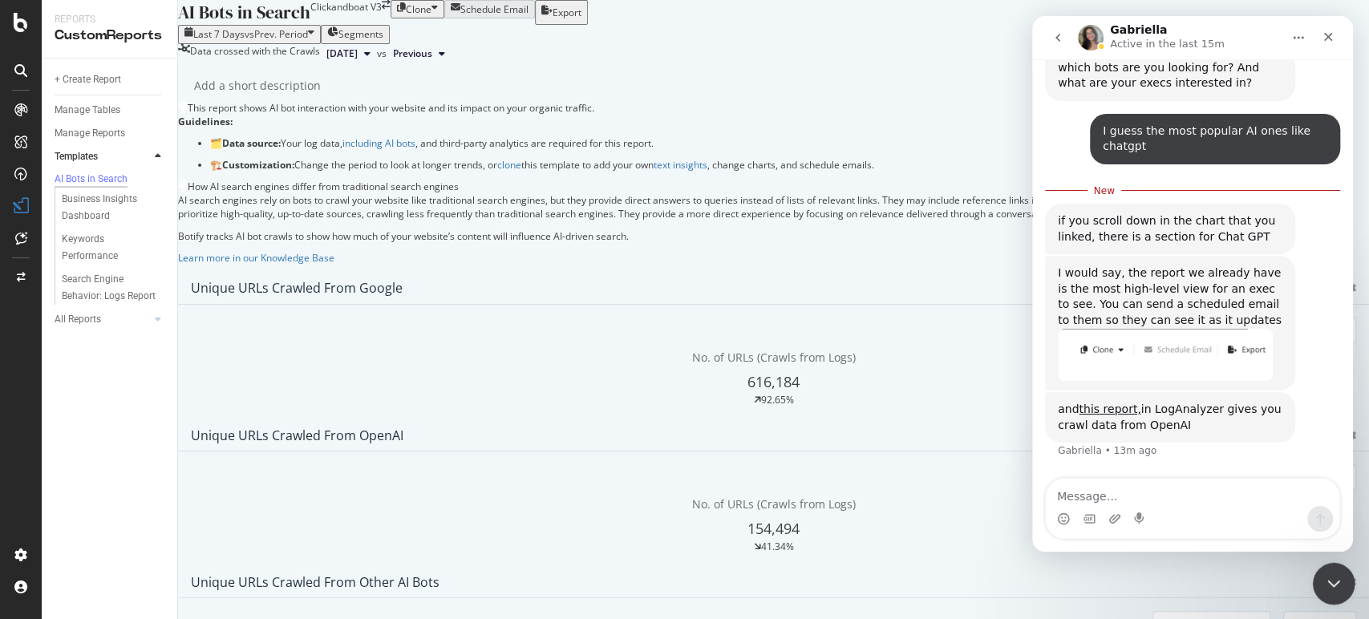
click at [1339, 577] on icon "Close Intercom Messenger" at bounding box center [1330, 581] width 19 height 19
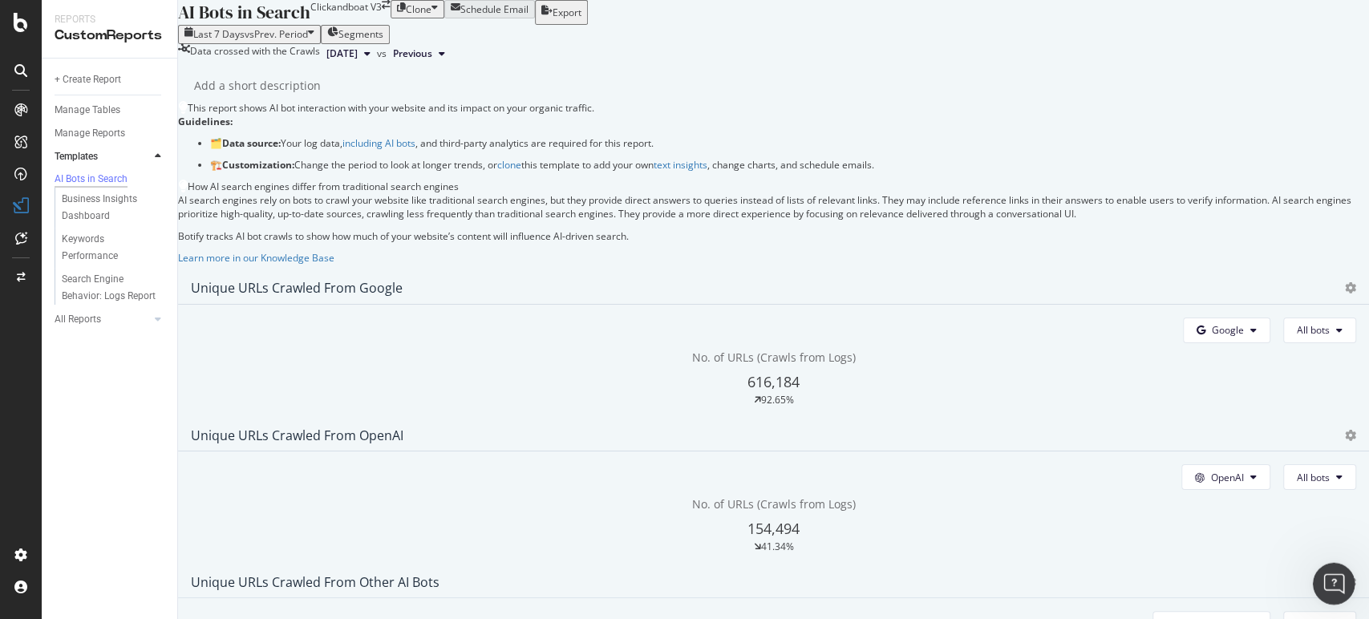
click at [1322, 579] on icon "Open Intercom Messenger" at bounding box center [1331, 581] width 26 height 26
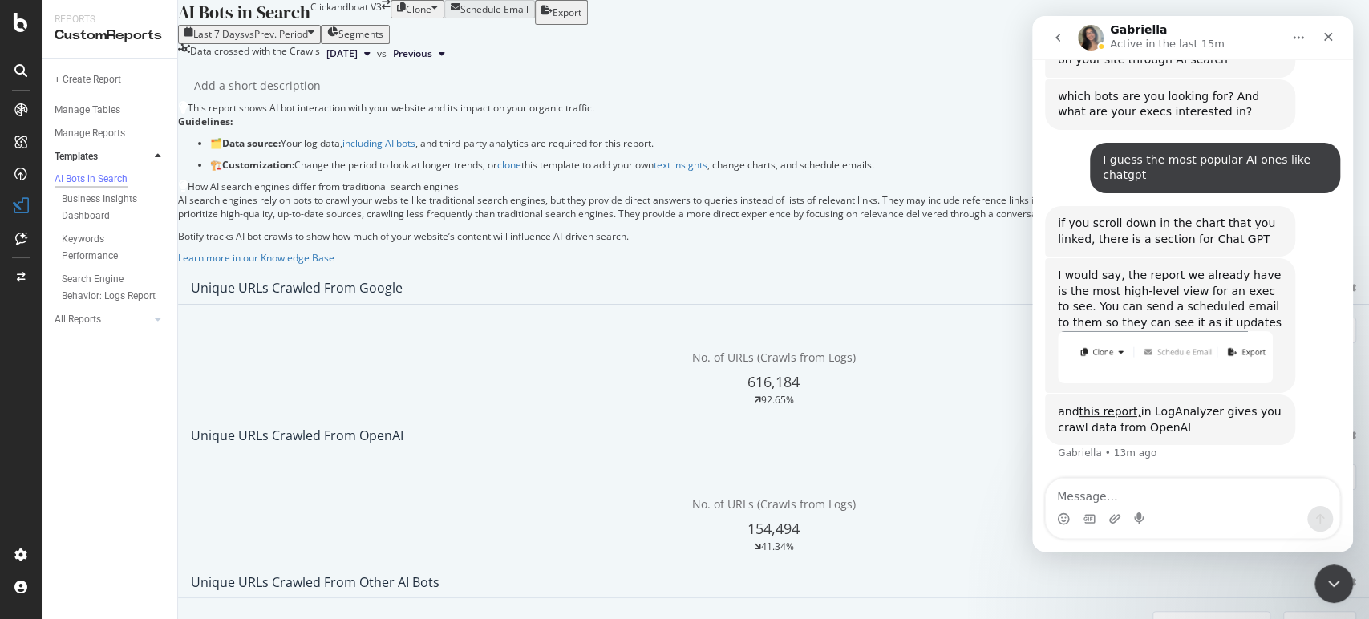
scroll to position [1259, 0]
click at [1108, 410] on link "this report," at bounding box center [1109, 411] width 62 height 13
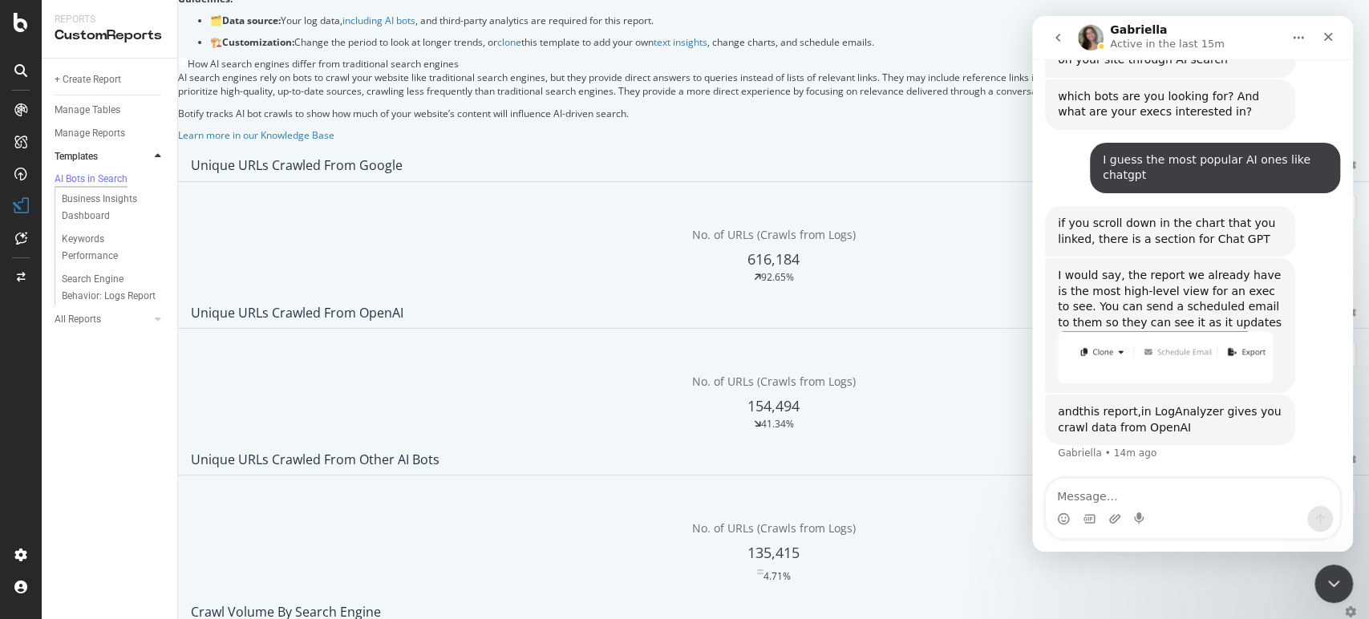
scroll to position [0, 0]
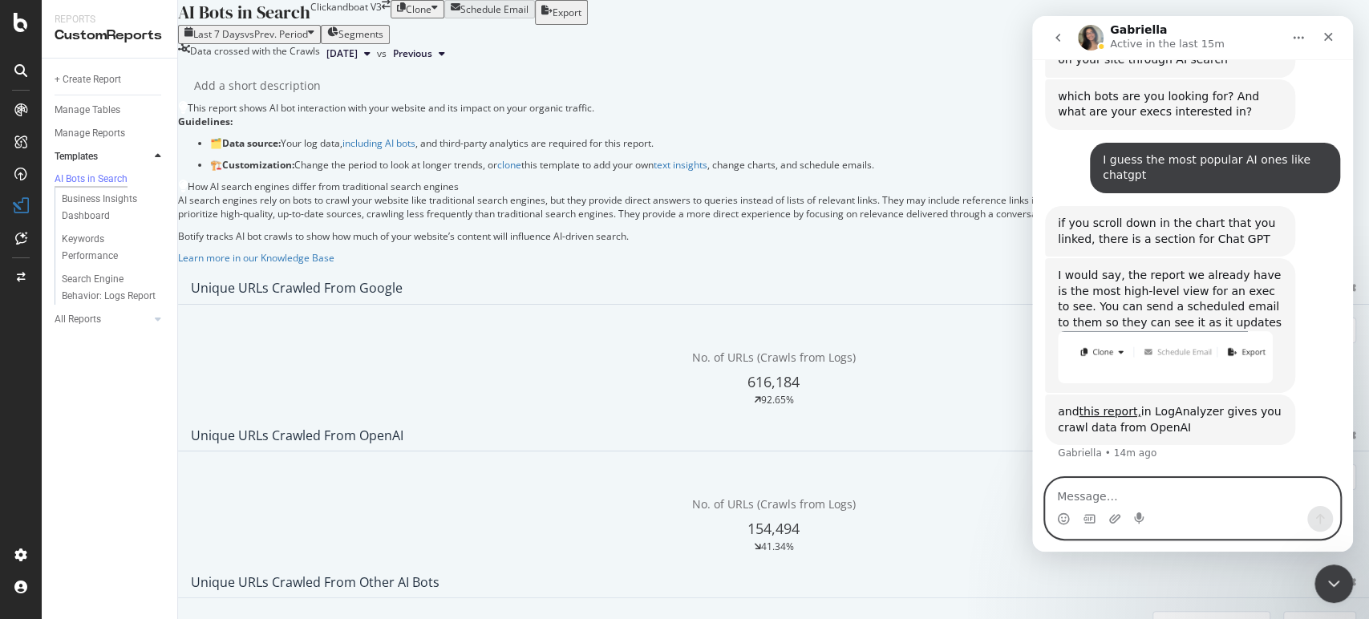
drag, startPoint x: 1187, startPoint y: 421, endPoint x: 1189, endPoint y: 491, distance: 70.6
click at [1189, 491] on textarea "Message…" at bounding box center [1192, 492] width 293 height 27
paste textarea "https://app.botify.com/clickandboat-group/clickandboat-v3/studio/reports/mO?con…"
type textarea "what is the difference with this report https://app.botify.com/clickandboat-gro…"
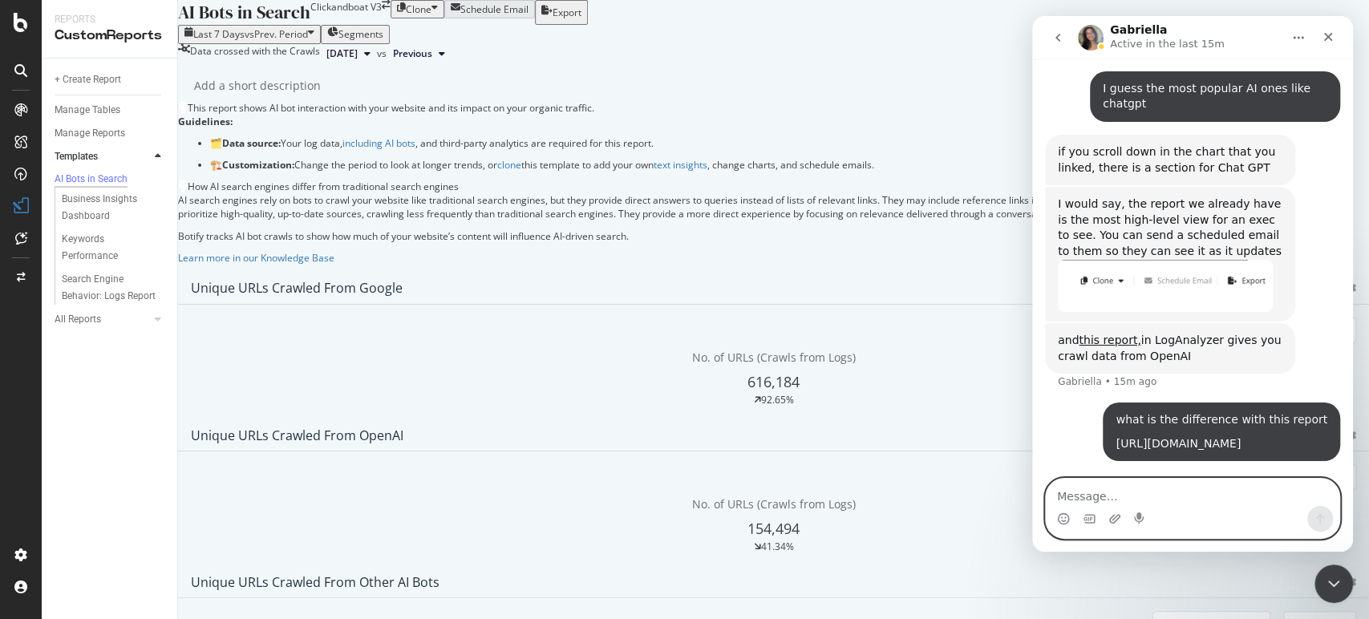
scroll to position [1566, 0]
click at [1338, 577] on icon "Close Intercom Messenger" at bounding box center [1330, 581] width 19 height 19
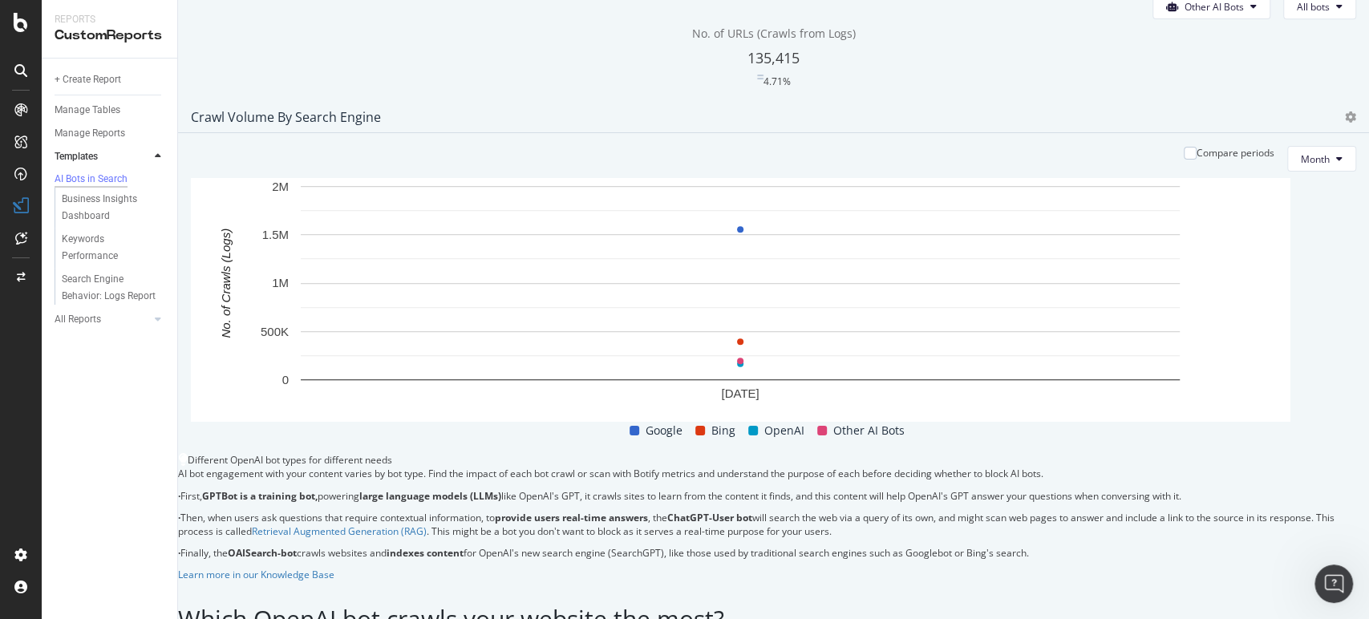
scroll to position [712, 0]
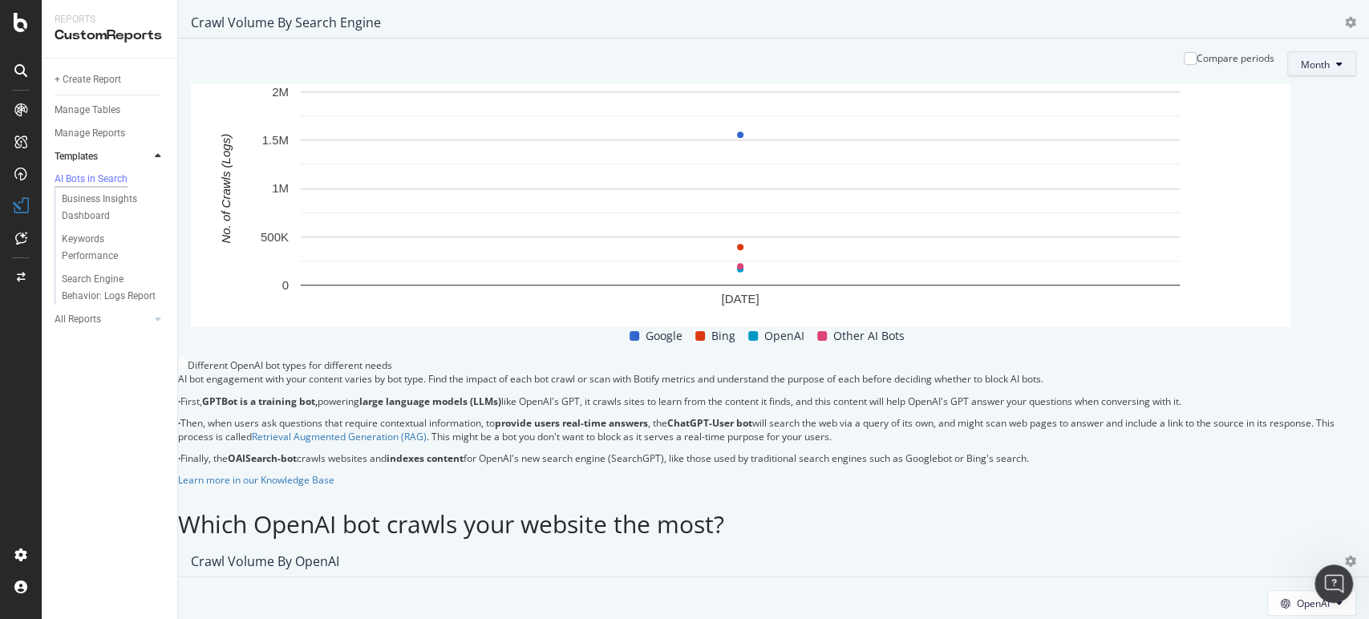
click at [1287, 77] on button "Month" at bounding box center [1321, 64] width 69 height 26
click at [1268, 216] on span "Day" at bounding box center [1275, 215] width 31 height 14
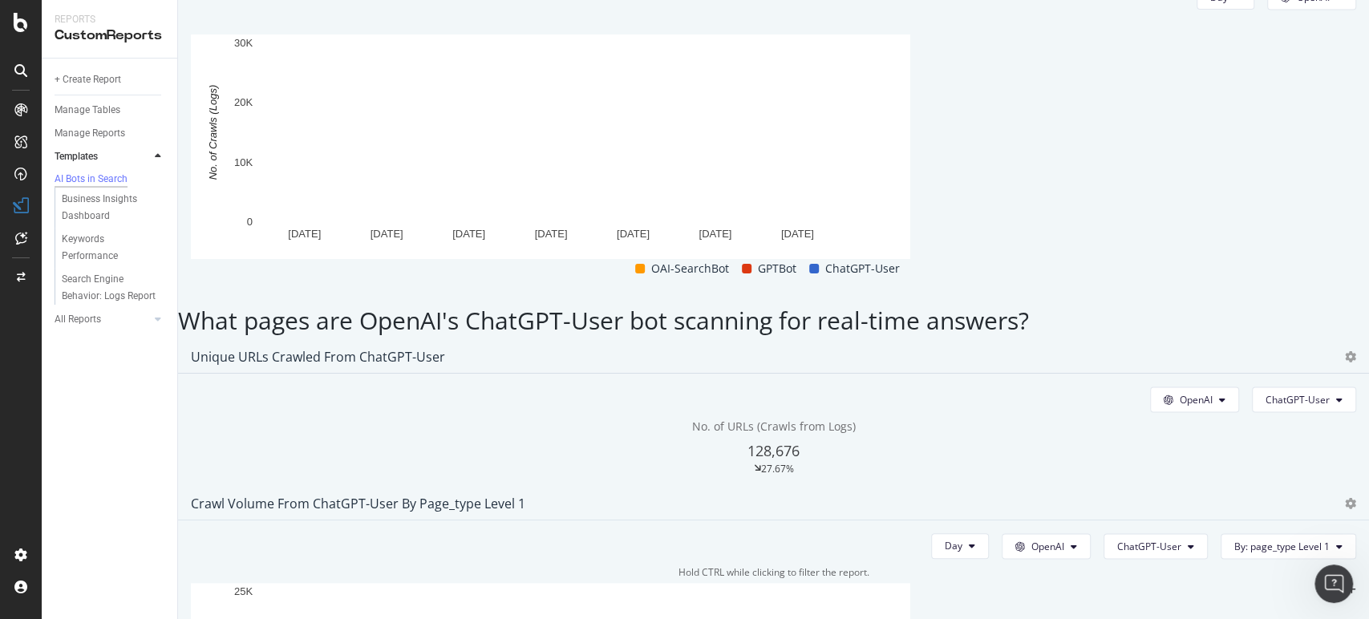
scroll to position [1404, 0]
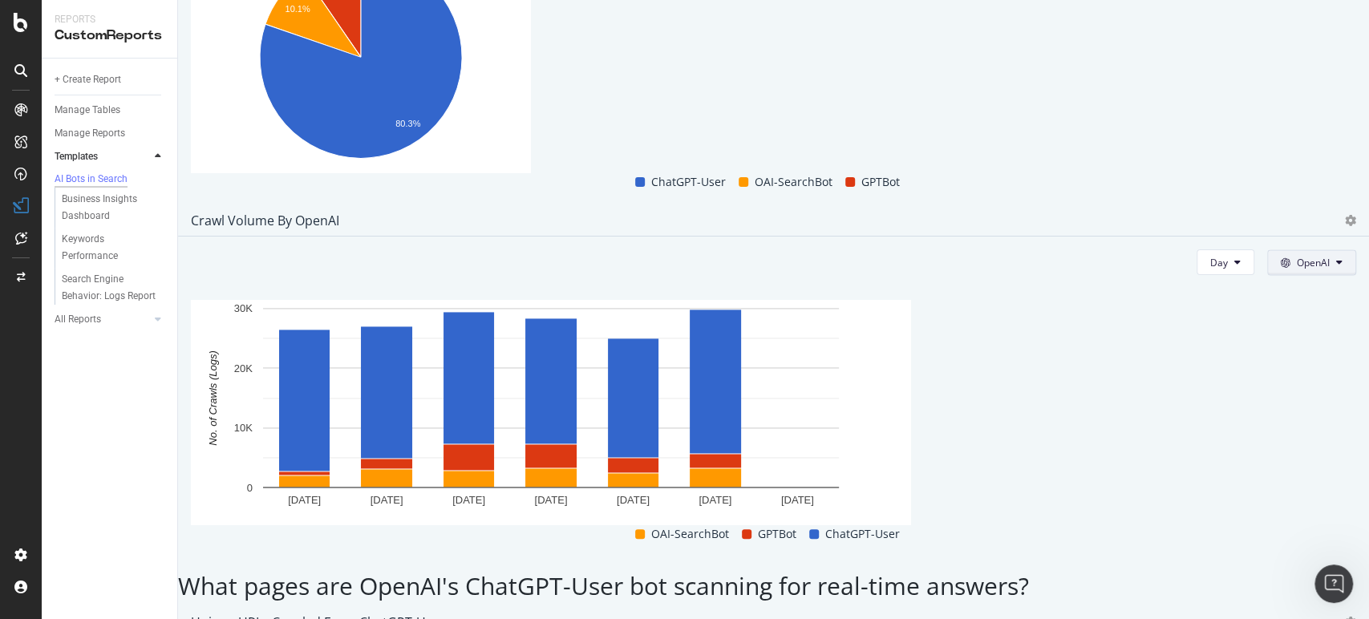
click at [1304, 249] on button "OpenAI" at bounding box center [1311, 262] width 89 height 26
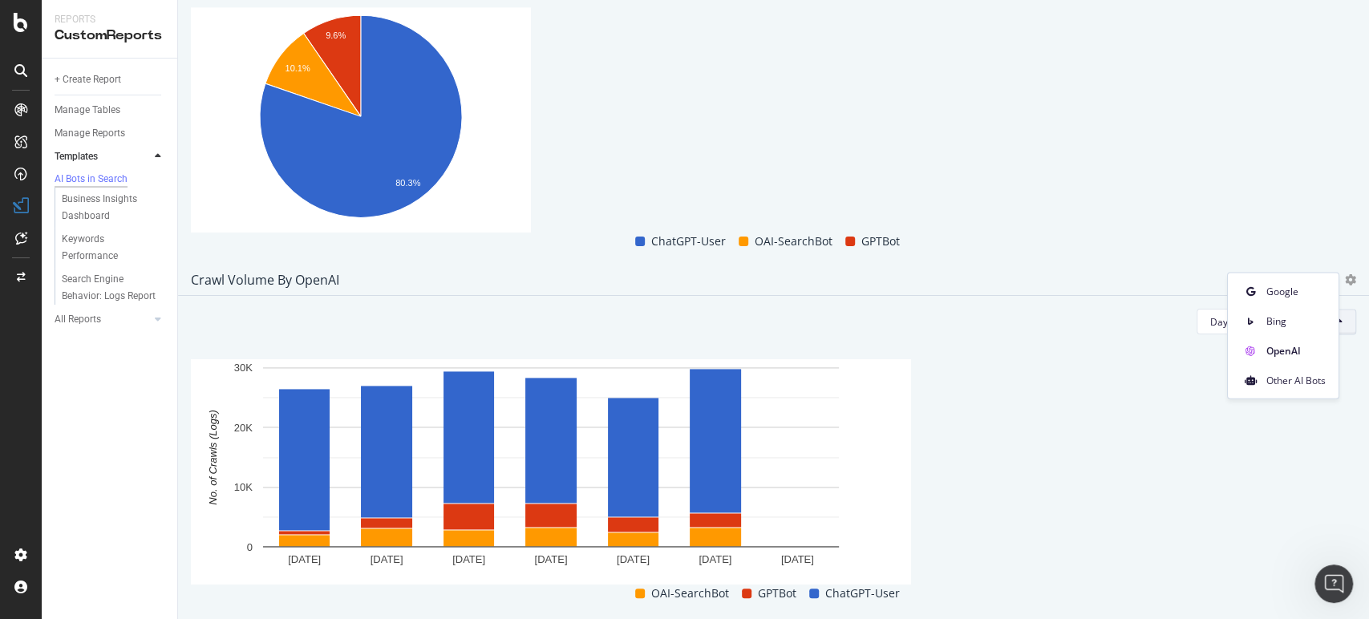
scroll to position [1225, 0]
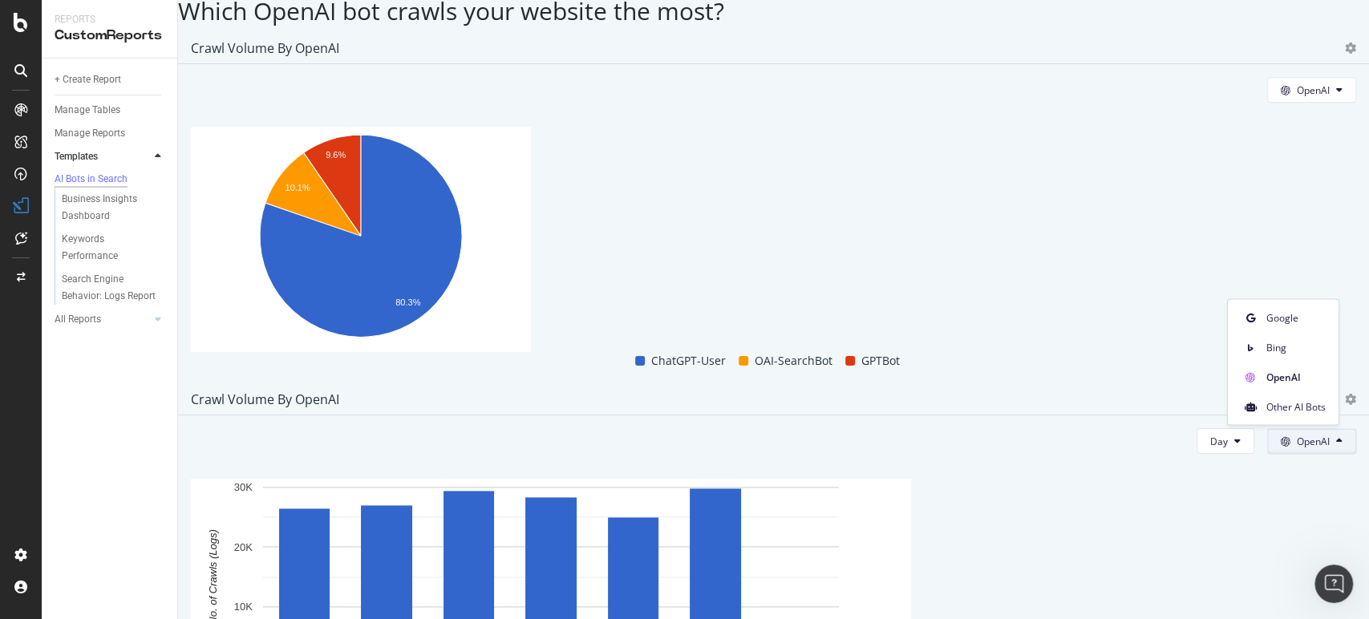
click at [973, 24] on div "Which OpenAI bot crawls your website the most?" at bounding box center [773, 11] width 1191 height 26
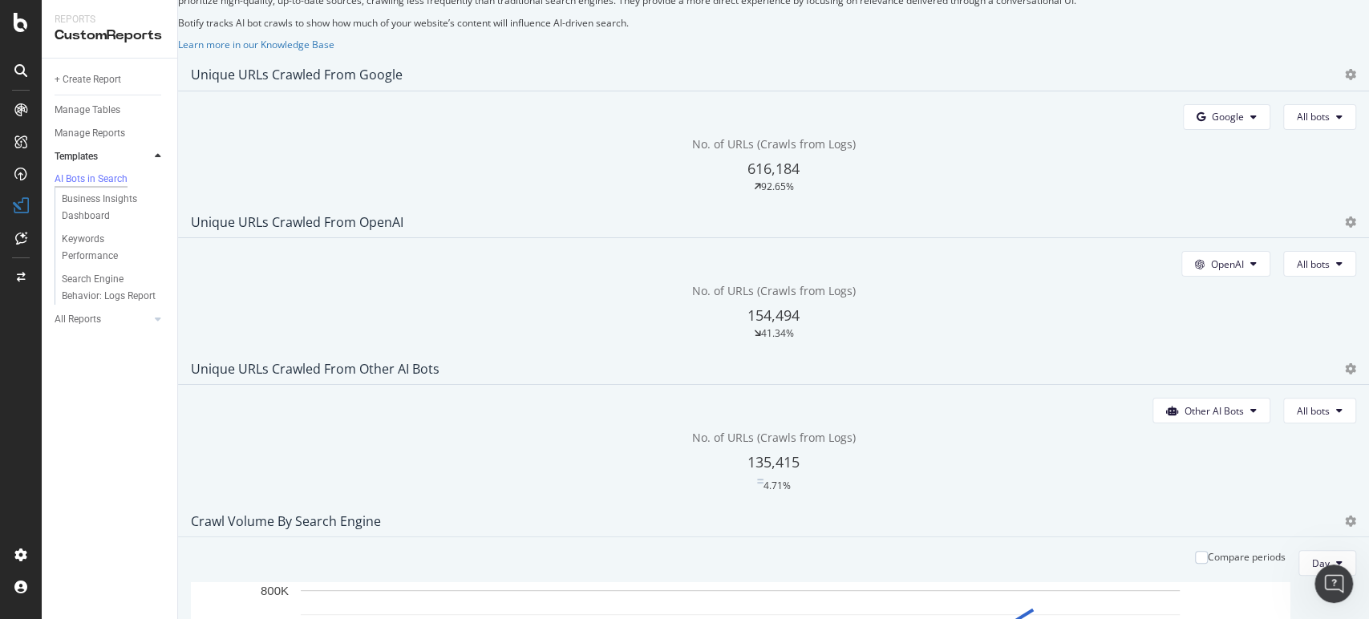
scroll to position [334, 0]
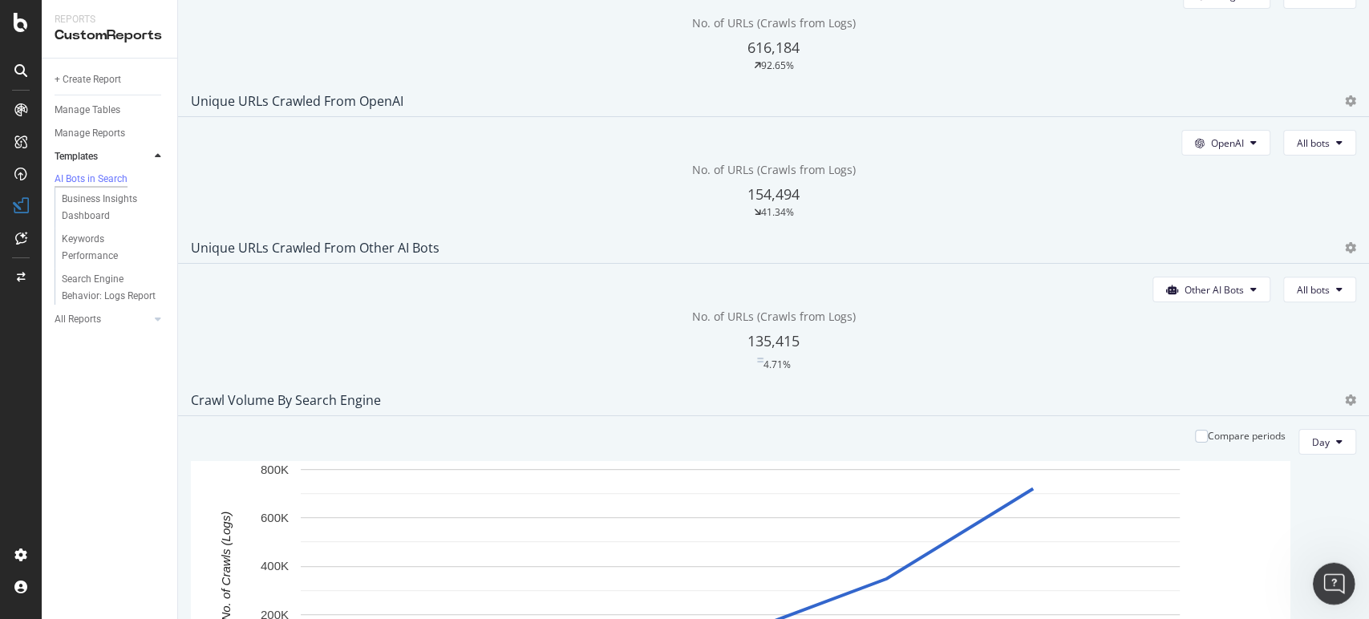
click at [1337, 586] on icon "Open Intercom Messenger" at bounding box center [1331, 581] width 26 height 26
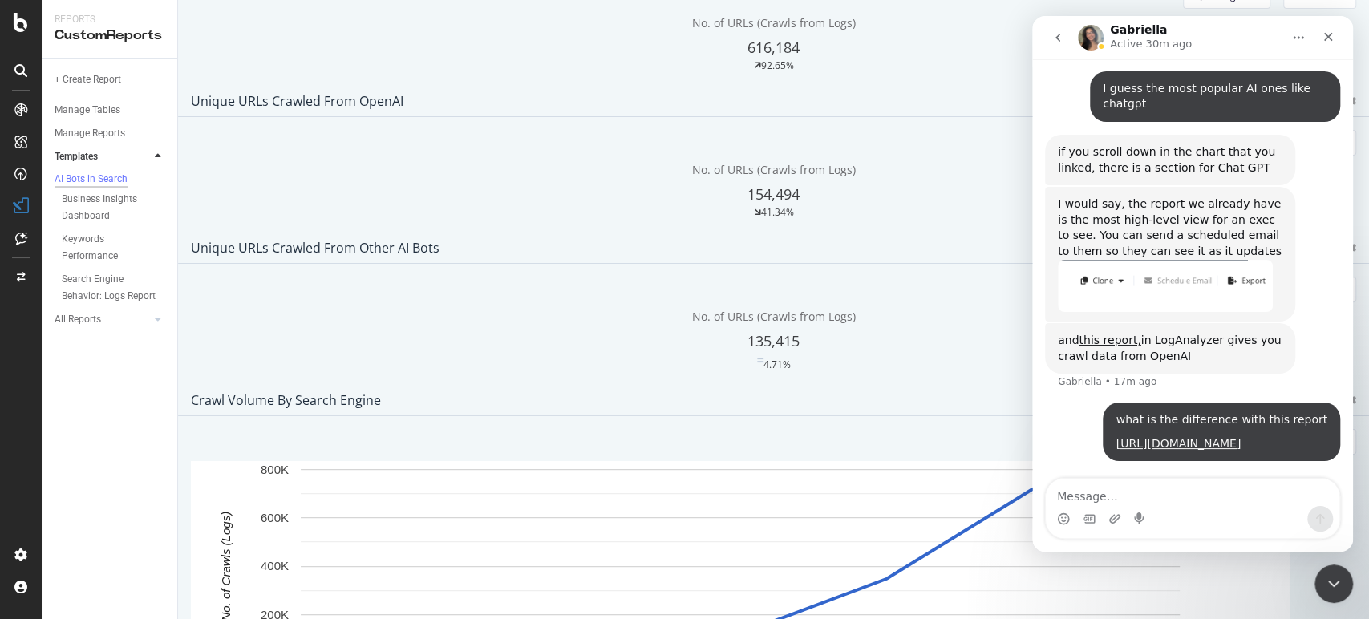
scroll to position [1566, 0]
drag, startPoint x: 1198, startPoint y: 506, endPoint x: 1207, endPoint y: 510, distance: 10.4
click at [1197, 505] on div "Intercom messenger" at bounding box center [1192, 508] width 293 height 59
click at [1197, 486] on textarea "Message…" at bounding box center [1192, 492] width 293 height 27
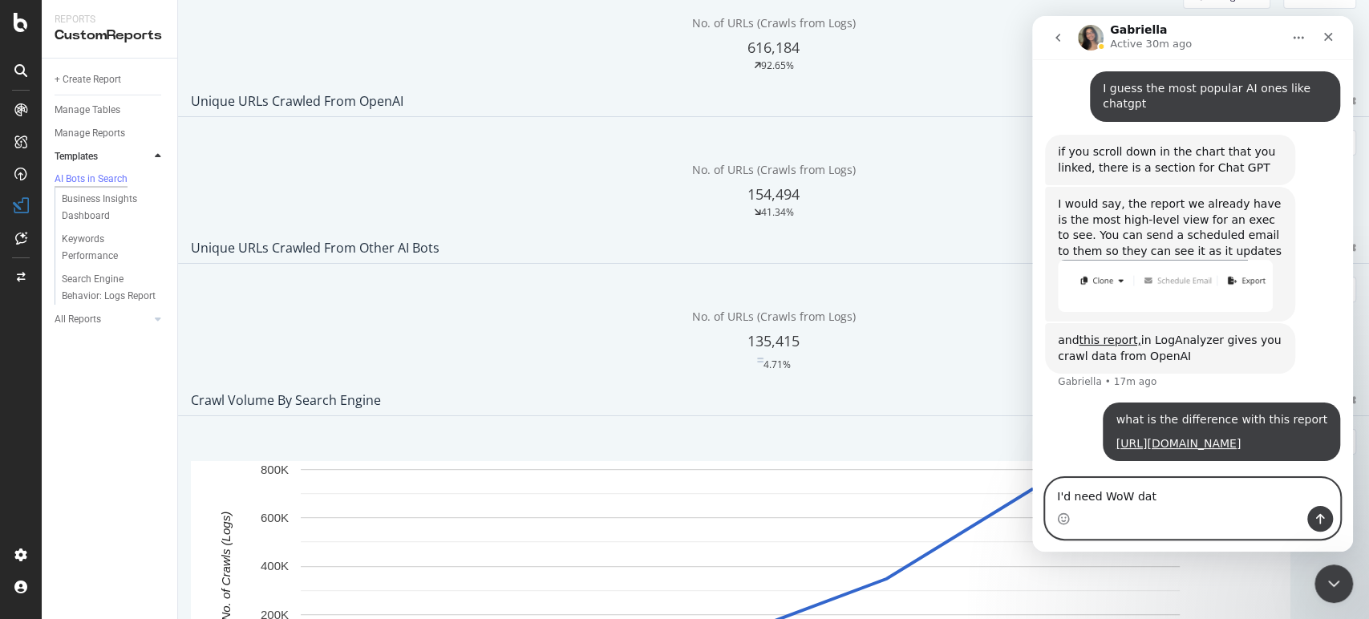
type textarea "I'd need WoW data"
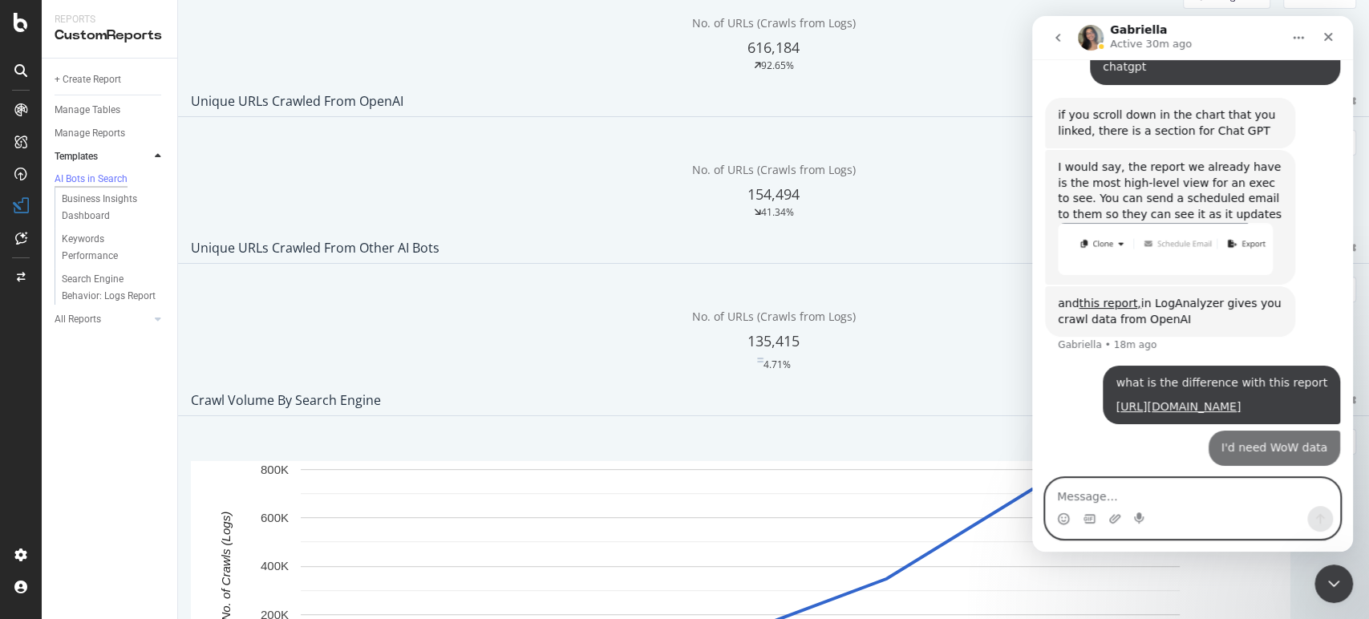
scroll to position [1603, 0]
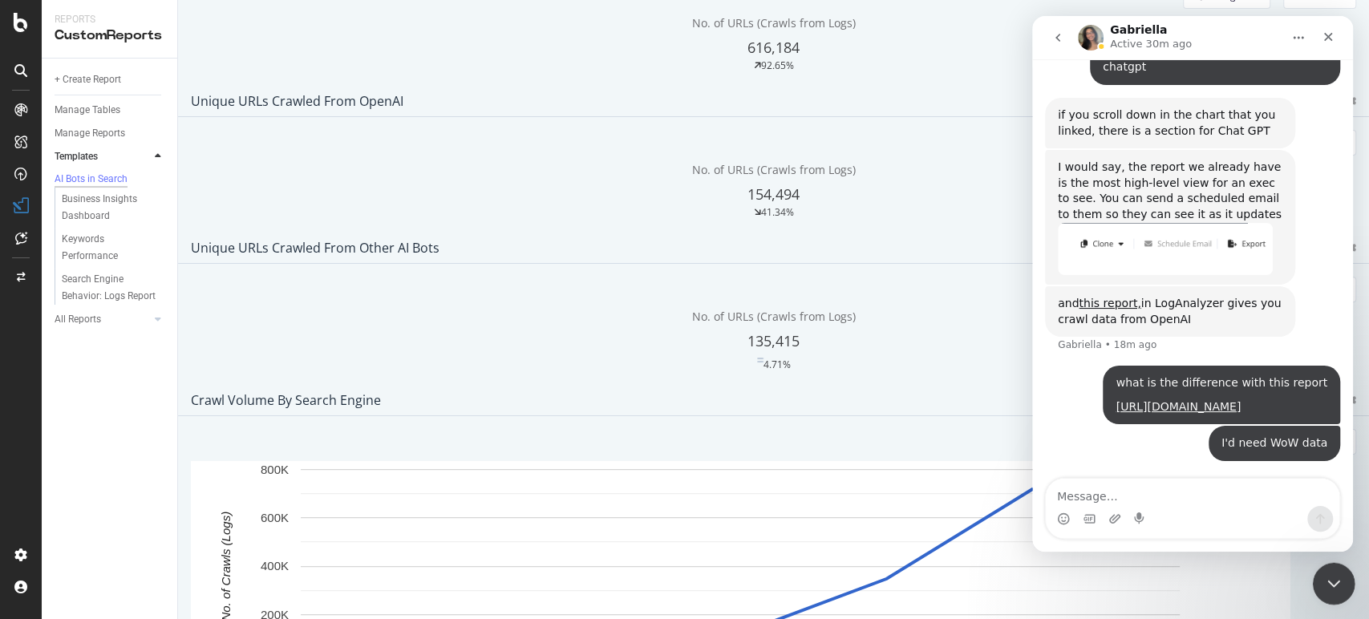
click at [1325, 576] on icon "Close Intercom Messenger" at bounding box center [1330, 581] width 19 height 19
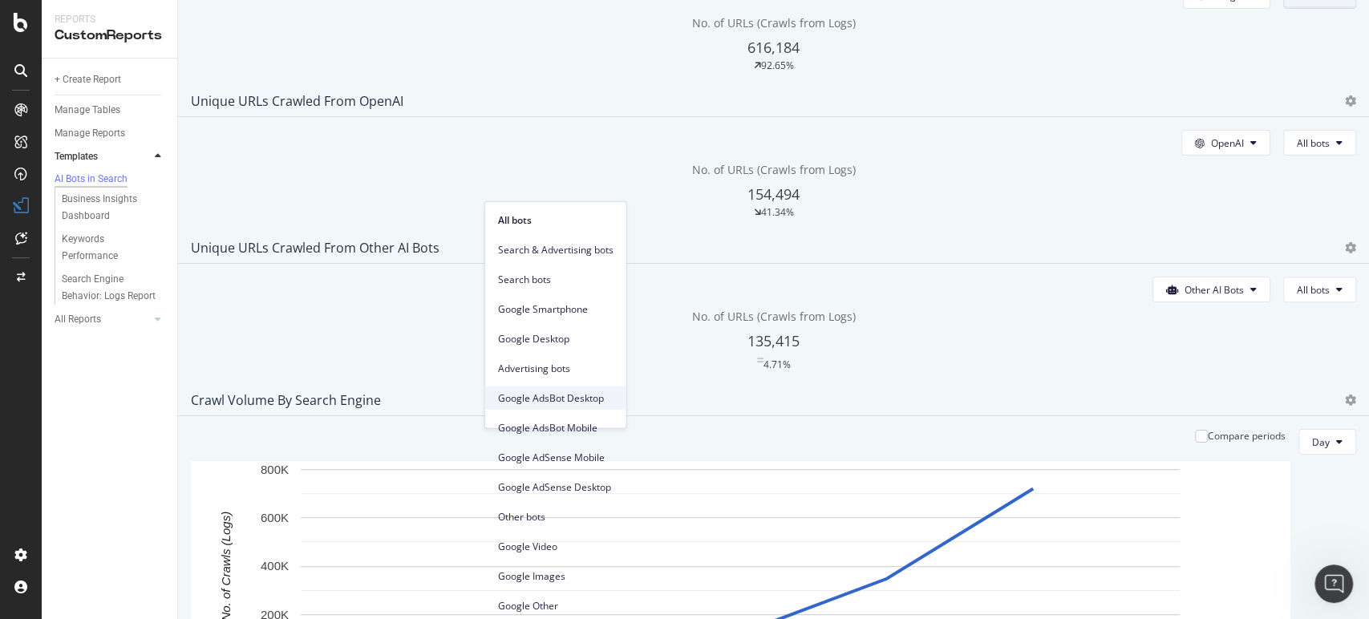
scroll to position [0, 0]
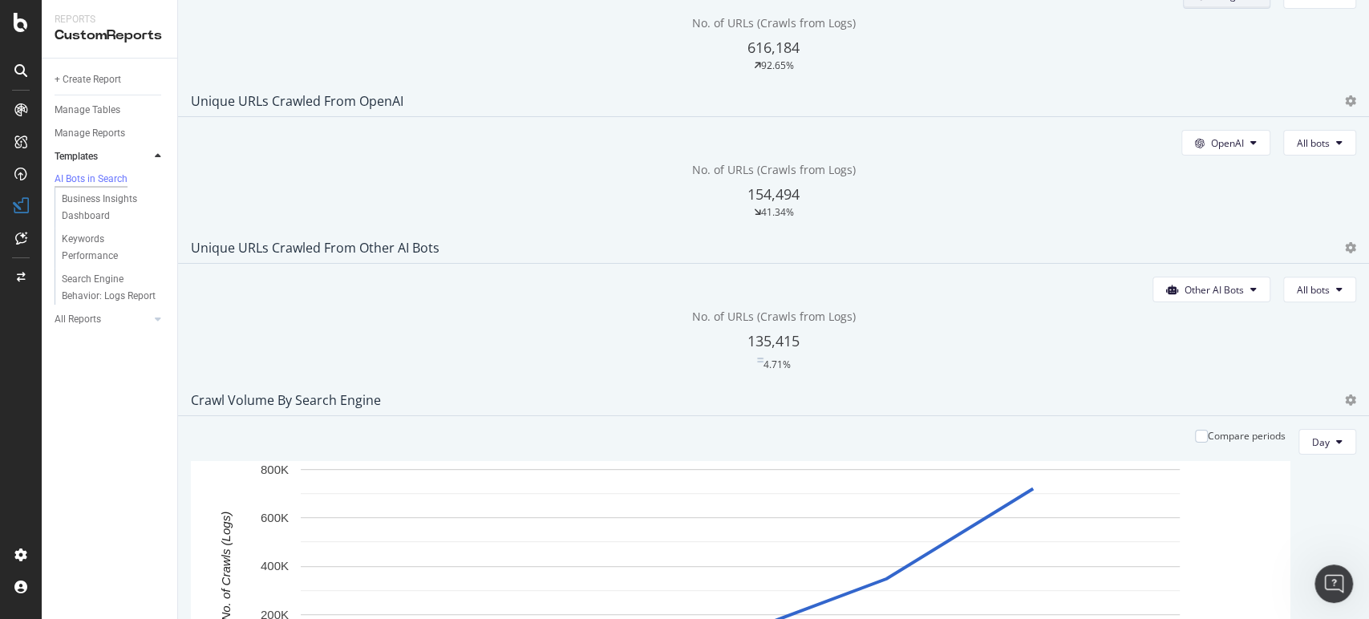
click at [475, 281] on span "OpenAI" at bounding box center [453, 279] width 59 height 14
click at [450, 215] on span "Google" at bounding box center [450, 219] width 59 height 14
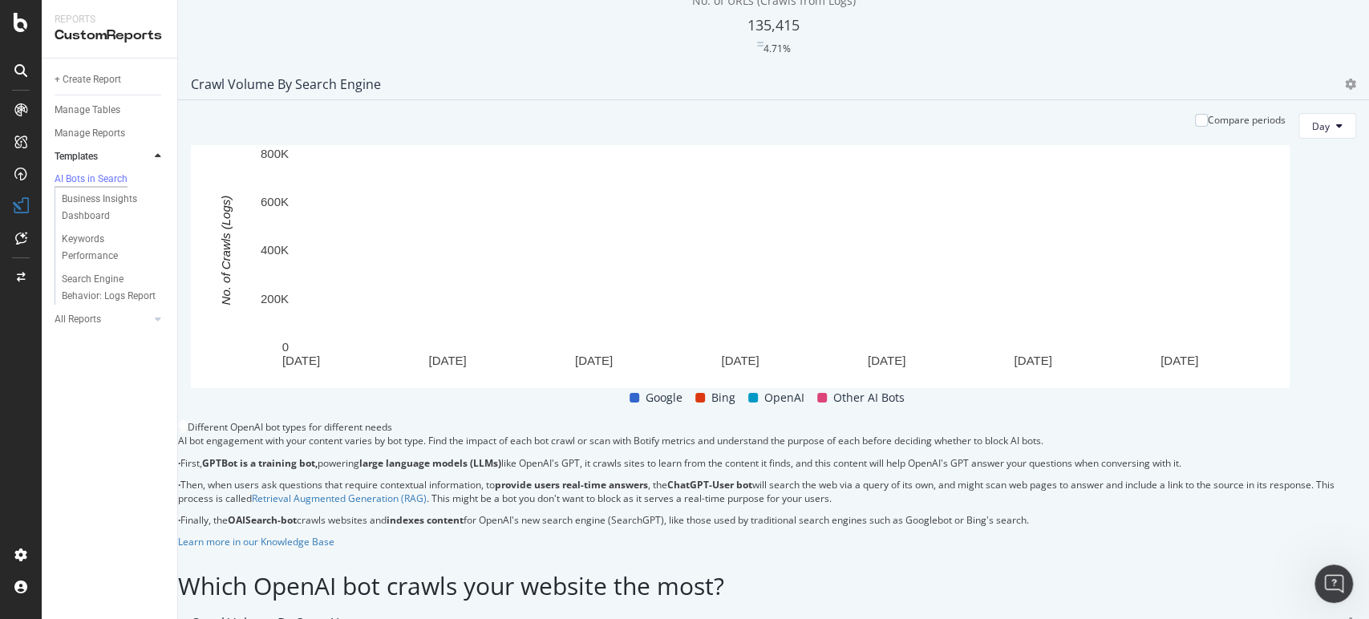
scroll to position [691, 0]
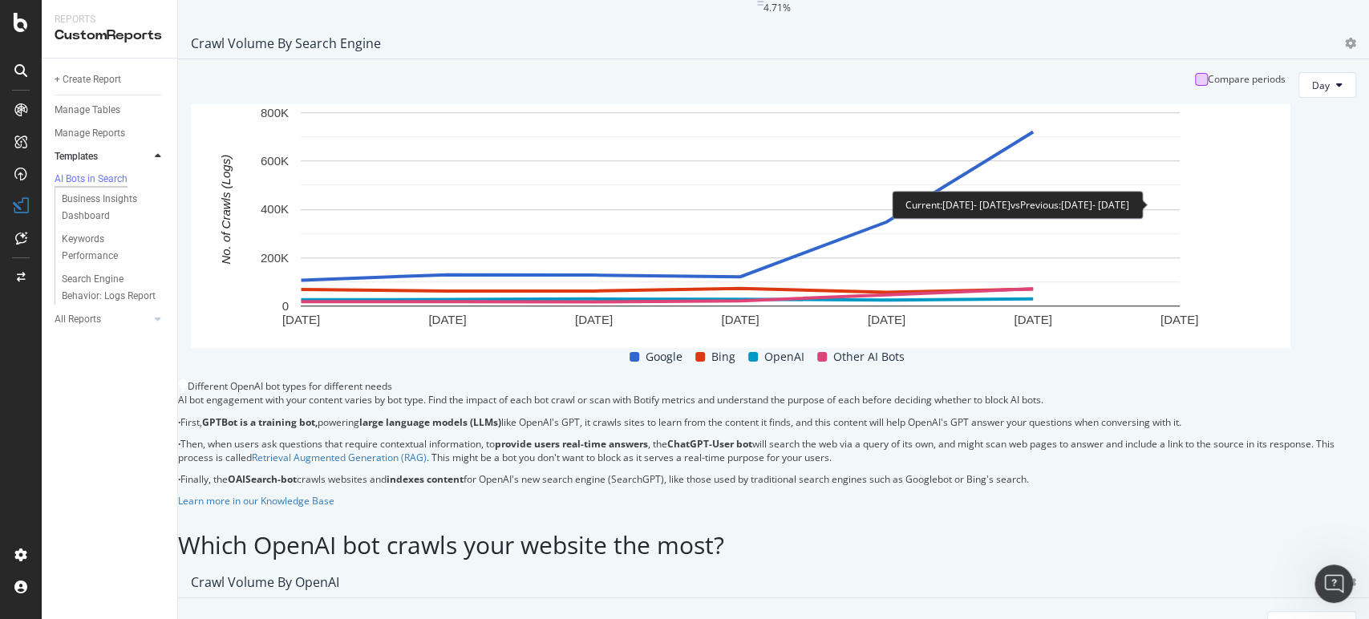
click at [1195, 86] on div at bounding box center [1201, 79] width 13 height 13
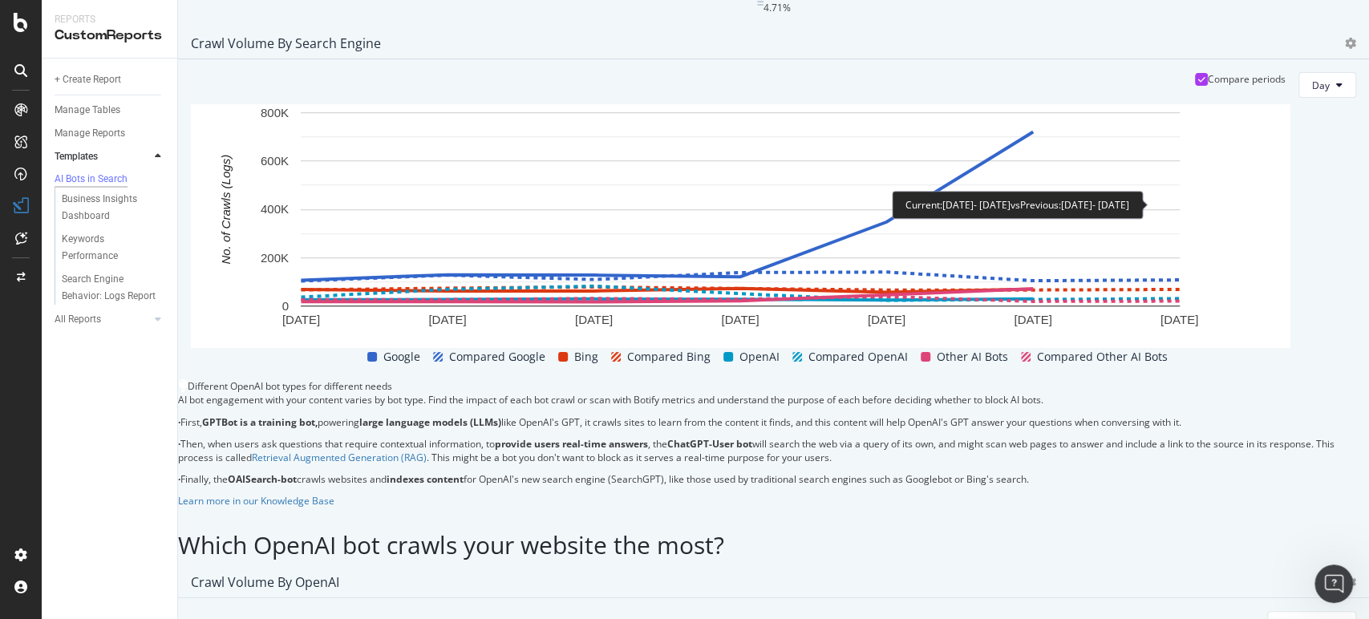
click at [1198, 83] on icon at bounding box center [1201, 79] width 7 height 8
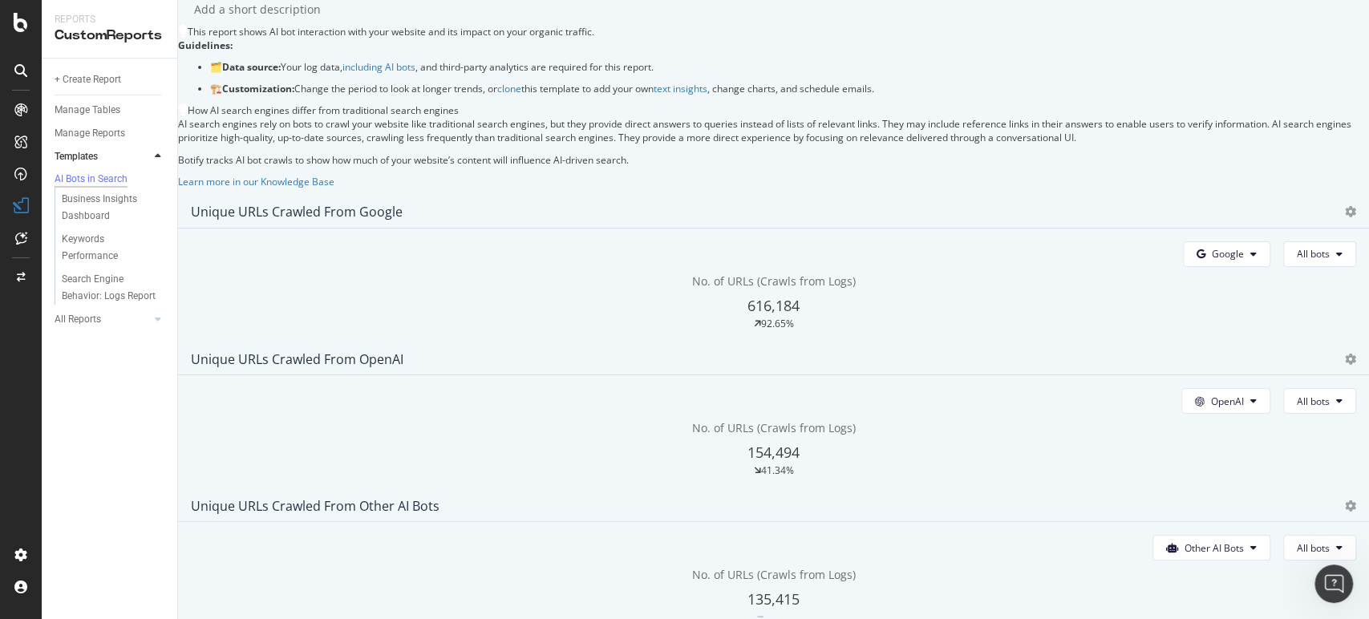
scroll to position [178, 0]
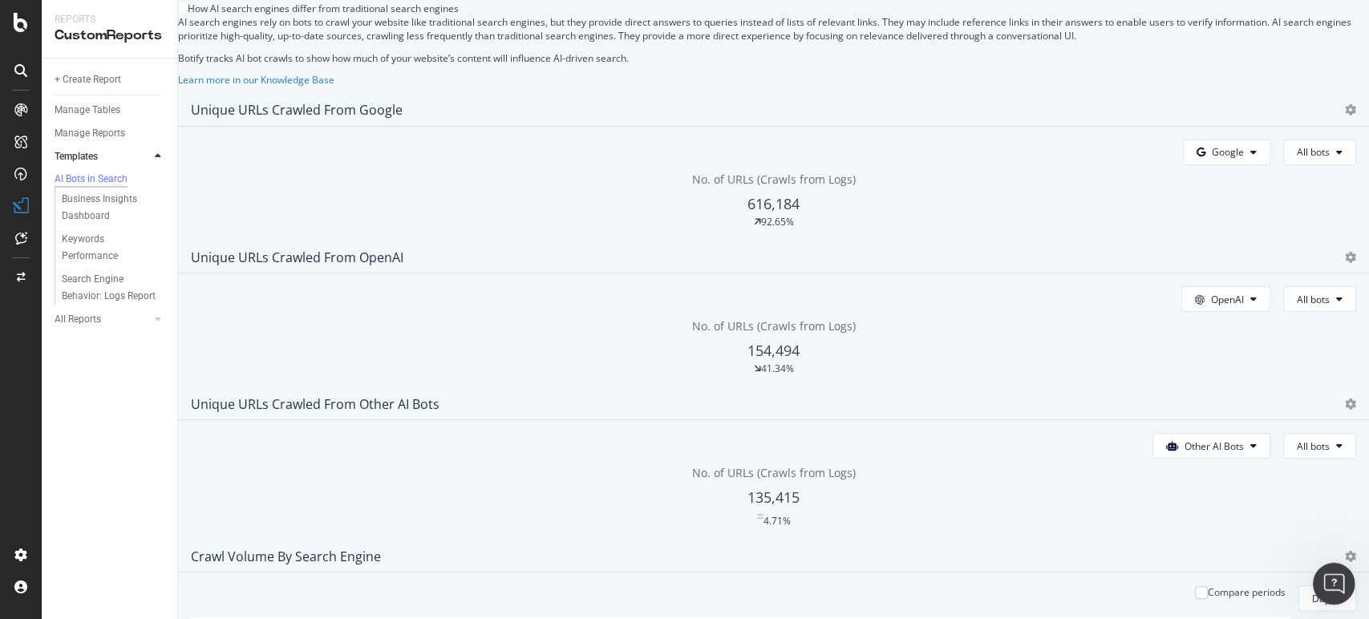
click at [1333, 589] on icon "Open Intercom Messenger" at bounding box center [1331, 581] width 26 height 26
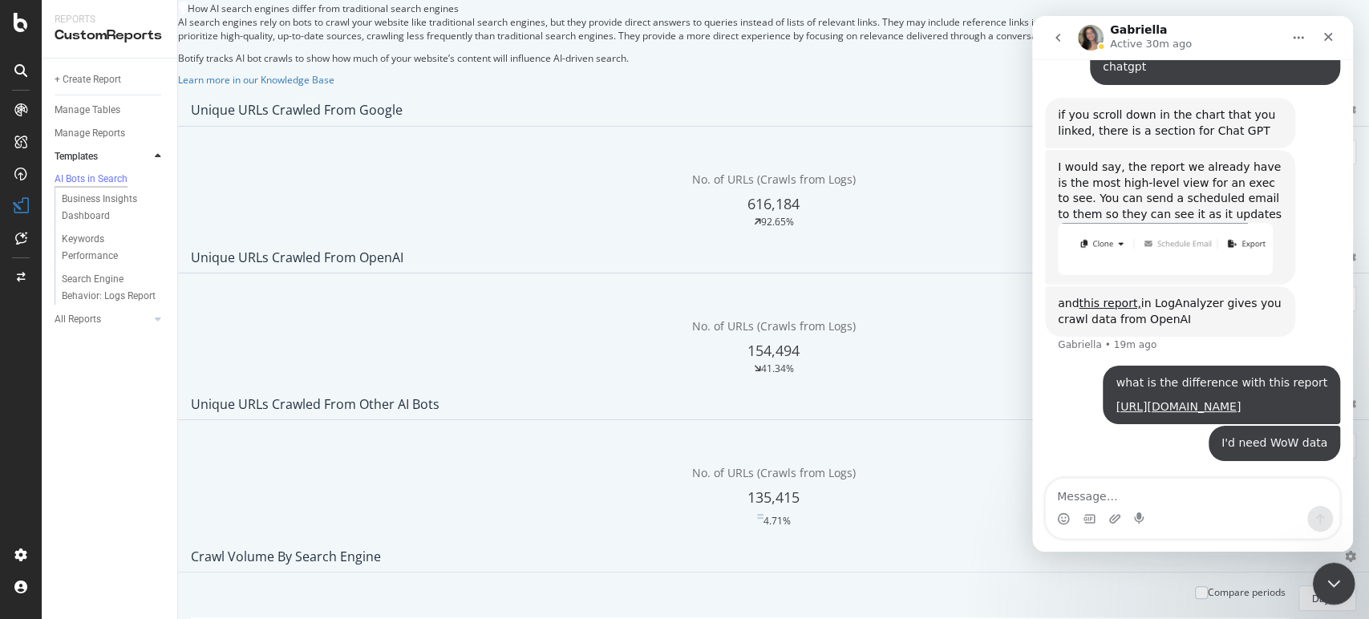
scroll to position [1603, 0]
click at [1333, 589] on icon "Close Intercom Messenger" at bounding box center [1330, 581] width 19 height 19
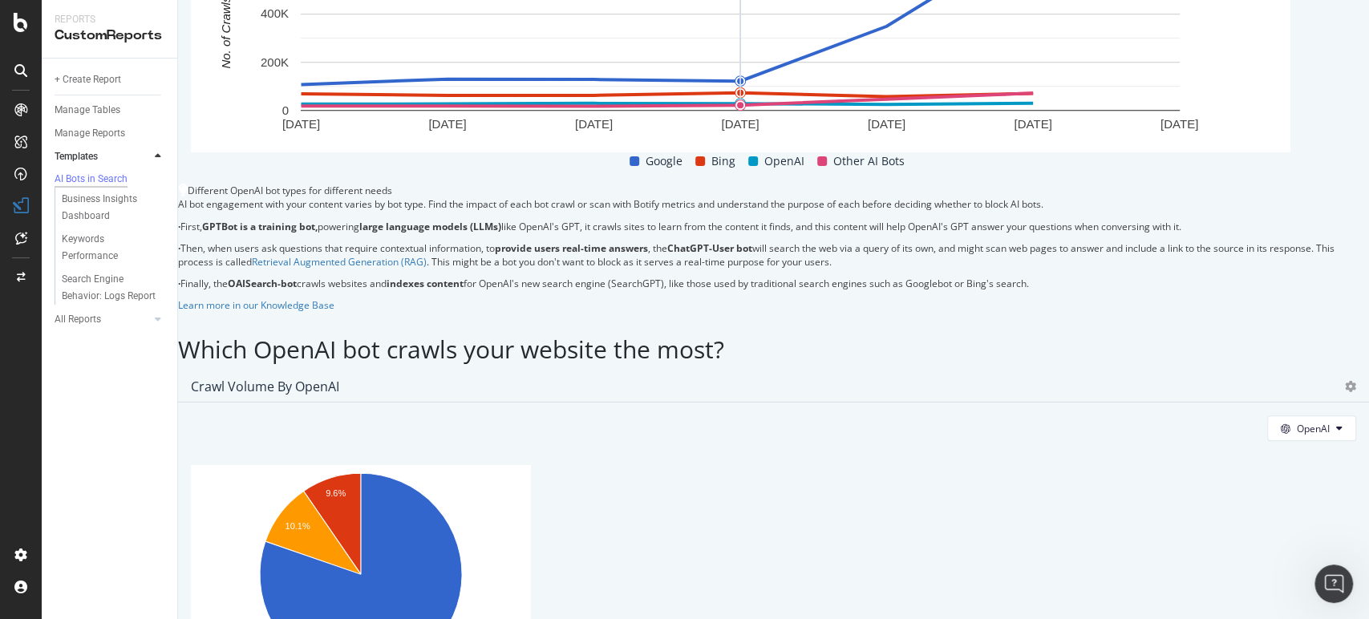
scroll to position [980, 0]
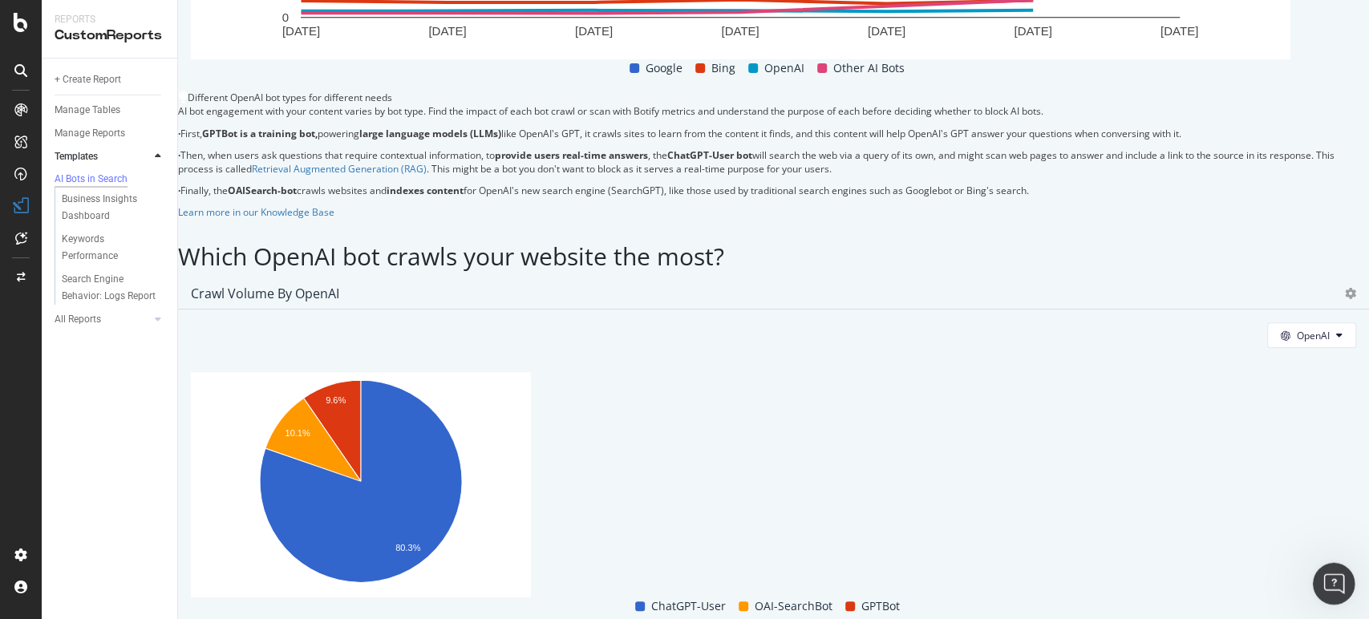
click at [1317, 580] on div "Open Intercom Messenger" at bounding box center [1330, 581] width 53 height 53
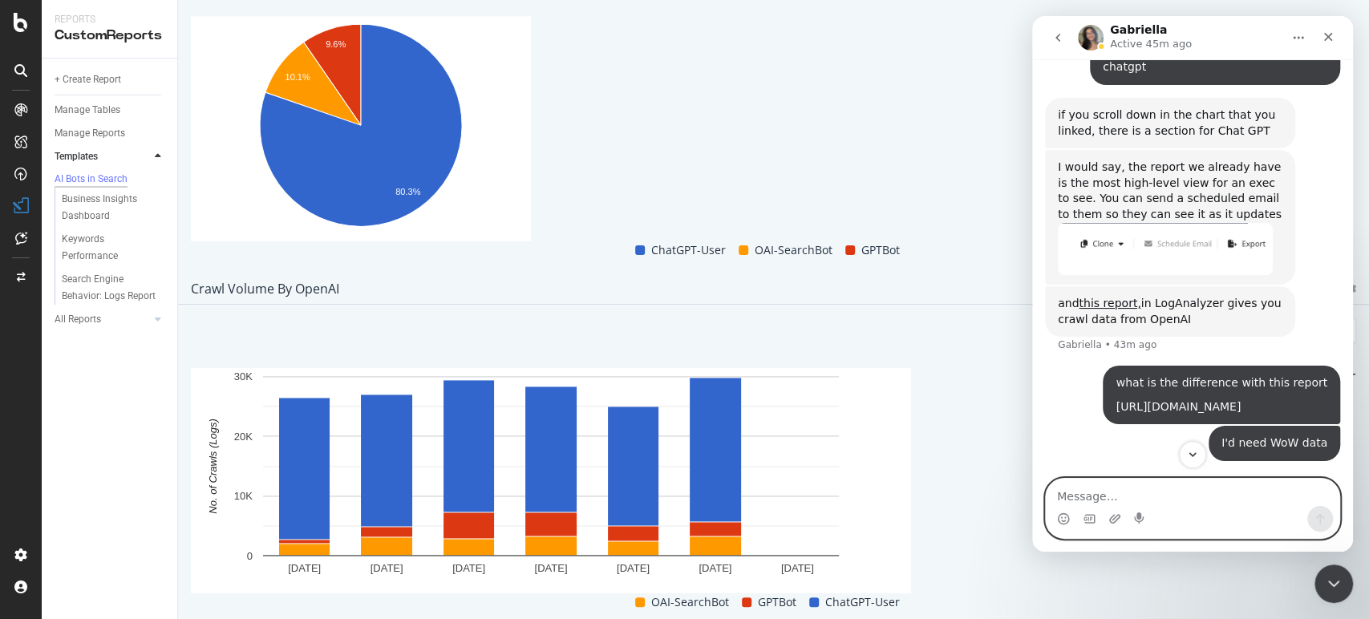
scroll to position [1603, 0]
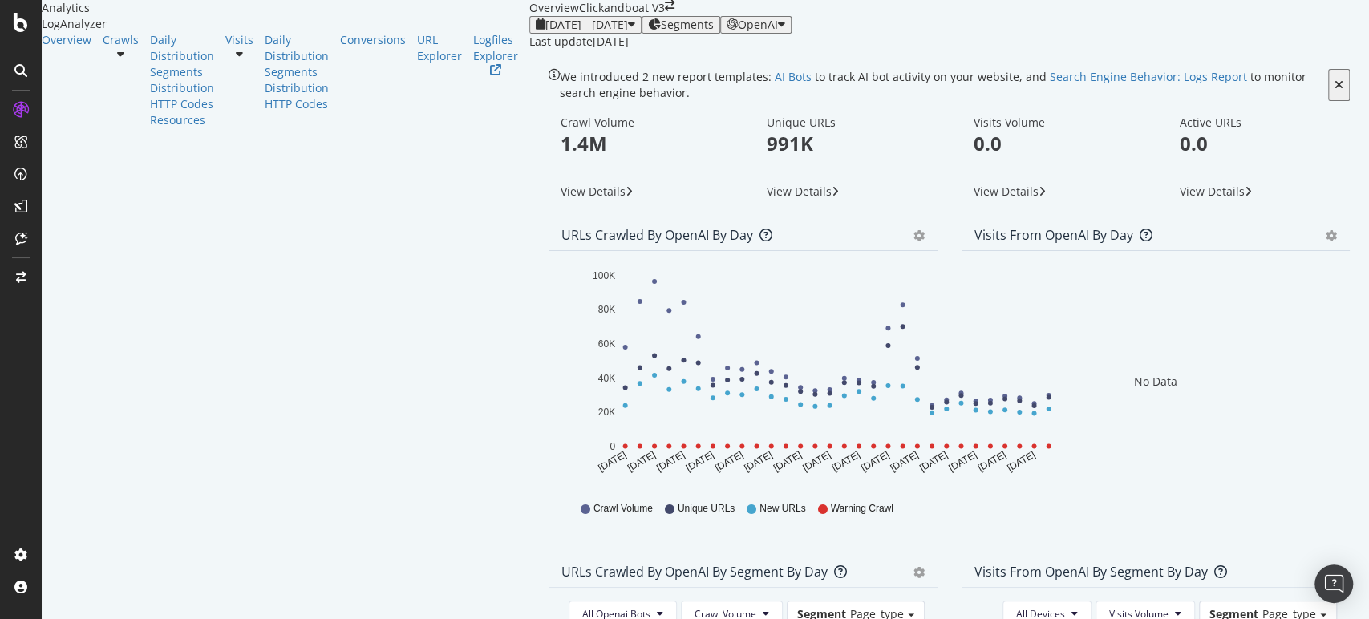
scroll to position [717, 0]
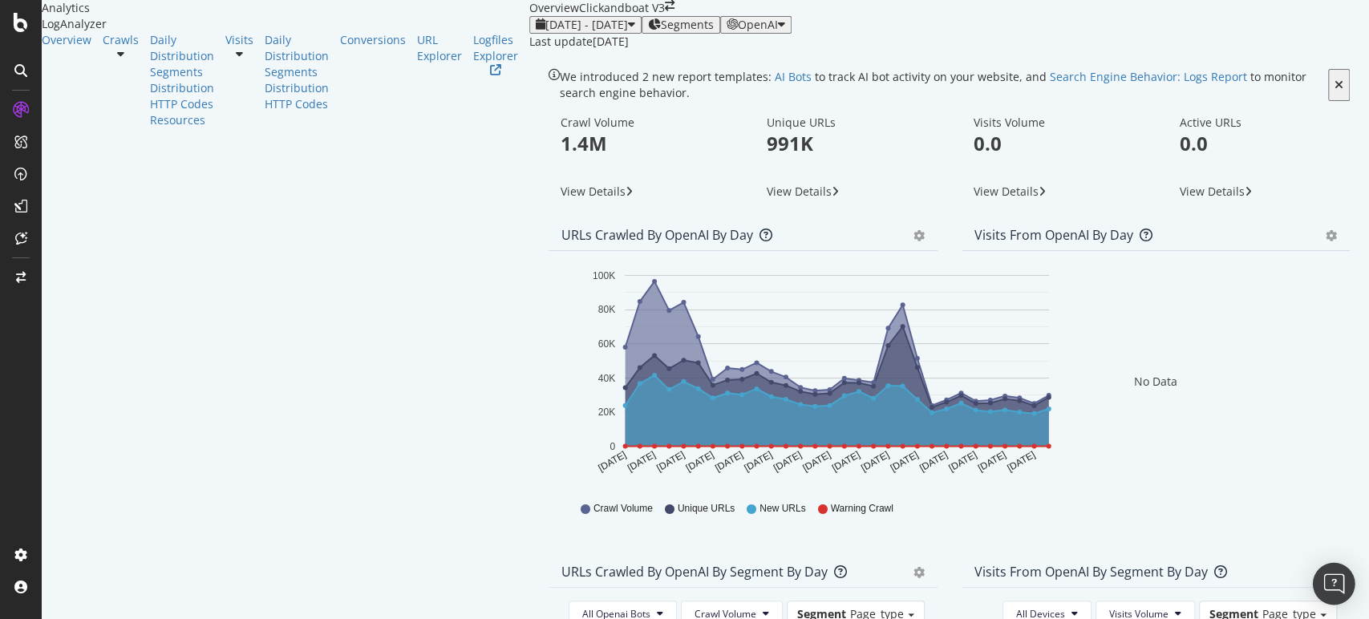
click at [1335, 584] on img "Open Intercom Messenger" at bounding box center [1333, 583] width 21 height 21
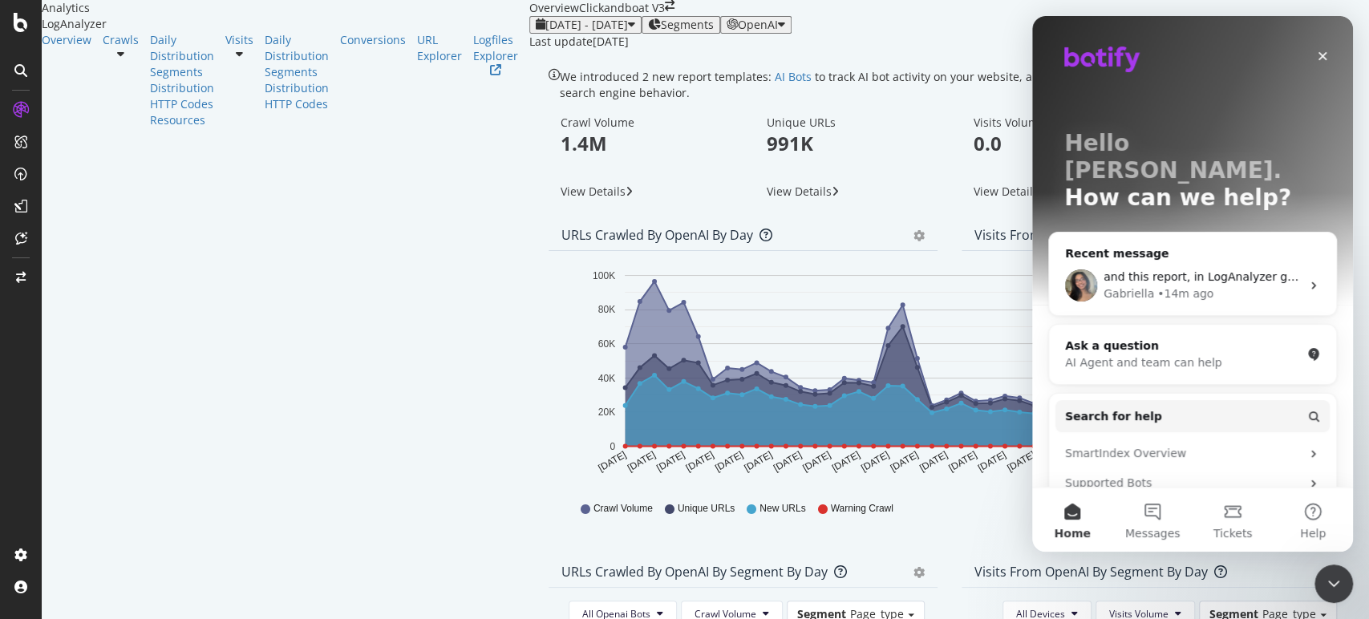
scroll to position [0, 0]
click at [1202, 256] on div "and this report, in LogAnalyzer gives you crawl data from OpenAI Gabriella • 14…" at bounding box center [1192, 285] width 287 height 59
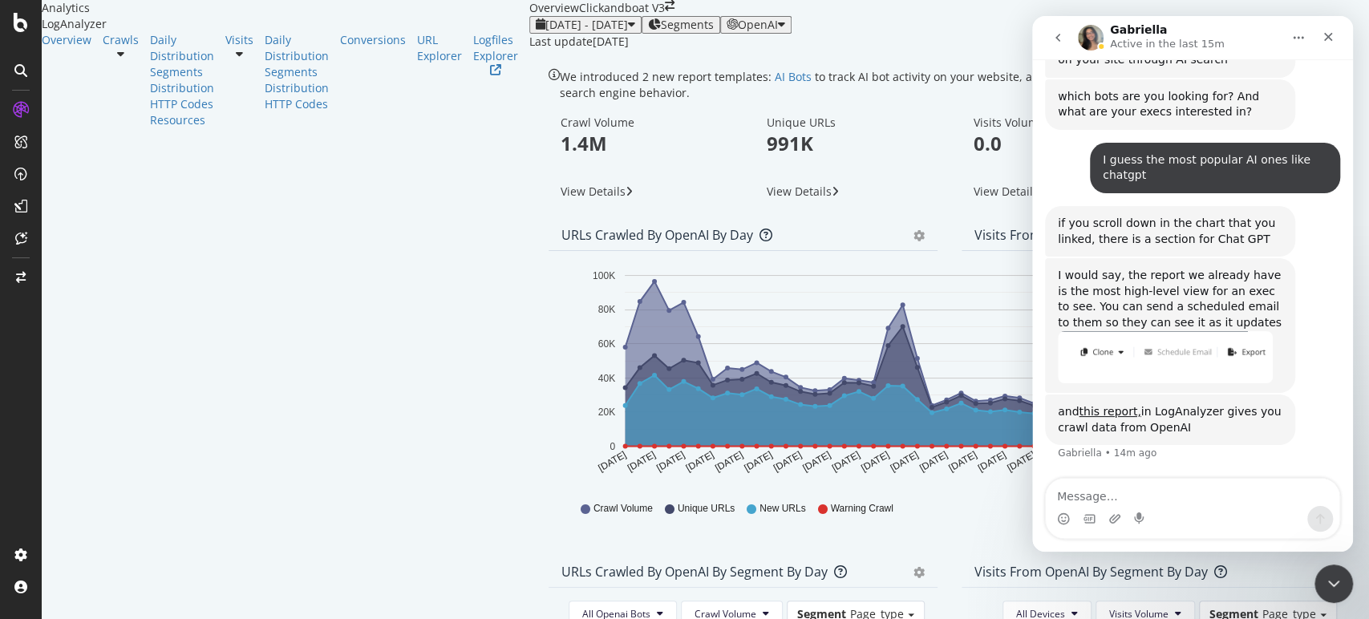
scroll to position [1259, 0]
click at [1330, 585] on icon "Close Intercom Messenger" at bounding box center [1330, 581] width 19 height 19
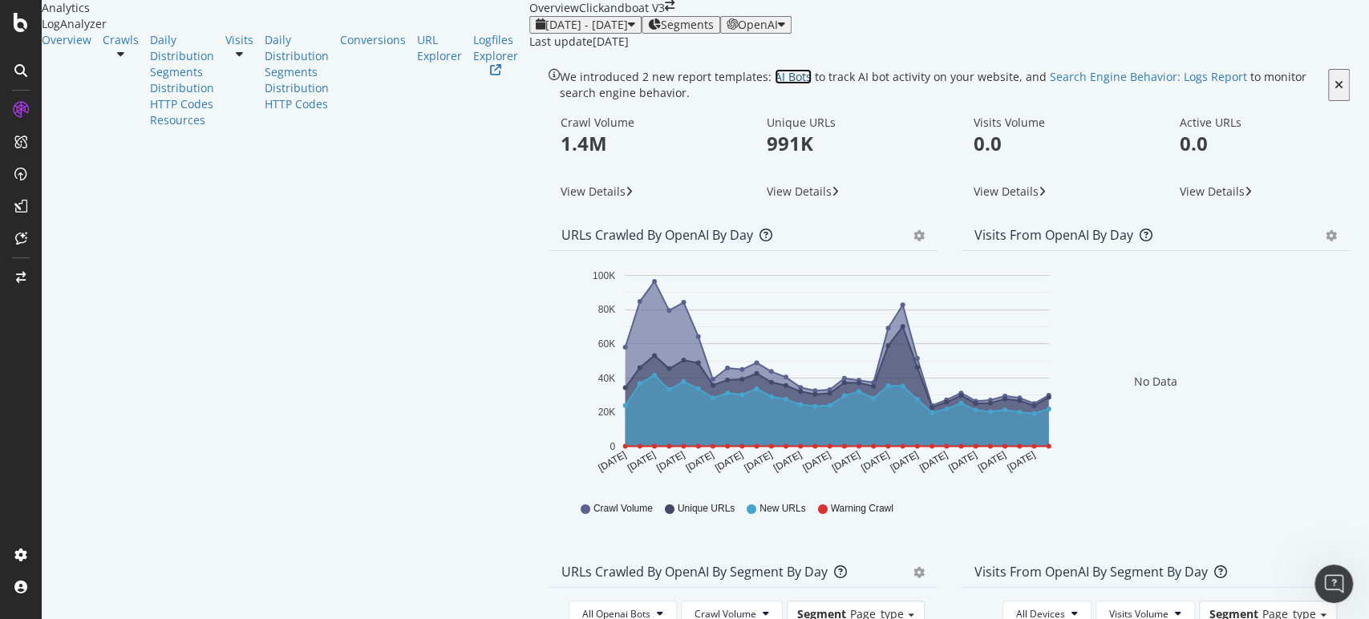
scroll to position [0, 0]
click at [139, 59] on div at bounding box center [121, 53] width 36 height 11
click at [85, 48] on div "Overview" at bounding box center [67, 40] width 50 height 16
click at [602, 34] on div "2025 Aug. 8th - Sep. 6th Segments OpenAI" at bounding box center [948, 25] width 839 height 18
